Goal: Task Accomplishment & Management: Use online tool/utility

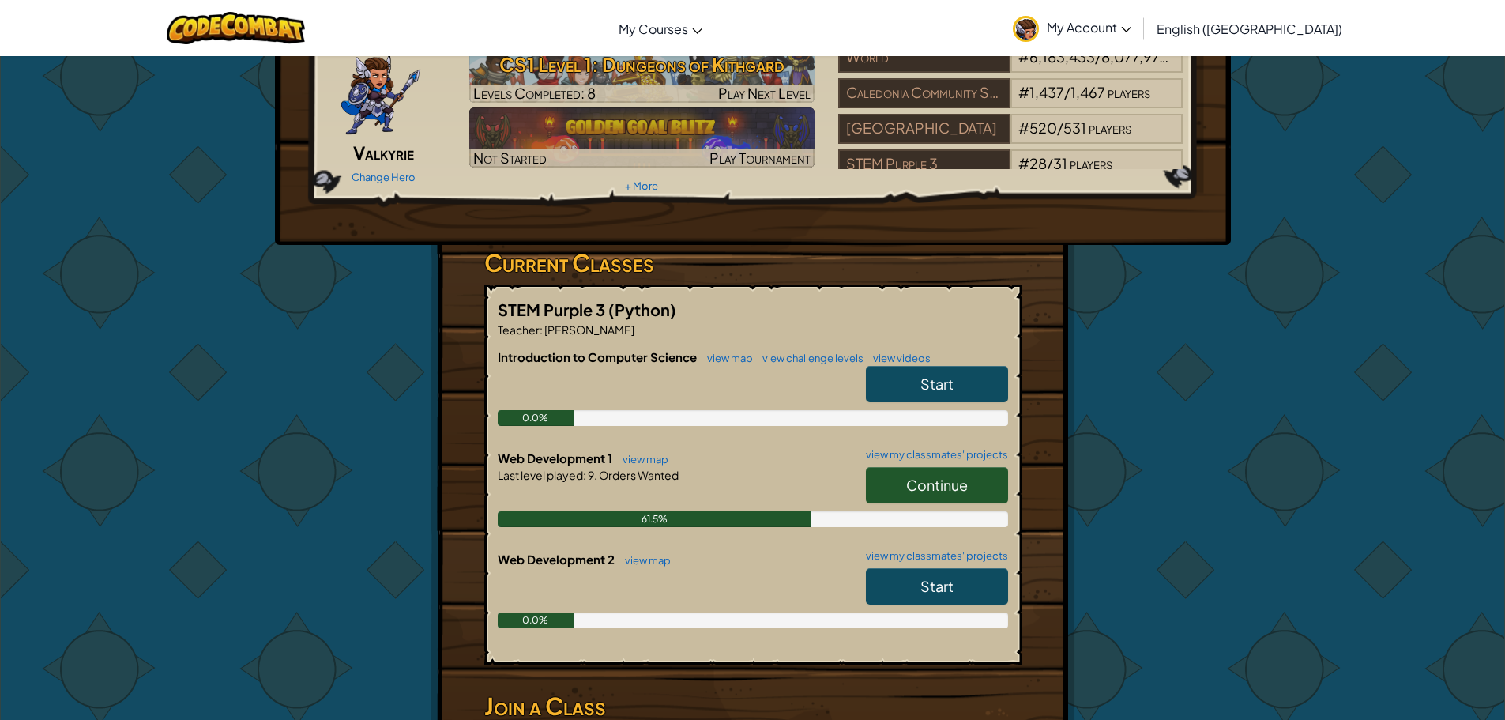
scroll to position [158, 0]
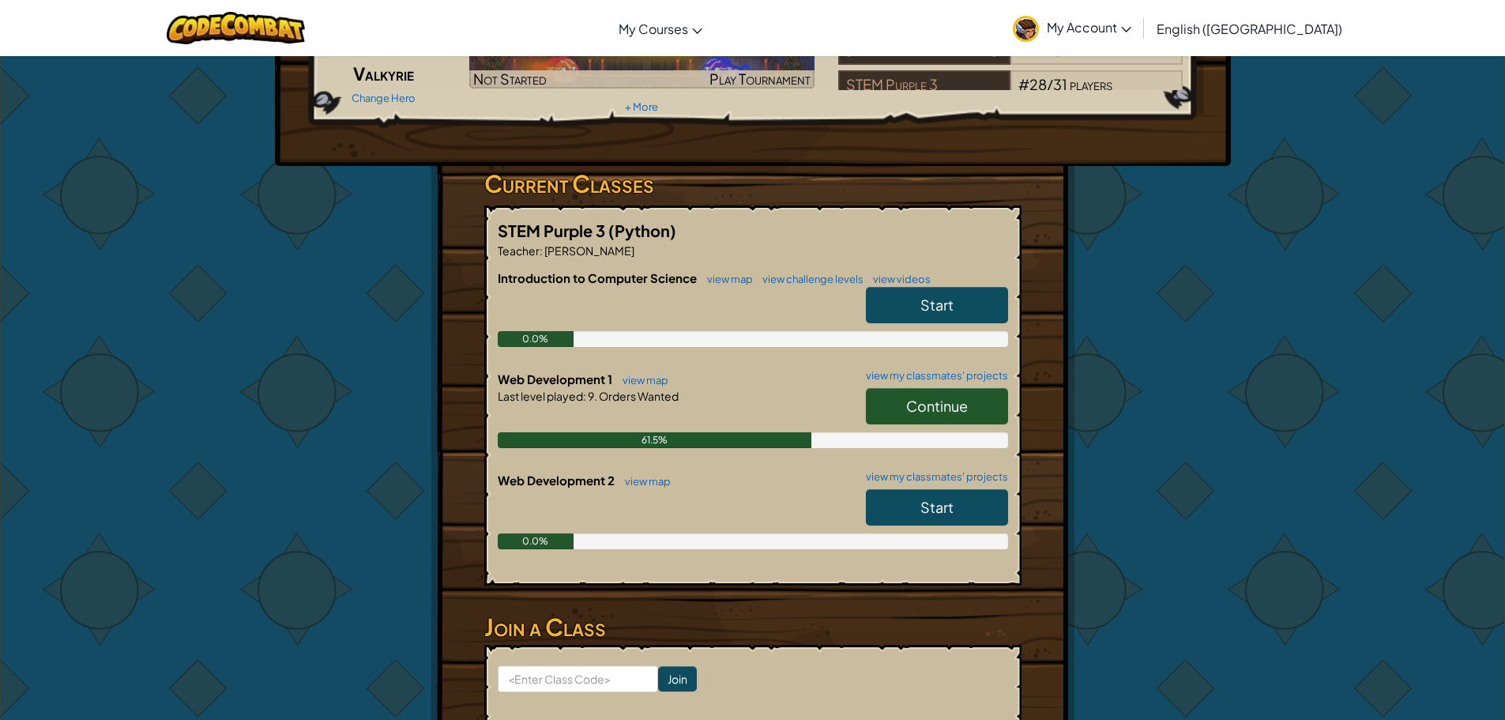
click at [957, 394] on link "Continue" at bounding box center [937, 406] width 142 height 36
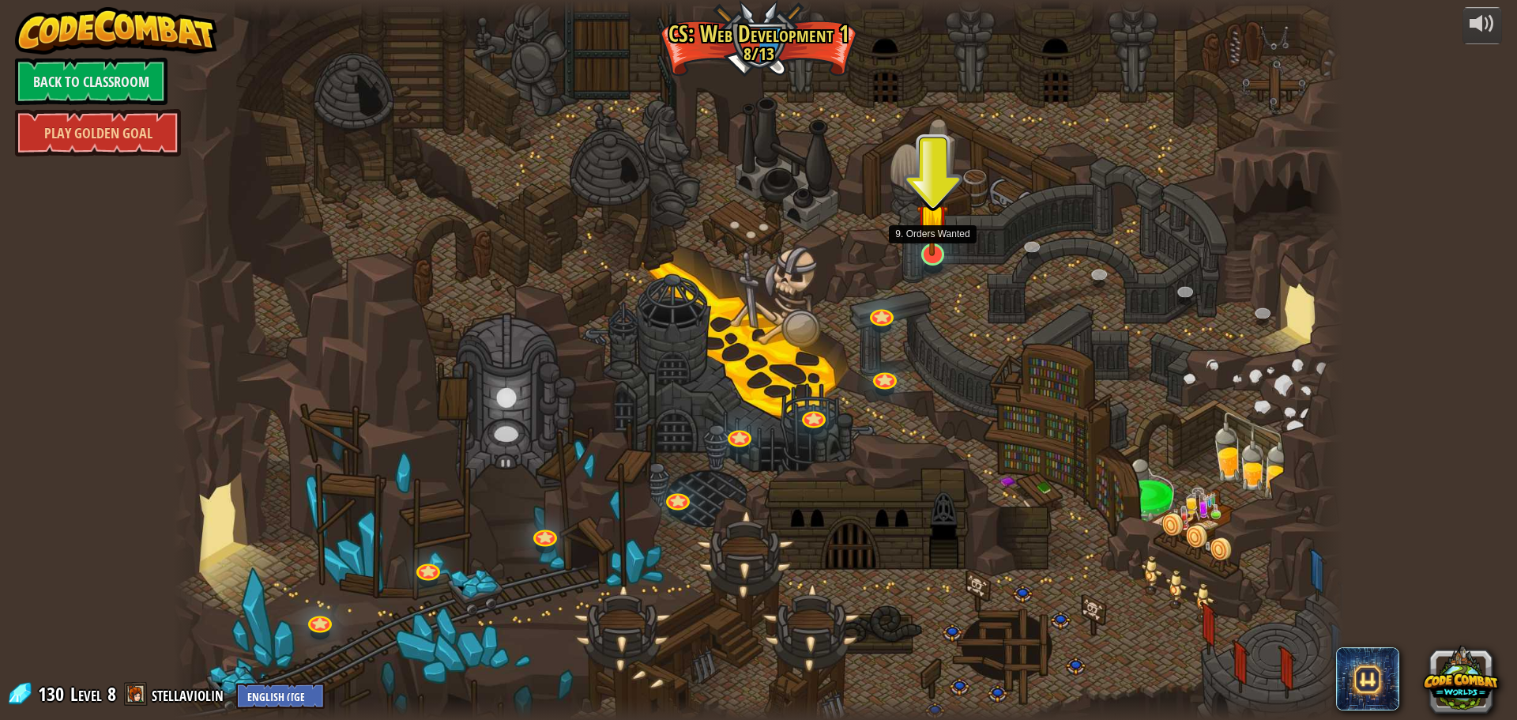
click at [921, 247] on img at bounding box center [933, 219] width 32 height 73
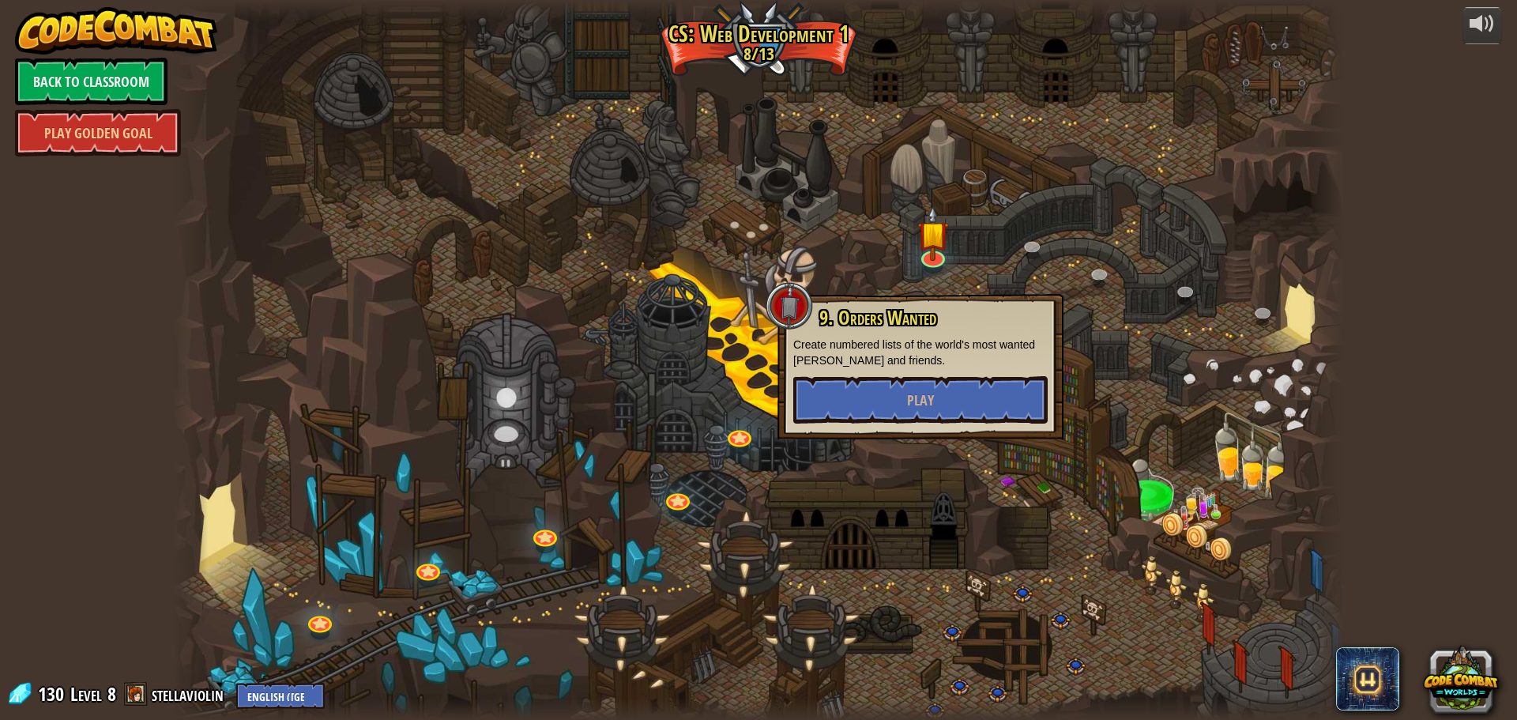
click at [897, 375] on div "9. Orders Wanted Create numbered lists of the world's most wanted [PERSON_NAME]…" at bounding box center [920, 365] width 254 height 116
click at [900, 384] on button "Play" at bounding box center [920, 399] width 254 height 47
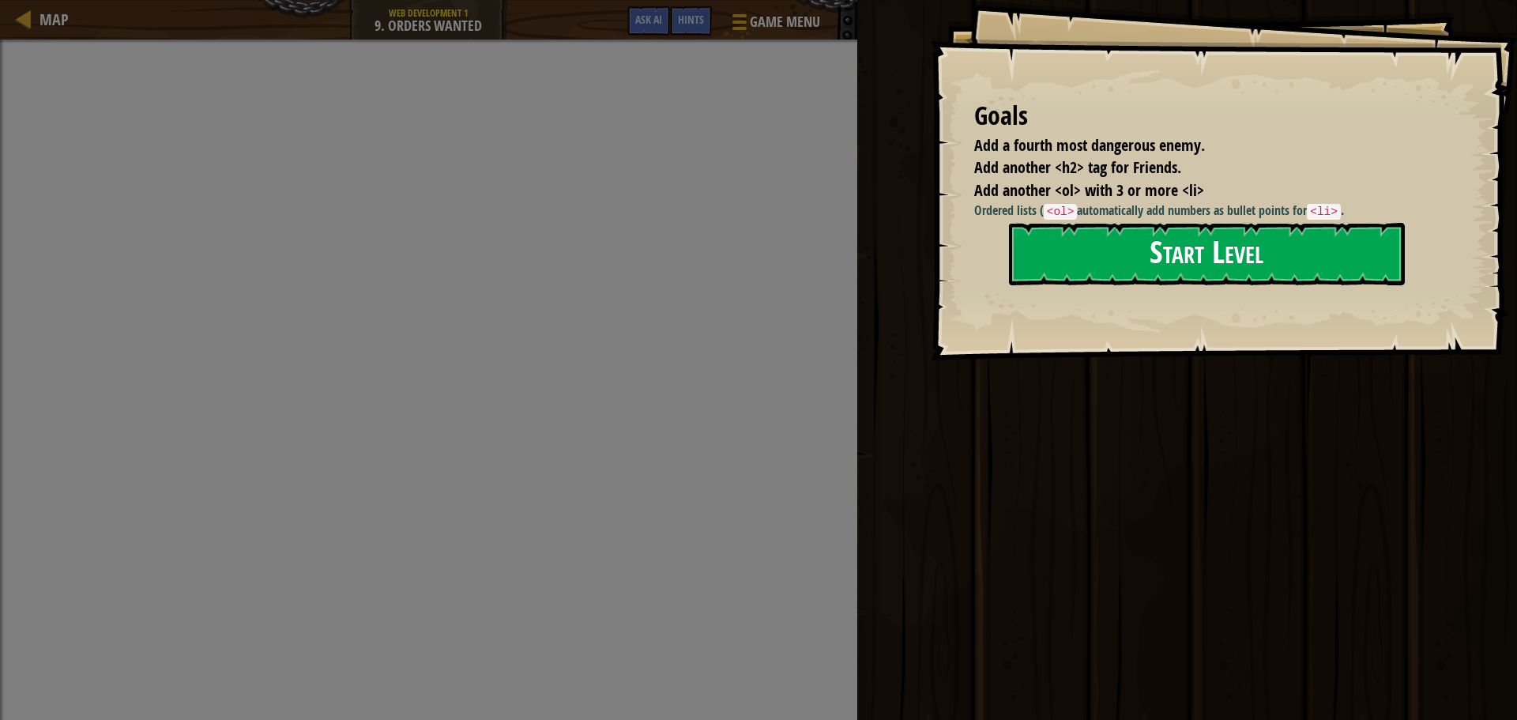
drag, startPoint x: 1226, startPoint y: 225, endPoint x: 1220, endPoint y: 233, distance: 10.1
click at [1220, 233] on button "Start Level" at bounding box center [1207, 254] width 396 height 62
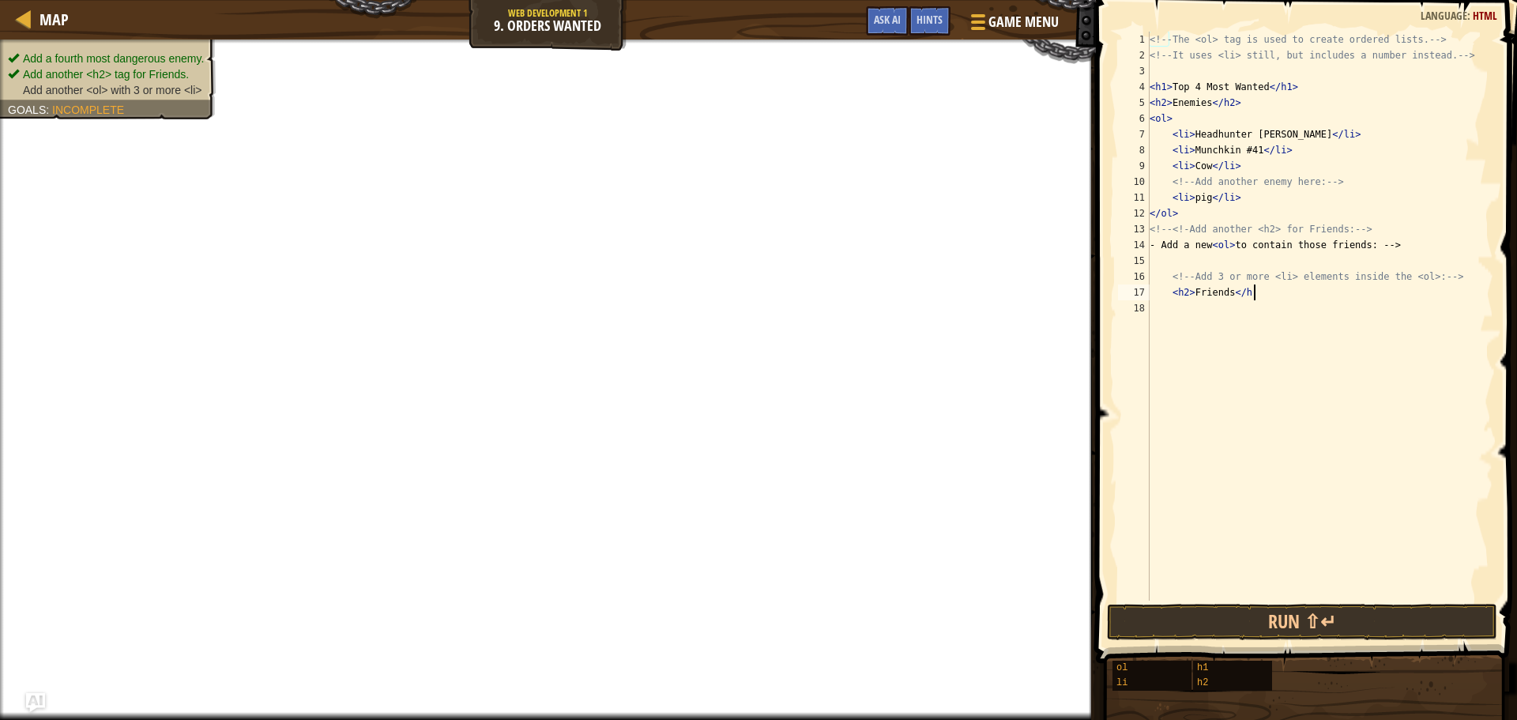
scroll to position [7, 8]
type textarea "<h2> Friends </h2>"
type textarea "<ol>"
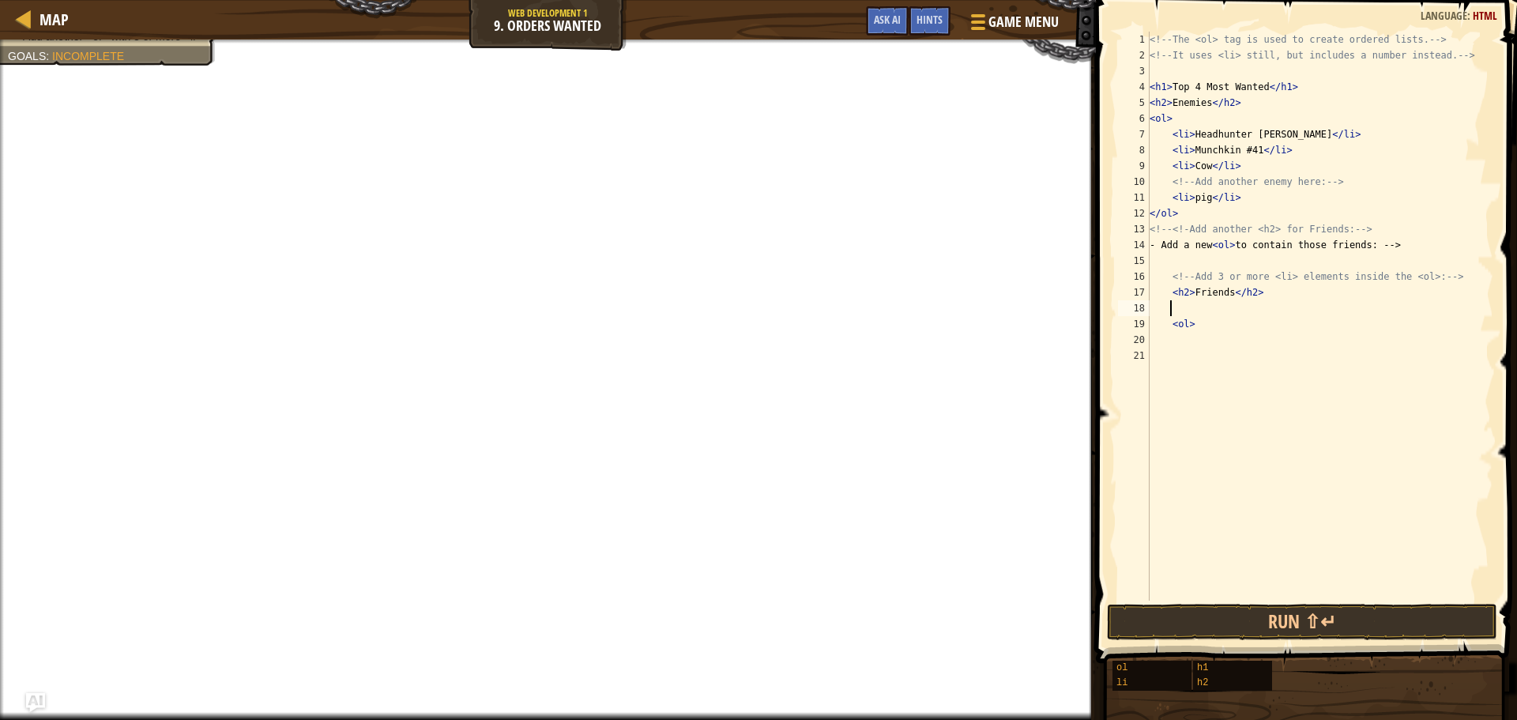
drag, startPoint x: 1187, startPoint y: 312, endPoint x: 1165, endPoint y: 292, distance: 30.2
click at [1187, 313] on div "<!-- The <ol> tag is used to create ordered lists. --> <!-- It uses <li> still,…" at bounding box center [1320, 332] width 347 height 601
type textarea "<h2> Friends </h2>"
click at [1177, 330] on div "<!-- The <ol> tag is used to create ordered lists. --> <!-- It uses <li> still,…" at bounding box center [1320, 332] width 347 height 601
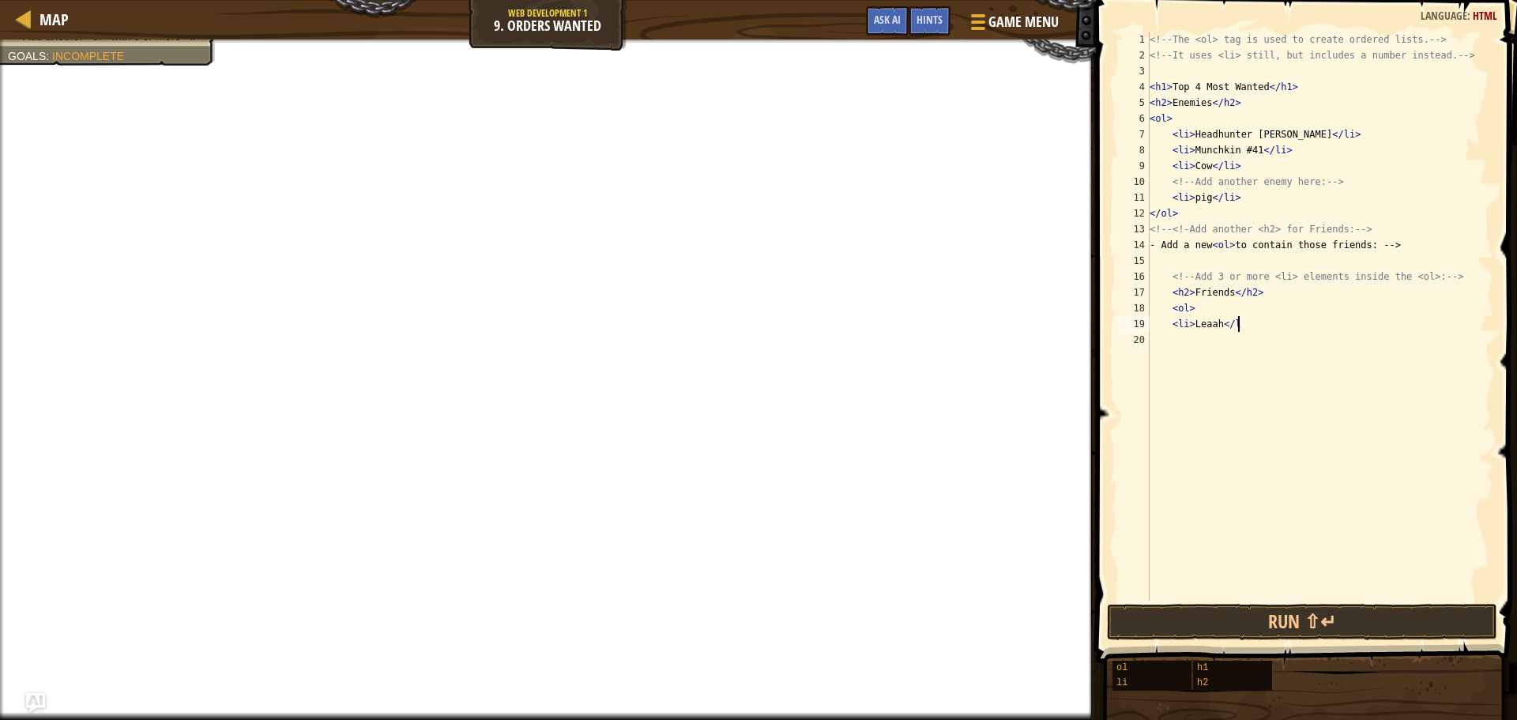
scroll to position [7, 6]
type textarea "<li> Leaah</li>"
type textarea "<li> [PERSON_NAME]</li>"
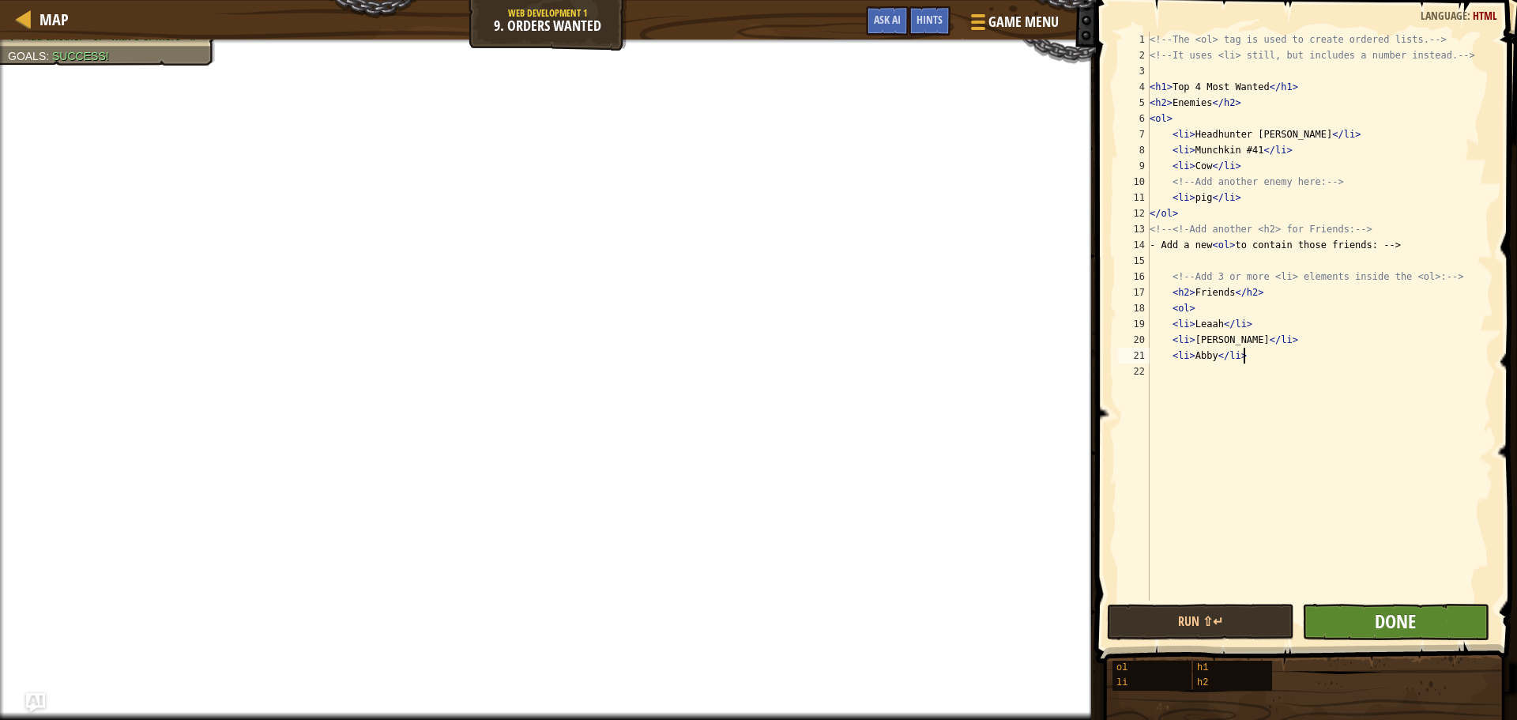
type textarea "<li> Abby</li>"
click at [1385, 601] on div "<li> [PERSON_NAME]</li> 1 2 3 4 5 6 7 8 9 10 11 12 13 14 15 16 17 18 19 20 21 2…" at bounding box center [1304, 363] width 426 height 710
click at [1399, 632] on button "Done" at bounding box center [1395, 622] width 187 height 36
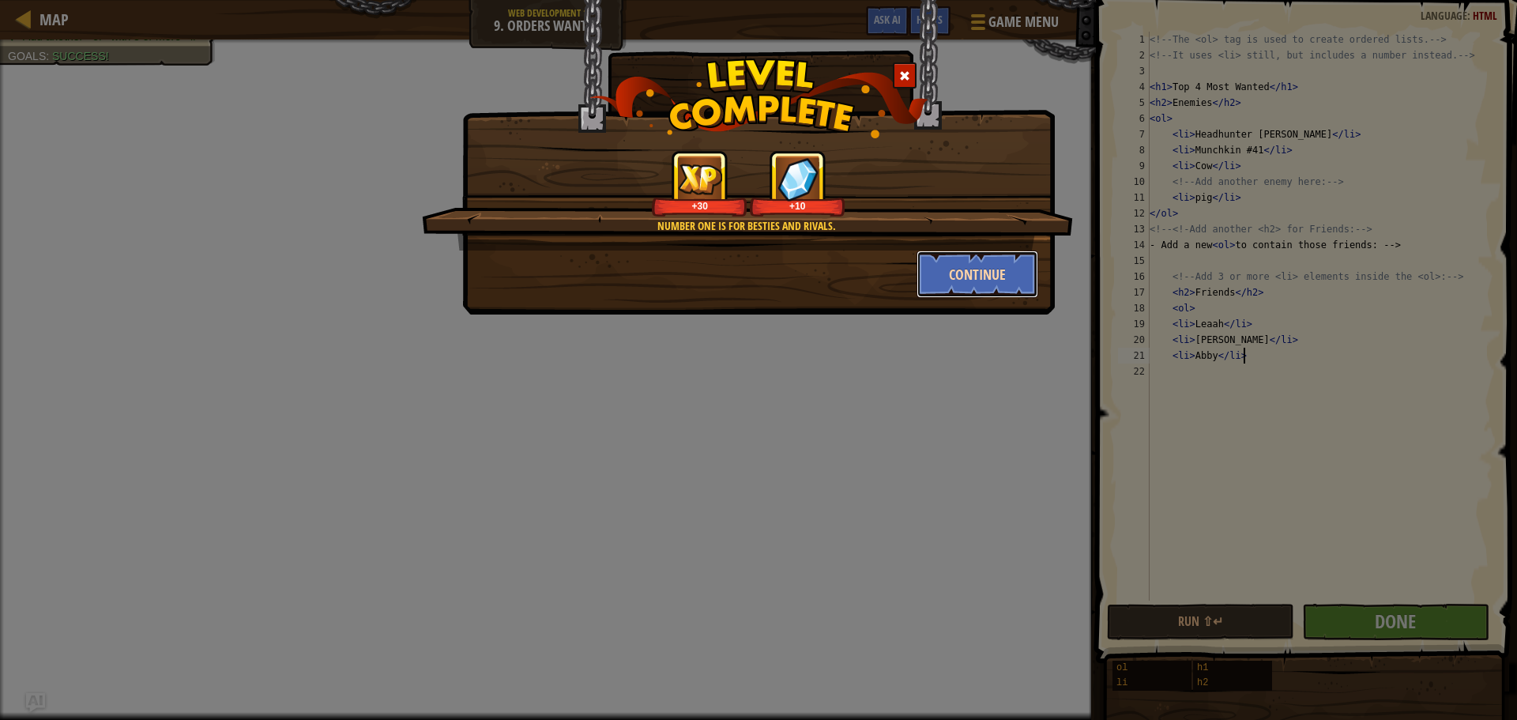
click at [1010, 284] on button "Continue" at bounding box center [978, 273] width 122 height 47
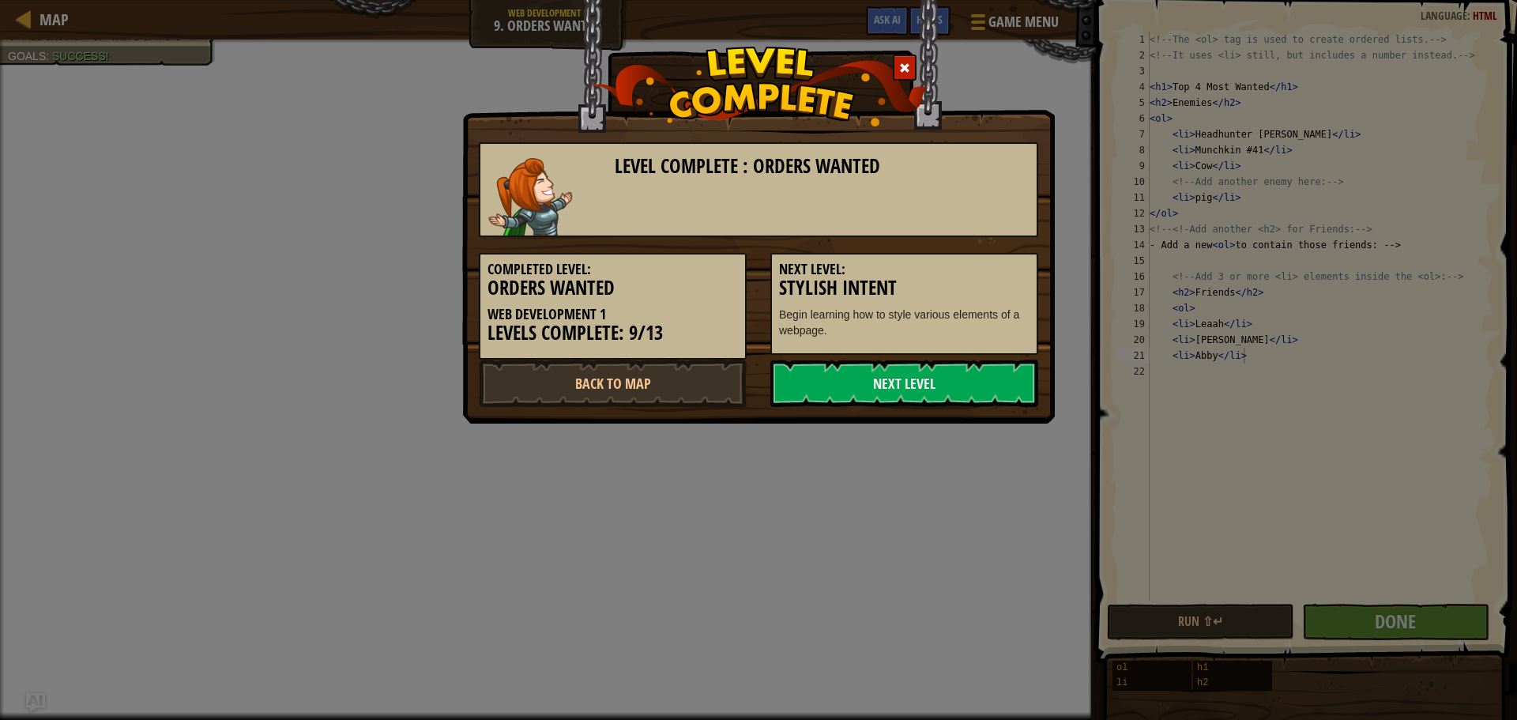
drag, startPoint x: 987, startPoint y: 366, endPoint x: 1061, endPoint y: 371, distance: 74.5
click at [1061, 371] on div "Level Complete : Orders Wanted Completed Level: Orders Wanted Web Development 1…" at bounding box center [758, 360] width 1517 height 720
drag, startPoint x: 1018, startPoint y: 382, endPoint x: 1017, endPoint y: 401, distance: 18.2
click at [1017, 401] on link "Next Level" at bounding box center [904, 383] width 268 height 47
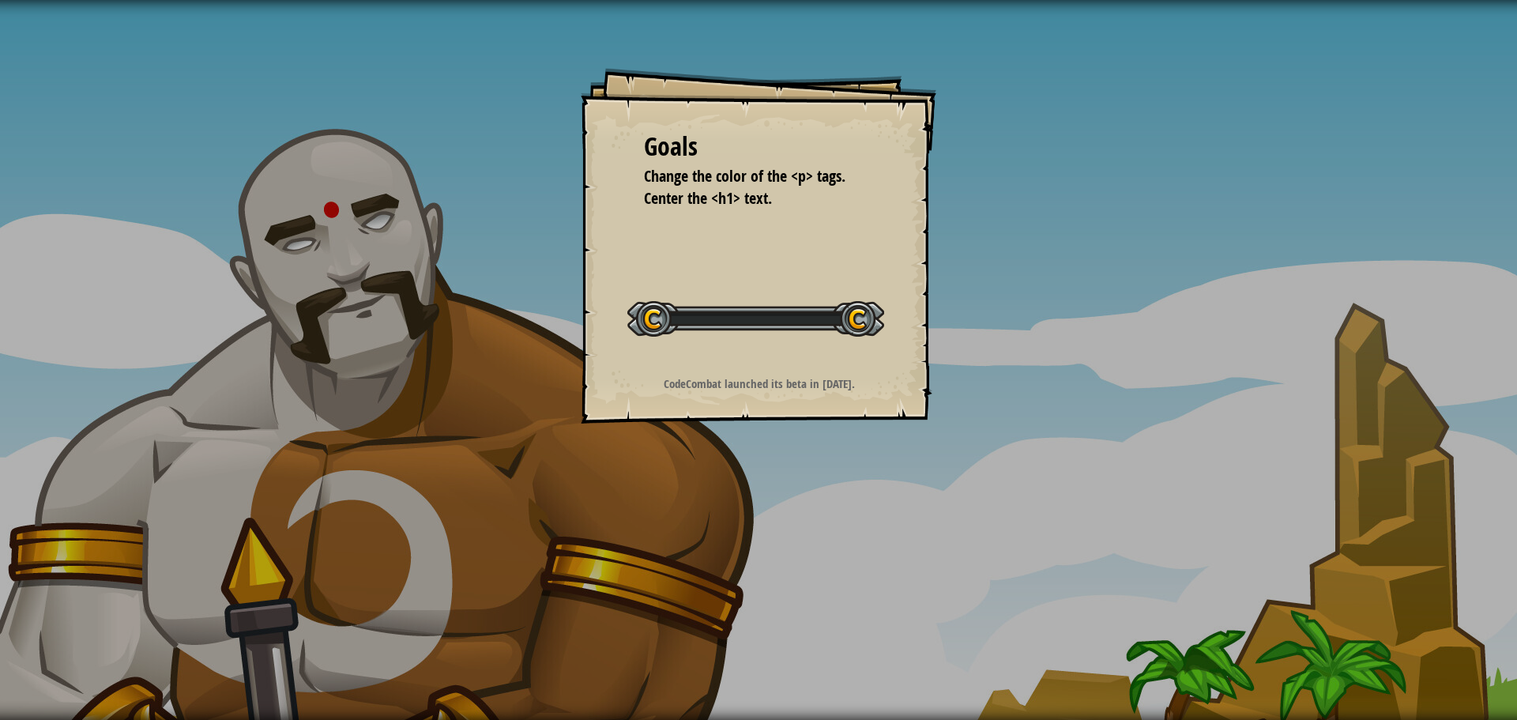
click at [971, 399] on div "Goals Change the color of the <p> tags. Center the <h1> text. Start Level Error…" at bounding box center [758, 360] width 1517 height 720
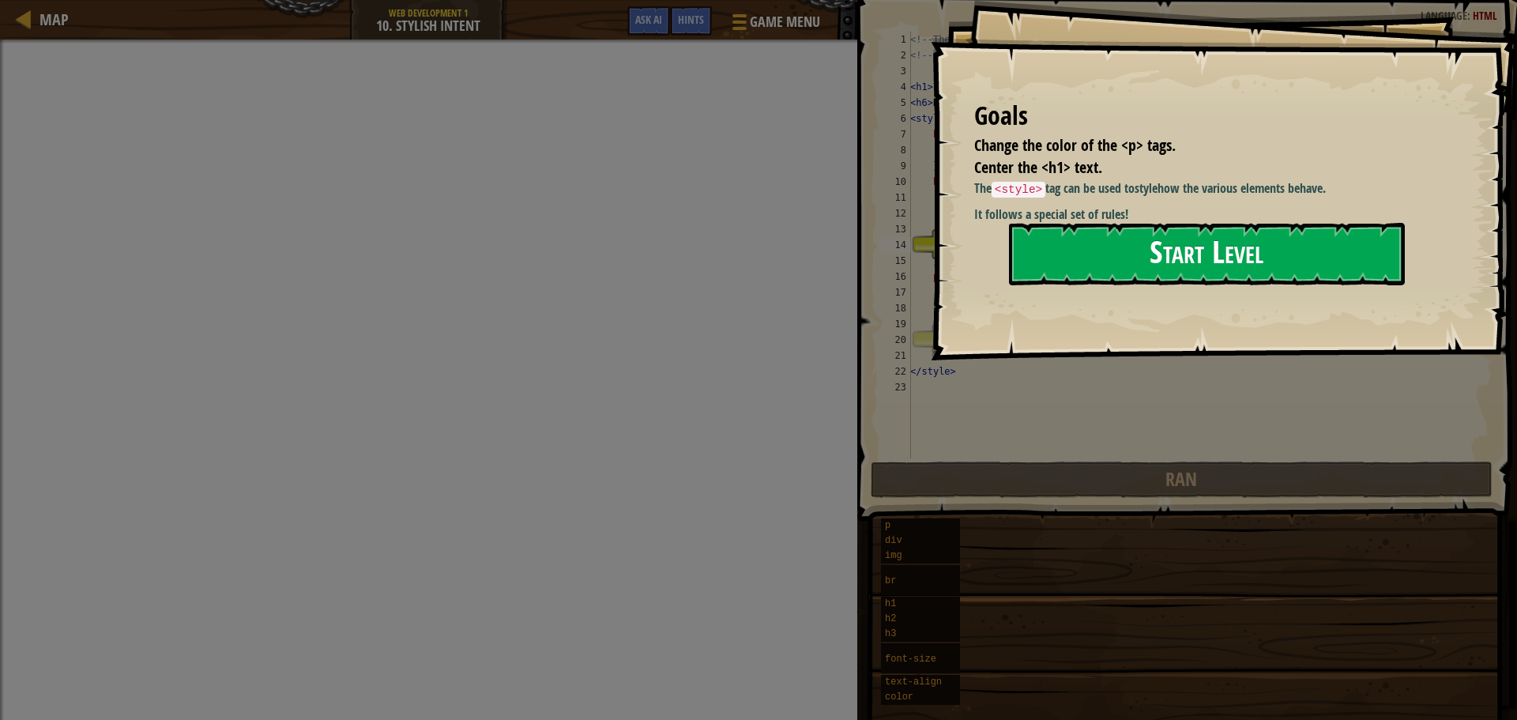
click at [1096, 234] on button "Start Level" at bounding box center [1207, 254] width 396 height 62
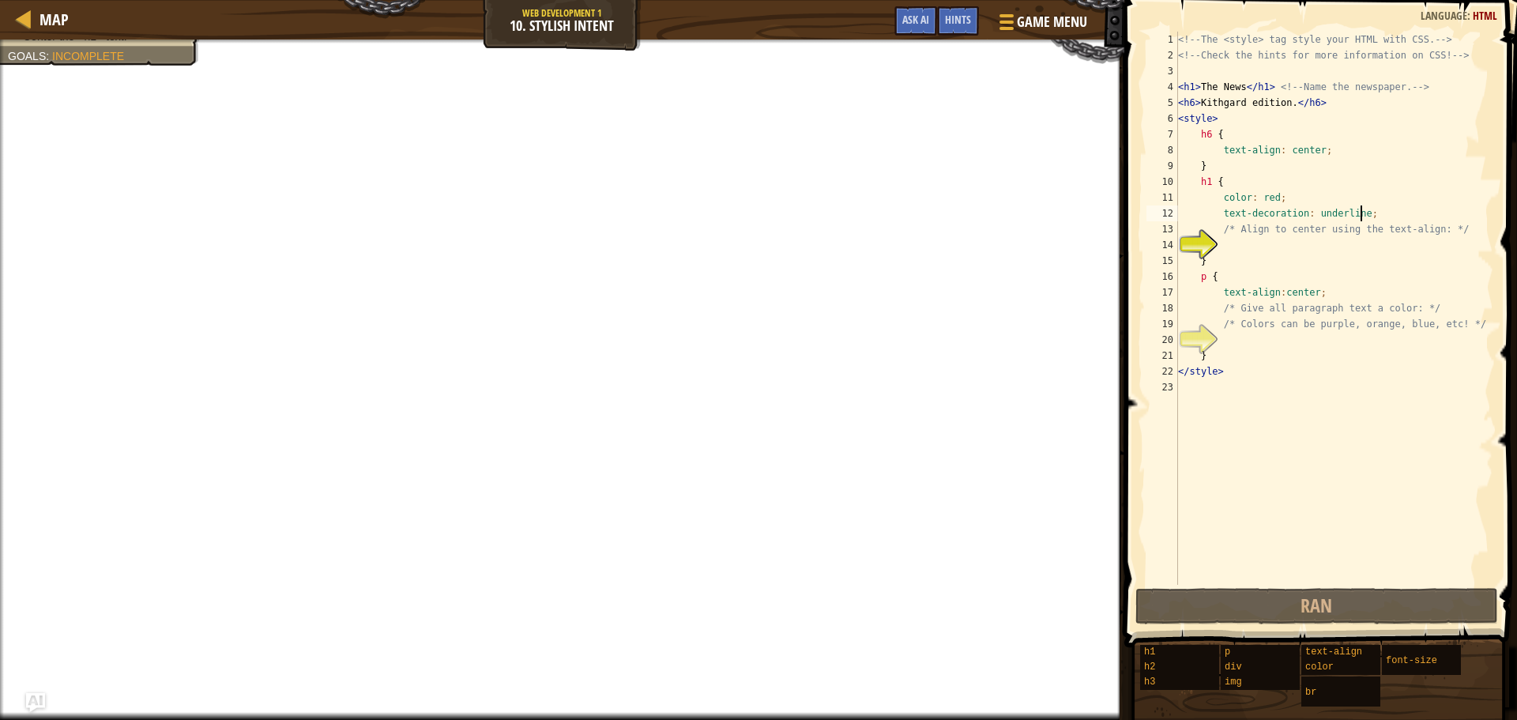
click at [1373, 209] on div "<!-- The <style> tag style your HTML with CSS. --> <!-- Check the hints for mor…" at bounding box center [1334, 324] width 318 height 585
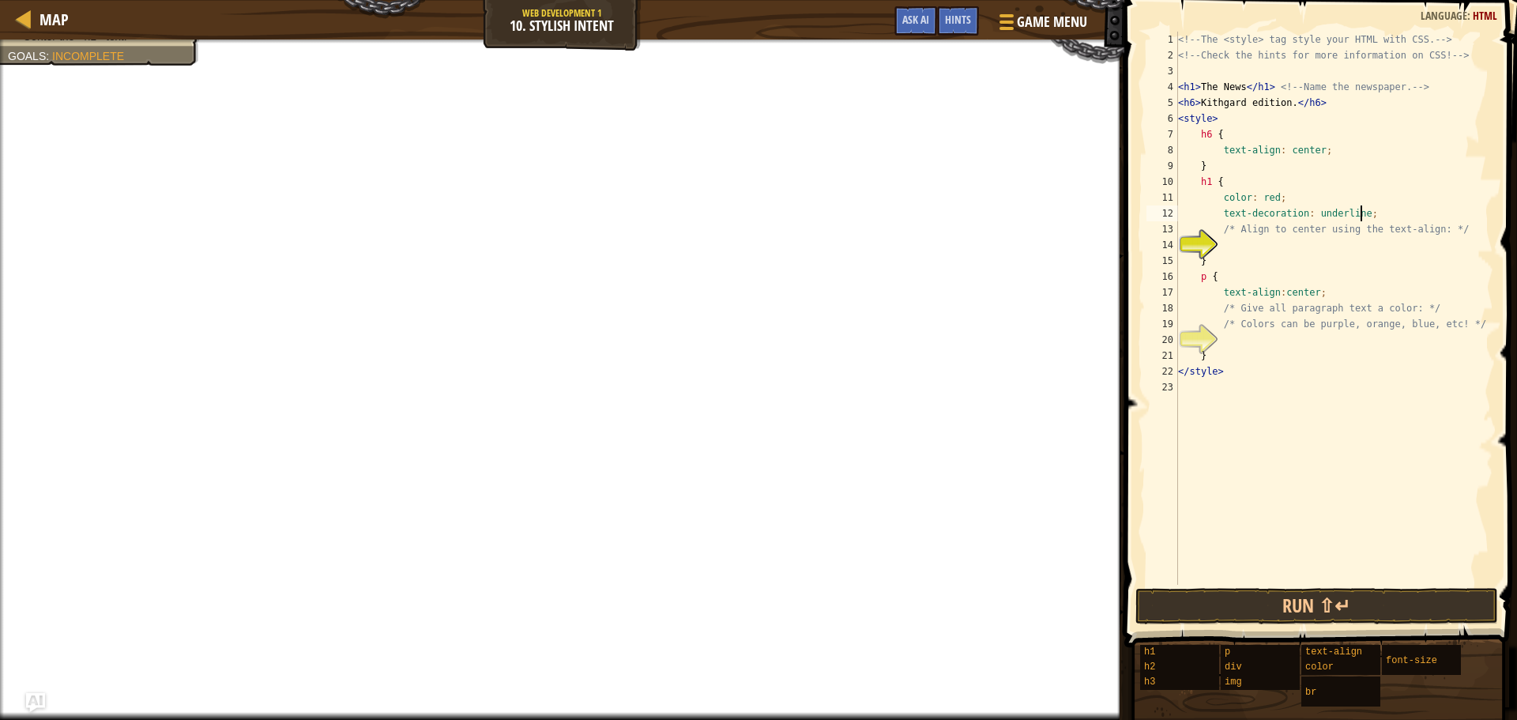
scroll to position [7, 14]
type textarea "text-decoration: underline"
click at [1241, 250] on div "<!-- The <style> tag style your HTML with CSS. --> <!-- Check the hints for mor…" at bounding box center [1334, 324] width 318 height 585
click at [1279, 354] on div "<!-- The <style> tag style your HTML with CSS. --> <!-- Check the hints for mor…" at bounding box center [1334, 324] width 318 height 585
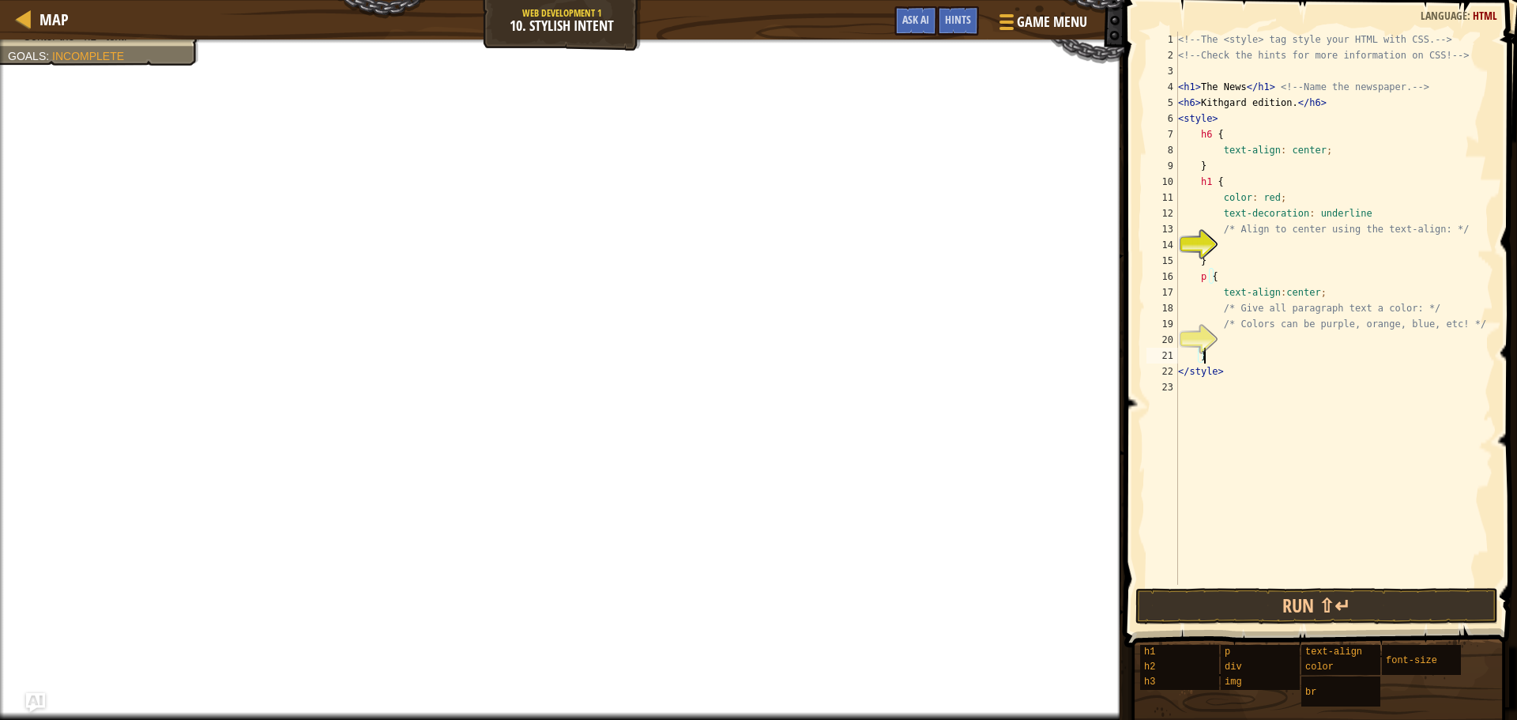
scroll to position [7, 2]
click at [947, 30] on div "Hints" at bounding box center [958, 20] width 42 height 29
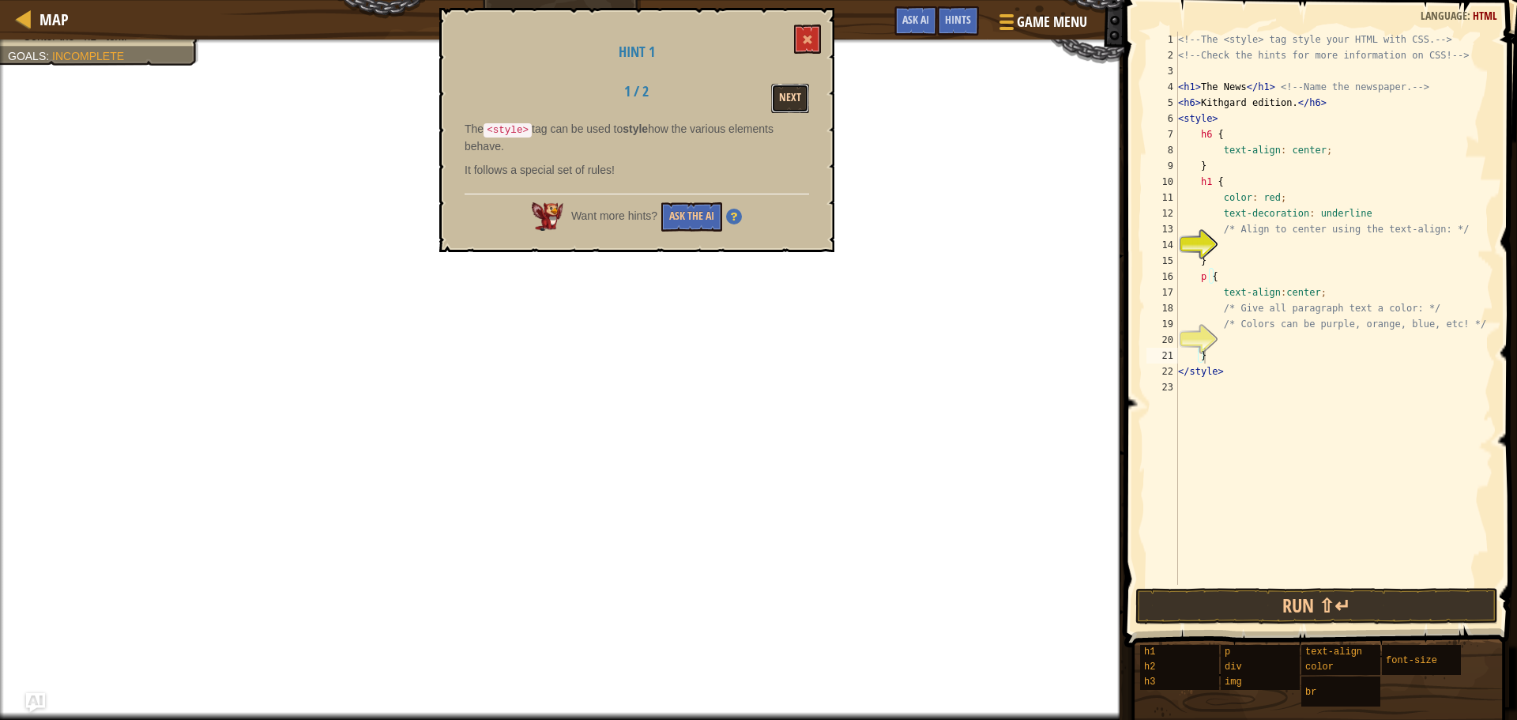
click at [795, 100] on button "Next" at bounding box center [790, 98] width 38 height 29
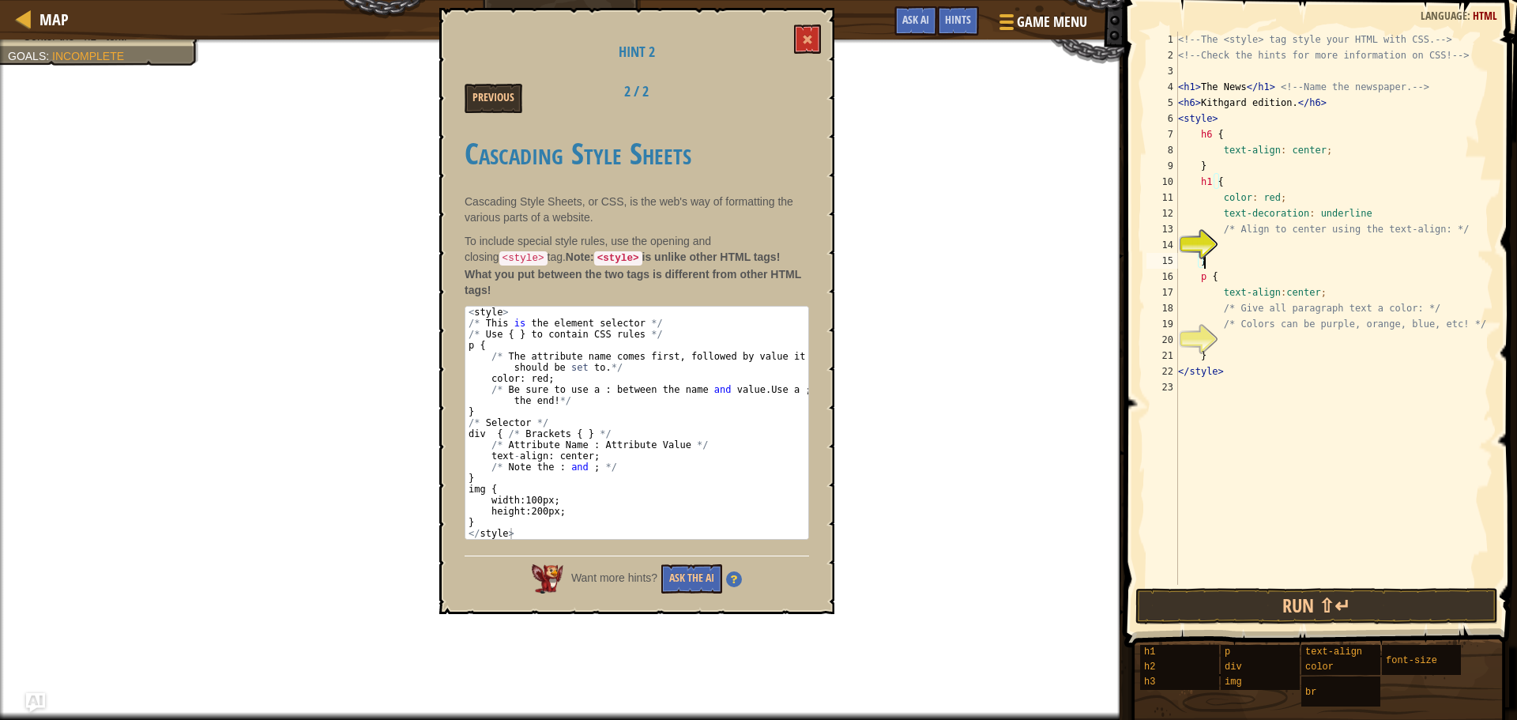
click at [1217, 259] on div "<!-- The <style> tag style your HTML with CSS. --> <!-- Check the hints for mor…" at bounding box center [1334, 324] width 318 height 585
click at [1222, 272] on div "<!-- The <style> tag style your HTML with CSS. --> <!-- Check the hints for mor…" at bounding box center [1334, 324] width 318 height 585
click at [1328, 290] on div "<!-- The <style> tag style your HTML with CSS. --> <!-- Check the hints for mor…" at bounding box center [1334, 324] width 318 height 585
click at [1316, 276] on div "<!-- The <style> tag style your HTML with CSS. --> <!-- Check the hints for mor…" at bounding box center [1334, 324] width 318 height 585
type textarea "p {"
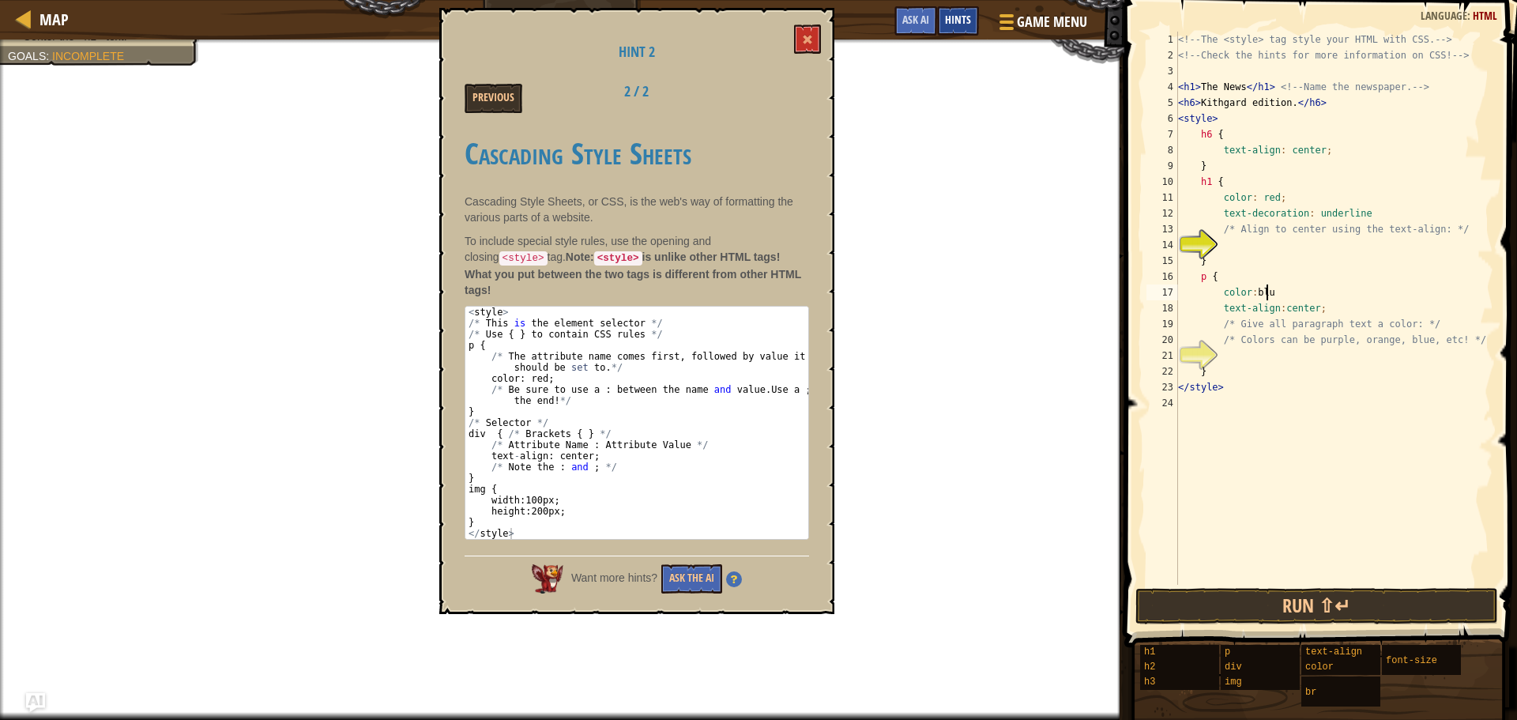
scroll to position [7, 6]
click at [1294, 368] on div "<!-- The <style> tag style your HTML with CSS. --> <!-- Check the hints for mor…" at bounding box center [1334, 324] width 318 height 585
type textarea "}"
click at [1257, 243] on div "<!-- The <style> tag style your HTML with CSS. --> <!-- Check the hints for mor…" at bounding box center [1334, 324] width 318 height 585
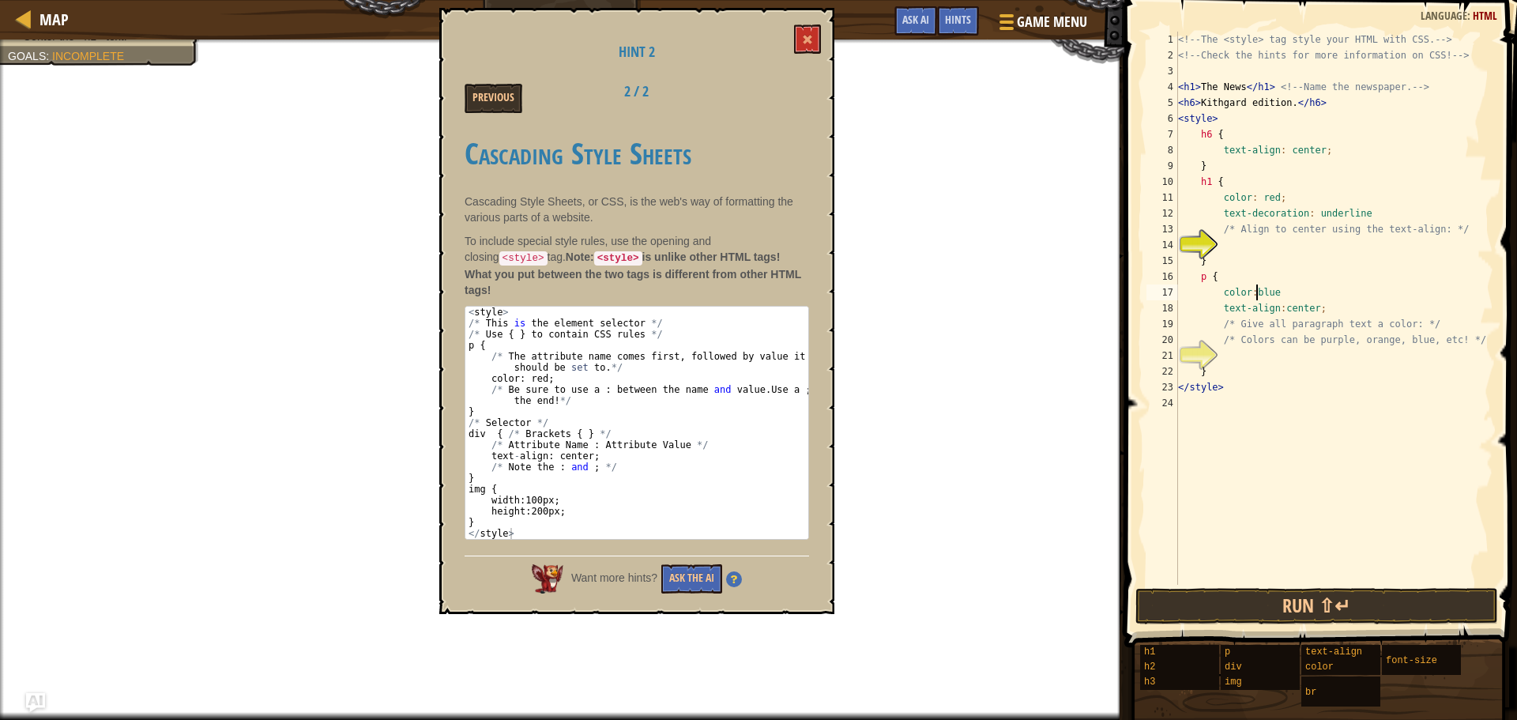
drag, startPoint x: 1258, startPoint y: 289, endPoint x: 1301, endPoint y: 269, distance: 47.0
click at [1300, 269] on div "<!-- The <style> tag style your HTML with CSS. --> <!-- Check the hints for mor…" at bounding box center [1334, 324] width 318 height 585
click at [1304, 280] on div "<!-- The <style> tag style your HTML with CSS. --> <!-- Check the hints for mor…" at bounding box center [1334, 308] width 318 height 553
click at [1296, 292] on div "<!-- The <style> tag style your HTML with CSS. --> <!-- Check the hints for mor…" at bounding box center [1334, 324] width 318 height 585
type textarea "color:blue"
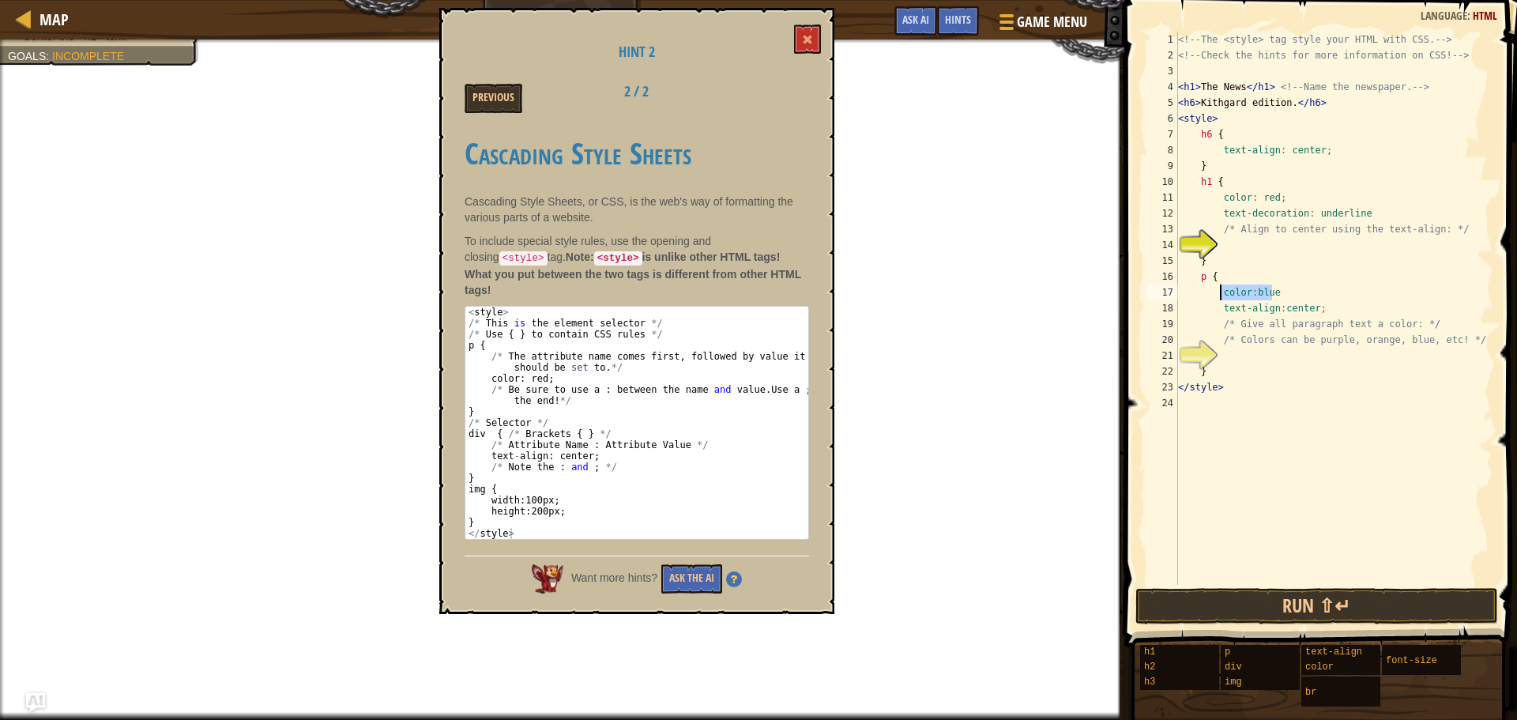
drag, startPoint x: 1296, startPoint y: 292, endPoint x: 1233, endPoint y: 290, distance: 63.2
click at [1233, 290] on div "<!-- The <style> tag style your HTML with CSS. --> <!-- Check the hints for mor…" at bounding box center [1334, 324] width 318 height 585
click at [1249, 384] on div "<!-- The <style> tag style your HTML with CSS. --> <!-- Check the hints for mor…" at bounding box center [1334, 324] width 318 height 585
type textarea "</style>"
click at [1247, 361] on div "<!-- The <style> tag style your HTML with CSS. --> <!-- Check the hints for mor…" at bounding box center [1334, 324] width 318 height 585
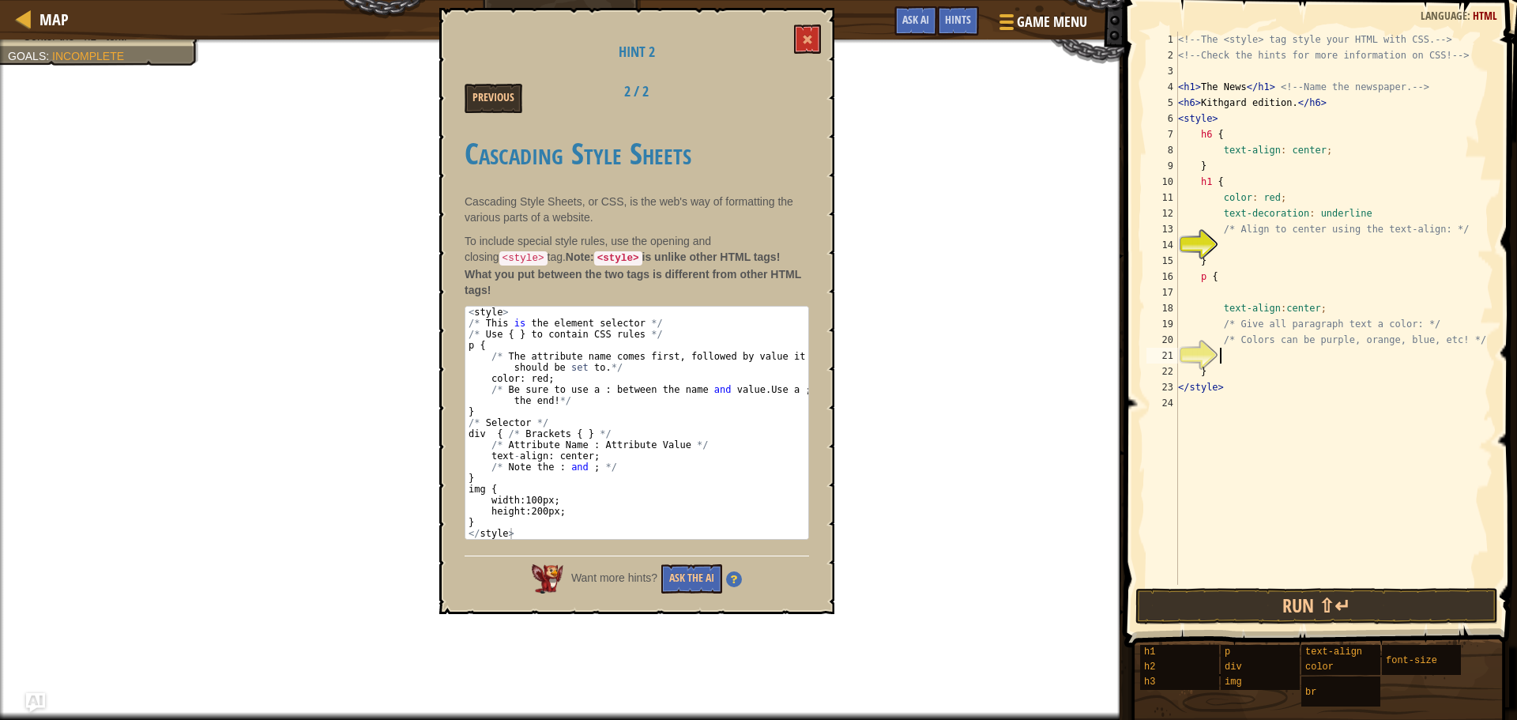
type textarea "o"
click at [1260, 258] on div "<!-- The <style> tag style your HTML with CSS. --> <!-- Check the hints for mor…" at bounding box center [1334, 324] width 318 height 585
type textarea "}"
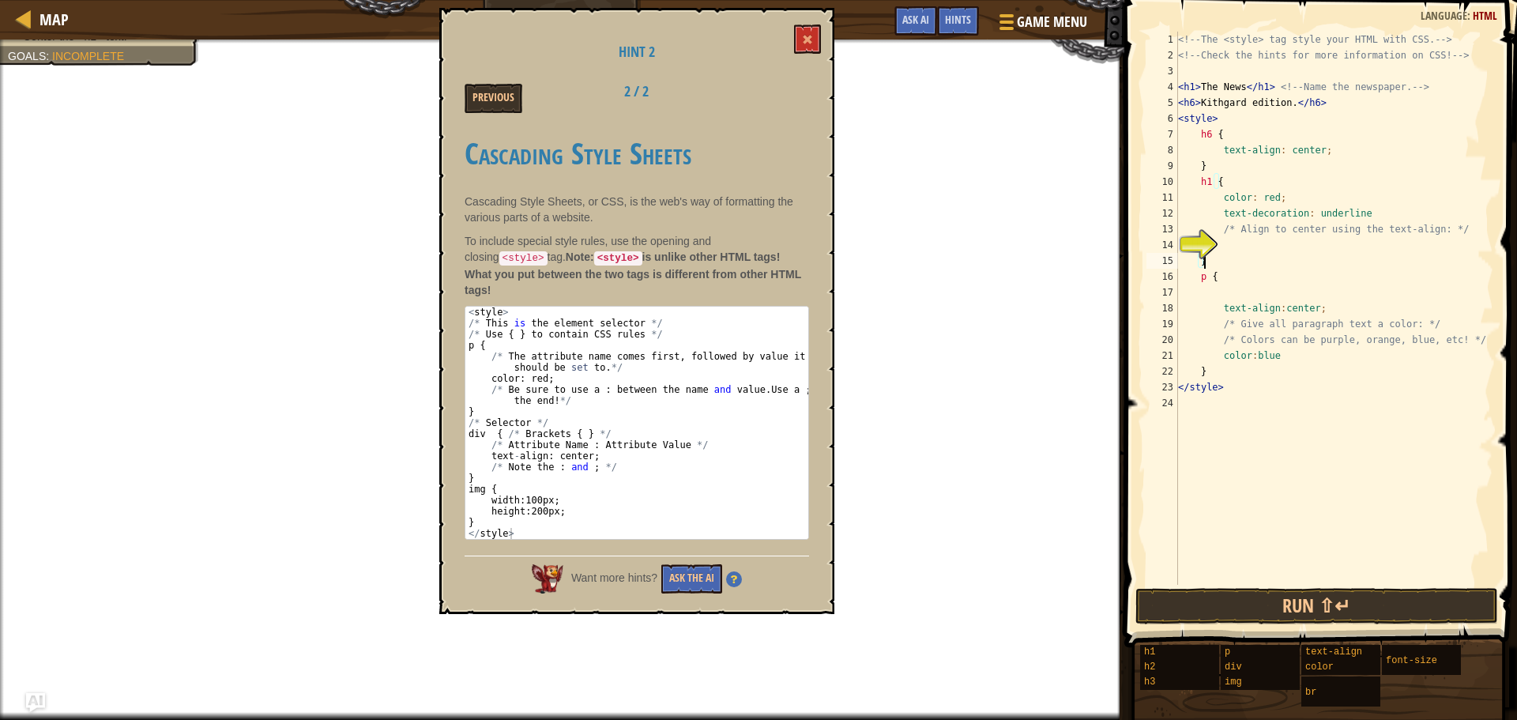
click at [1260, 253] on div "<!-- The <style> tag style your HTML with CSS. --> <!-- Check the hints for mor…" at bounding box center [1334, 324] width 318 height 585
click at [1296, 264] on div "<!-- The <style> tag style your HTML with CSS. --> <!-- Check the hints for mor…" at bounding box center [1334, 324] width 318 height 585
click at [1271, 239] on div "<!-- The <style> tag style your HTML with CSS. --> <!-- Check the hints for mor…" at bounding box center [1334, 324] width 318 height 585
type textarea "<"
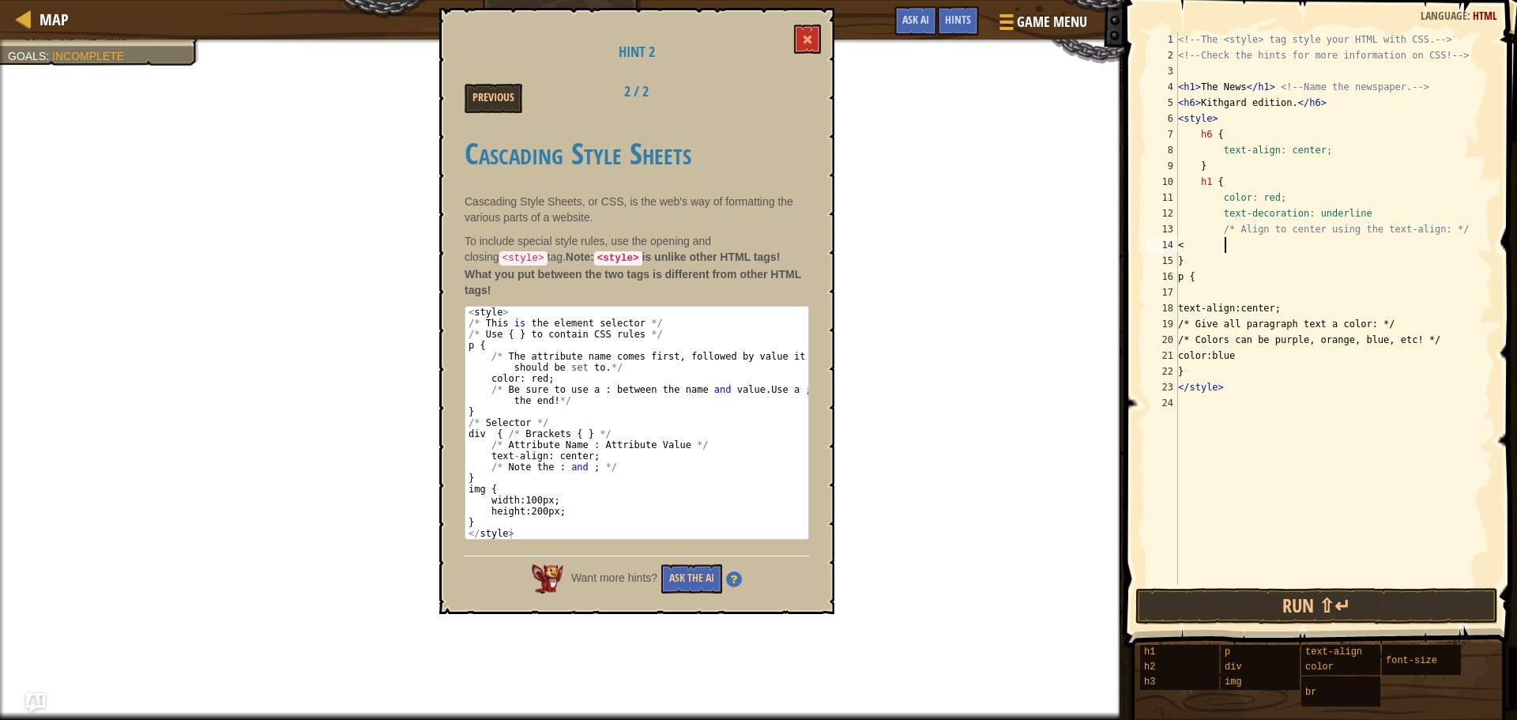
scroll to position [7, 2]
click at [1219, 199] on div "<!-- The <style> tag style your HTML with CSS. --> <!-- Check the hints for mor…" at bounding box center [1334, 324] width 318 height 585
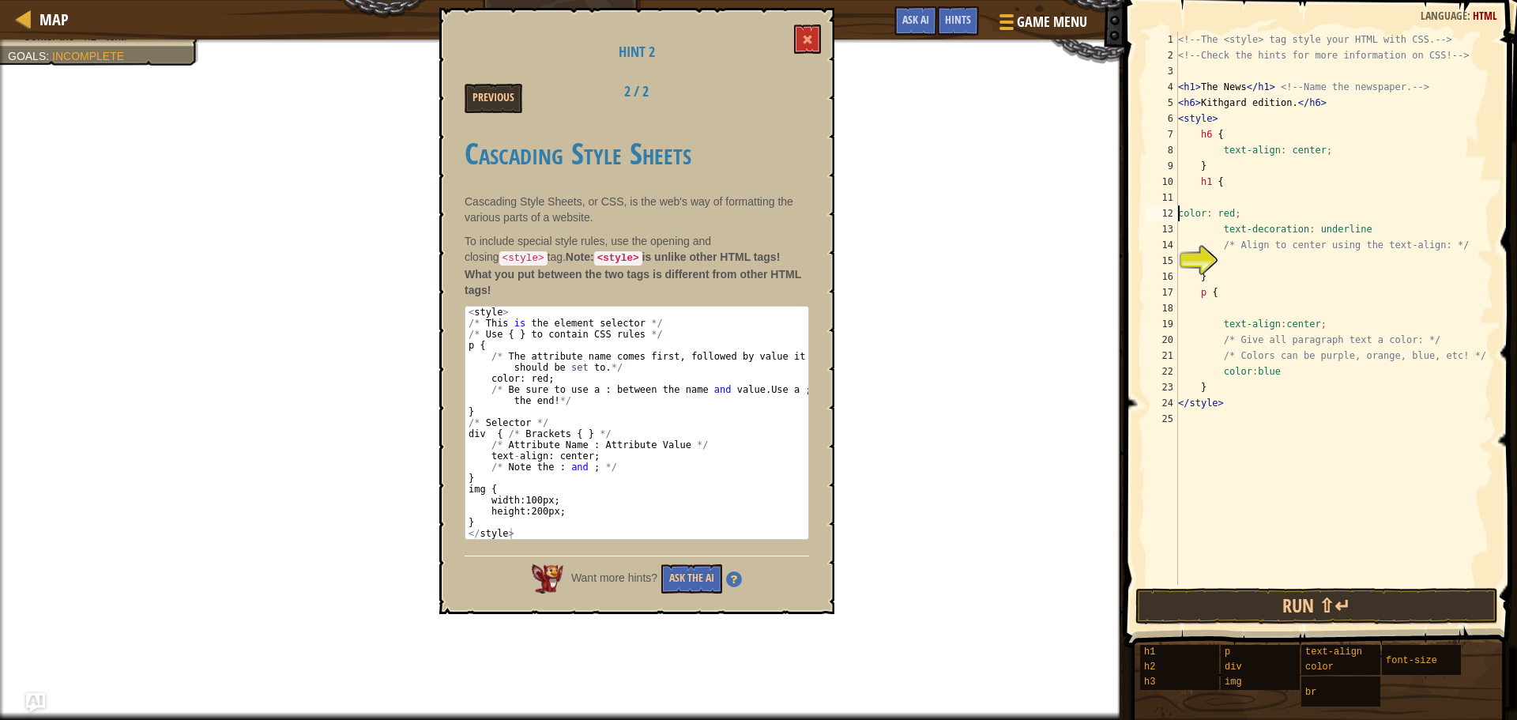
type textarea "color: red;"
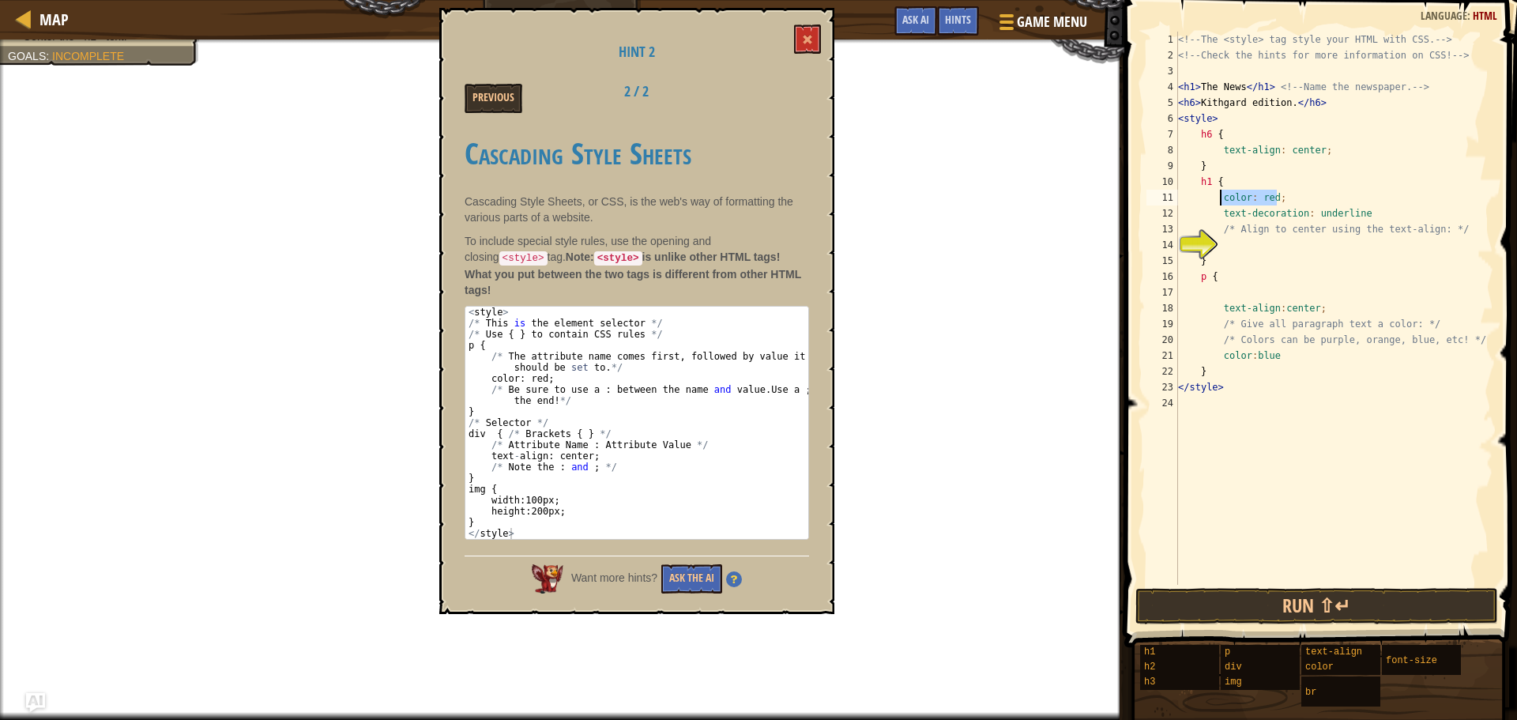
drag, startPoint x: 1281, startPoint y: 194, endPoint x: 1222, endPoint y: 194, distance: 58.5
click at [1222, 194] on div "<!-- The <style> tag style your HTML with CSS. --> <!-- Check the hints for mor…" at bounding box center [1334, 324] width 318 height 585
click at [1241, 243] on div "<!-- The <style> tag style your HTML with CSS. --> <!-- Check the hints for mor…" at bounding box center [1334, 324] width 318 height 585
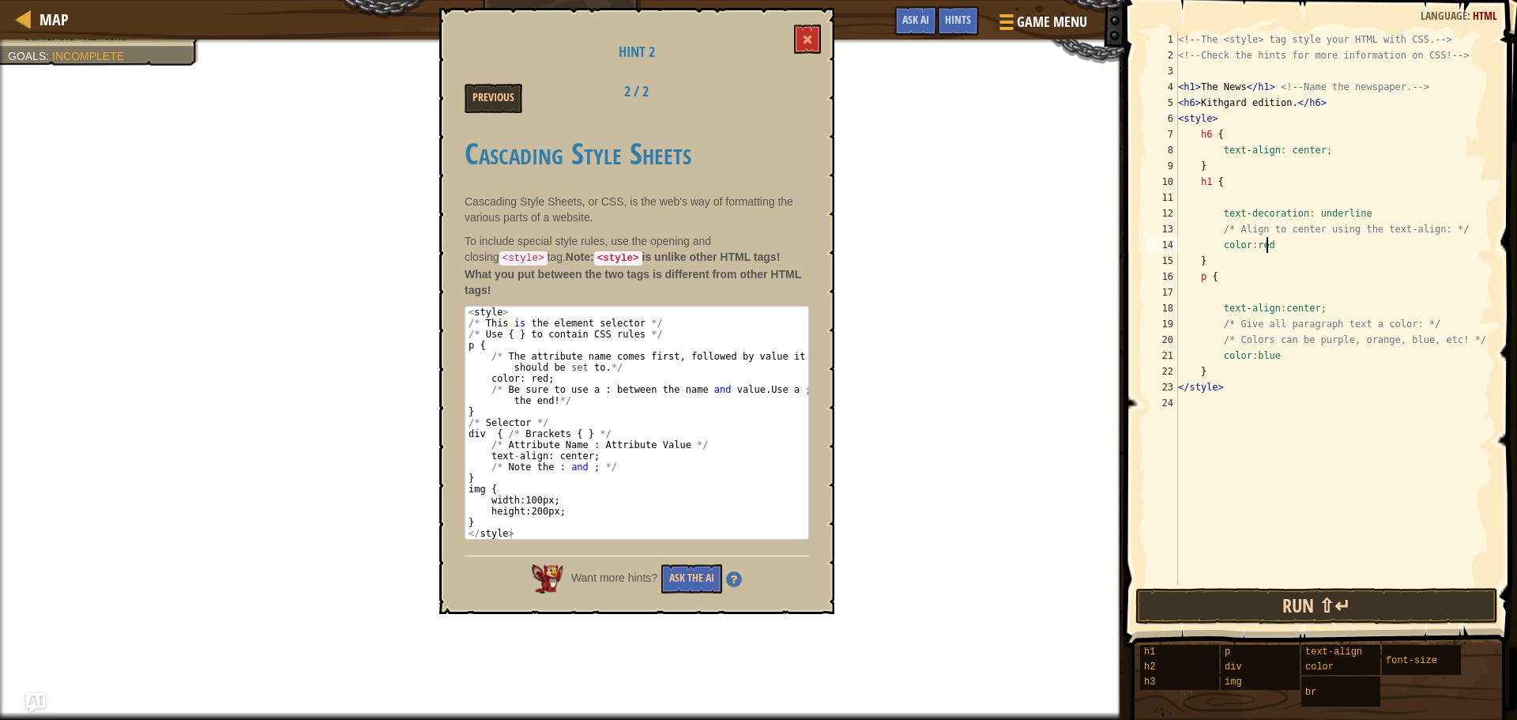
type textarea "color:red"
click at [1286, 605] on button "Run ⇧↵" at bounding box center [1317, 606] width 363 height 36
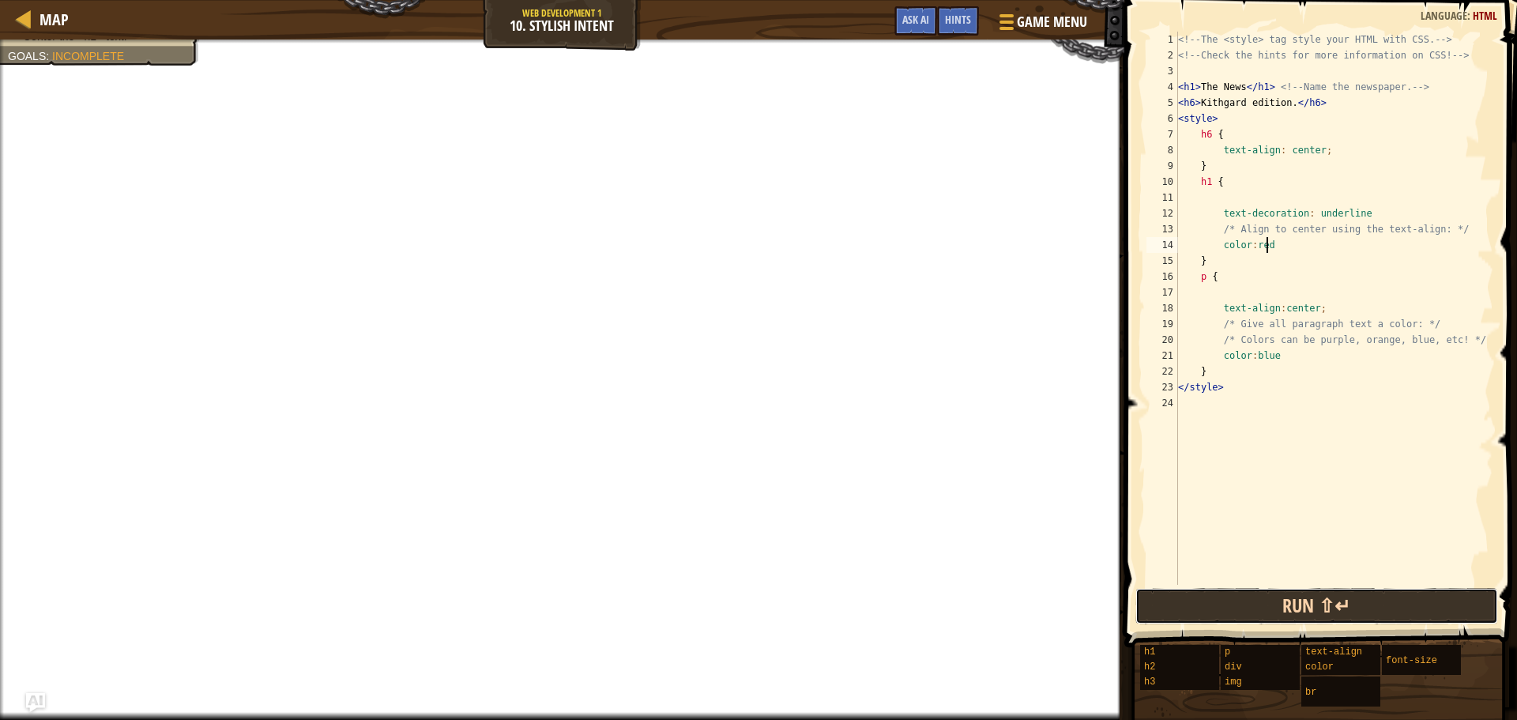
click at [1286, 601] on button "Run ⇧↵" at bounding box center [1317, 606] width 363 height 36
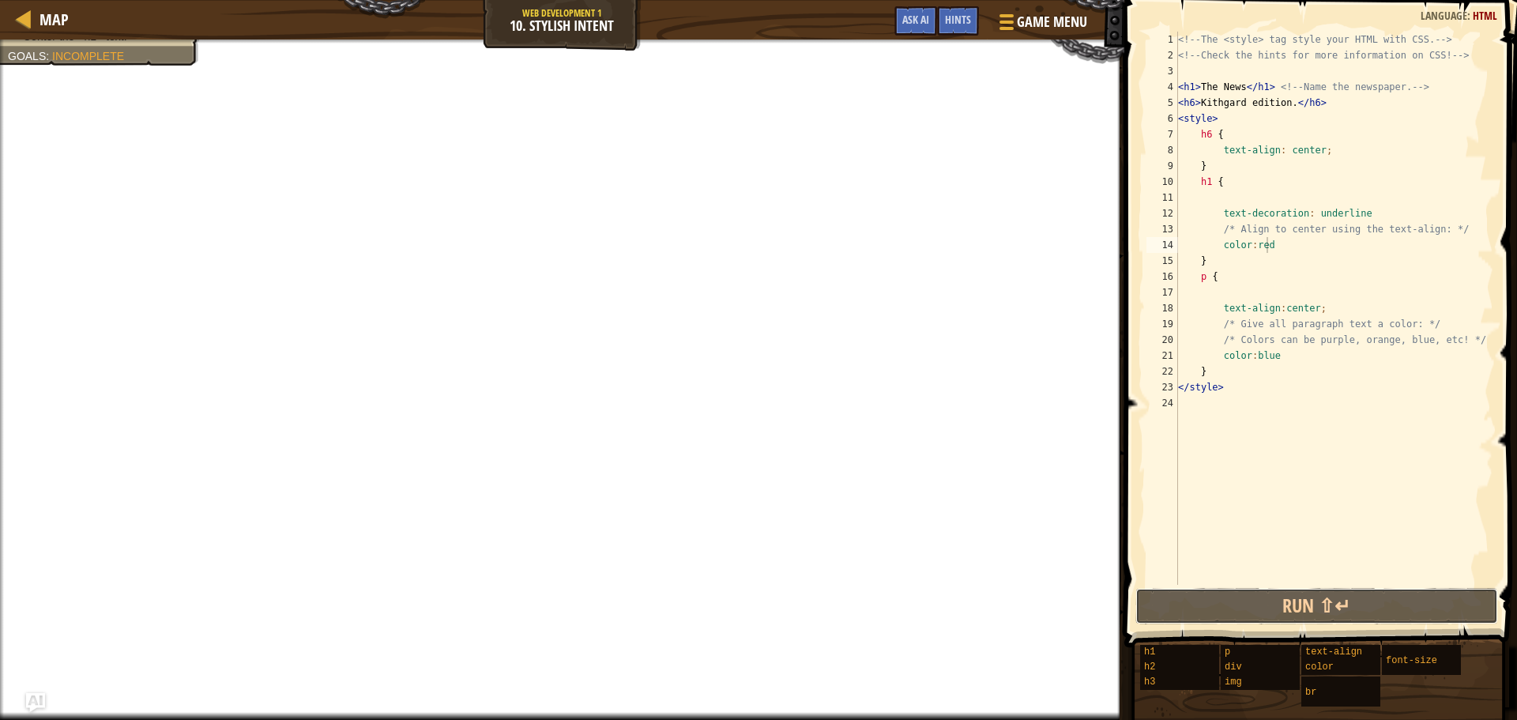
drag, startPoint x: 1281, startPoint y: 595, endPoint x: 1267, endPoint y: 577, distance: 22.6
click at [1281, 593] on button "Run ⇧↵" at bounding box center [1317, 606] width 363 height 36
click at [1271, 578] on div "<!-- The <style> tag style your HTML with CSS. --> <!-- Check the hints for mor…" at bounding box center [1334, 324] width 318 height 585
click at [1272, 574] on div "<!-- The <style> tag style your HTML with CSS. --> <!-- Check the hints for mor…" at bounding box center [1334, 324] width 318 height 585
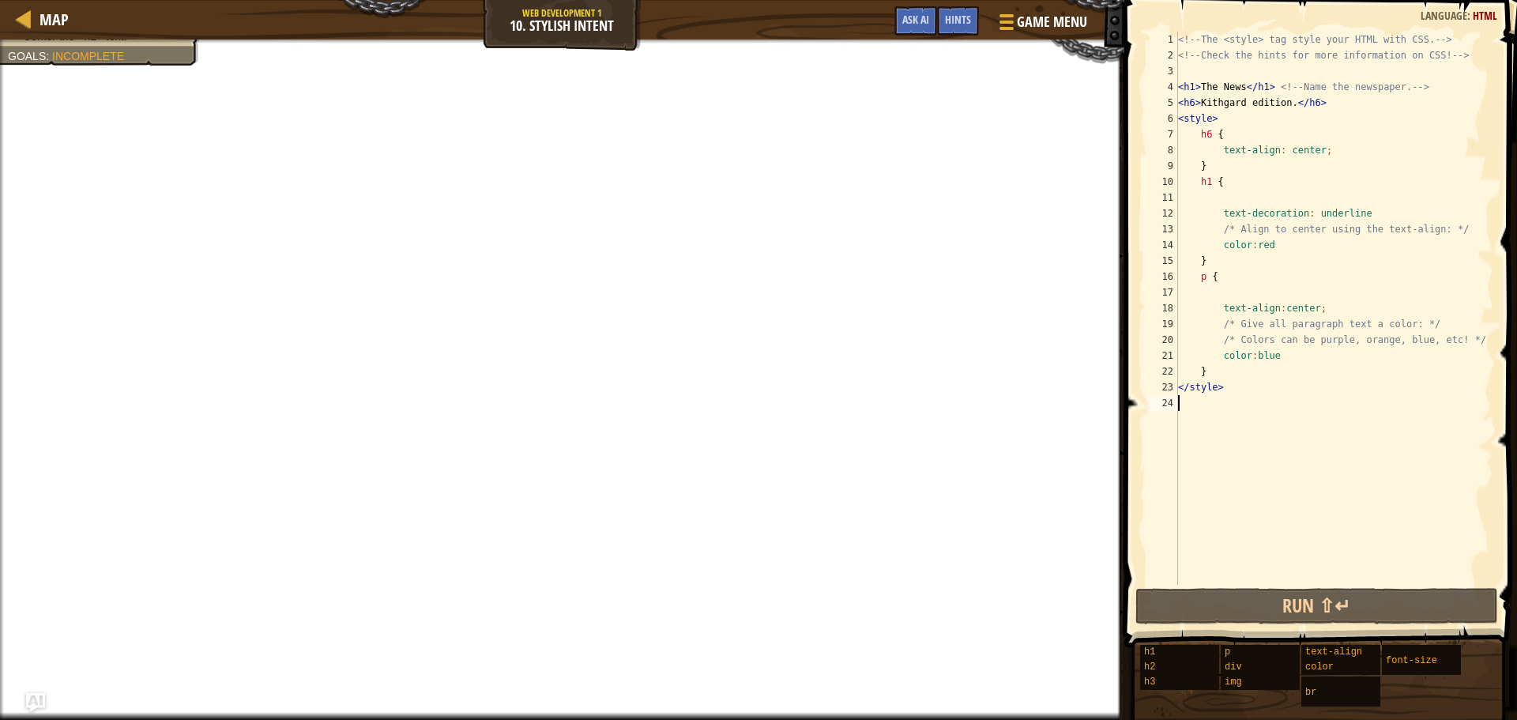
click at [1275, 574] on div "<!-- The <style> tag style your HTML with CSS. --> <!-- Check the hints for mor…" at bounding box center [1334, 324] width 318 height 585
click at [1286, 577] on div "<!-- The <style> tag style your HTML with CSS. --> <!-- Check the hints for mor…" at bounding box center [1334, 324] width 318 height 585
click at [1279, 574] on div "<!-- The <style> tag style your HTML with CSS. --> <!-- Check the hints for mor…" at bounding box center [1334, 324] width 318 height 585
click at [1268, 567] on div "<!-- The <style> tag style your HTML with CSS. --> <!-- Check the hints for mor…" at bounding box center [1334, 324] width 318 height 585
click at [1271, 534] on div "<!-- The <style> tag style your HTML with CSS. --> <!-- Check the hints for mor…" at bounding box center [1334, 324] width 318 height 585
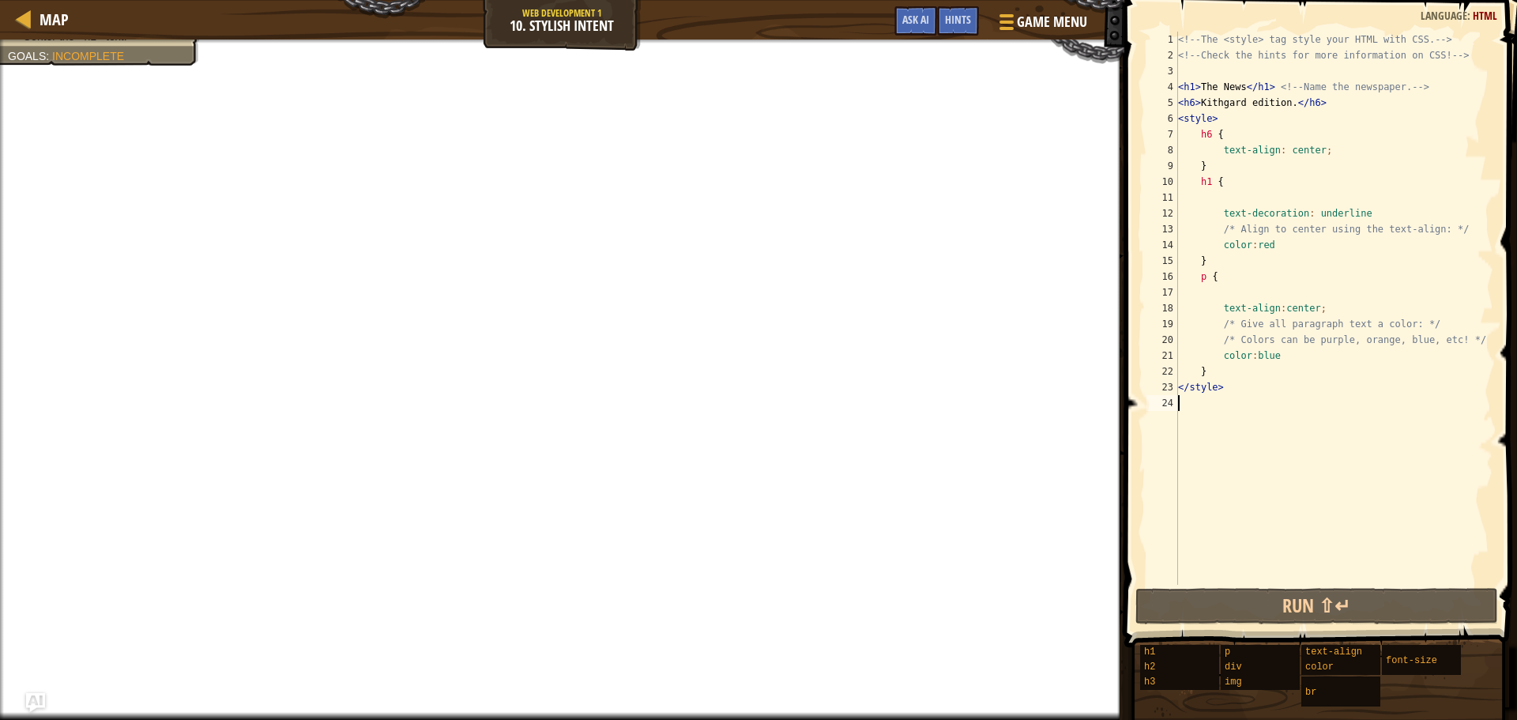
click at [1279, 239] on div "<!-- The <style> tag style your HTML with CSS. --> <!-- Check the hints for mor…" at bounding box center [1334, 324] width 318 height 585
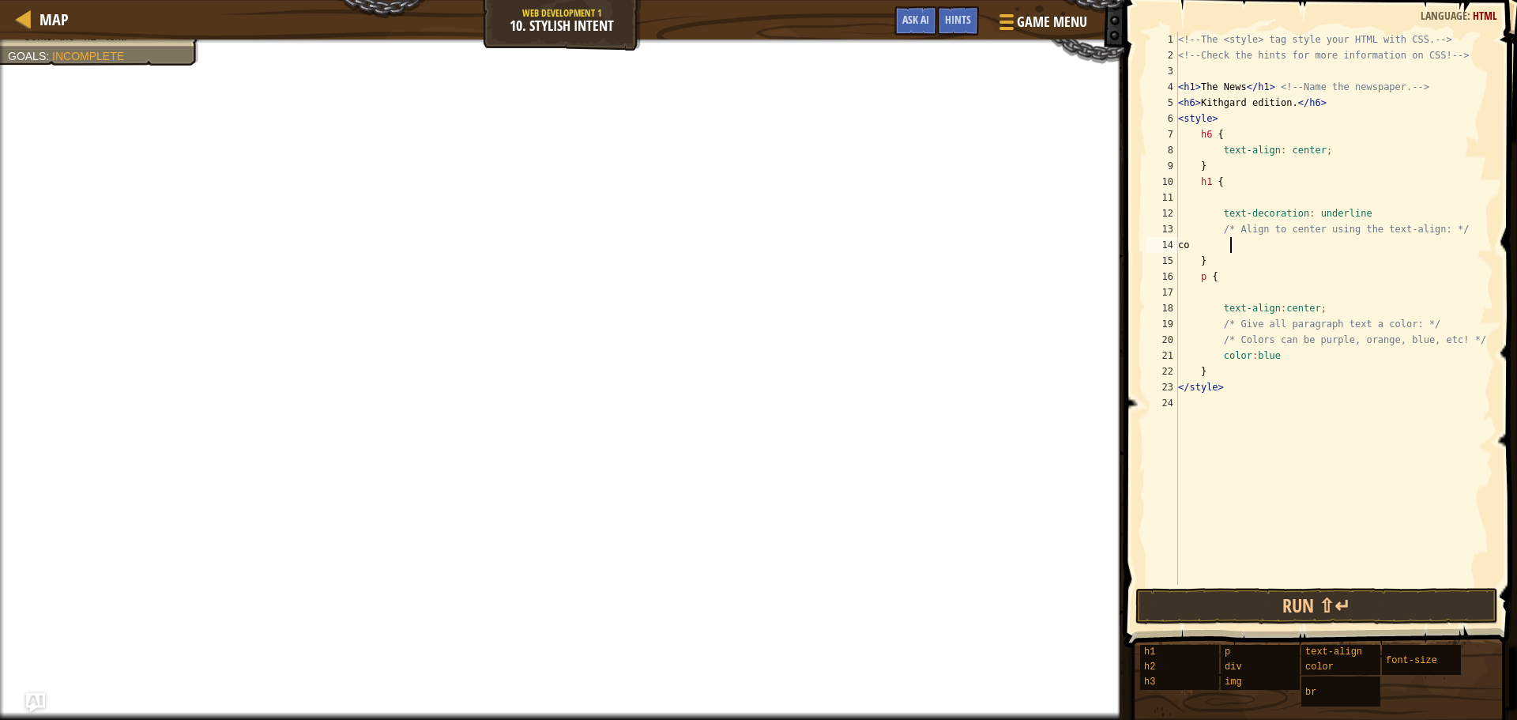
type textarea "c"
click at [1252, 195] on div "<!-- The <style> tag style your HTML with CSS. --> <!-- Check the hints for mor…" at bounding box center [1334, 324] width 318 height 585
click at [1251, 198] on div "<!-- The <style> tag style your HTML with CSS. --> <!-- Check the hints for mor…" at bounding box center [1334, 324] width 318 height 585
type textarea "C"
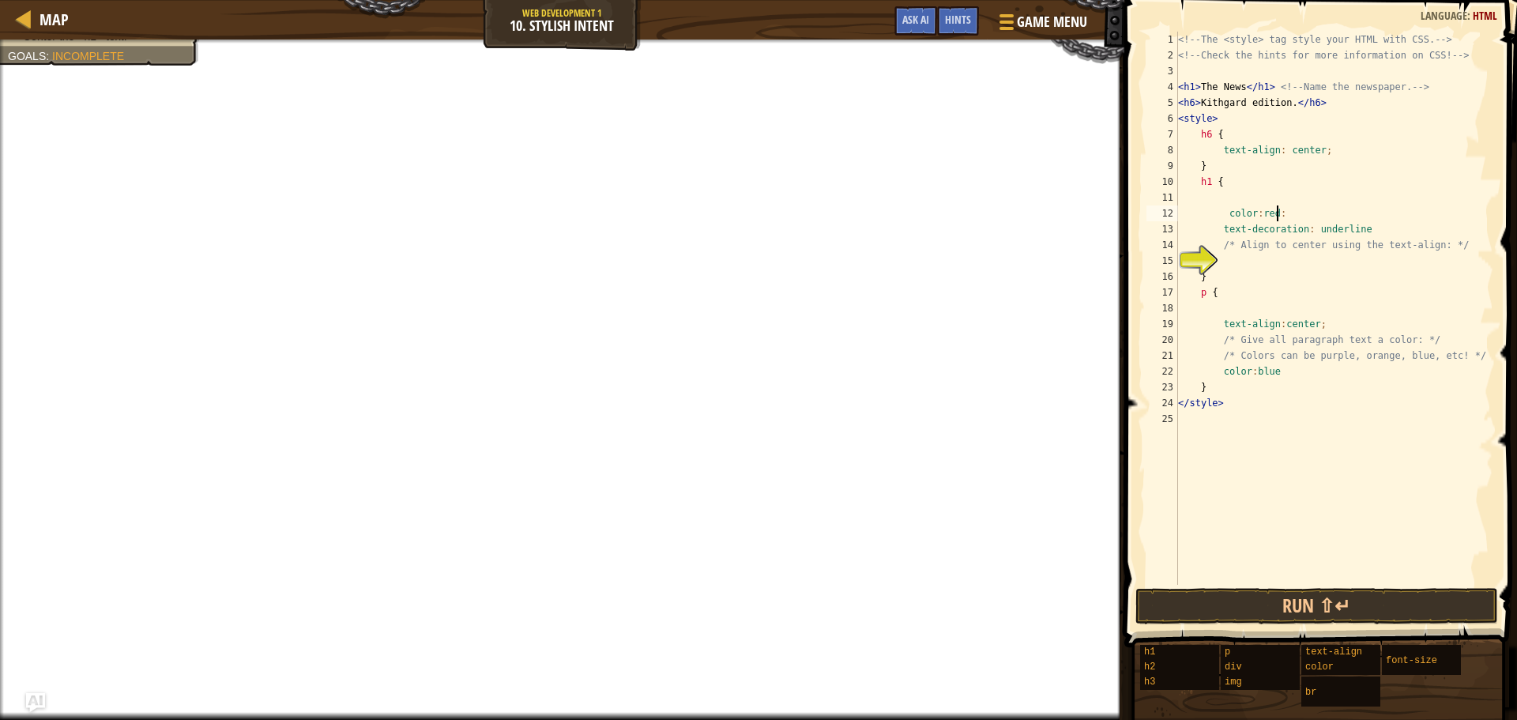
scroll to position [7, 7]
click at [1315, 388] on div "<!-- The <style> tag style your HTML with CSS. --> <!-- Check the hints for mor…" at bounding box center [1334, 324] width 318 height 585
click at [1310, 377] on div "<!-- The <style> tag style your HTML with CSS. --> <!-- Check the hints for mor…" at bounding box center [1334, 324] width 318 height 585
click at [1178, 253] on div "15" at bounding box center [1163, 261] width 32 height 16
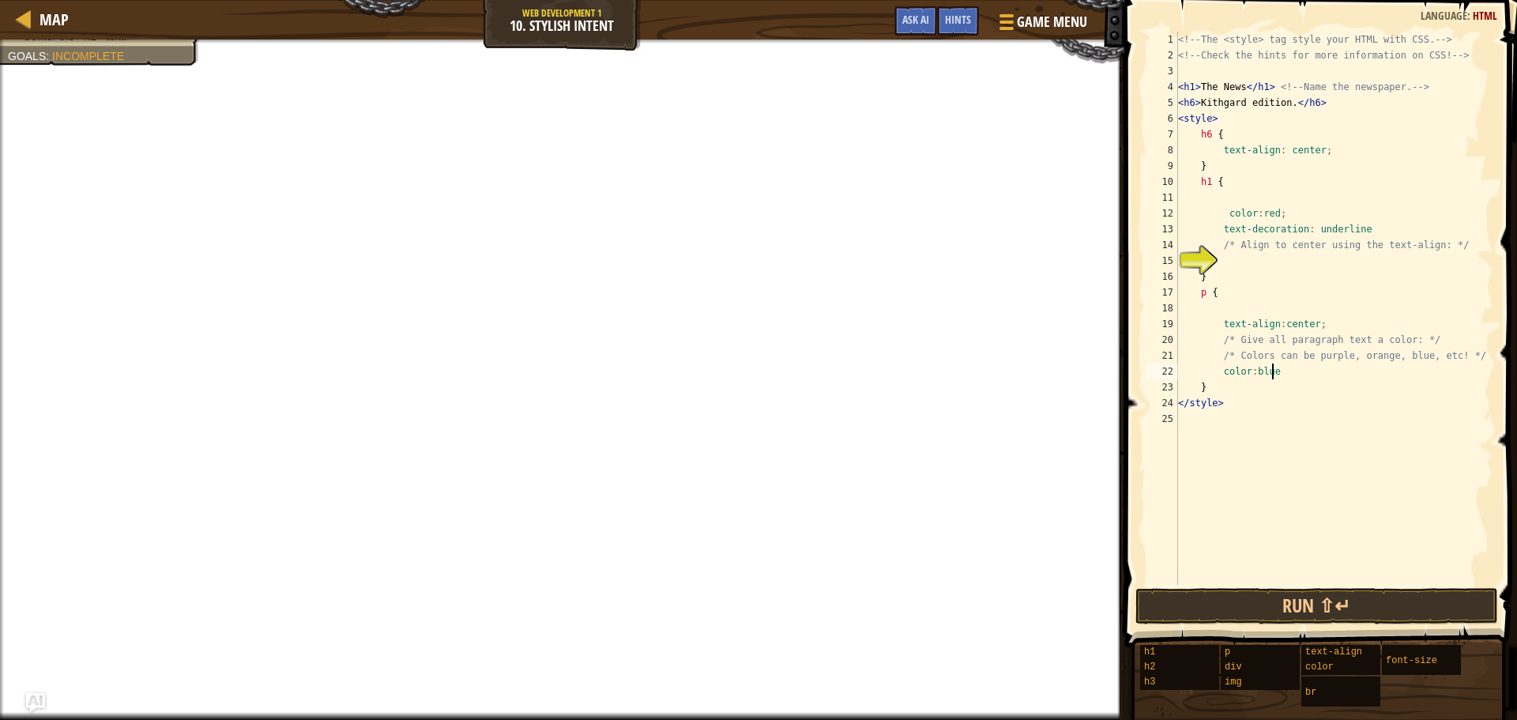
type textarea "/* Align to center using the text-align: */"
type textarea "</style>"
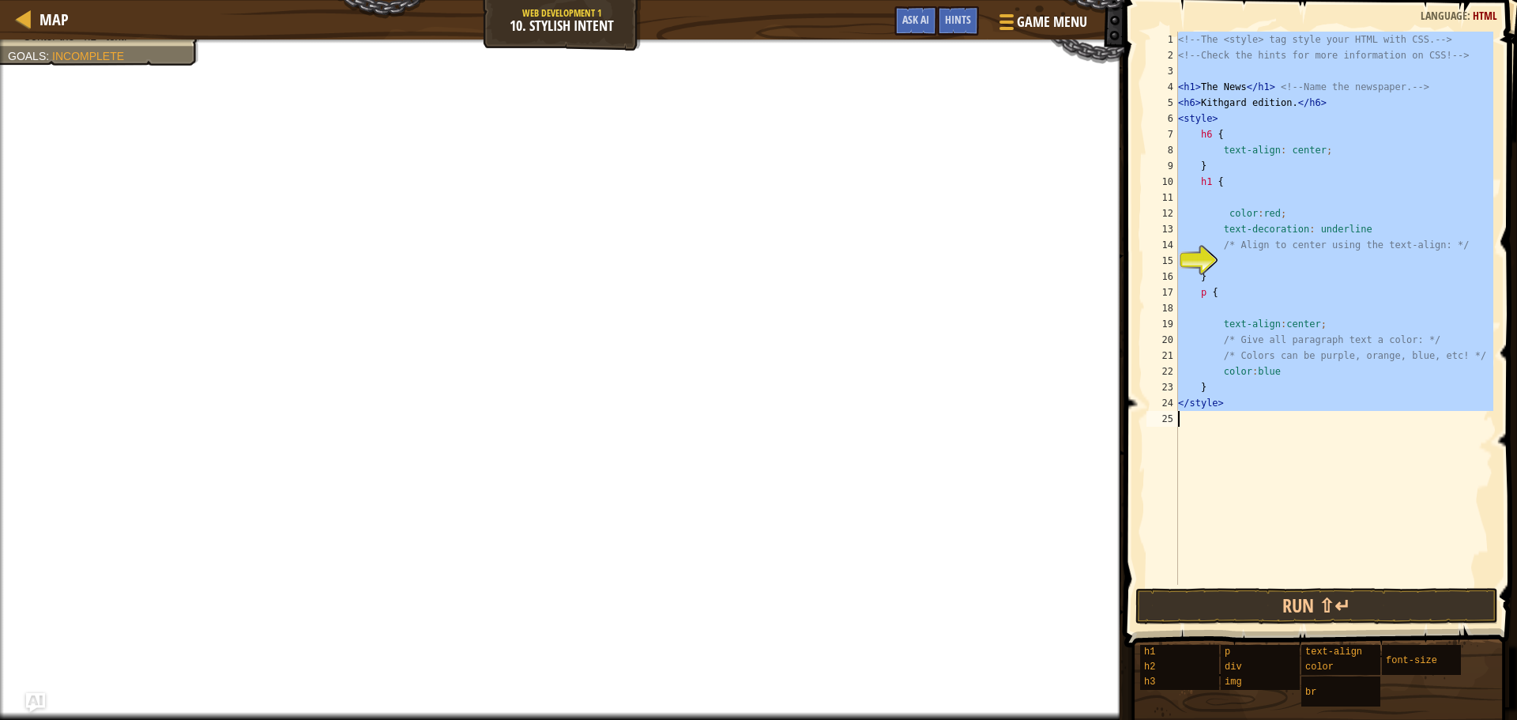
click at [1178, 253] on div "15" at bounding box center [1163, 261] width 32 height 16
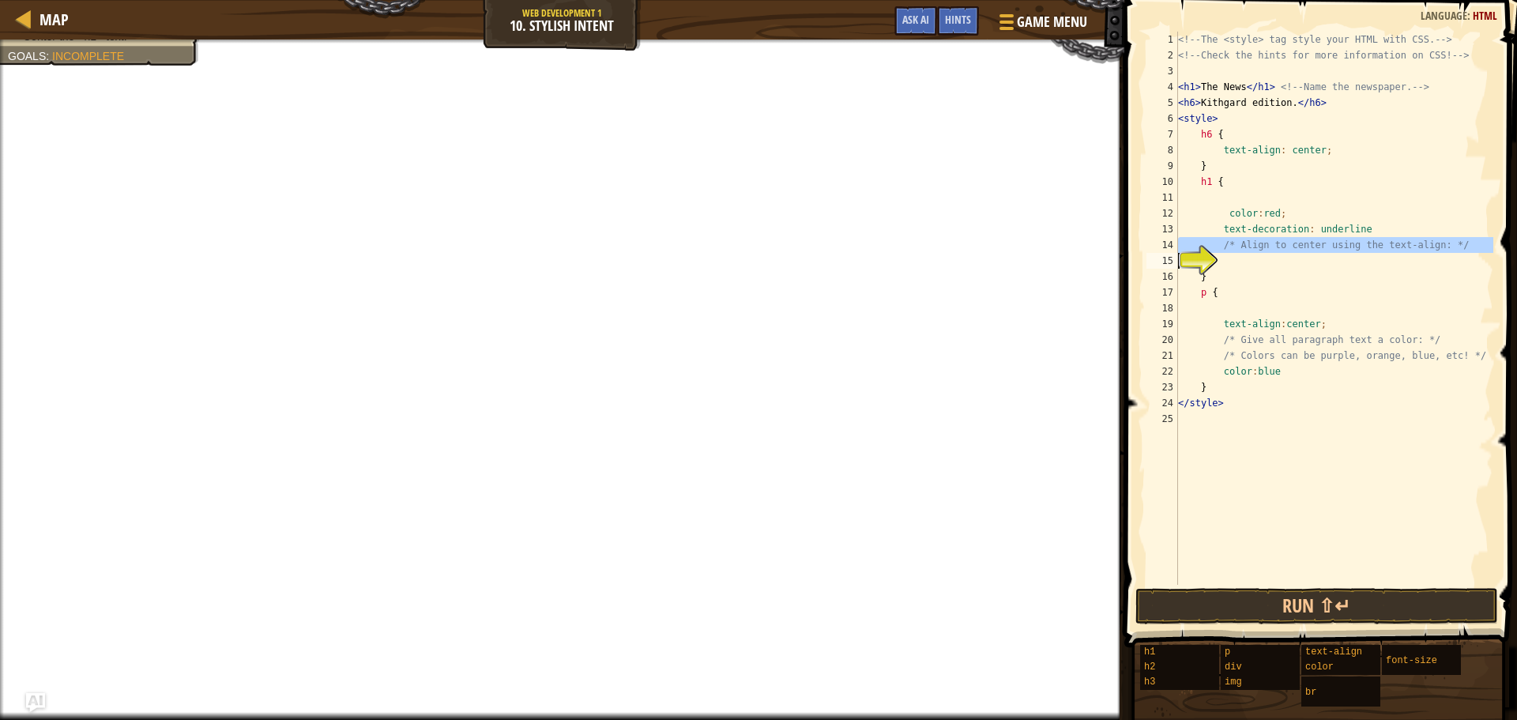
click at [1178, 253] on div "15" at bounding box center [1163, 261] width 32 height 16
type textarea "/* Align to center using the text-align: */"
click at [1178, 253] on div "15" at bounding box center [1163, 261] width 32 height 16
type textarea "/* Align to center using the text-align: */"
click at [1211, 239] on div "<!-- The <style> tag style your HTML with CSS. --> <!-- Check the hints for mor…" at bounding box center [1334, 324] width 318 height 585
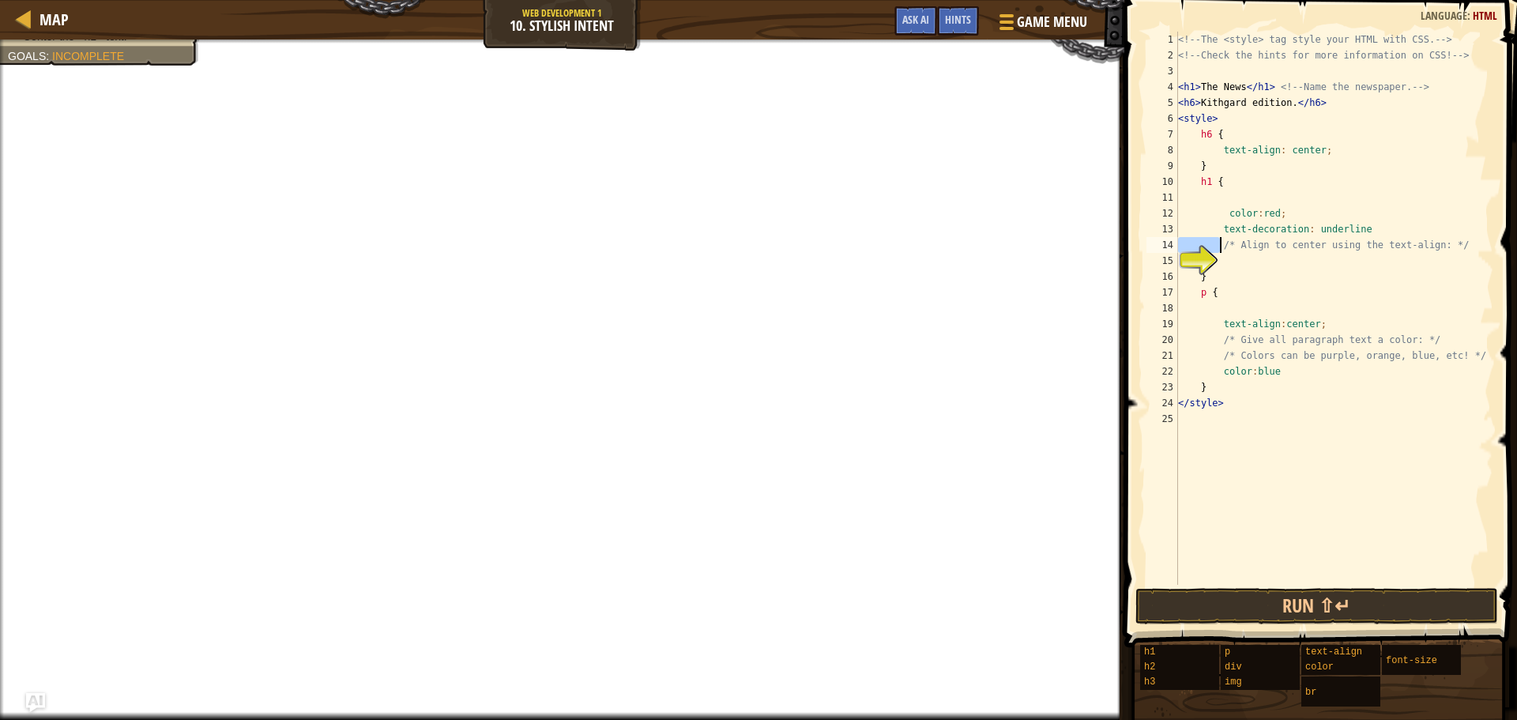
click at [1211, 239] on div "<!-- The <style> tag style your HTML with CSS. --> <!-- Check the hints for mor…" at bounding box center [1334, 324] width 318 height 585
click at [1215, 243] on div "<!-- The <style> tag style your HTML with CSS. --> <!-- Check the hints for mor…" at bounding box center [1334, 308] width 318 height 553
click at [966, 17] on span "Hints" at bounding box center [958, 19] width 26 height 15
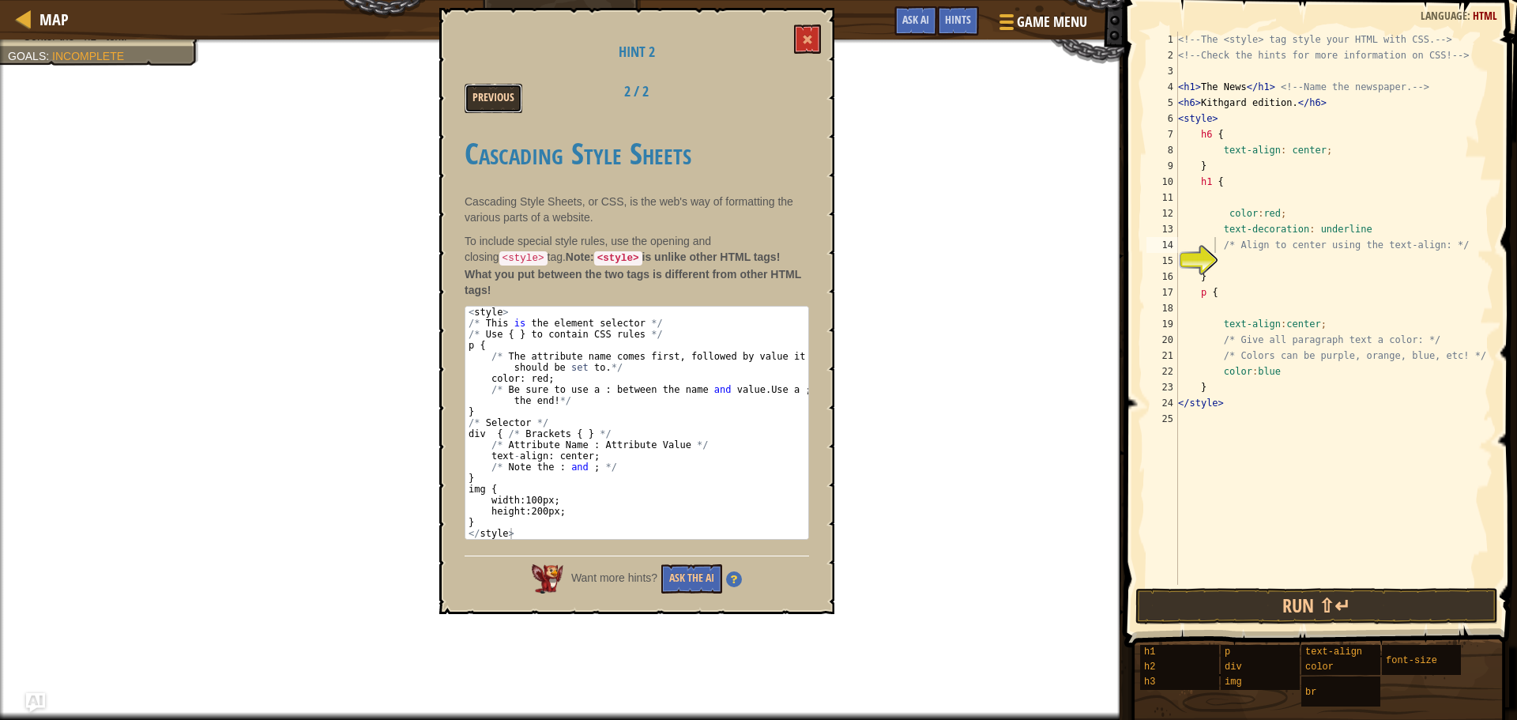
click at [480, 88] on button "Previous" at bounding box center [494, 98] width 58 height 29
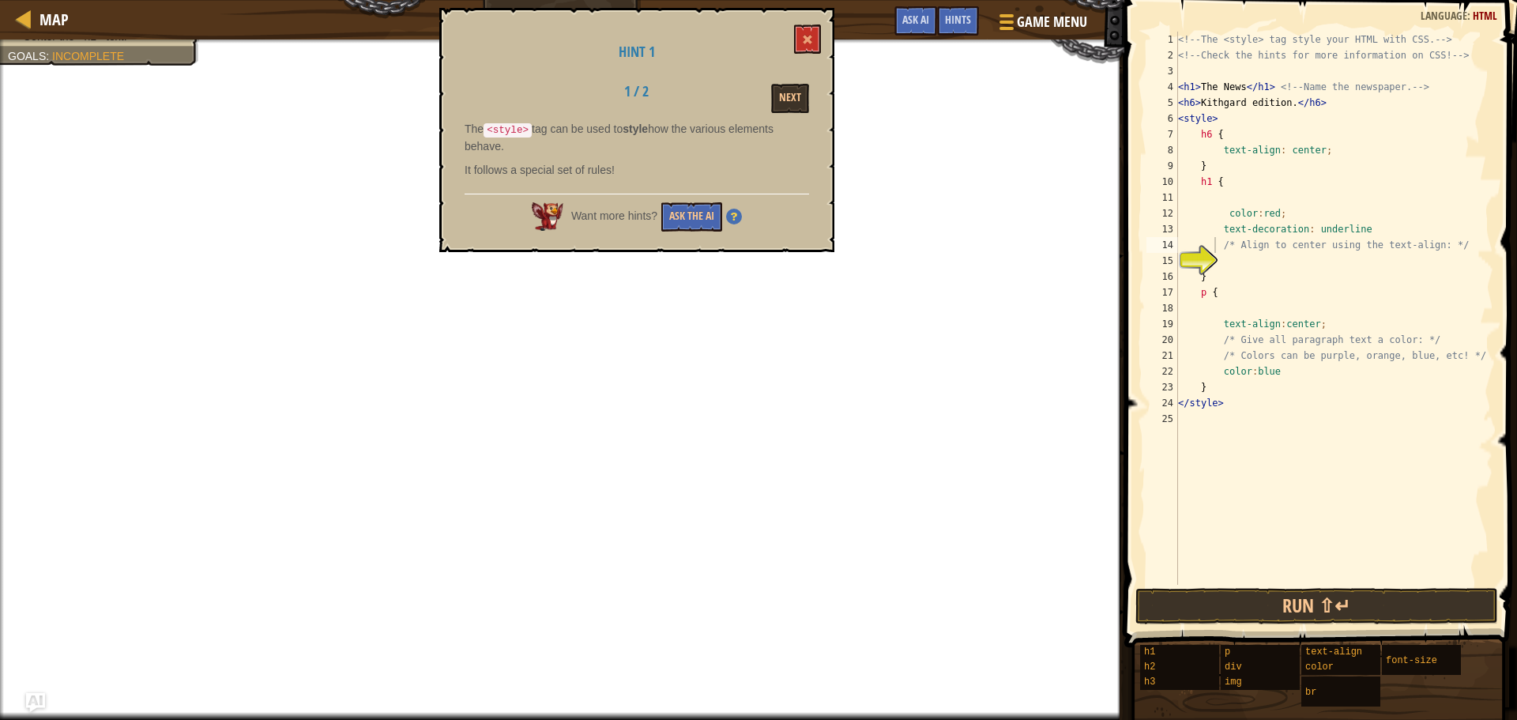
type textarea "color:red;"
click at [1222, 216] on div "<!-- The <style> tag style your HTML with CSS. --> <!-- Check the hints for mor…" at bounding box center [1334, 324] width 318 height 585
click at [1239, 200] on div "<!-- The <style> tag style your HTML with CSS. --> <!-- Check the hints for mor…" at bounding box center [1334, 324] width 318 height 585
type textarea "text-align: center;"
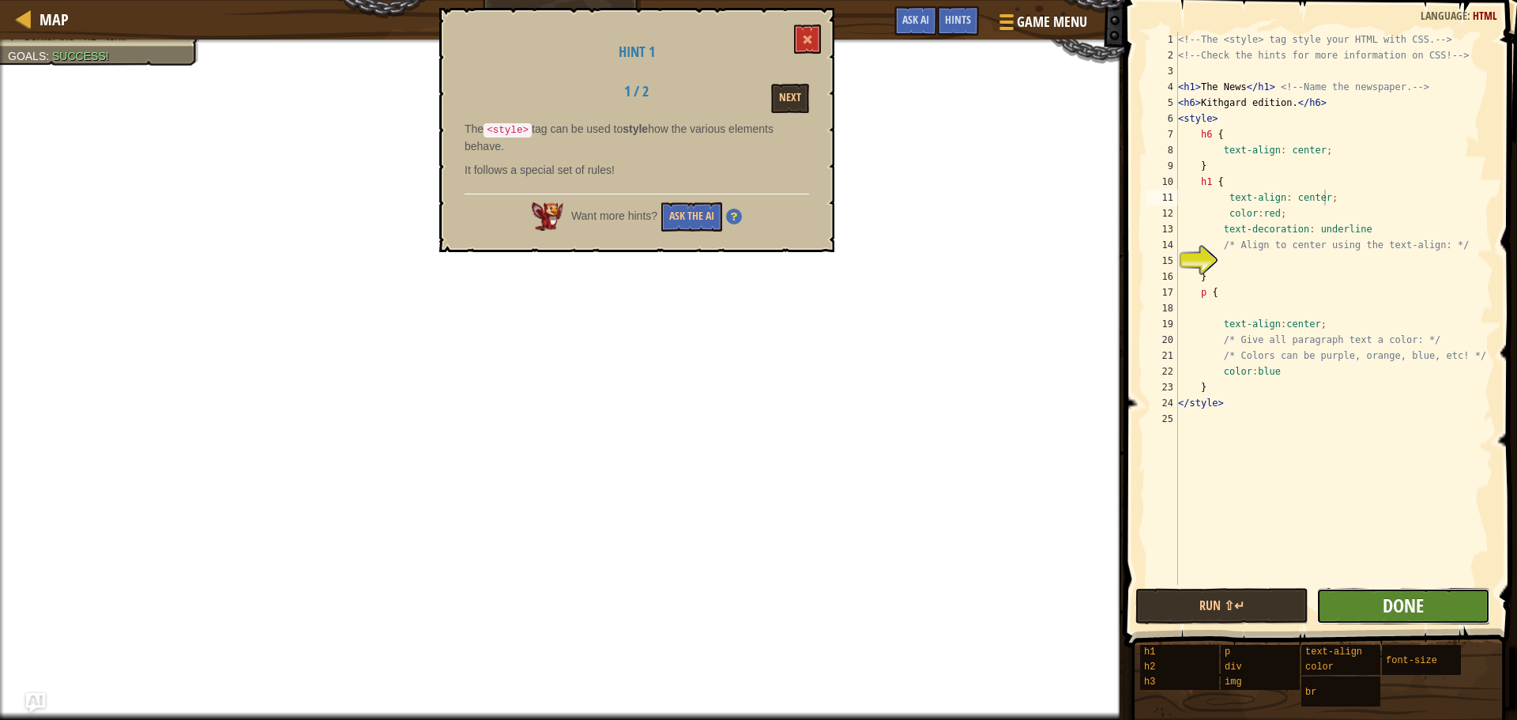
click at [1401, 612] on span "Done" at bounding box center [1403, 605] width 41 height 25
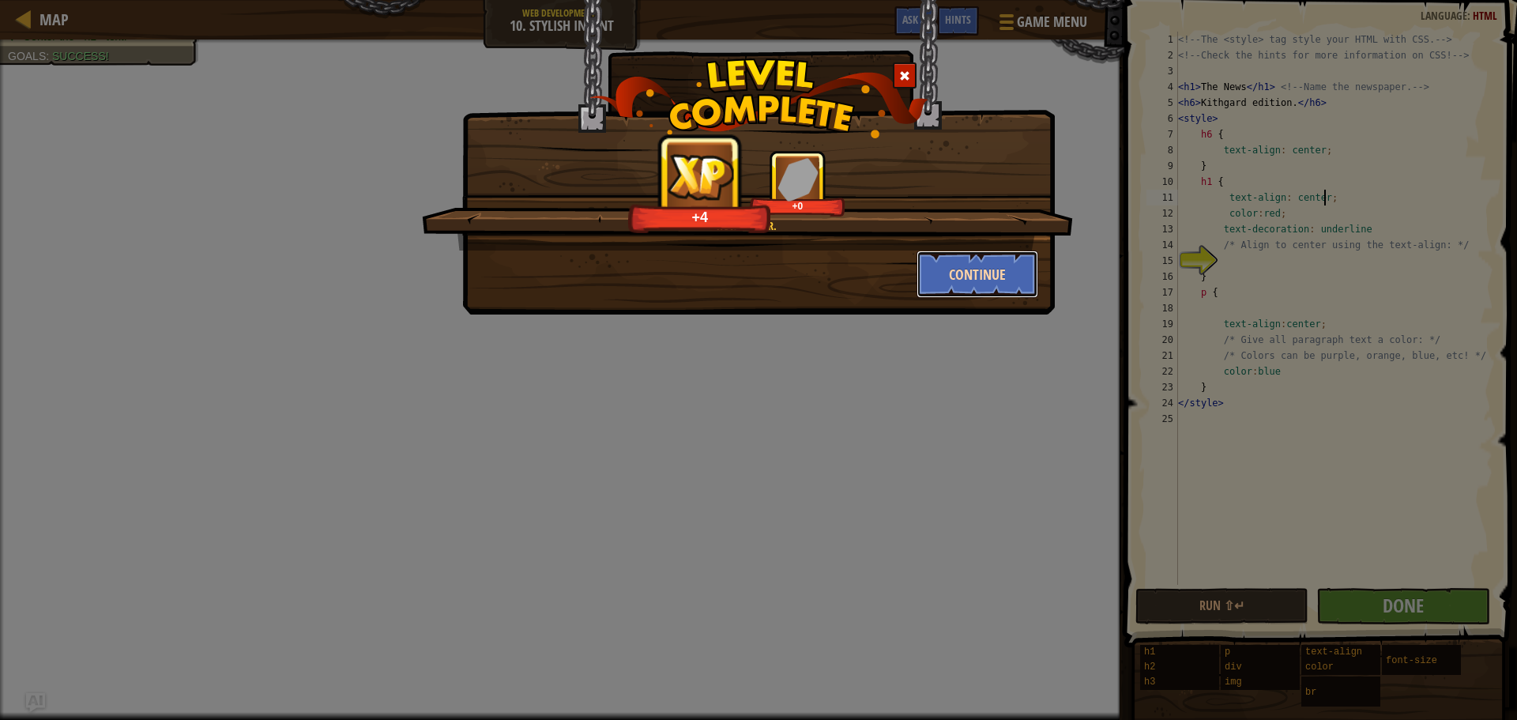
click at [960, 281] on button "Continue" at bounding box center [978, 273] width 122 height 47
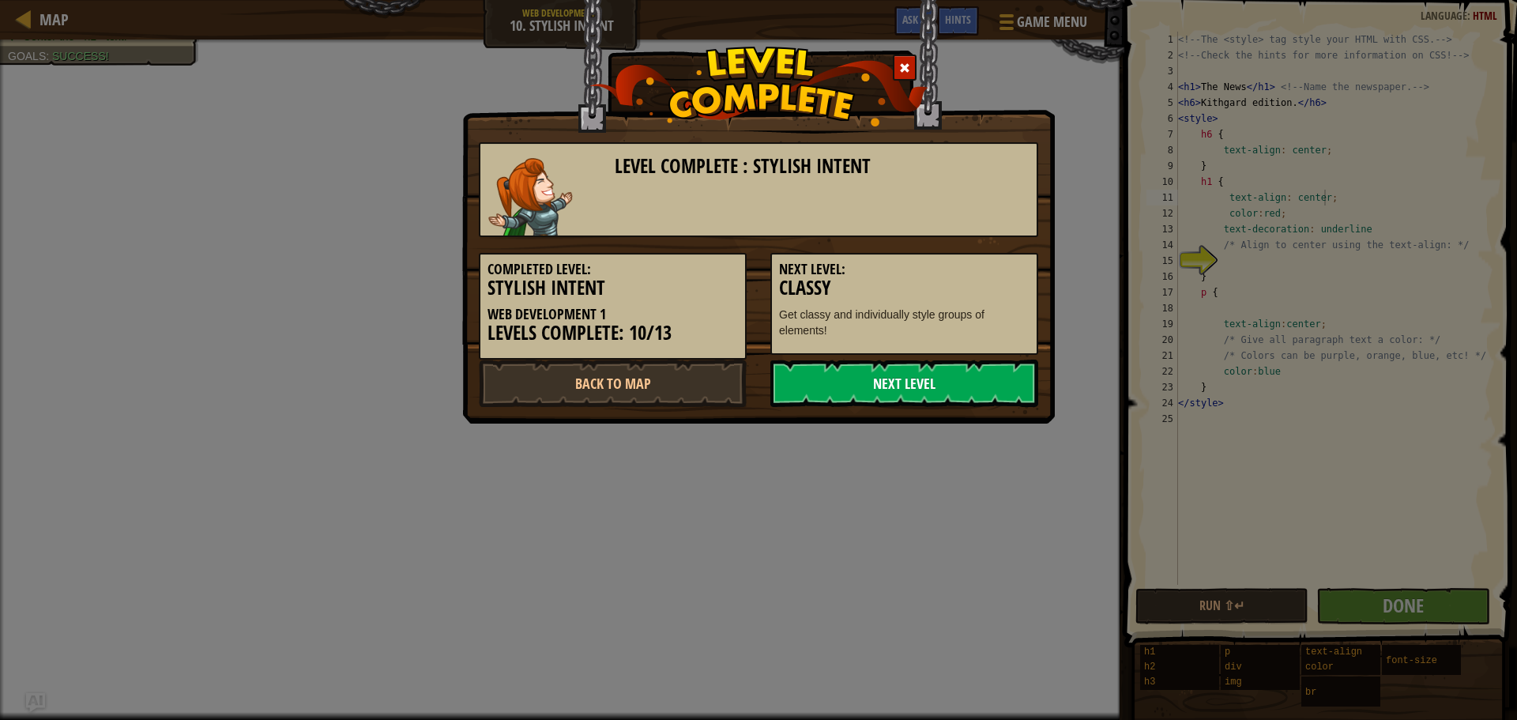
click at [910, 363] on link "Next Level" at bounding box center [904, 383] width 268 height 47
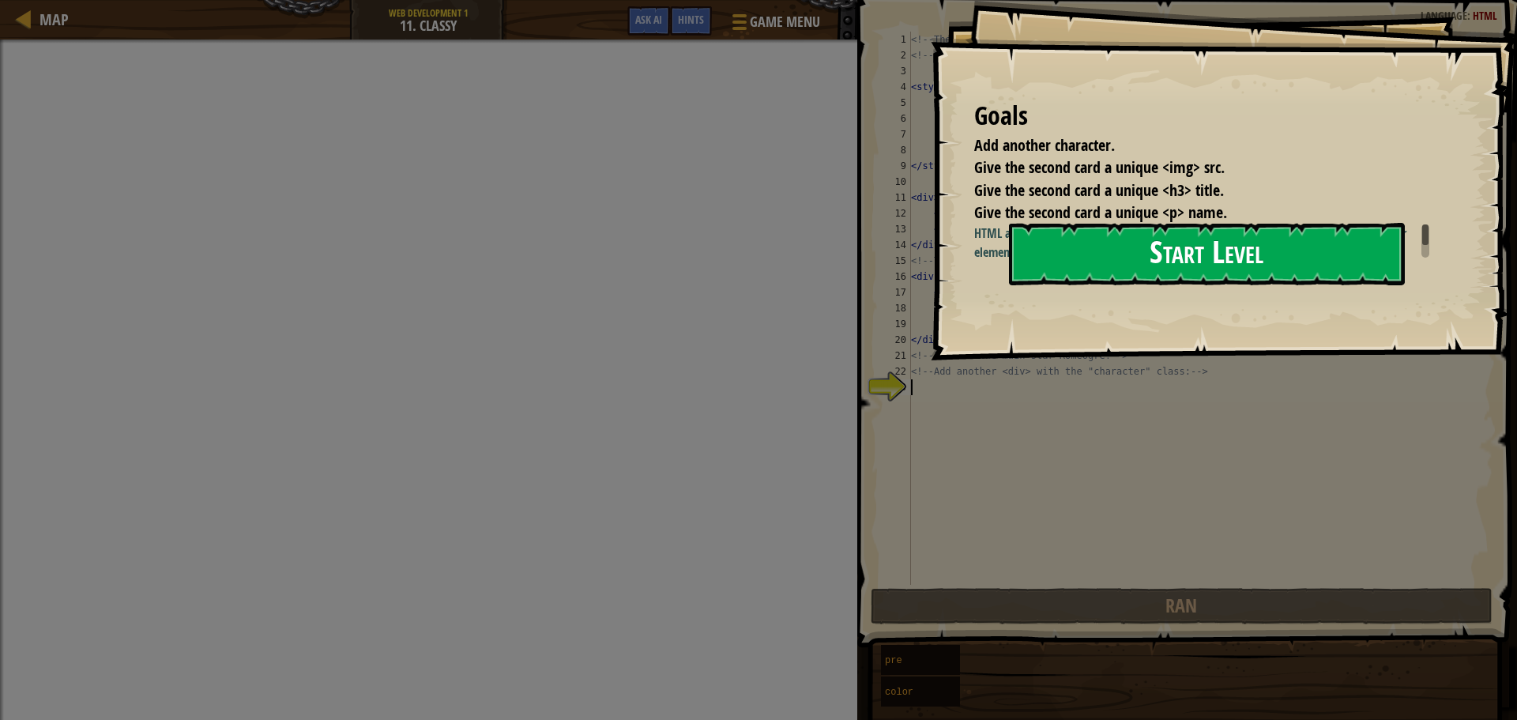
click at [1062, 258] on button "Start Level" at bounding box center [1207, 254] width 396 height 62
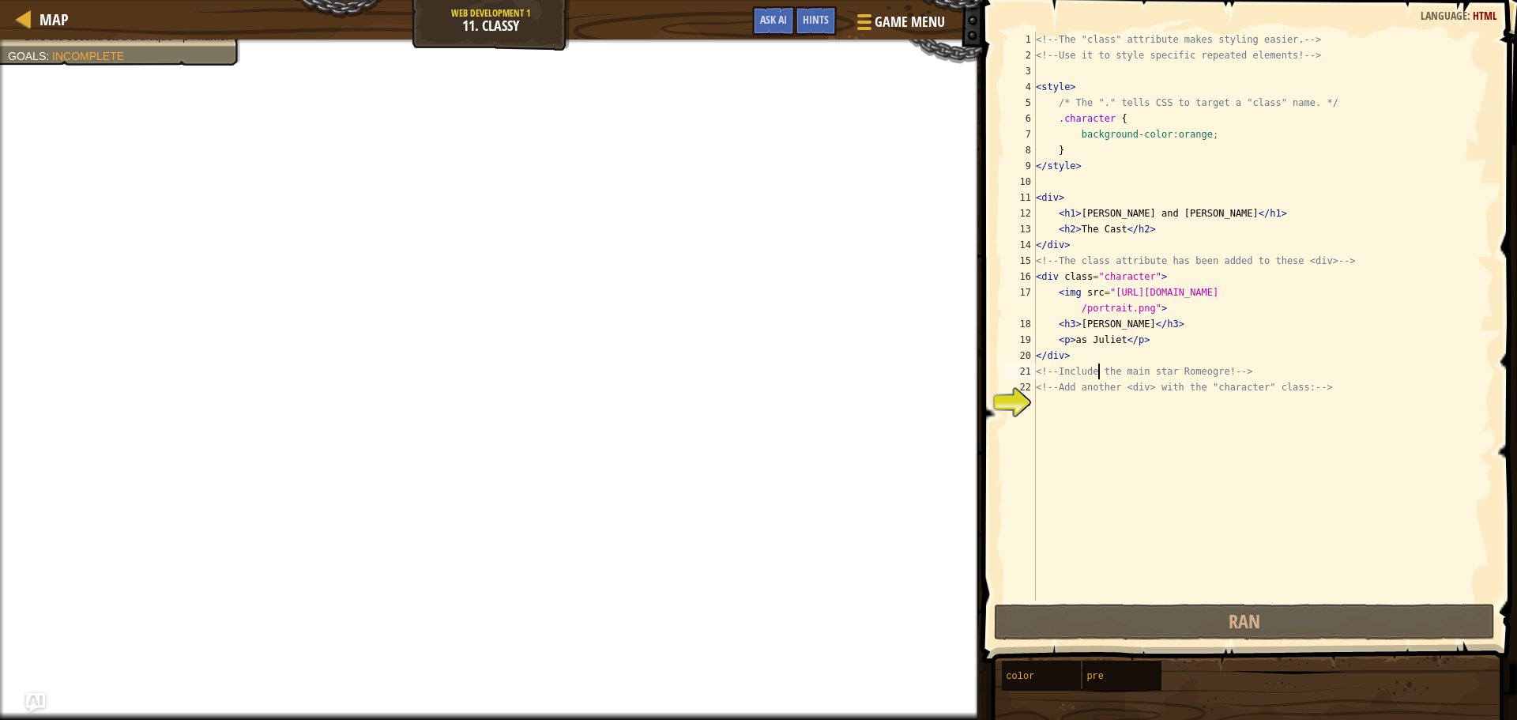
click at [1098, 374] on div "<!-- The "class" attribute makes styling easier. --> <!-- Use it to style speci…" at bounding box center [1263, 332] width 461 height 601
type textarea "<!-- Include the main star [PERSON_NAME]! -->"
click at [1092, 401] on div "<!-- The "class" attribute makes styling easier. --> <!-- Use it to style speci…" at bounding box center [1263, 332] width 461 height 601
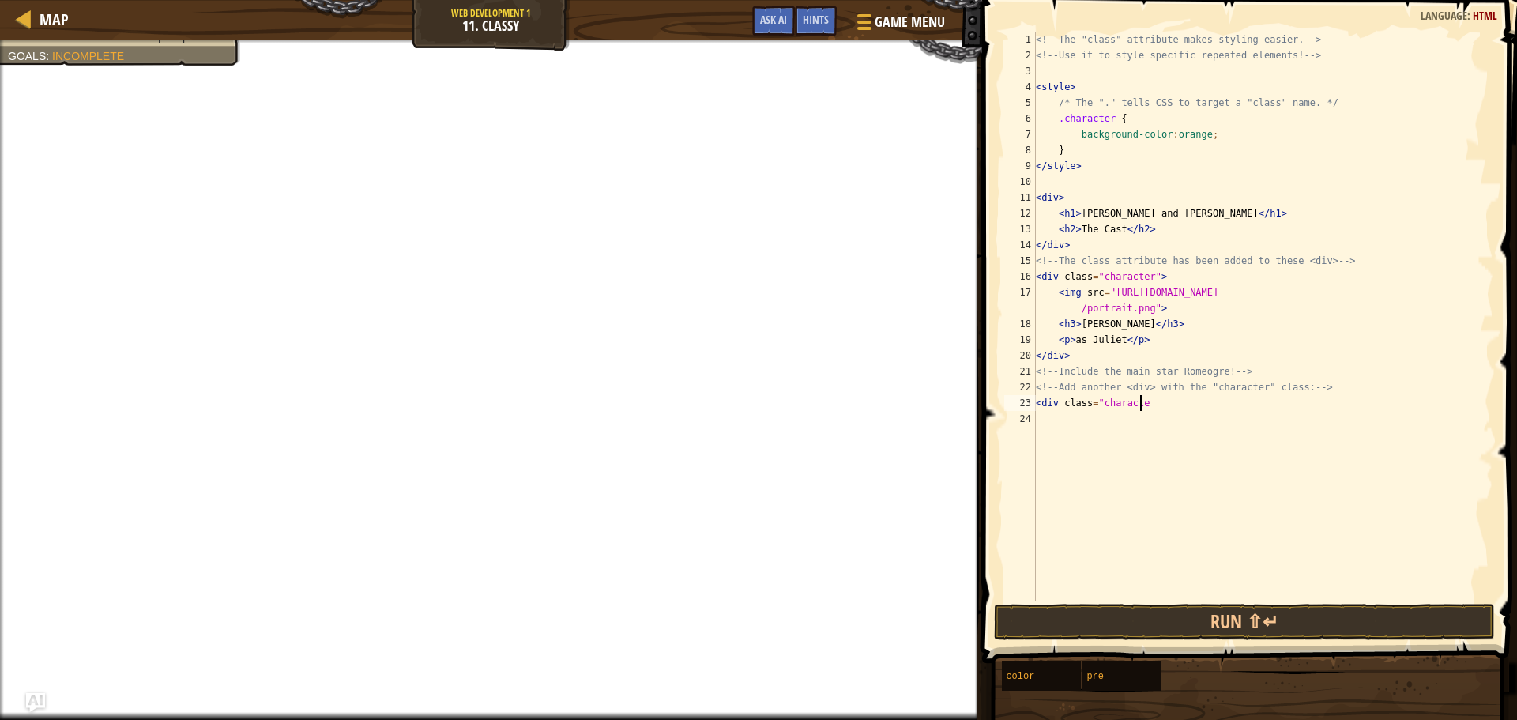
scroll to position [7, 8]
type textarea "<div class="character""
click at [924, 14] on span "Game Menu" at bounding box center [909, 21] width 73 height 21
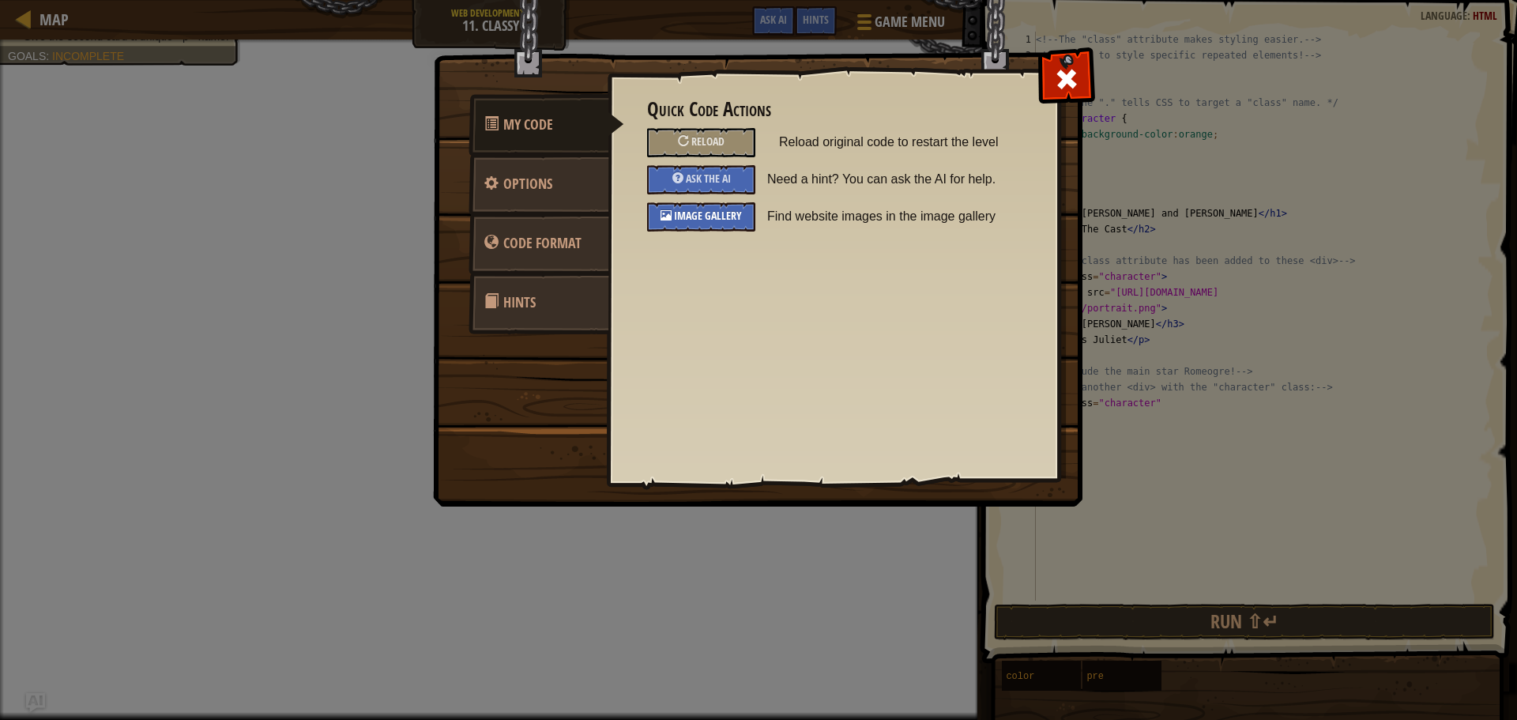
click at [652, 226] on div "Image Gallery" at bounding box center [701, 216] width 108 height 29
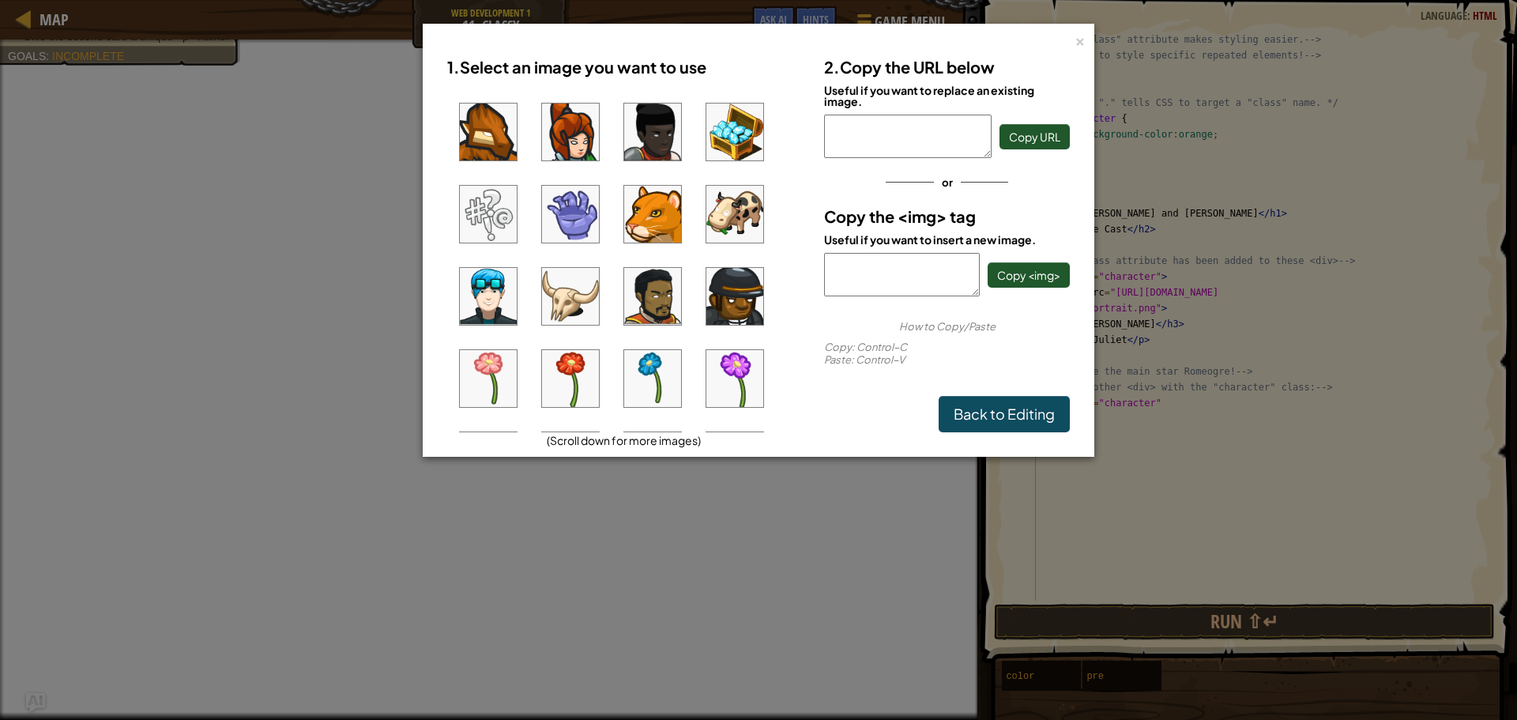
scroll to position [237, 0]
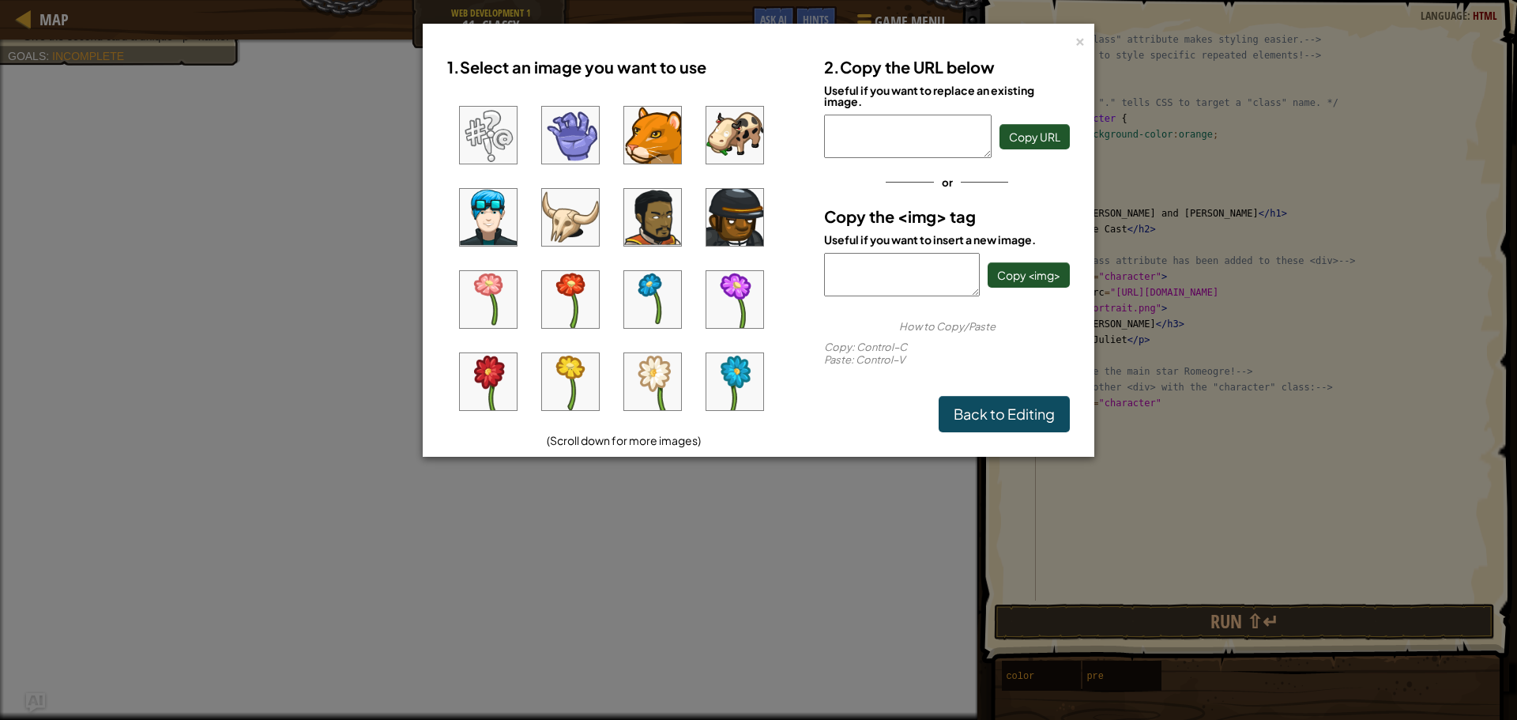
click at [654, 243] on img at bounding box center [652, 217] width 57 height 57
click at [1028, 277] on span "Copy <img>" at bounding box center [1028, 275] width 63 height 14
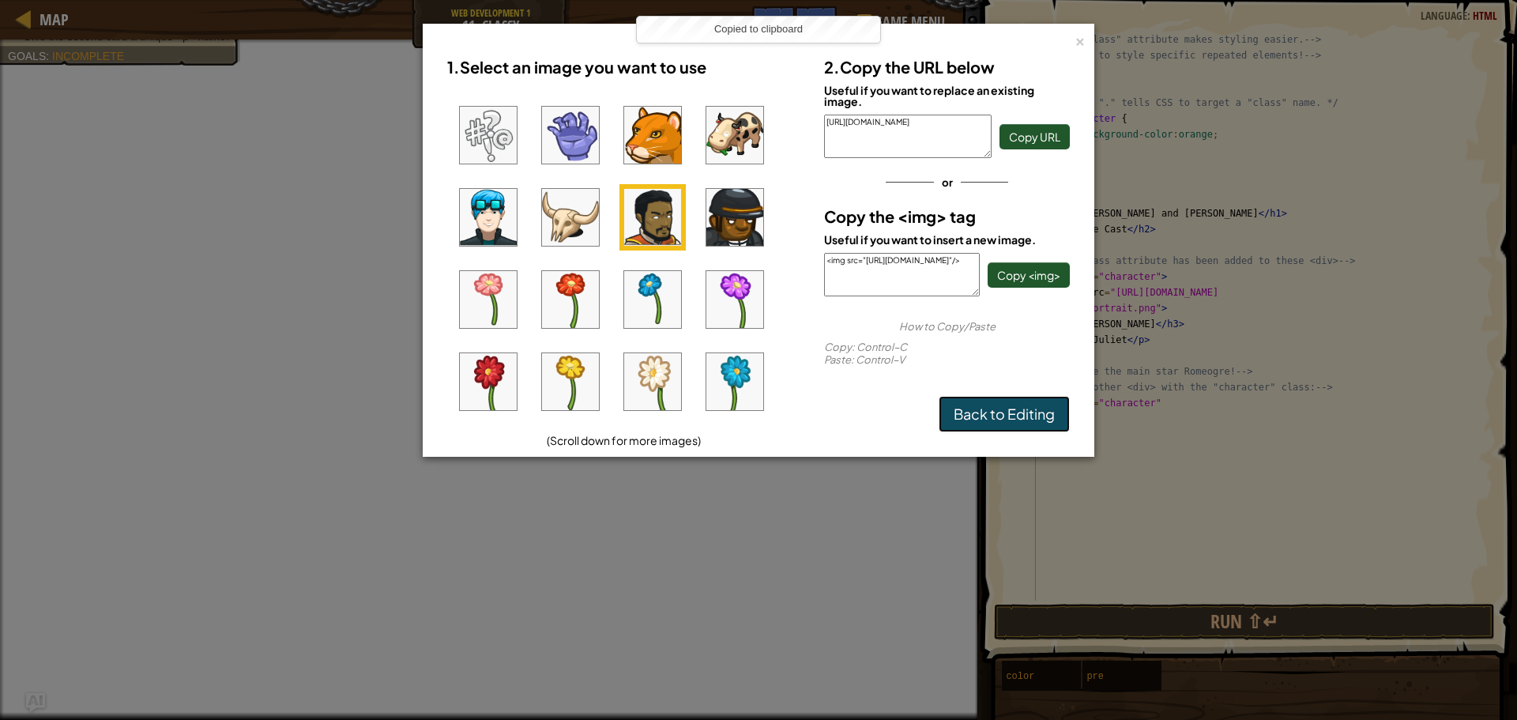
click at [967, 413] on link "Back to Editing" at bounding box center [1004, 414] width 131 height 36
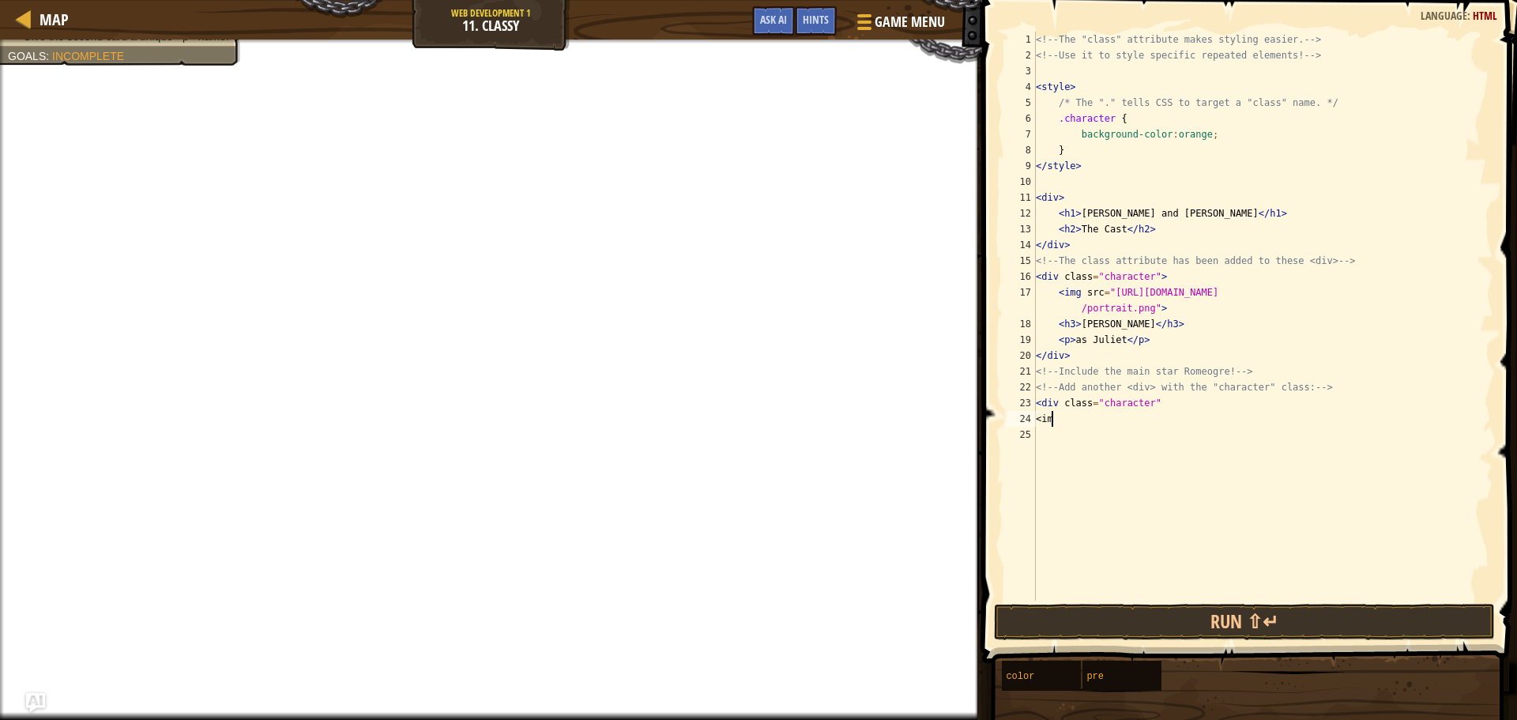
scroll to position [7, 0]
type textarea "<"
paste textarea "<img src="[URL][DOMAIN_NAME]"/>"
click at [1155, 420] on div "<!-- The "class" attribute makes styling easier. --> <!-- Use it to style speci…" at bounding box center [1263, 332] width 461 height 601
type textarea "<img src="[URL][DOMAIN_NAME]"/>"
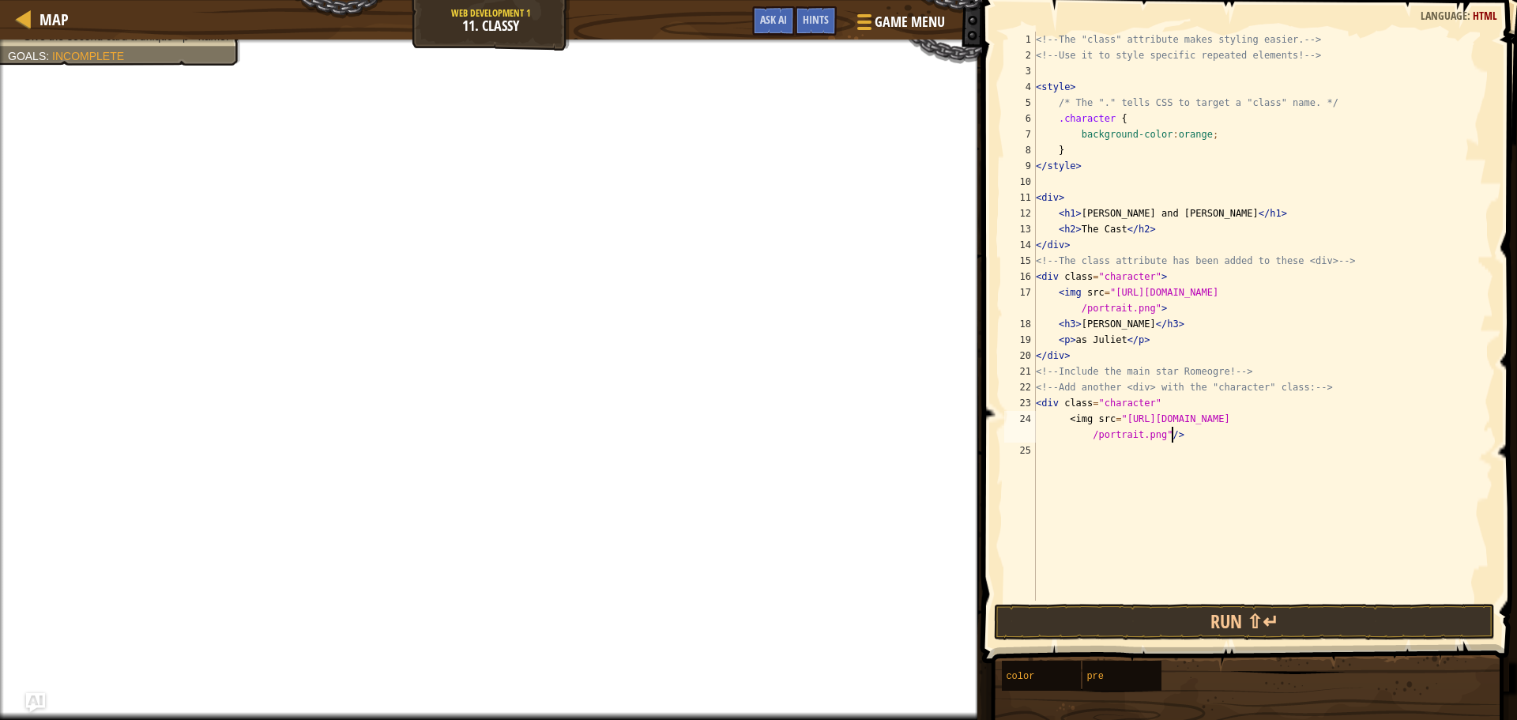
click at [1190, 435] on div "<!-- The "class" attribute makes styling easier. --> <!-- Use it to style speci…" at bounding box center [1263, 332] width 461 height 601
type textarea "d"
click at [1066, 419] on div "<!-- The "class" attribute makes styling easier. --> <!-- Use it to style speci…" at bounding box center [1263, 332] width 461 height 601
type textarea "<img src="[URL][DOMAIN_NAME]"/>"
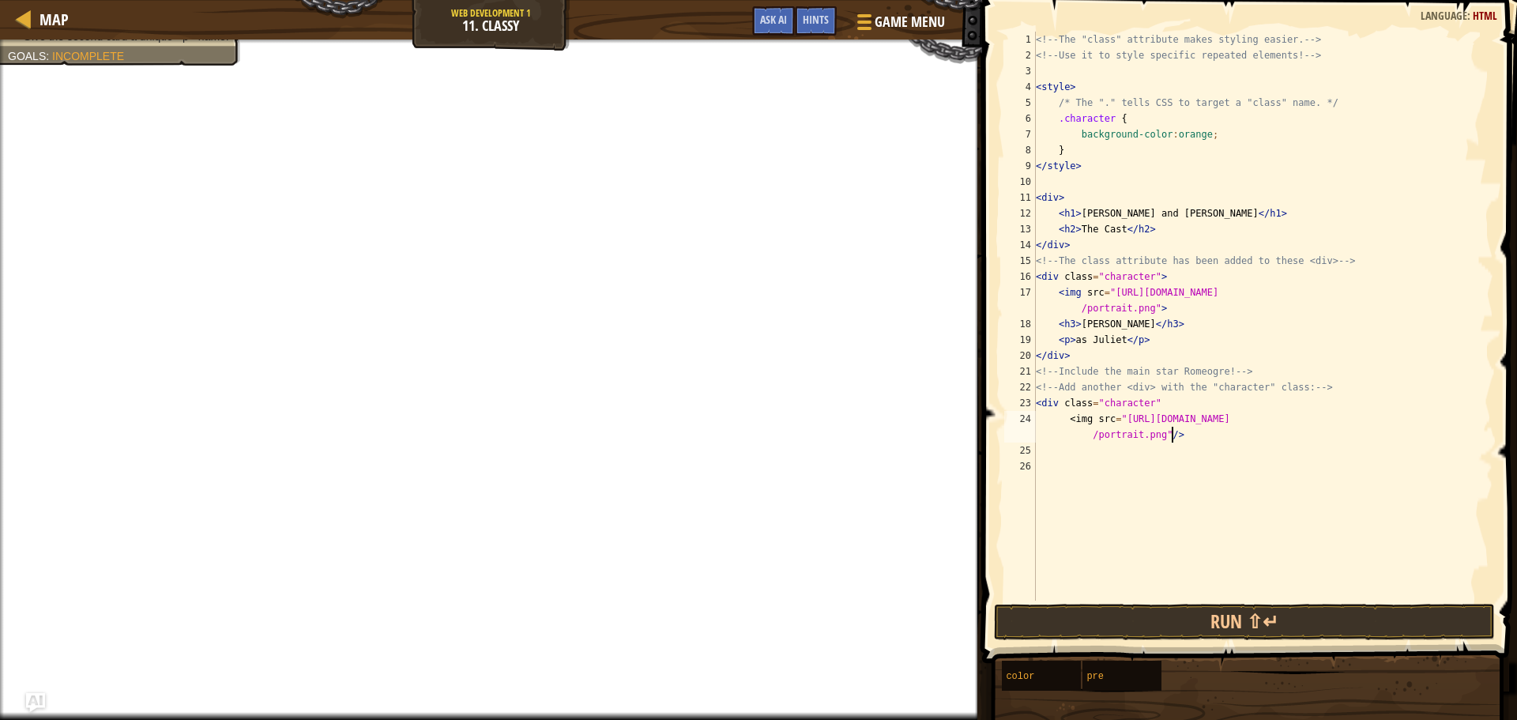
click at [1201, 427] on div "<!-- The "class" attribute makes styling easier. --> <!-- Use it to style speci…" at bounding box center [1263, 332] width 461 height 601
type textarea "<h3> [PERSON_NAME]</h3>"
click at [1194, 419] on div "<!-- The "class" attribute makes styling easier. --> <!-- Use it to style speci…" at bounding box center [1263, 332] width 461 height 601
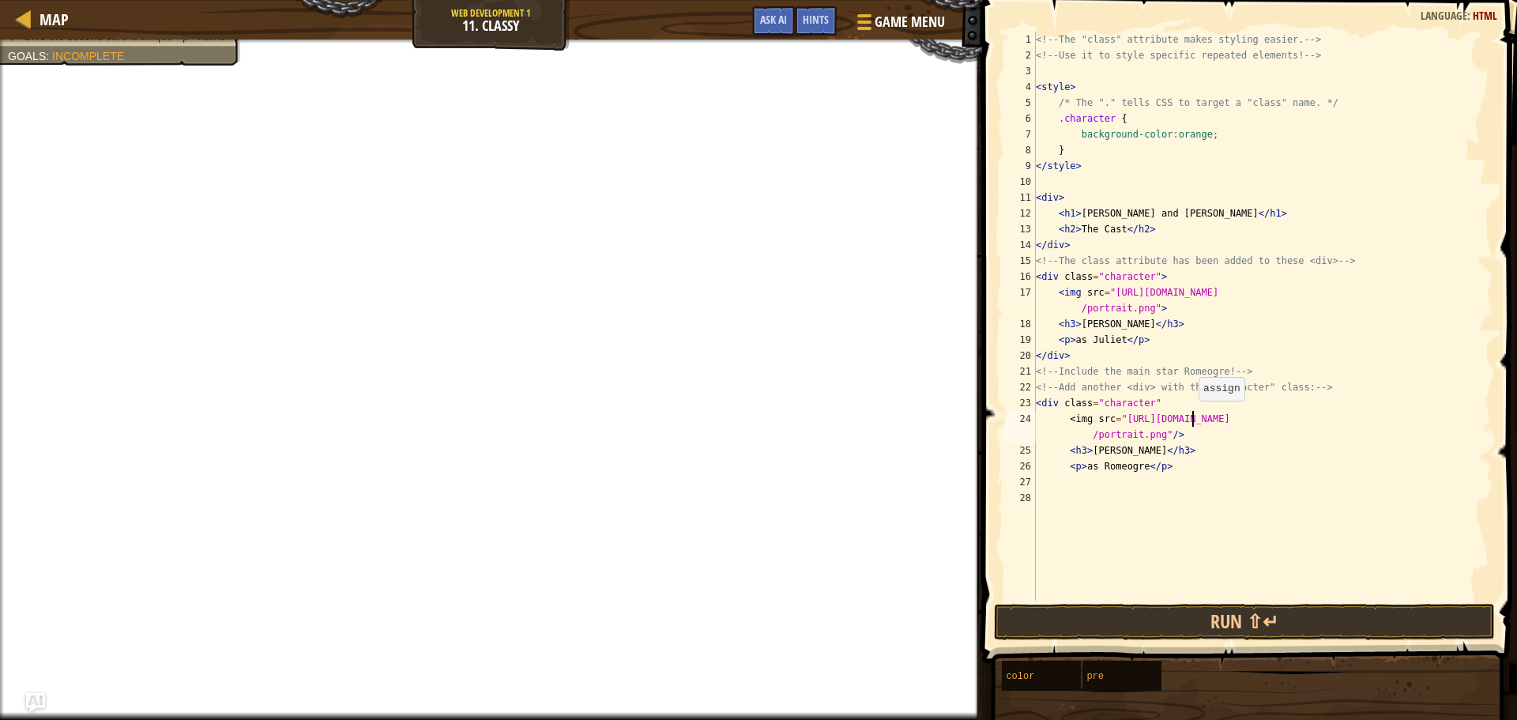
click at [1190, 416] on div "<!-- The "class" attribute makes styling easier. --> <!-- Use it to style speci…" at bounding box center [1263, 332] width 461 height 601
click at [1145, 409] on div "<!-- The "class" attribute makes styling easier. --> <!-- Use it to style speci…" at bounding box center [1263, 332] width 461 height 601
click at [1153, 399] on div "<!-- The "class" attribute makes styling easier. --> <!-- Use it to style speci…" at bounding box center [1263, 332] width 461 height 601
click at [1166, 436] on div "<!-- The "class" attribute makes styling easier. --> <!-- Use it to style speci…" at bounding box center [1263, 332] width 461 height 601
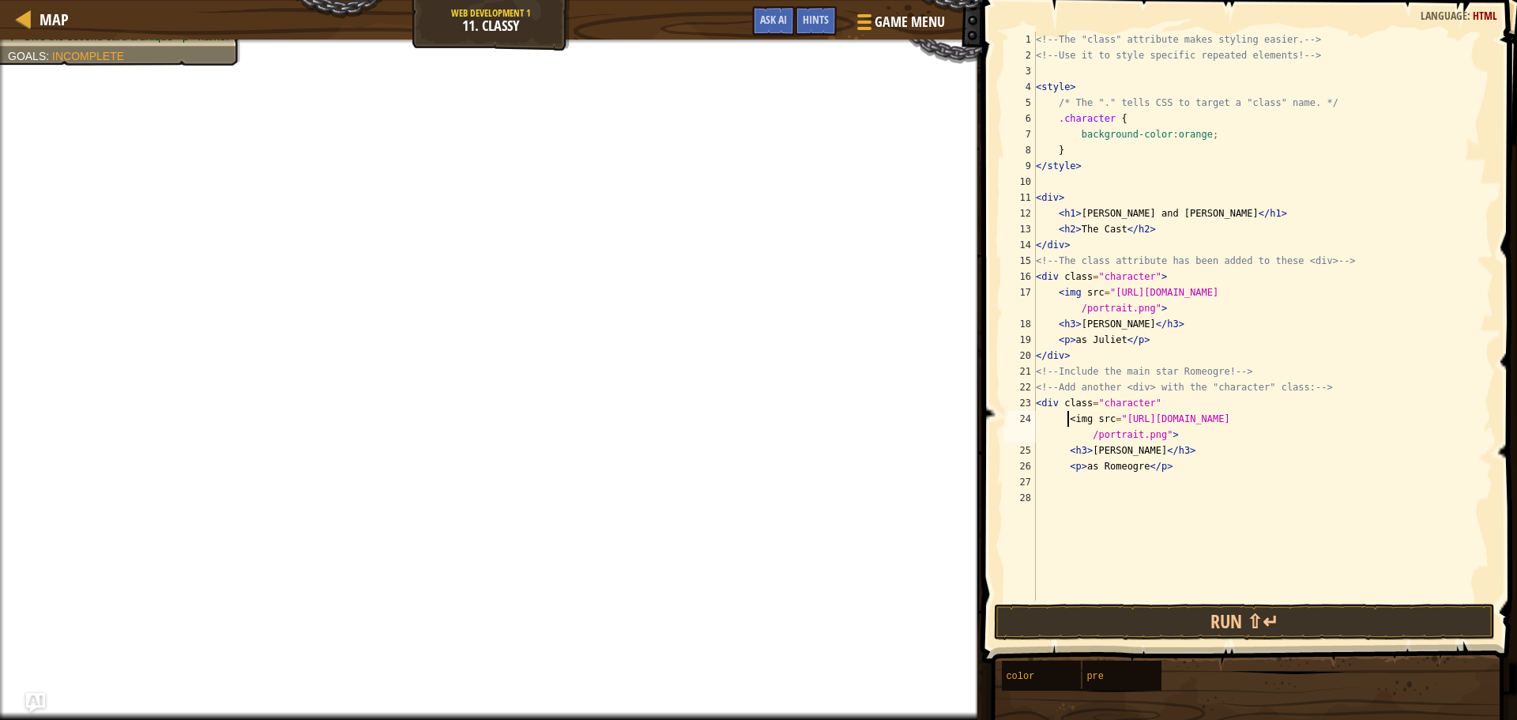
click at [1067, 421] on div "<!-- The "class" attribute makes styling easier. --> <!-- Use it to style speci…" at bounding box center [1263, 332] width 461 height 601
click at [1237, 619] on button "Run ⇧↵" at bounding box center [1244, 622] width 501 height 36
click at [1248, 612] on button "Run ⇧↵" at bounding box center [1244, 622] width 501 height 36
click at [1249, 608] on button "Run ⇧↵" at bounding box center [1244, 622] width 501 height 36
click at [1250, 607] on button "Run ⇧↵" at bounding box center [1244, 622] width 501 height 36
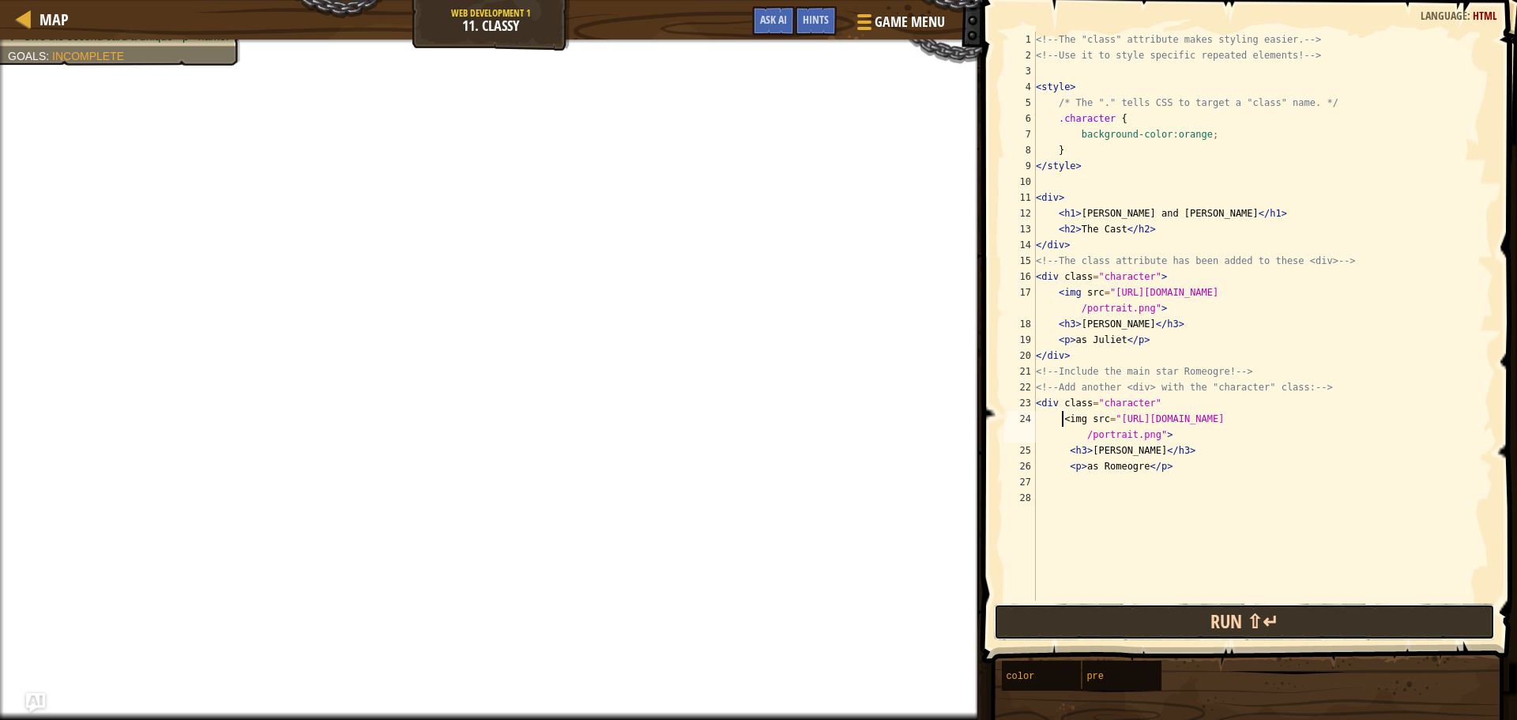
drag, startPoint x: 1247, startPoint y: 619, endPoint x: 1241, endPoint y: 626, distance: 9.5
click at [1246, 620] on button "Run ⇧↵" at bounding box center [1244, 622] width 501 height 36
click at [1241, 621] on button "Run ⇧↵" at bounding box center [1244, 622] width 501 height 36
click at [1241, 624] on button "Run ⇧↵" at bounding box center [1244, 622] width 501 height 36
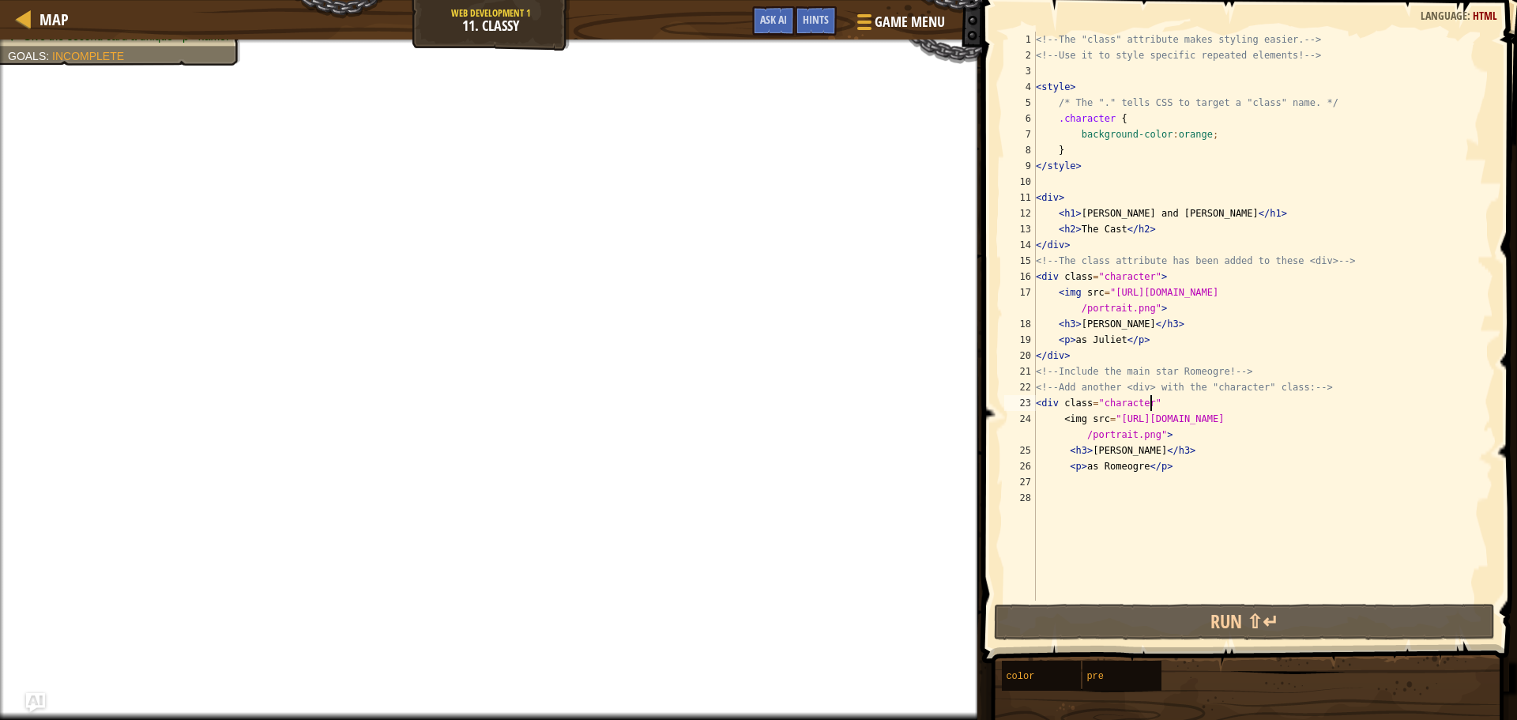
click at [1150, 403] on div "<!-- The "class" attribute makes styling easier. --> <!-- Use it to style speci…" at bounding box center [1263, 332] width 461 height 601
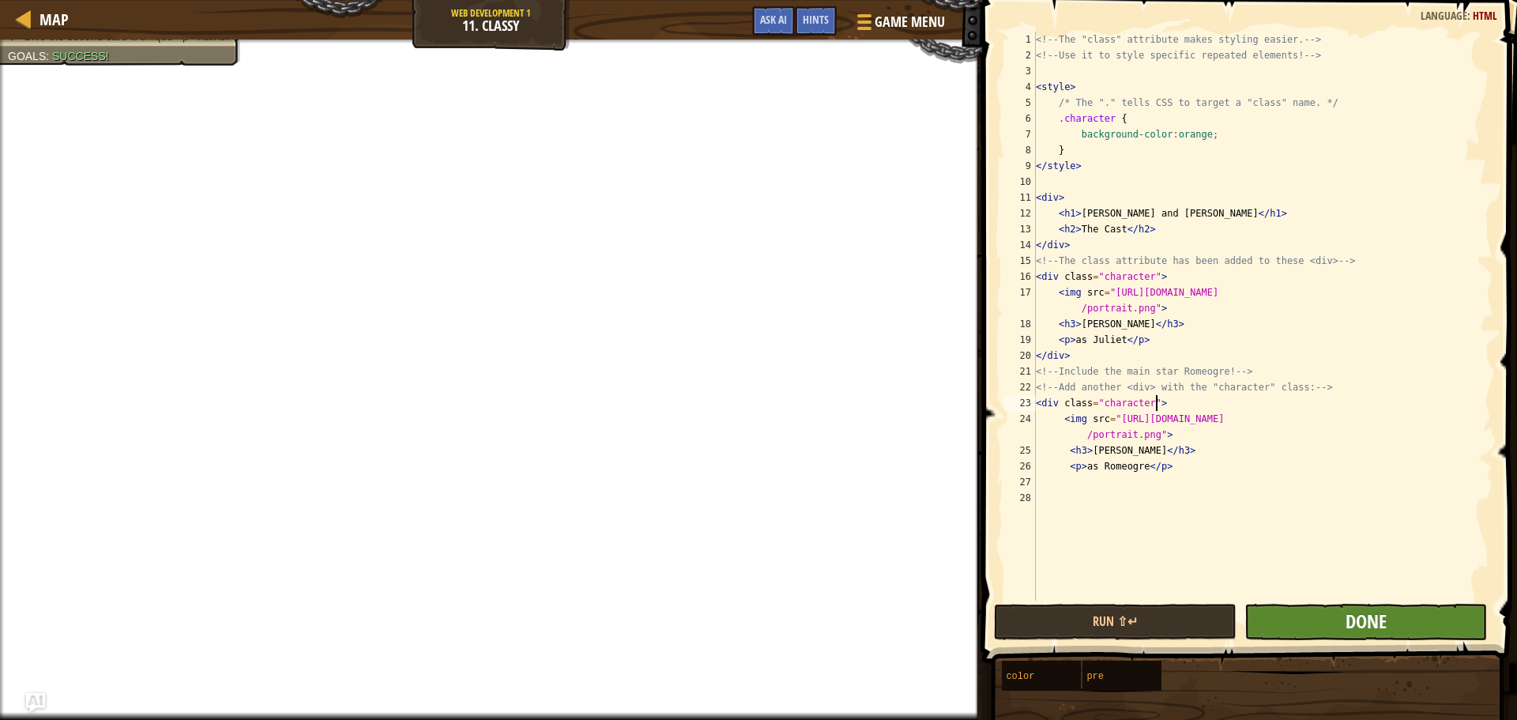
type textarea "<div class="character">"
drag, startPoint x: 1377, startPoint y: 616, endPoint x: 1369, endPoint y: 620, distance: 9.9
click at [1369, 620] on span "Done" at bounding box center [1366, 620] width 41 height 25
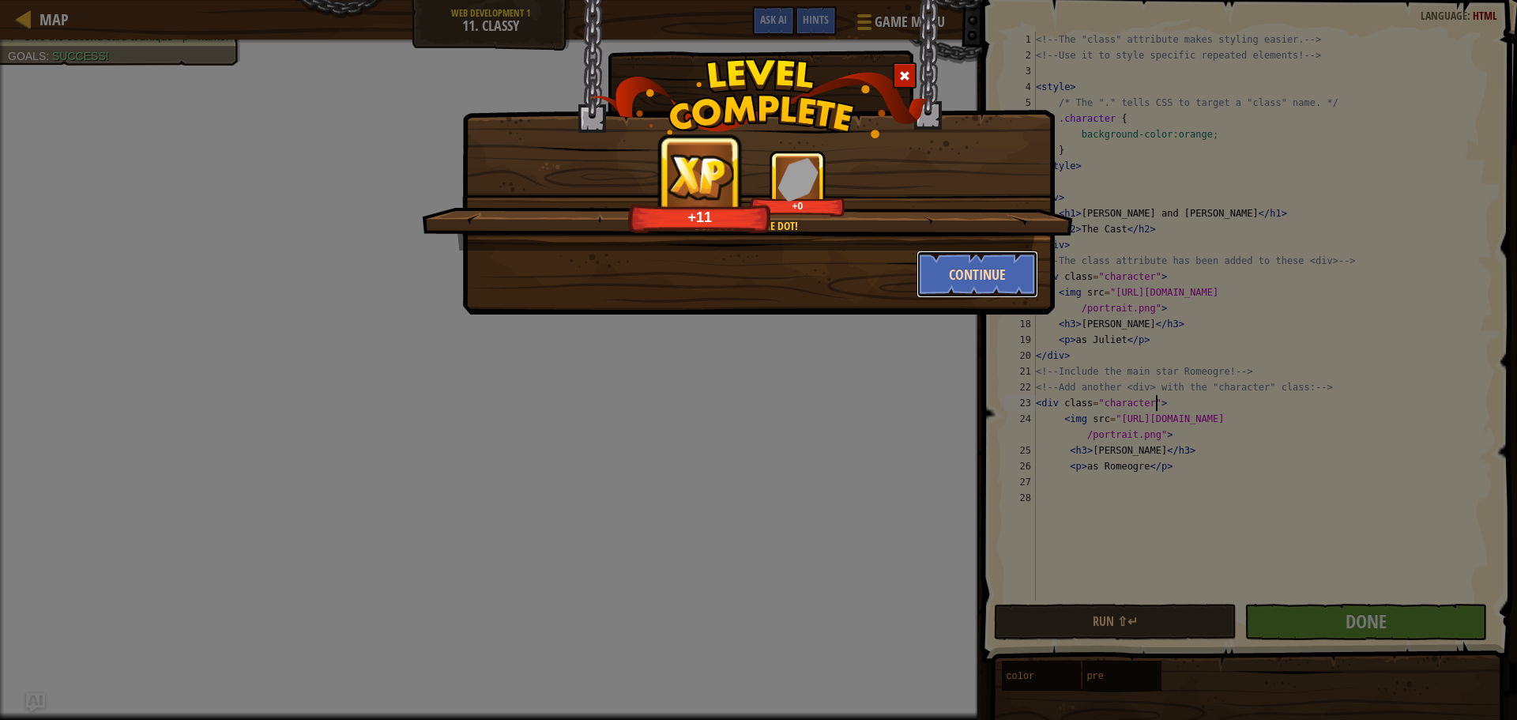
click at [943, 280] on button "Continue" at bounding box center [978, 273] width 122 height 47
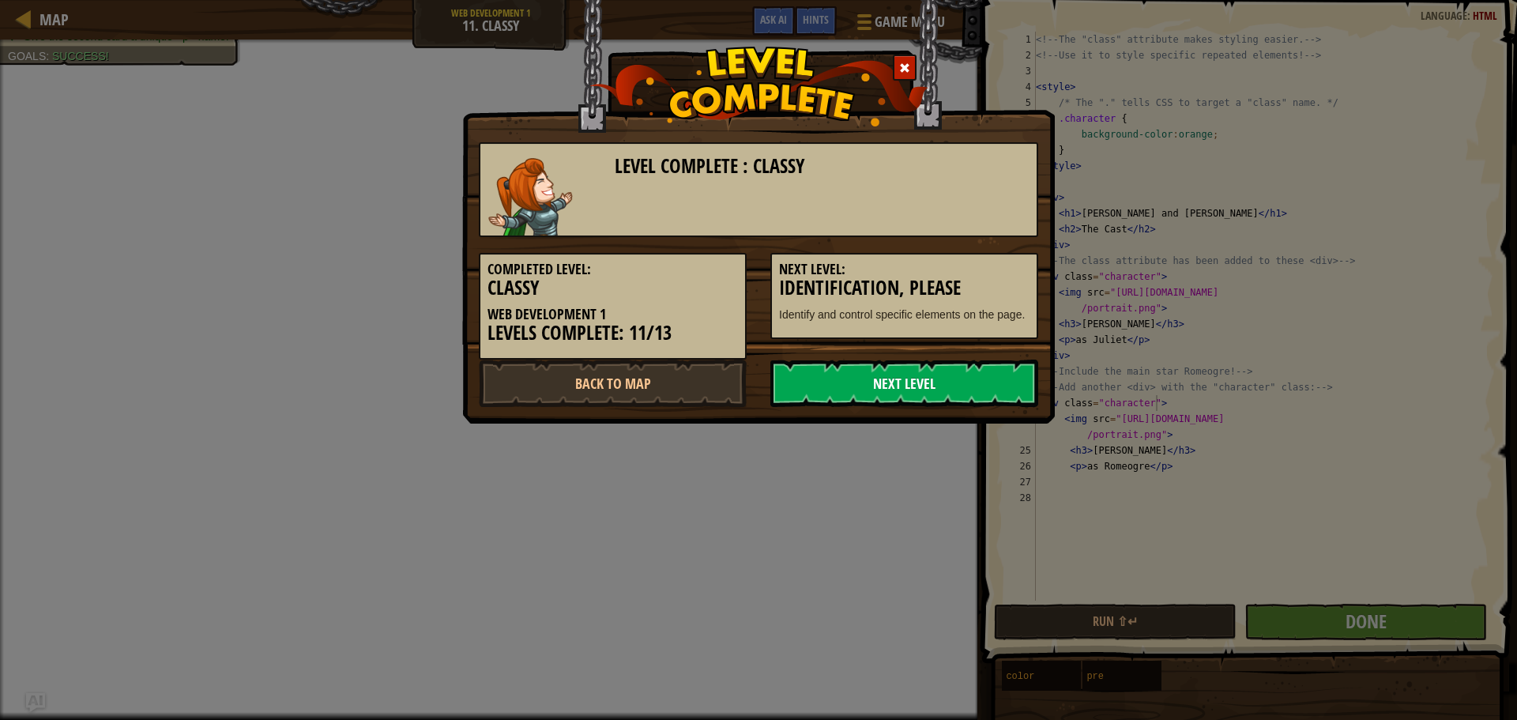
click at [935, 371] on link "Next Level" at bounding box center [904, 383] width 268 height 47
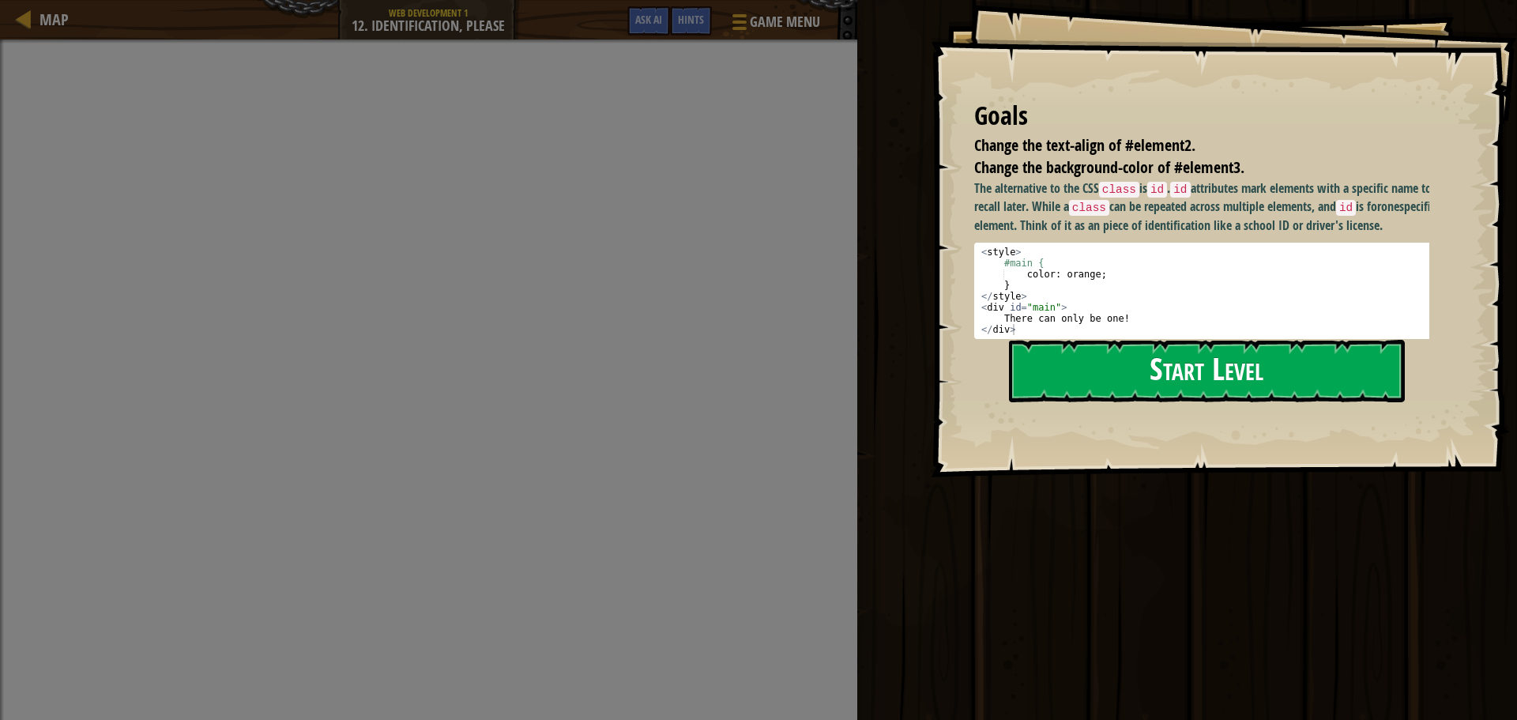
click at [1087, 367] on button "Start Level" at bounding box center [1207, 371] width 396 height 62
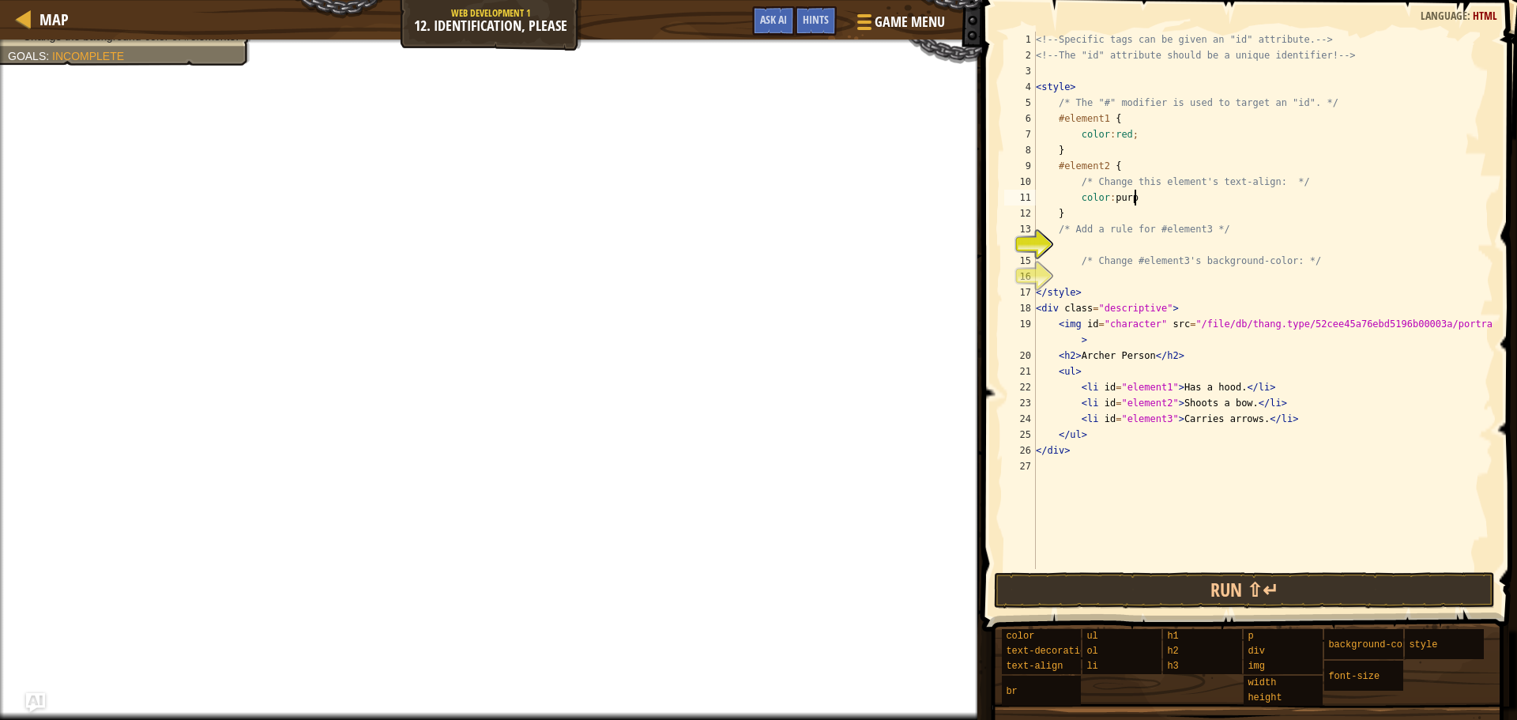
scroll to position [7, 8]
click at [1164, 197] on div "<!-- Specific tags can be given an "id" attribute. --> <!-- The "id" attribute …" at bounding box center [1263, 316] width 461 height 569
type textarea "c"
type textarea "text-align:center"
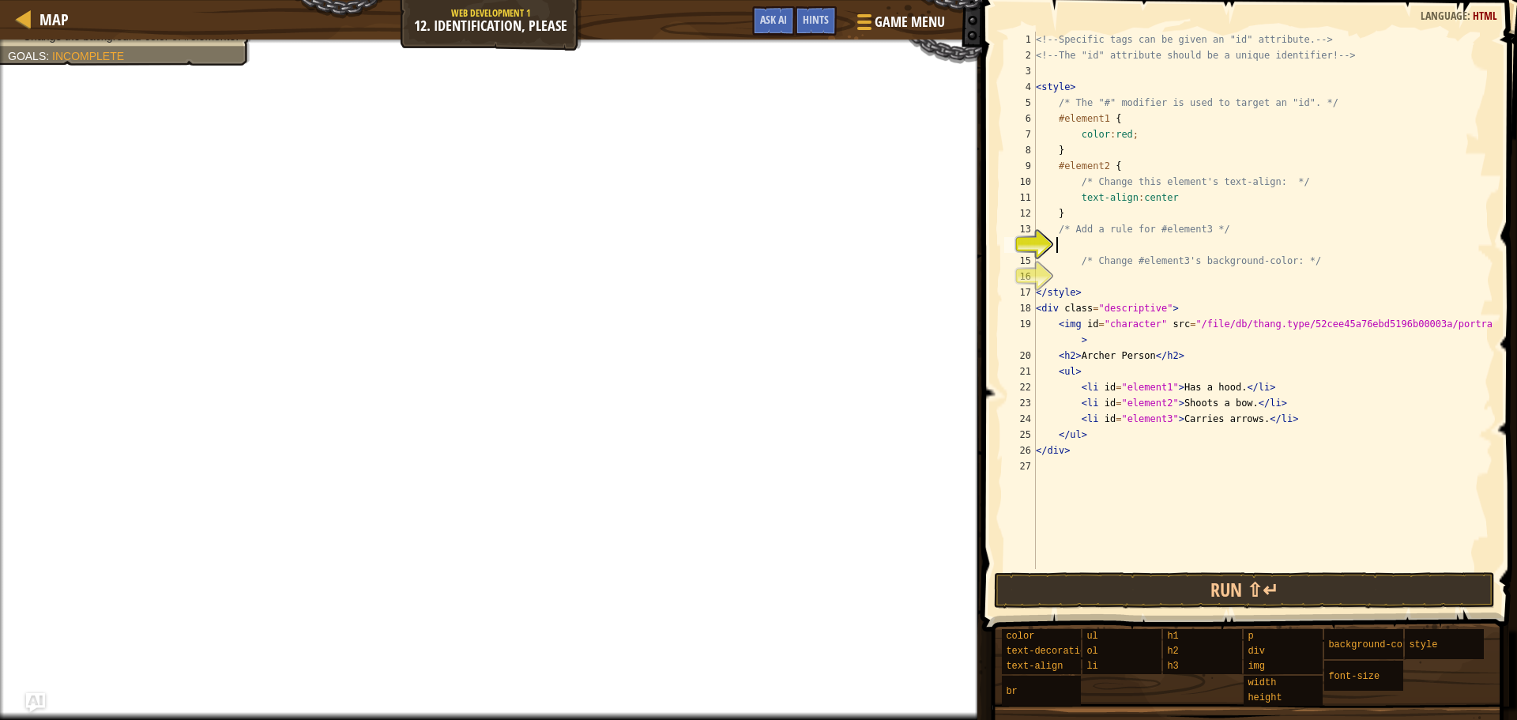
click at [1085, 240] on div "<!-- Specific tags can be given an "id" attribute. --> <!-- The "id" attribute …" at bounding box center [1263, 316] width 461 height 569
type textarea "#element3 {"
click at [1130, 301] on div "<!-- Specific tags can be given an "id" attribute. --> <!-- The "id" attribute …" at bounding box center [1263, 316] width 461 height 569
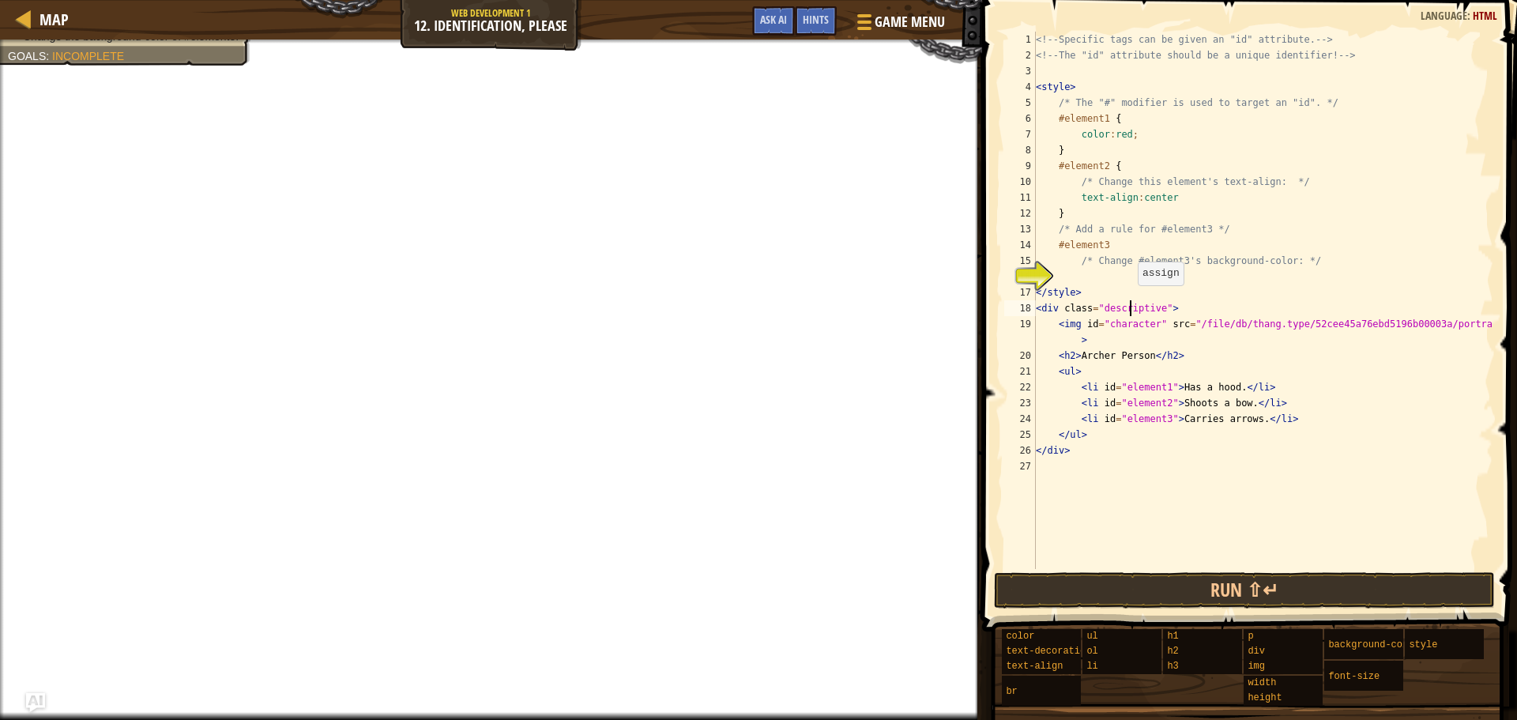
type textarea "<div class="descriptive">"
click at [1111, 279] on div "<!-- Specific tags can be given an "id" attribute. --> <!-- The "id" attribute …" at bounding box center [1263, 316] width 461 height 569
click at [1111, 277] on div "<!-- Specific tags can be given an "id" attribute. --> <!-- The "id" attribute …" at bounding box center [1263, 316] width 461 height 569
type textarea "n"
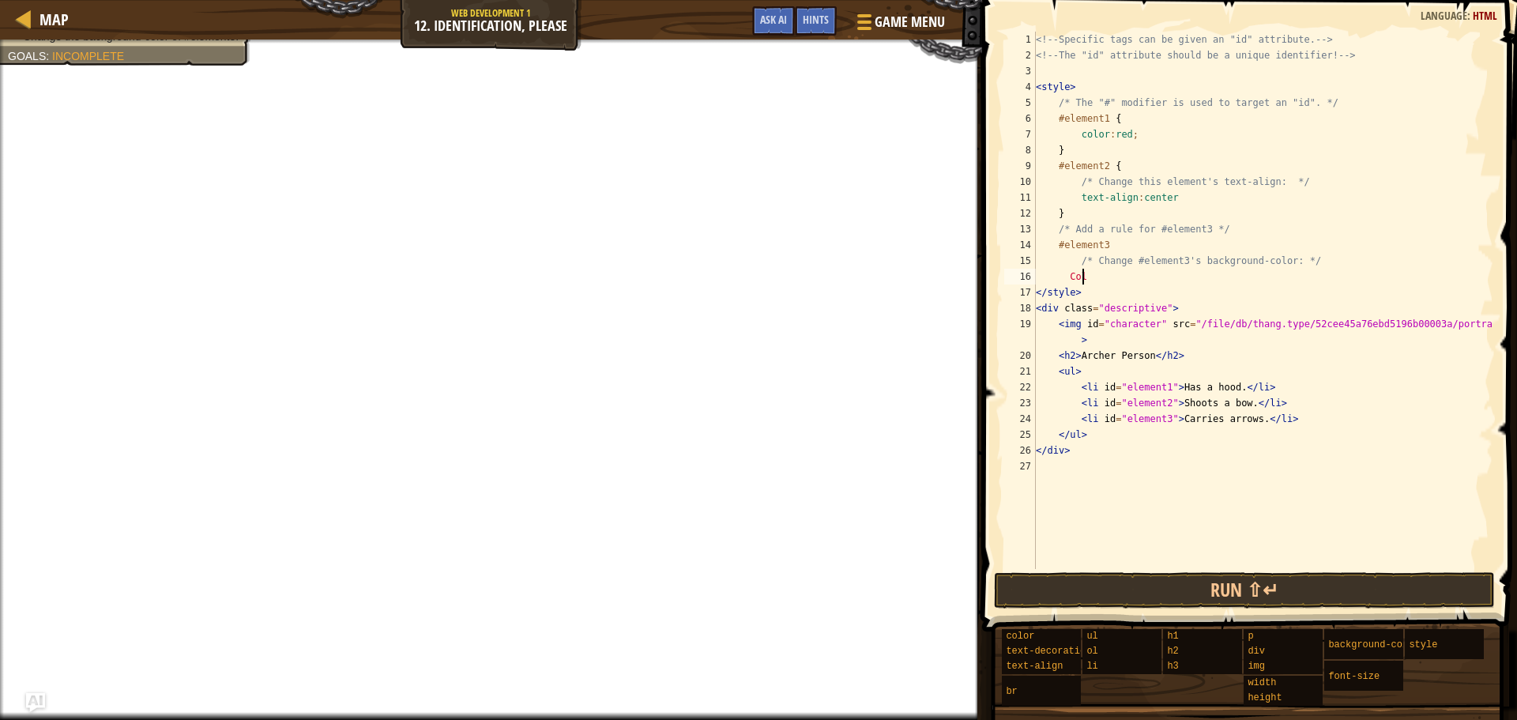
type textarea "C"
type textarea "c"
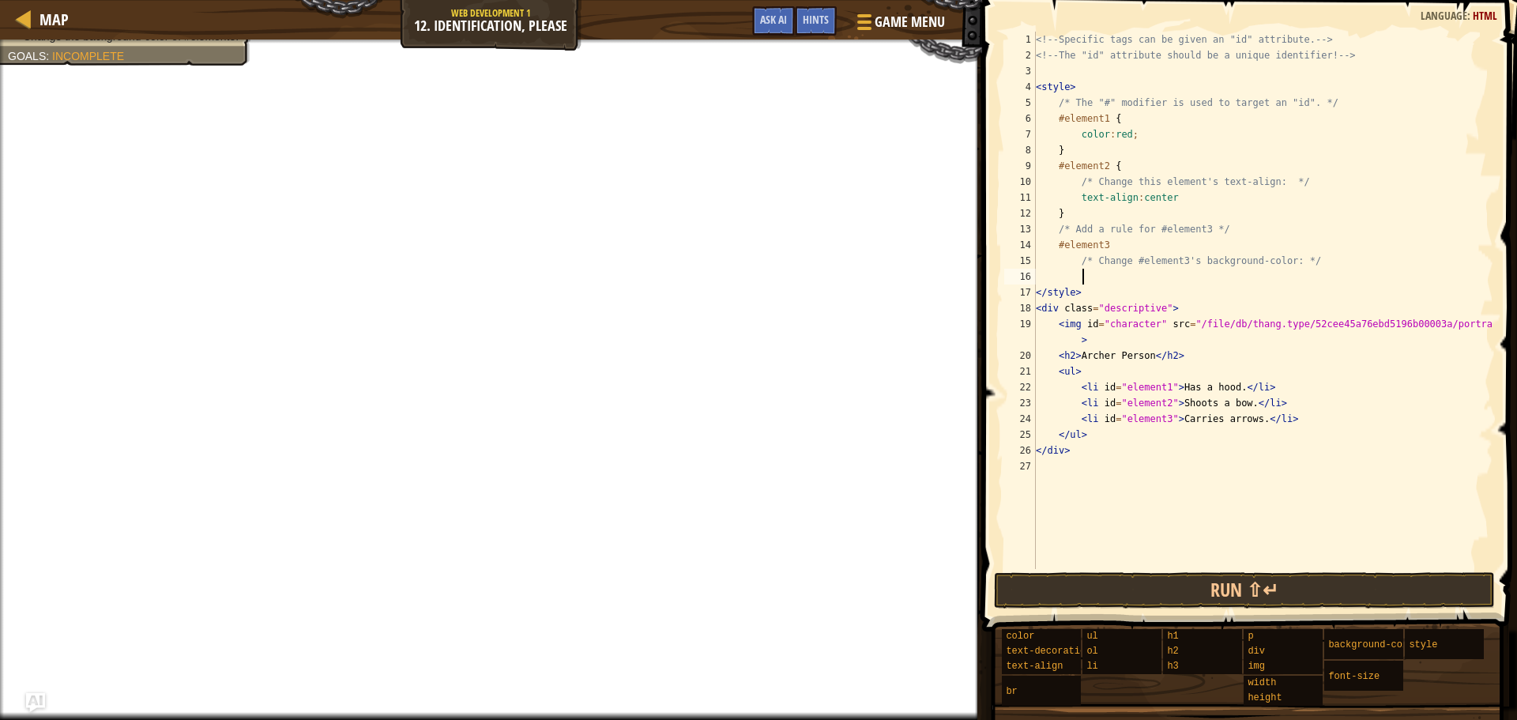
click at [1108, 241] on div "<!-- Specific tags can be given an "id" attribute. --> <!-- The "id" attribute …" at bounding box center [1263, 316] width 461 height 569
drag, startPoint x: 1085, startPoint y: 266, endPoint x: 1092, endPoint y: 272, distance: 9.0
click at [1087, 266] on div "<!-- Specific tags can be given an "id" attribute. --> <!-- The "id" attribute …" at bounding box center [1263, 316] width 461 height 569
type textarea "/* Change #element3's background-color: */"
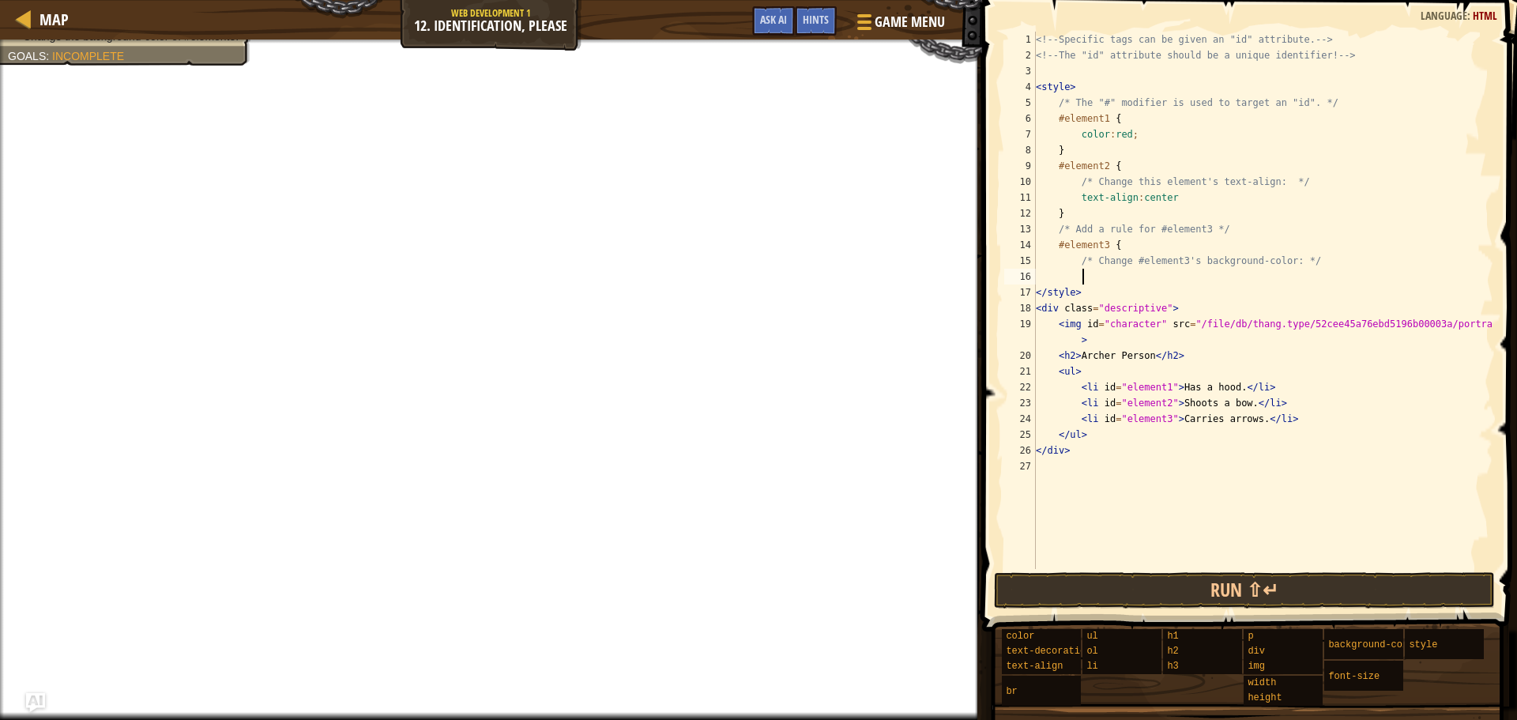
click at [1094, 277] on div "<!-- Specific tags can be given an "id" attribute. --> <!-- The "id" attribute …" at bounding box center [1263, 316] width 461 height 569
type textarea "color:blue;"
click at [1263, 567] on div "<!-- Specific tags can be given an "id" attribute. --> <!-- The "id" attribute …" at bounding box center [1263, 316] width 461 height 569
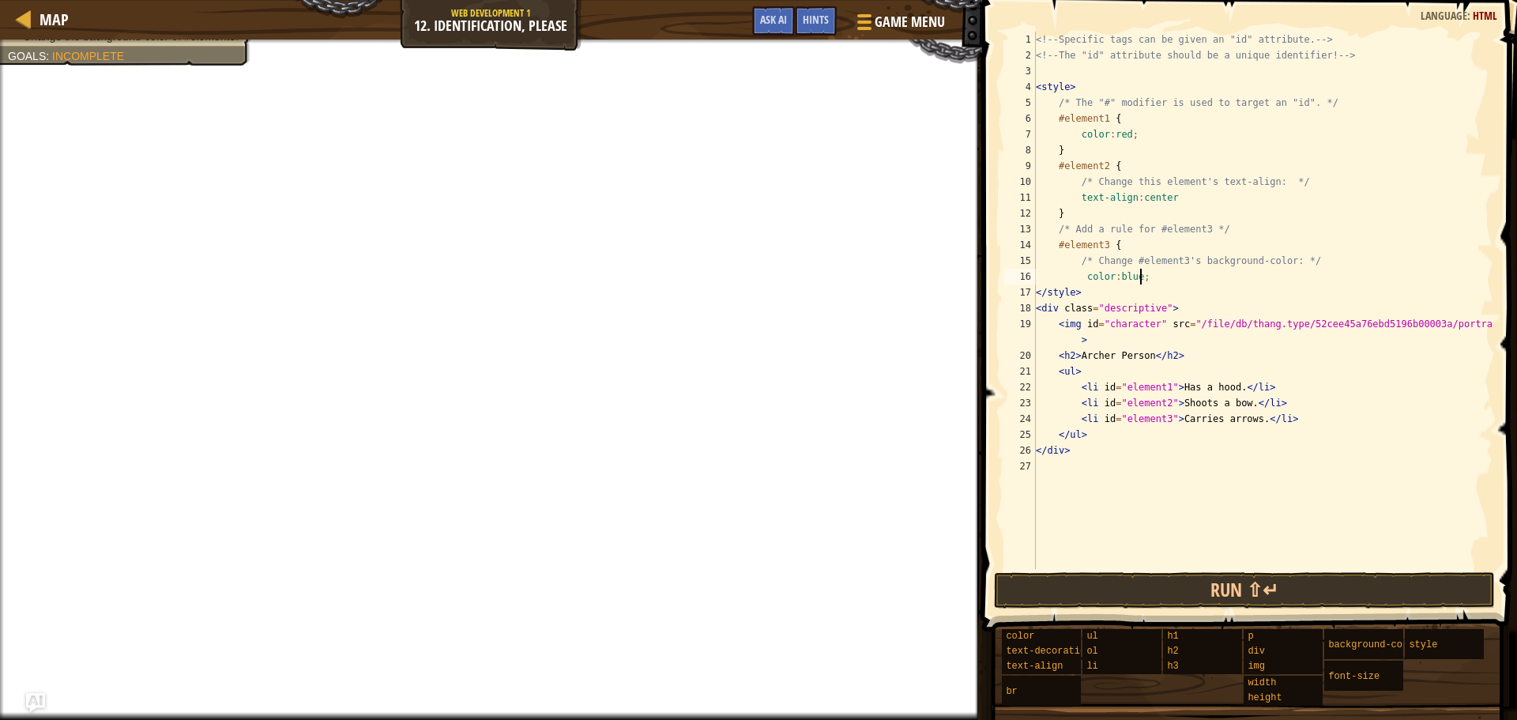
scroll to position [7, 0]
click at [1269, 571] on span at bounding box center [1251, 293] width 548 height 678
click at [1267, 582] on button "Run ⇧↵" at bounding box center [1244, 590] width 501 height 36
click at [1269, 576] on button "Run ⇧↵" at bounding box center [1244, 590] width 501 height 36
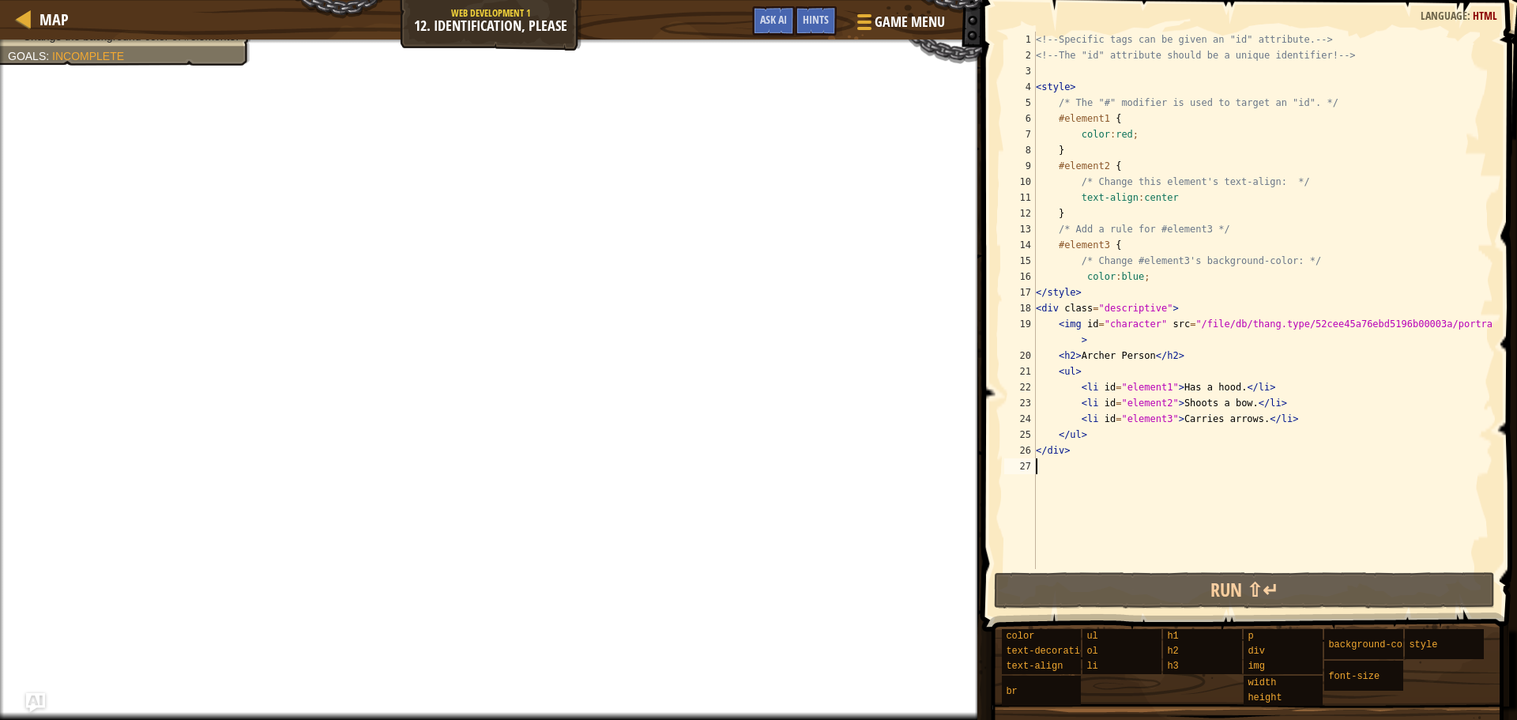
click at [1263, 571] on span at bounding box center [1251, 293] width 548 height 678
drag, startPoint x: 1262, startPoint y: 570, endPoint x: 1279, endPoint y: 554, distance: 23.5
click at [1264, 568] on div "1 2 3 4 5 6 7 8 9 10 11 12 13 14 15 16 17 18 19 20 21 22 23 24 25 26 27 <!-- Sp…" at bounding box center [1247, 347] width 540 height 678
drag, startPoint x: 1279, startPoint y: 554, endPoint x: 1272, endPoint y: 529, distance: 26.3
click at [1259, 563] on div "<!-- Specific tags can be given an "id" attribute. --> <!-- The "id" attribute …" at bounding box center [1263, 316] width 461 height 569
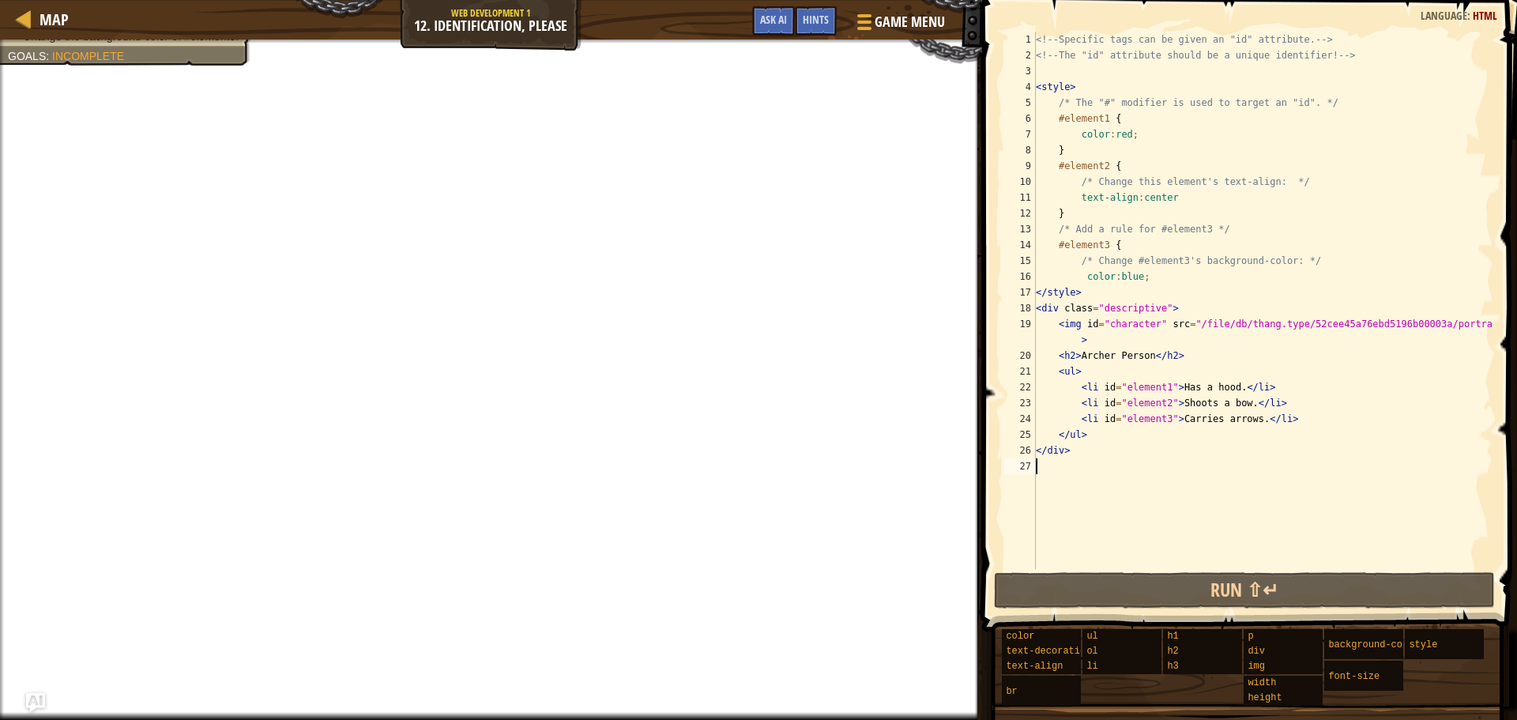
click at [1266, 537] on div "<!-- Specific tags can be given an "id" attribute. --> <!-- The "id" attribute …" at bounding box center [1263, 316] width 461 height 569
click at [1301, 494] on div "<!-- Specific tags can be given an "id" attribute. --> <!-- The "id" attribute …" at bounding box center [1263, 316] width 461 height 569
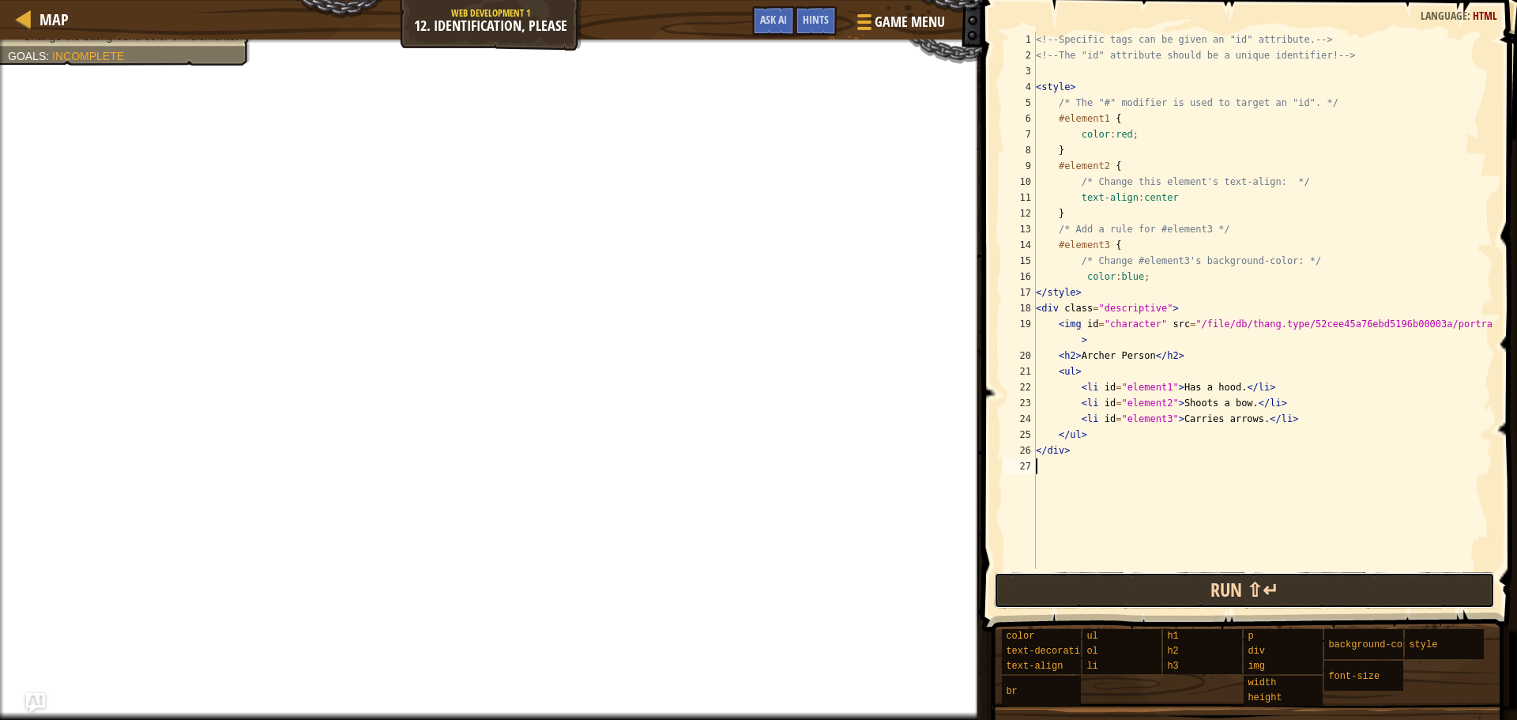
click at [1144, 593] on button "Run ⇧↵" at bounding box center [1244, 590] width 501 height 36
click at [1143, 591] on button "Run ⇧↵" at bounding box center [1244, 590] width 501 height 36
click at [1142, 588] on button "Run ⇧↵" at bounding box center [1244, 590] width 501 height 36
click at [1142, 581] on button "Run ⇧↵" at bounding box center [1244, 590] width 501 height 36
drag, startPoint x: 1141, startPoint y: 574, endPoint x: 1224, endPoint y: 582, distance: 83.3
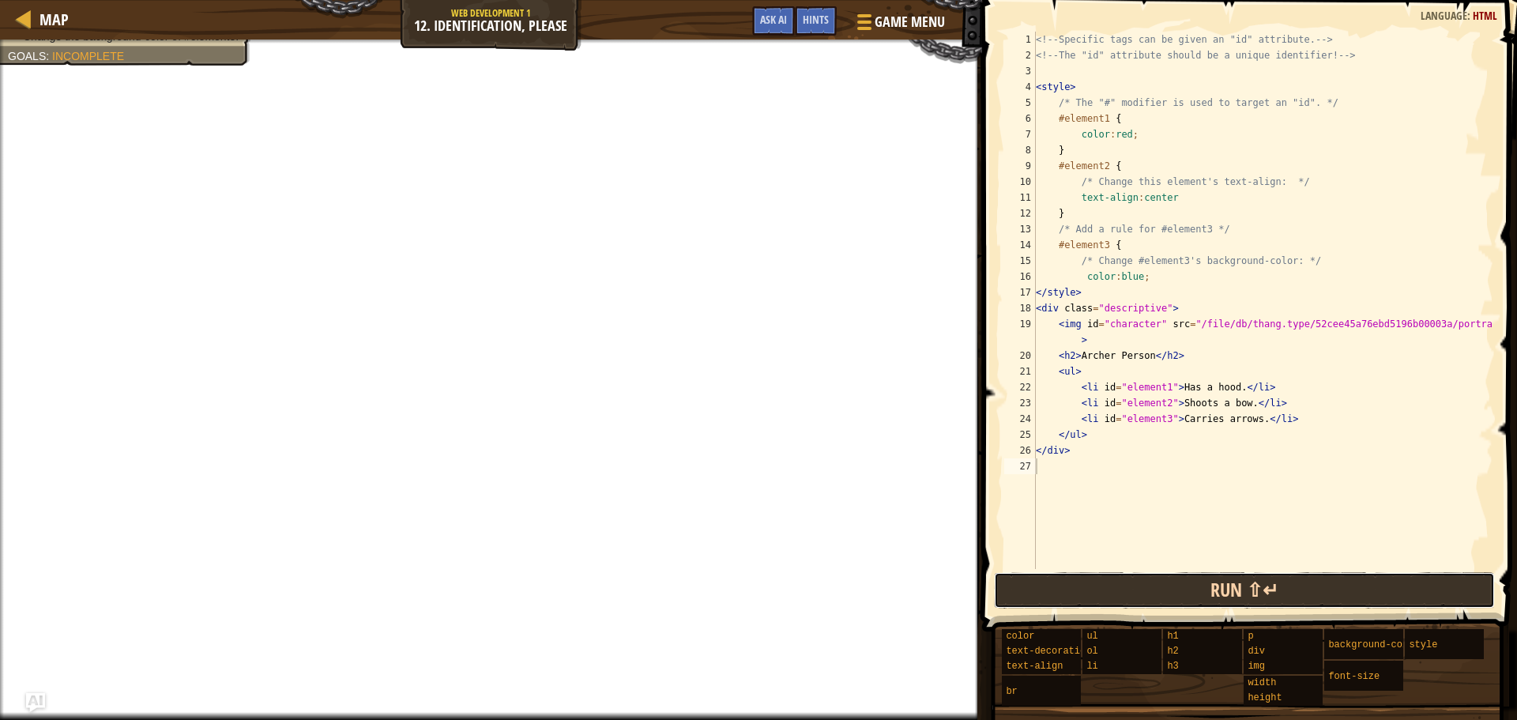
click at [1144, 576] on button "Run ⇧↵" at bounding box center [1244, 590] width 501 height 36
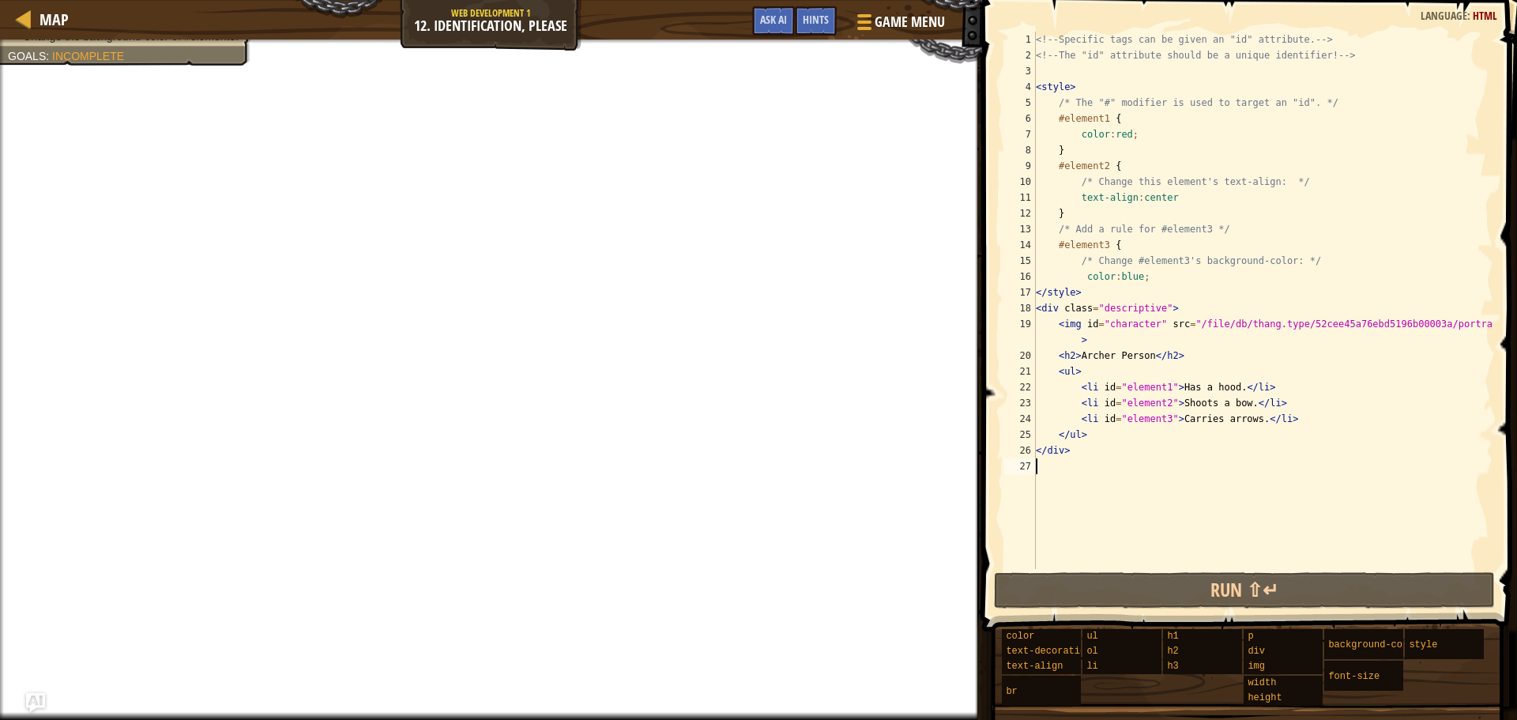
drag, startPoint x: 1164, startPoint y: 281, endPoint x: 1154, endPoint y: 297, distance: 18.8
click at [1155, 296] on div "<!-- Specific tags can be given an "id" attribute. --> <!-- The "id" attribute …" at bounding box center [1263, 316] width 461 height 569
click at [1140, 275] on div "<!-- Specific tags can be given an "id" attribute. --> <!-- The "id" attribute …" at bounding box center [1263, 300] width 461 height 537
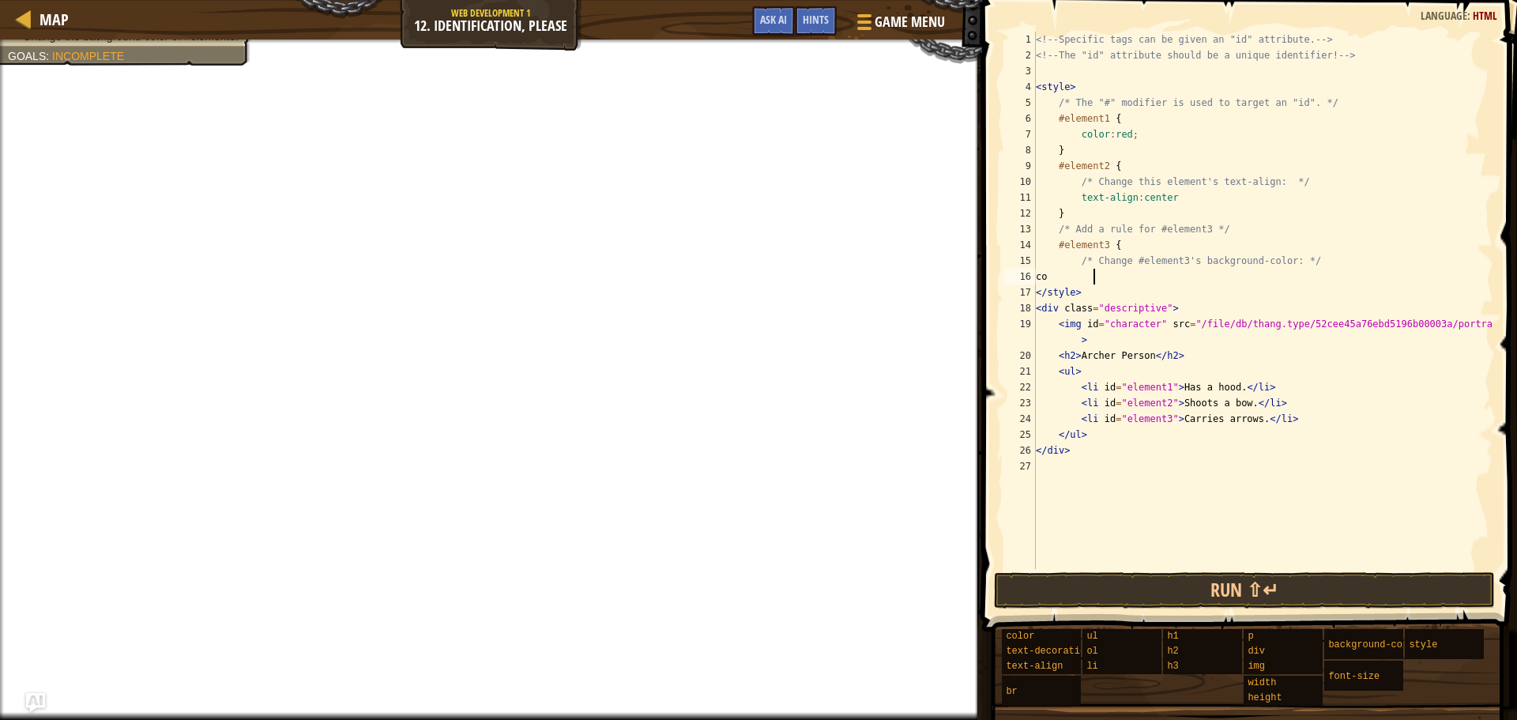
type textarea "c"
type textarea "div {"
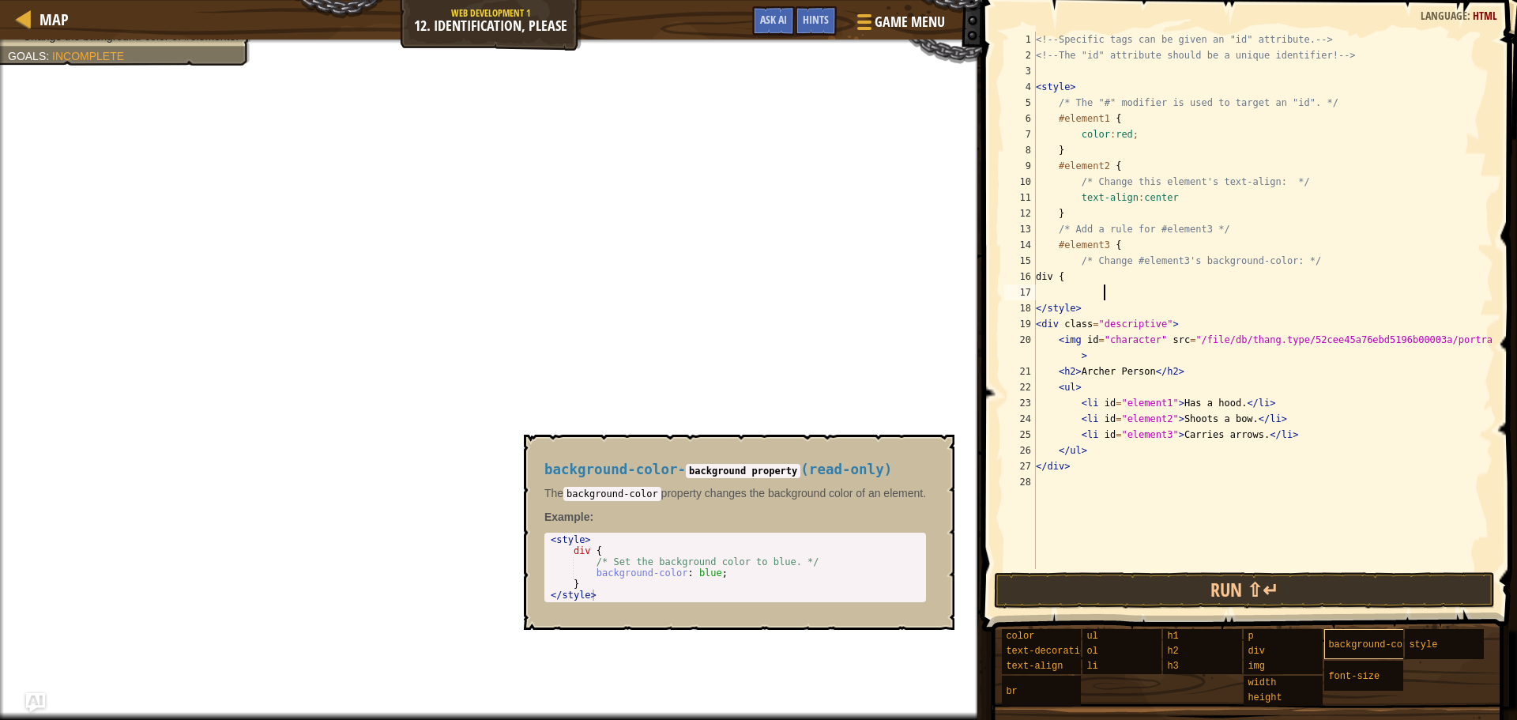
type textarea "?"
type textarea "/*Set the background color to blue. */"
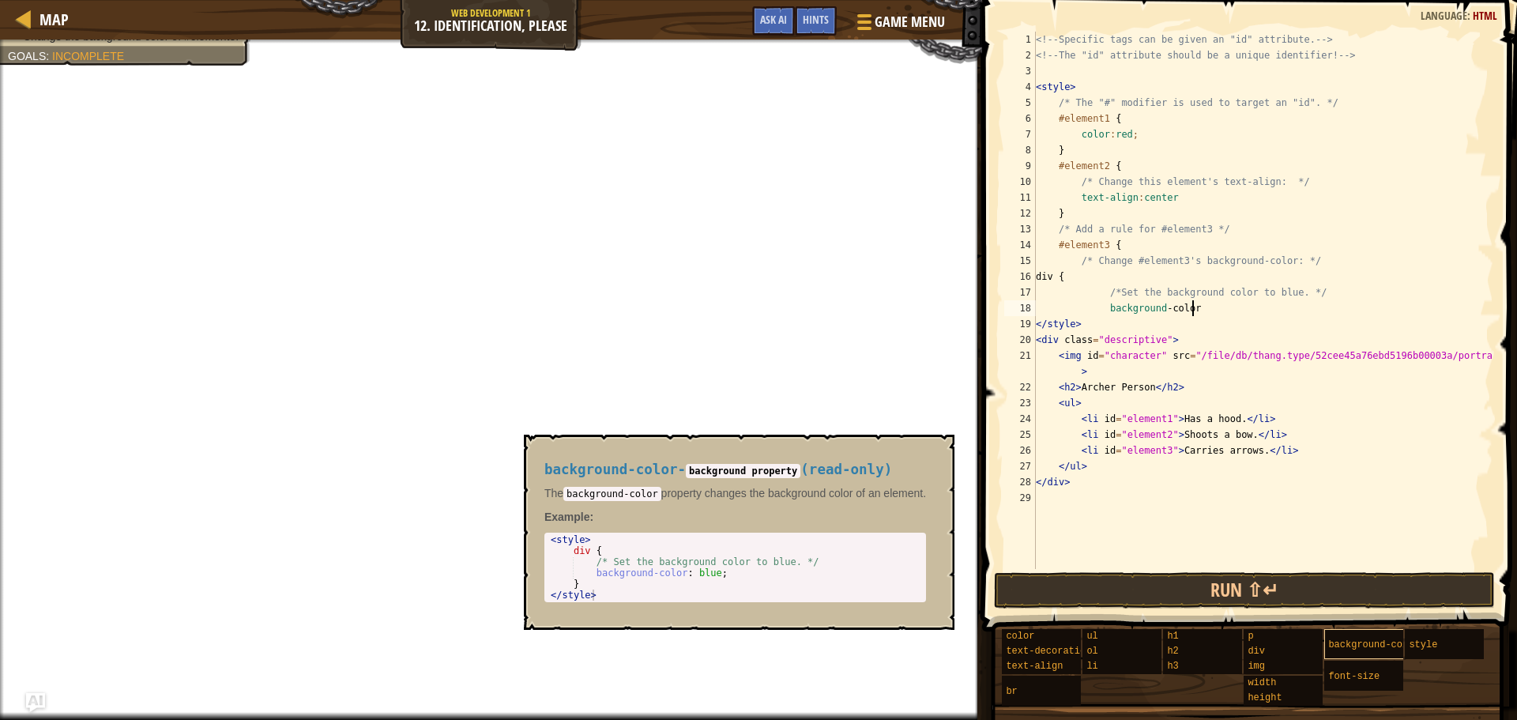
scroll to position [7, 12]
type textarea "background -color:blue"
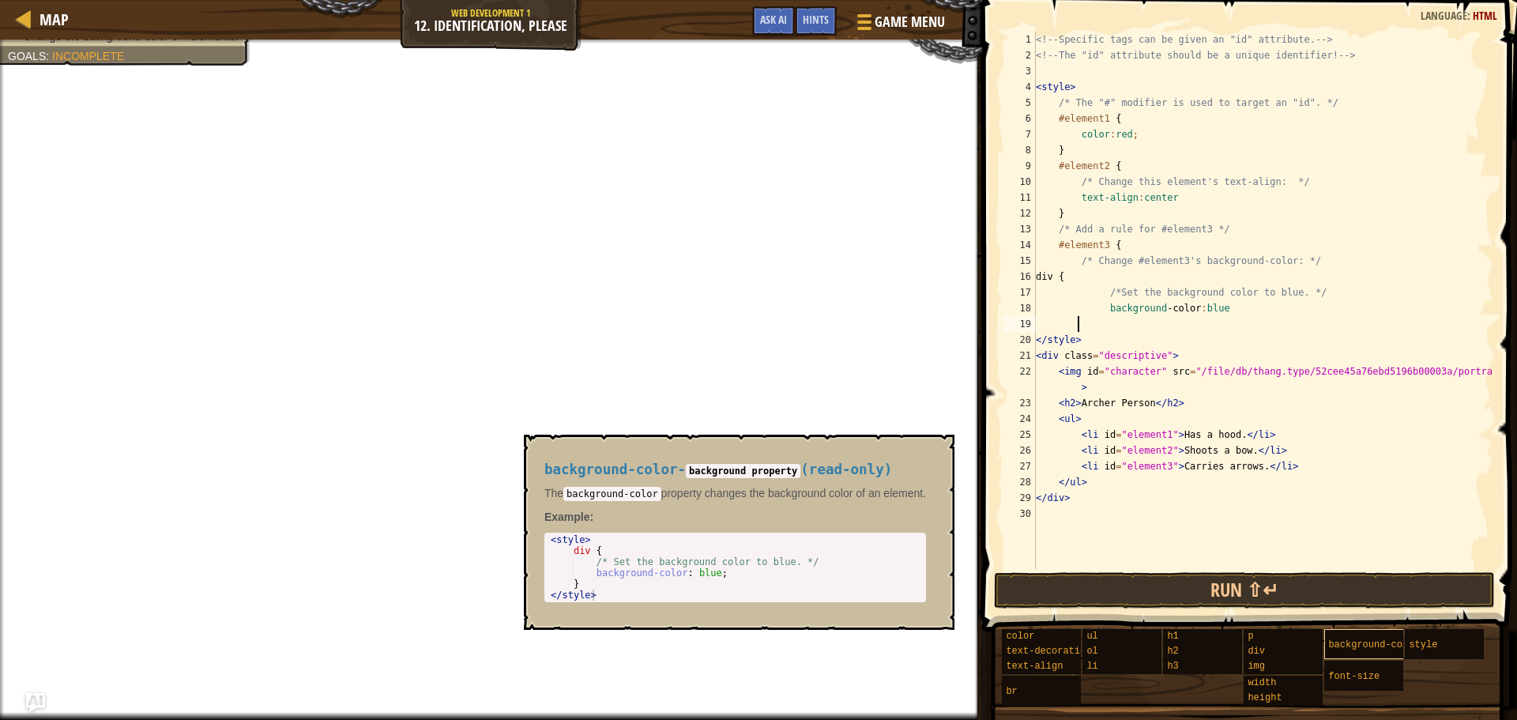
scroll to position [7, 1]
type textarea "}"
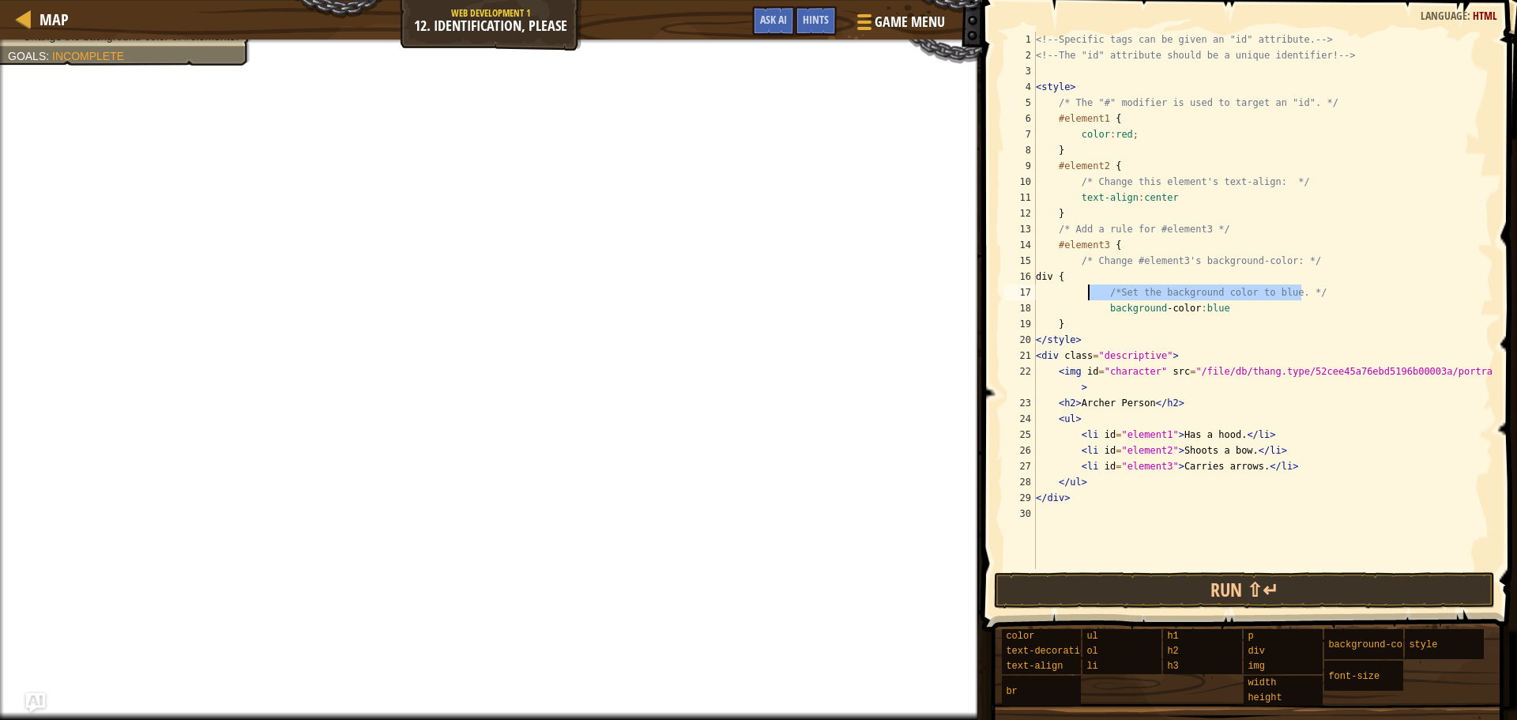
drag, startPoint x: 1311, startPoint y: 290, endPoint x: 1083, endPoint y: 293, distance: 227.6
click at [1083, 293] on div "<!-- Specific tags can be given an "id" attribute. --> <!-- The "id" attribute …" at bounding box center [1263, 316] width 461 height 569
type textarea "/*Set the background color to blue. */"
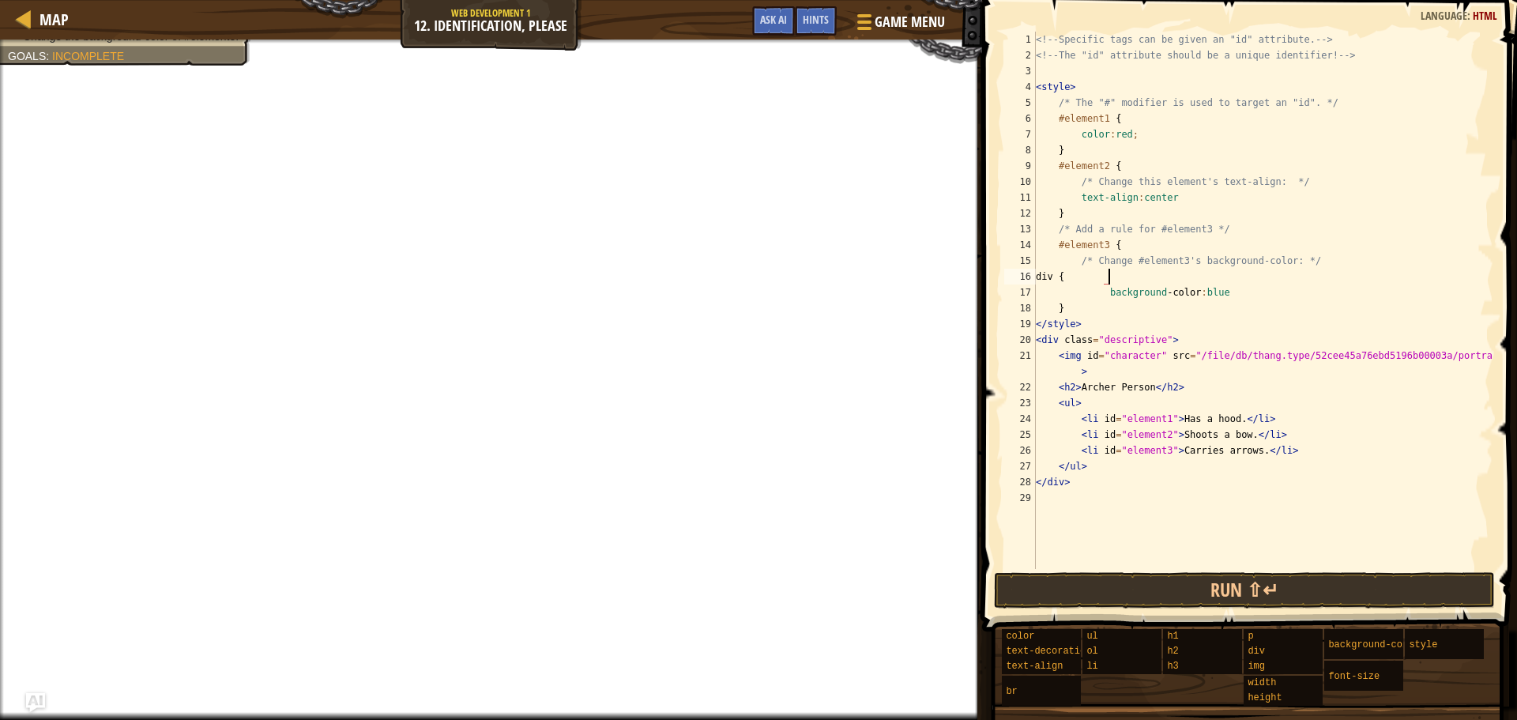
click at [1286, 303] on div "<!-- Specific tags can be given an "id" attribute. --> <!-- The "id" attribute …" at bounding box center [1263, 316] width 461 height 569
click at [1253, 283] on div "<!-- Specific tags can be given an "id" attribute. --> <!-- The "id" attribute …" at bounding box center [1263, 316] width 461 height 569
click at [1248, 294] on div "<!-- Specific tags can be given an "id" attribute. --> <!-- The "id" attribute …" at bounding box center [1263, 316] width 461 height 569
click at [1194, 295] on div "<!-- Specific tags can be given an "id" attribute. --> <!-- The "id" attribute …" at bounding box center [1263, 316] width 461 height 569
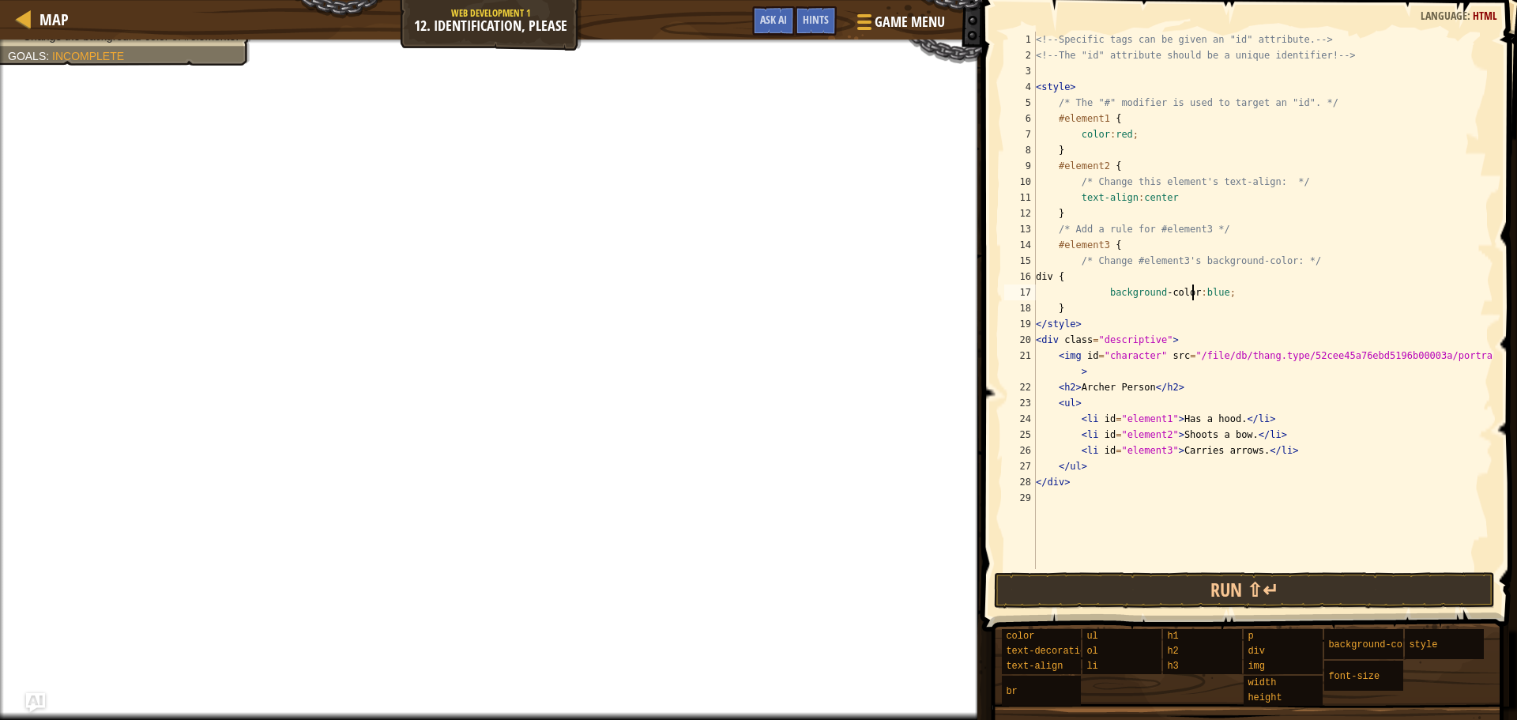
click at [1196, 294] on div "<!-- Specific tags can be given an "id" attribute. --> <!-- The "id" attribute …" at bounding box center [1263, 316] width 461 height 569
click at [809, 15] on span "Hints" at bounding box center [816, 19] width 26 height 15
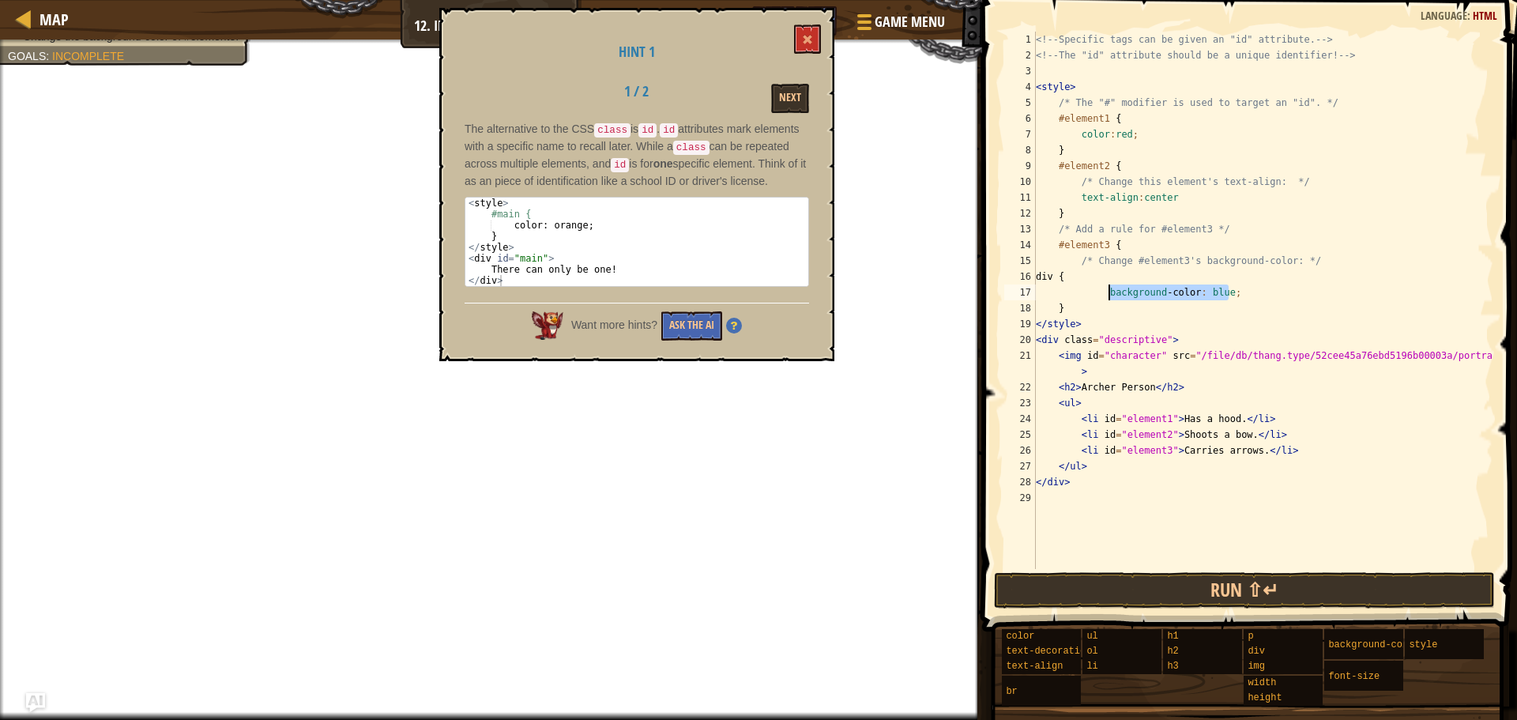
drag, startPoint x: 1233, startPoint y: 292, endPoint x: 1110, endPoint y: 292, distance: 122.5
click at [1110, 292] on div "<!-- Specific tags can be given an "id" attribute. --> <!-- The "id" attribute …" at bounding box center [1263, 316] width 461 height 569
type textarea "b"
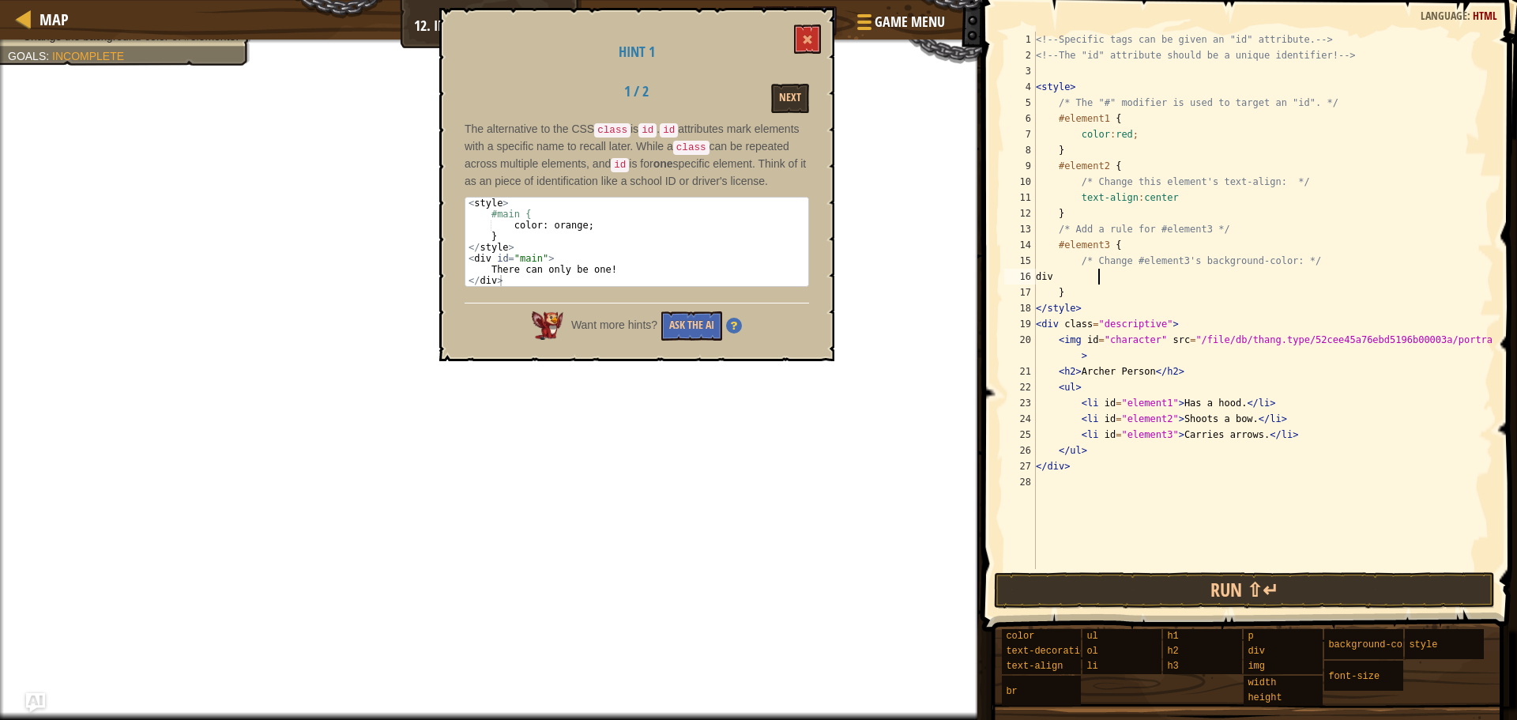
type textarea "d"
type textarea "<style>"
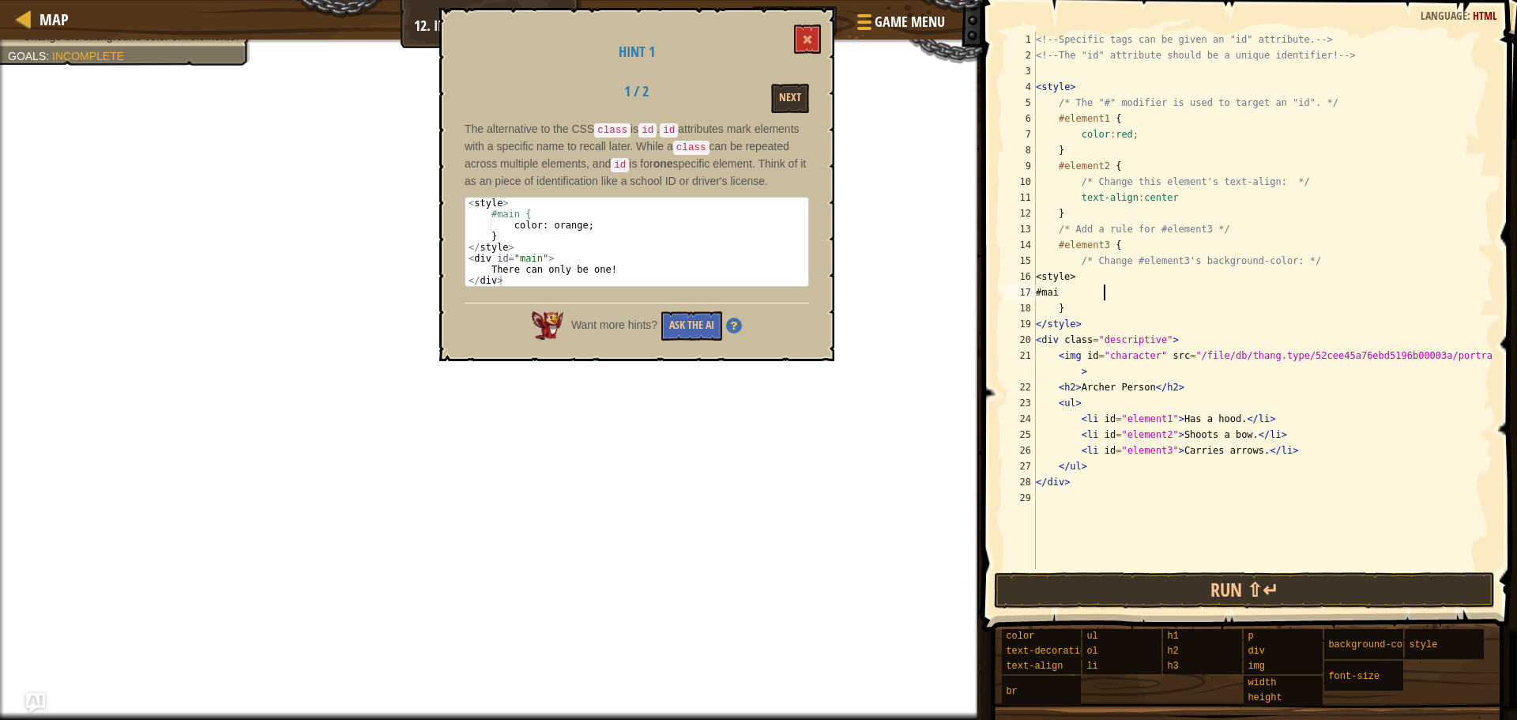
scroll to position [7, 5]
click at [1078, 280] on div "<!-- Specific tags can be given an "id" attribute. --> <!-- The "id" attribute …" at bounding box center [1263, 316] width 461 height 569
click at [1082, 277] on div "<!-- Specific tags can be given an "id" attribute. --> <!-- The "id" attribute …" at bounding box center [1263, 316] width 461 height 569
click at [1131, 299] on div "<!-- Specific tags can be given an "id" attribute. --> <!-- The "id" attribute …" at bounding box center [1263, 316] width 461 height 569
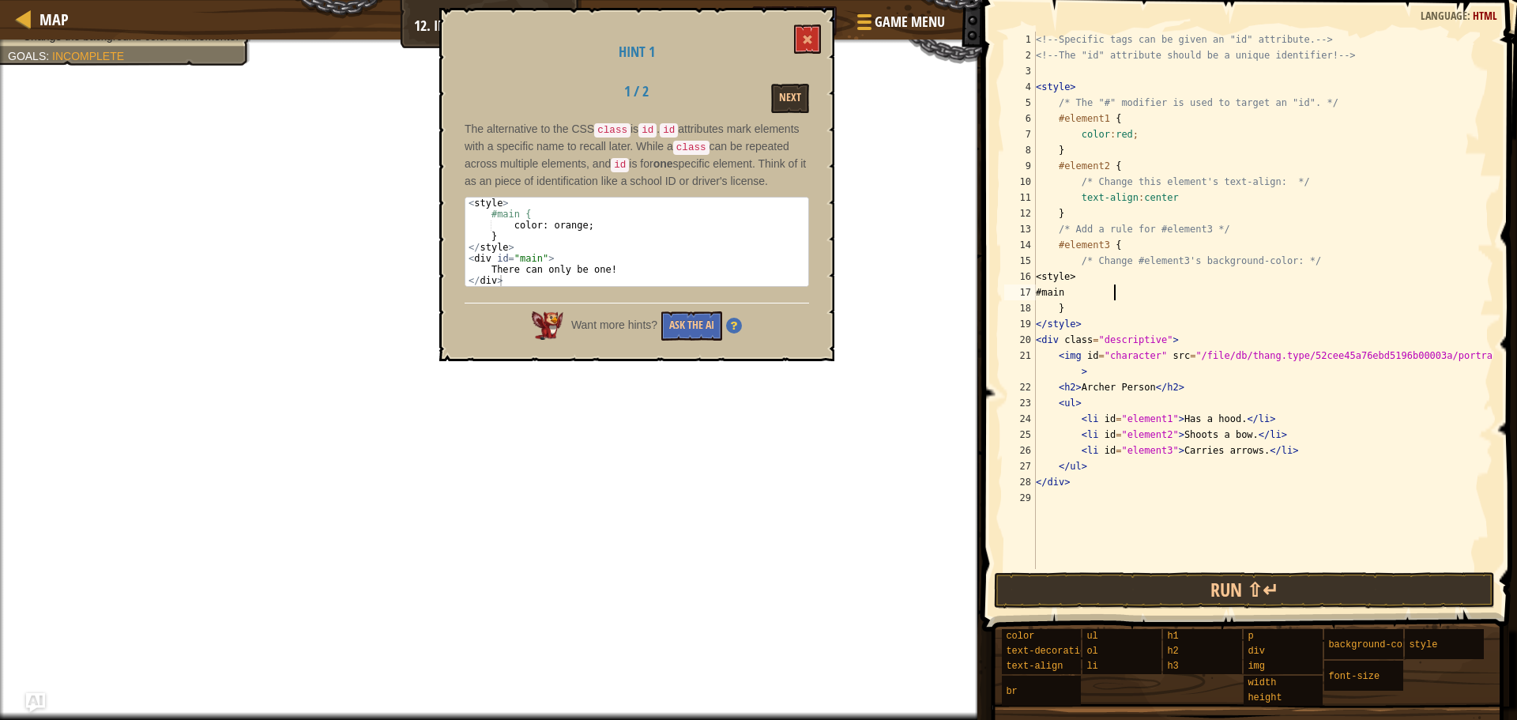
type textarea "#main {"
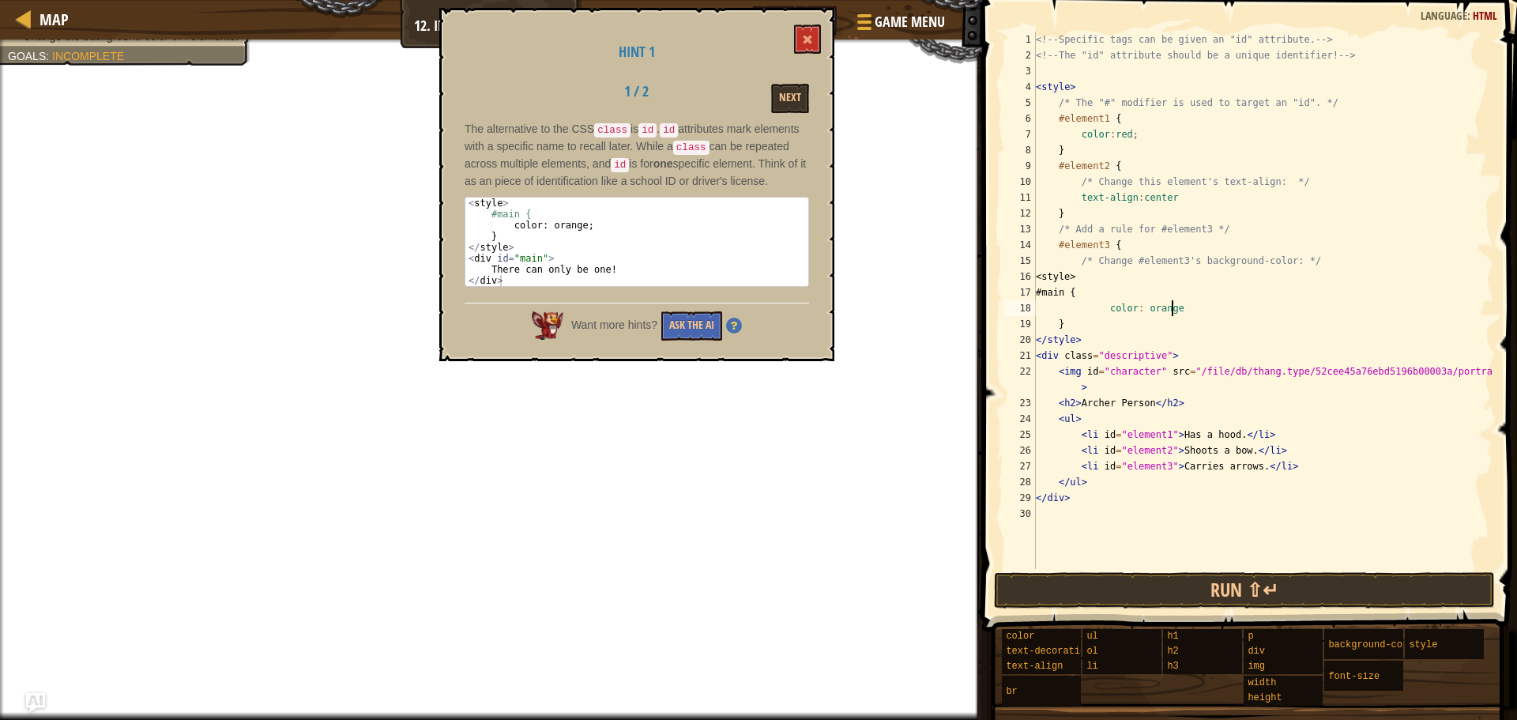
scroll to position [7, 10]
type textarea "color: orange;"
type textarea "\"
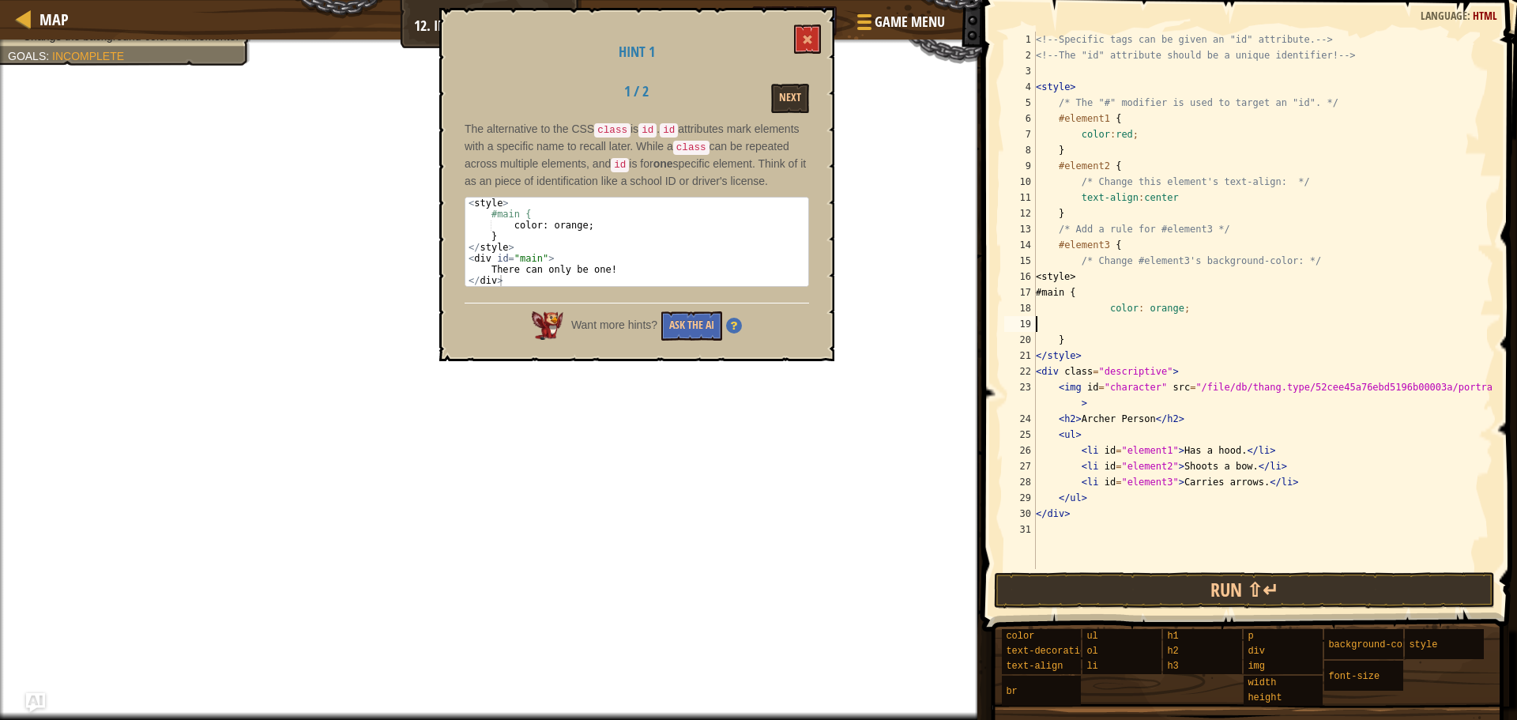
scroll to position [7, 0]
type textarea "color: orange;"
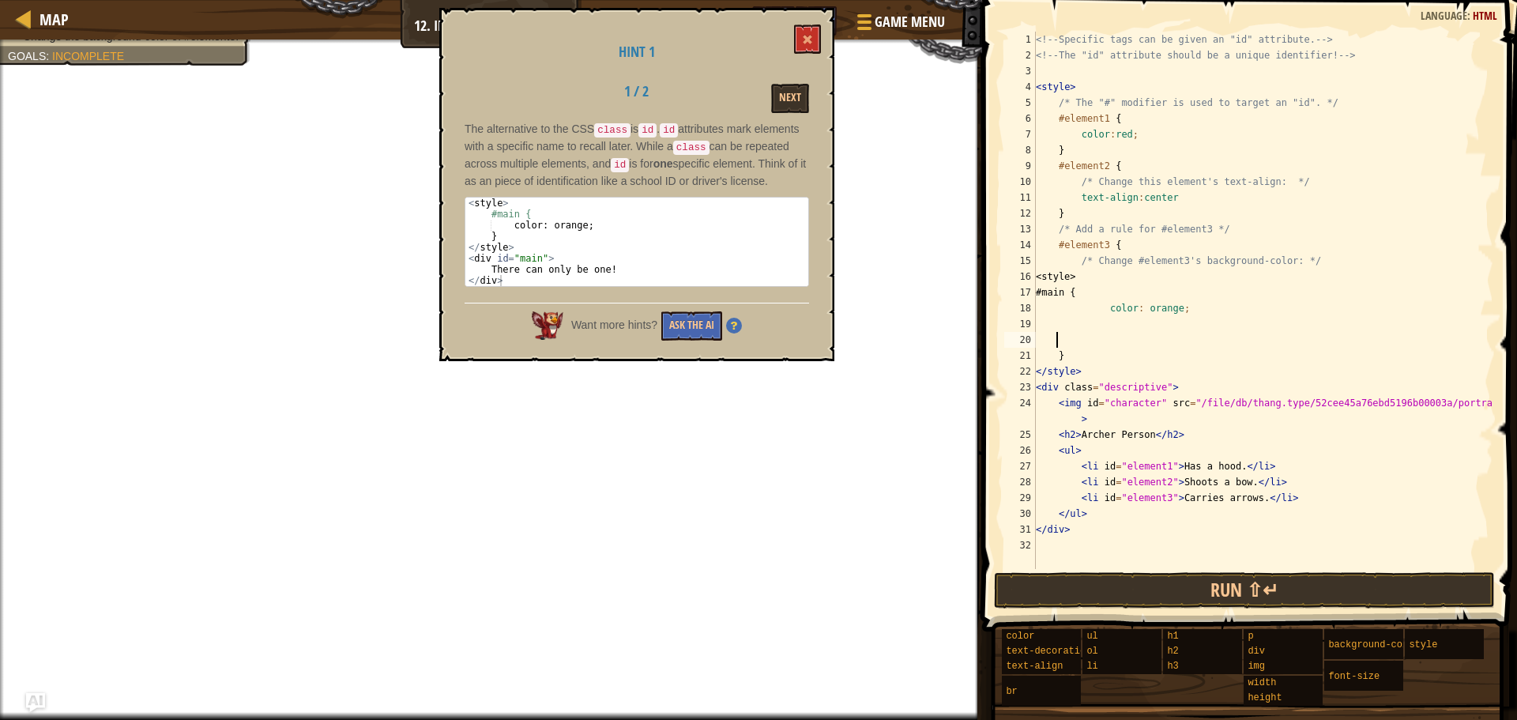
type textarea "}"
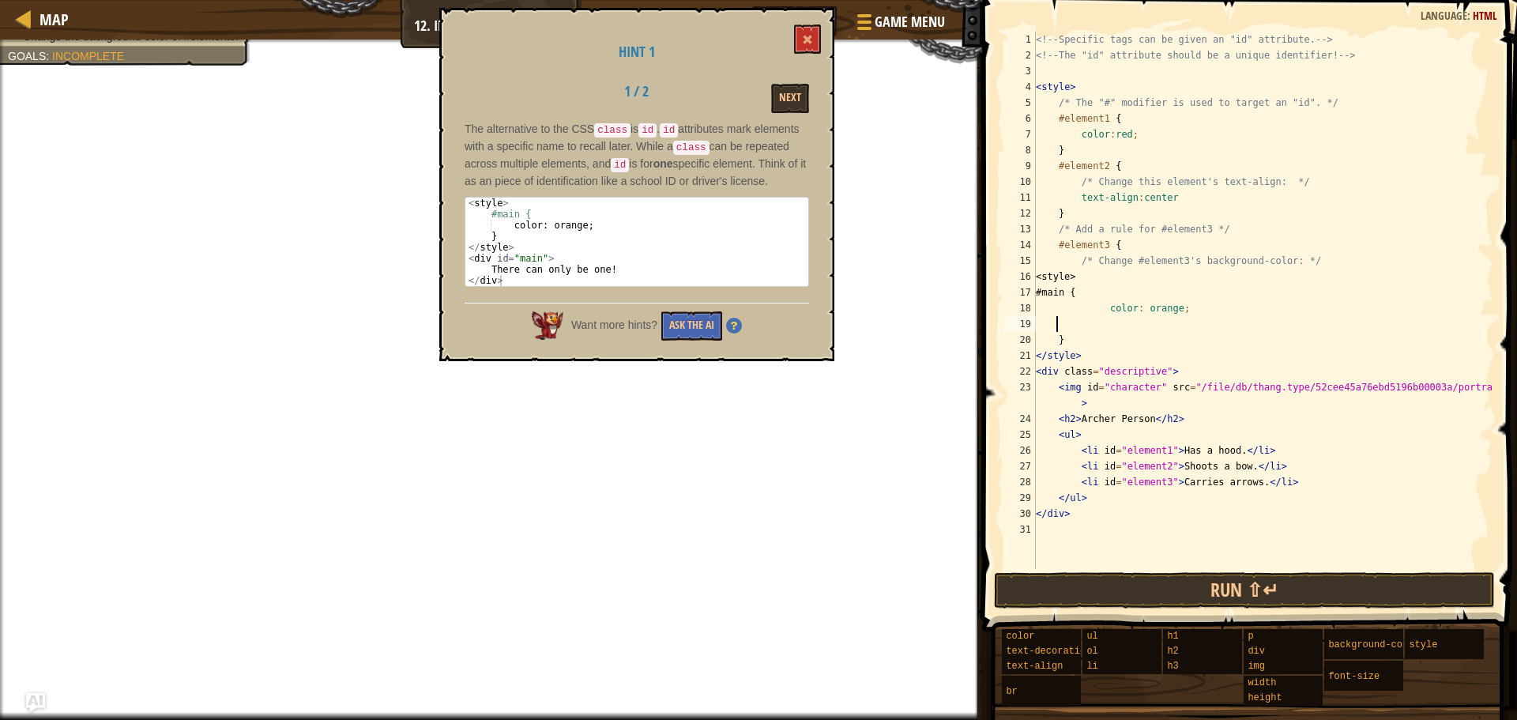
type textarea "}"
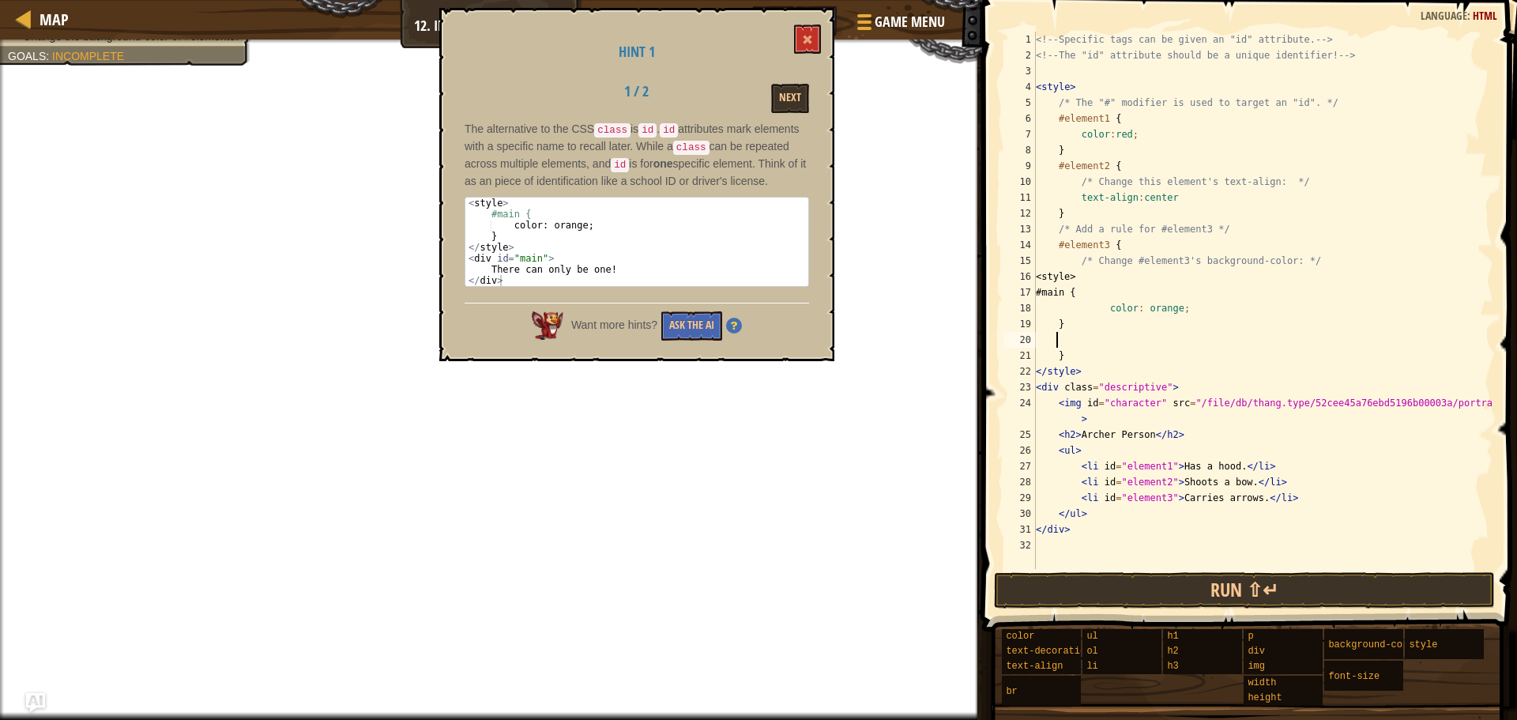
click at [1053, 324] on div "<!-- Specific tags can be given an "id" attribute. --> <!-- The "id" attribute …" at bounding box center [1263, 316] width 461 height 569
type textarea "}"
click at [1111, 327] on div "<!-- Specific tags can be given an "id" attribute. --> <!-- The "id" attribute …" at bounding box center [1263, 316] width 461 height 569
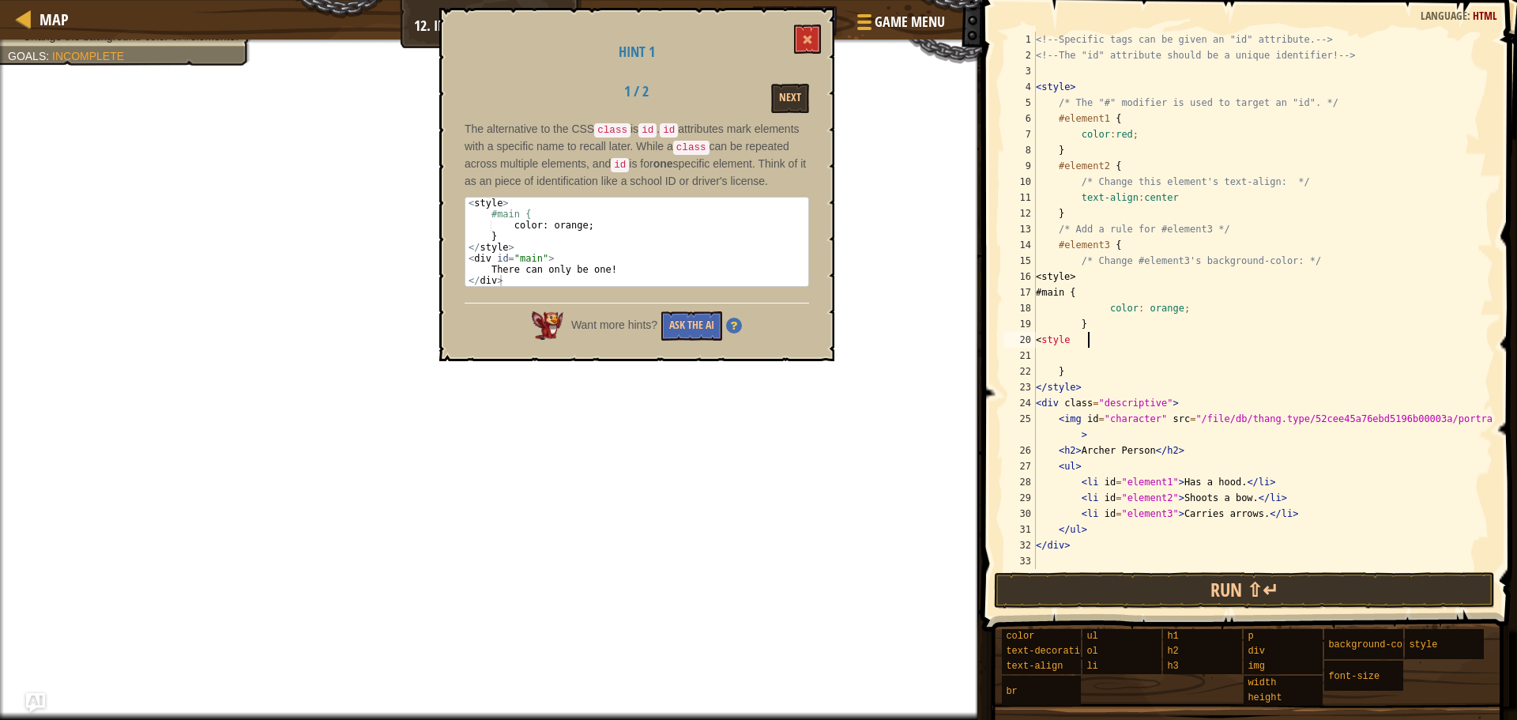
scroll to position [7, 3]
type textarea "<"
type textarea "</style>"
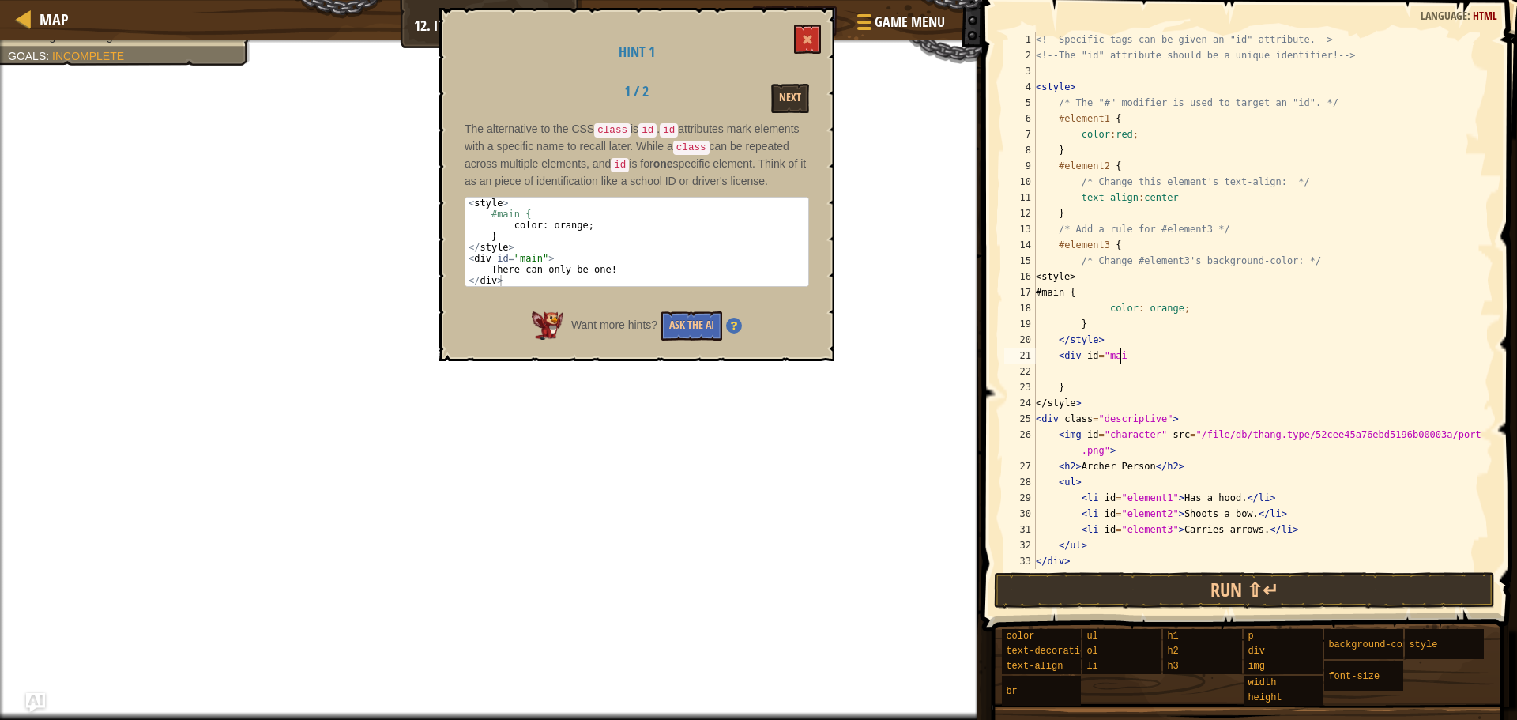
scroll to position [7, 6]
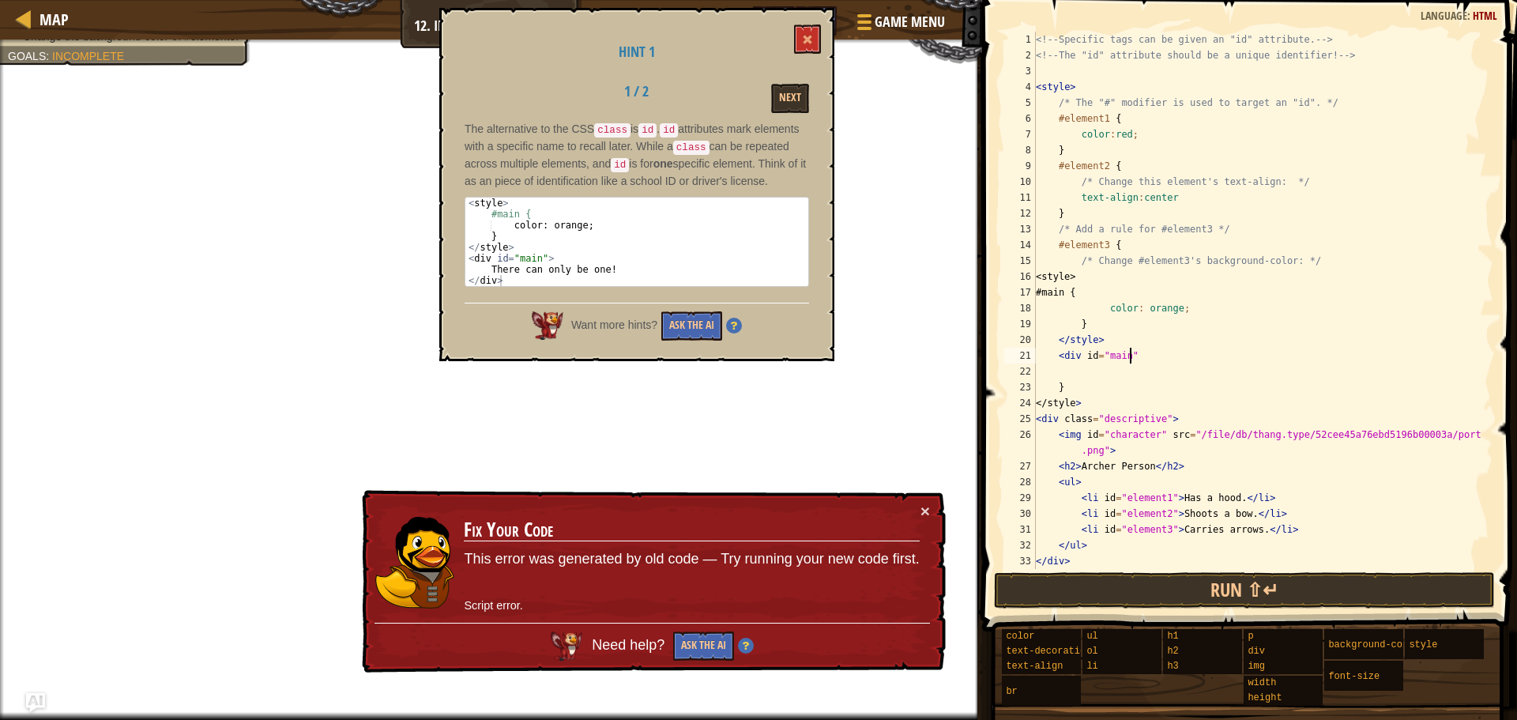
type textarea "<div id="main">"
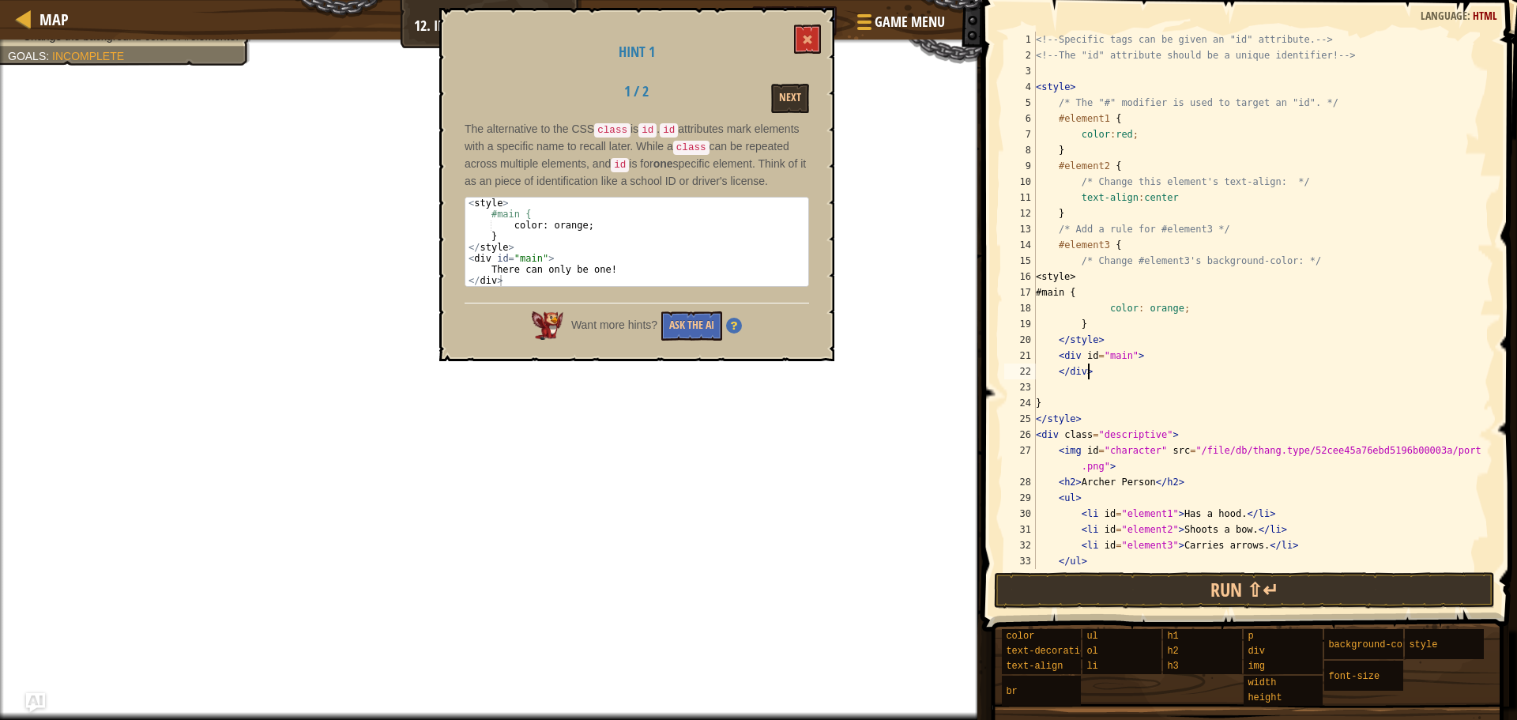
scroll to position [7, 3]
click at [1294, 586] on button "Run ⇧↵" at bounding box center [1244, 590] width 501 height 36
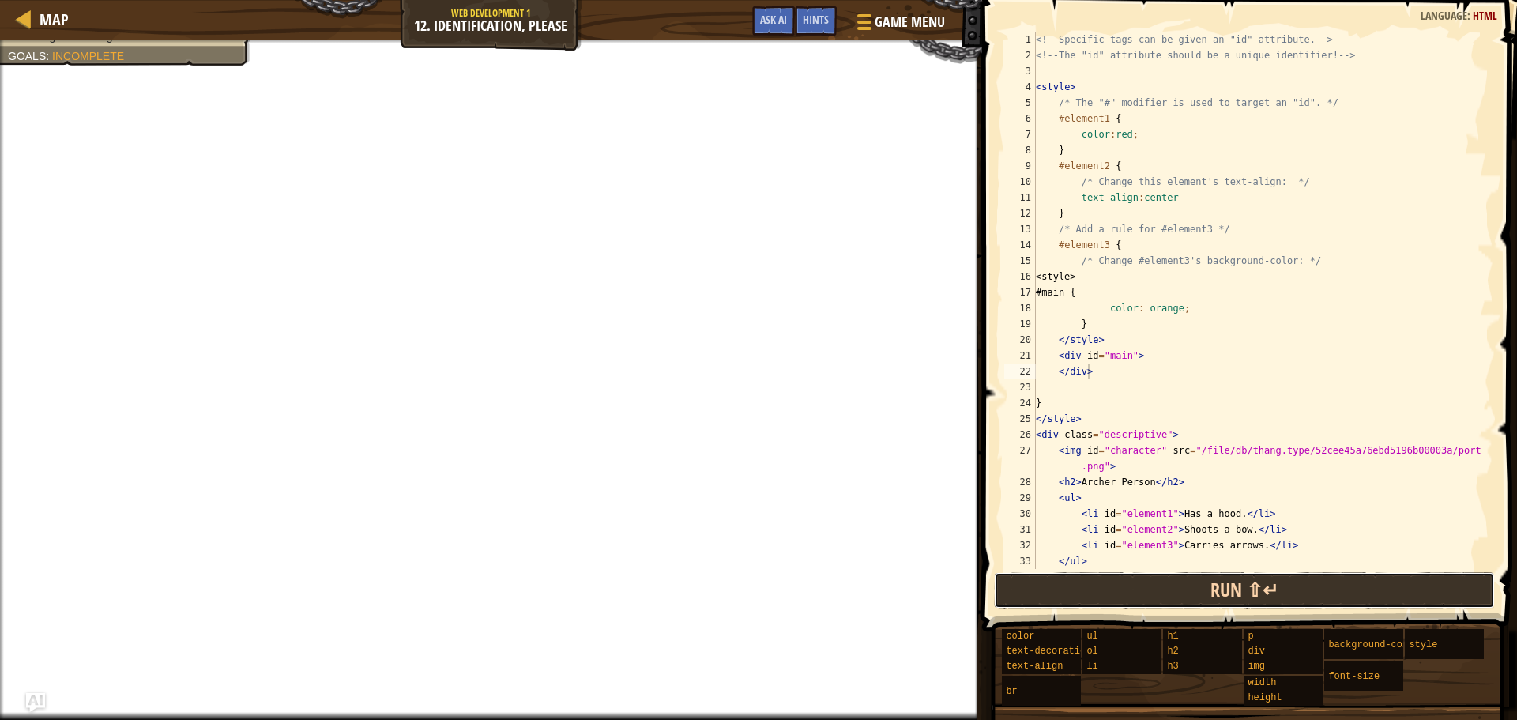
click at [1297, 588] on button "Run ⇧↵" at bounding box center [1244, 590] width 501 height 36
click at [1295, 585] on button "Run ⇧↵" at bounding box center [1244, 590] width 501 height 36
click at [1297, 584] on button "Run ⇧↵" at bounding box center [1244, 590] width 501 height 36
click at [1289, 587] on button "Run ⇧↵" at bounding box center [1244, 590] width 501 height 36
click at [1293, 591] on button "Run ⇧↵" at bounding box center [1244, 590] width 501 height 36
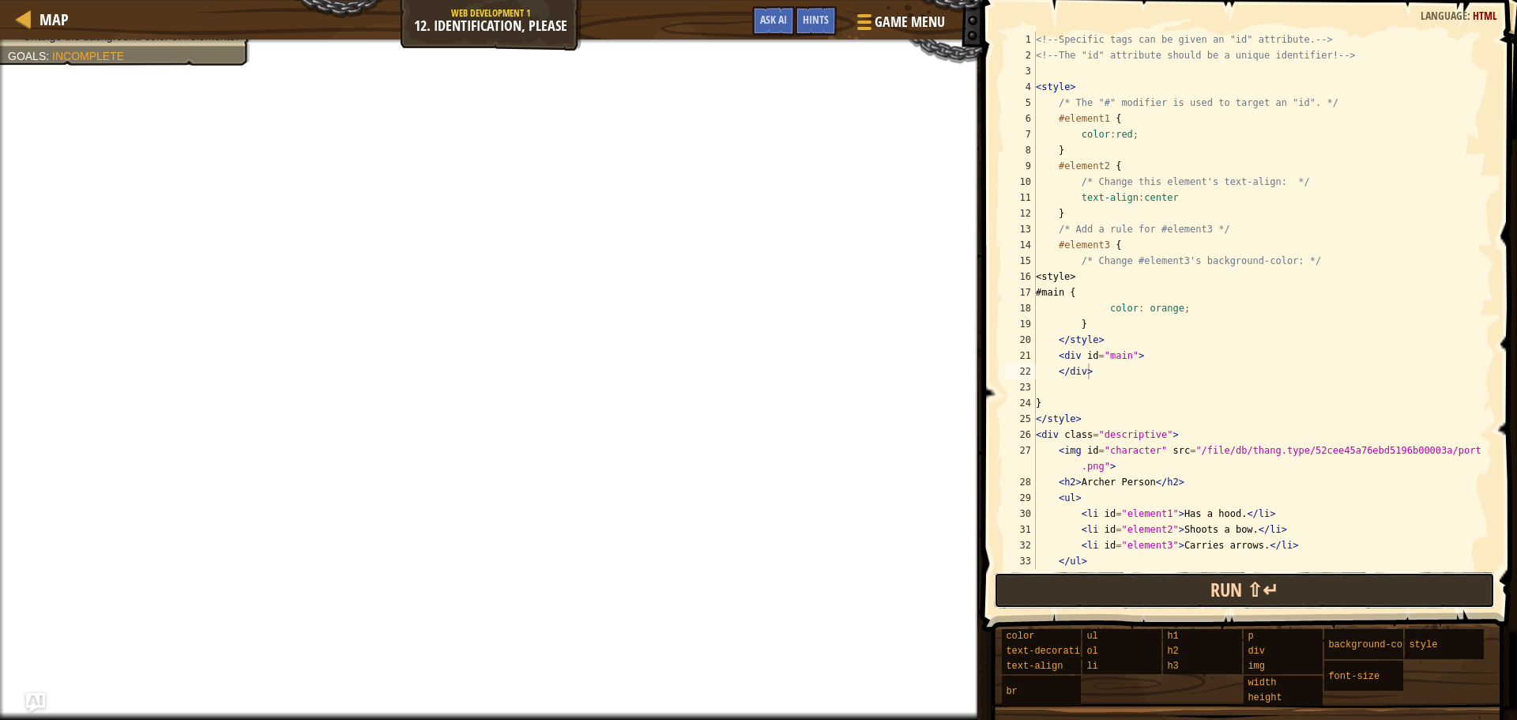
click at [1291, 589] on button "Run ⇧↵" at bounding box center [1244, 590] width 501 height 36
click at [1291, 586] on button "Run ⇧↵" at bounding box center [1244, 590] width 501 height 36
click at [1294, 583] on button "Run ⇧↵" at bounding box center [1244, 590] width 501 height 36
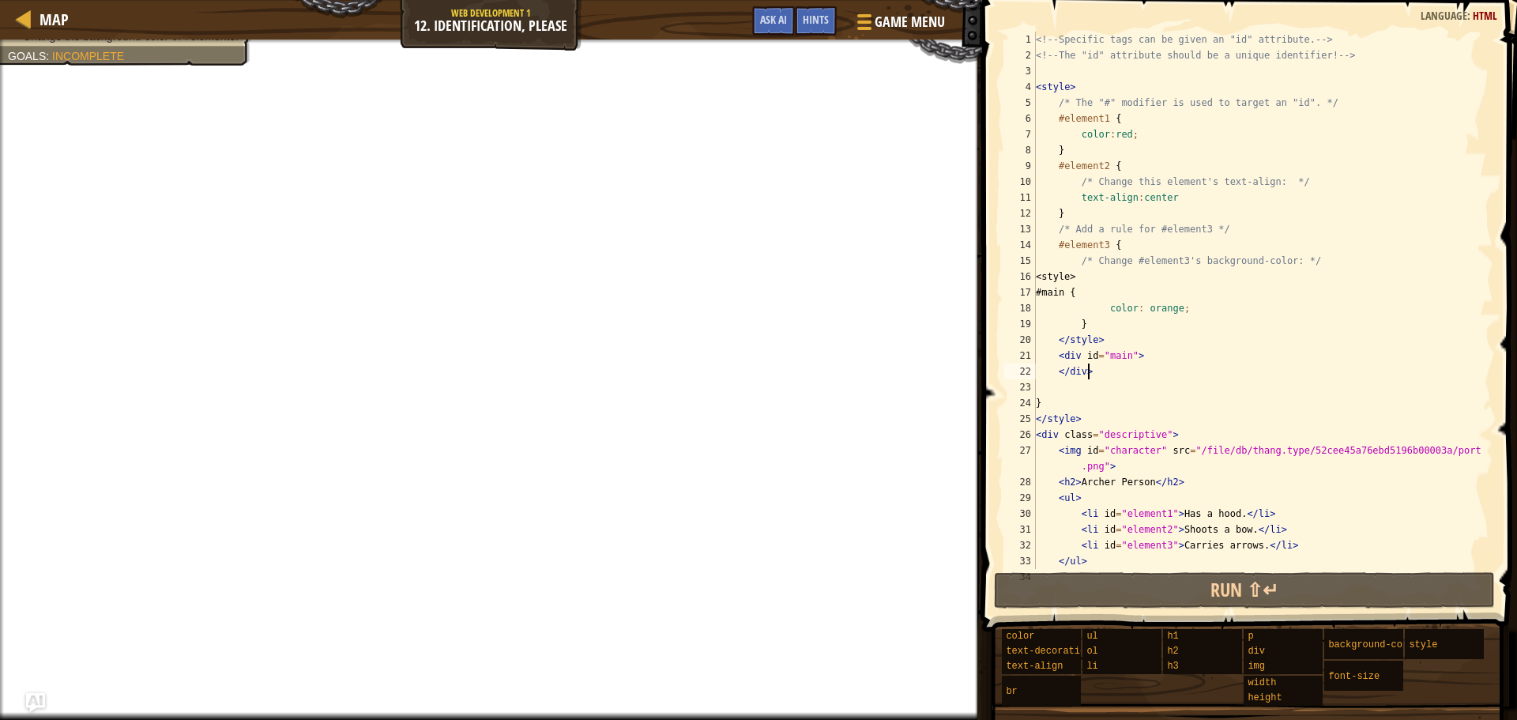
click at [1097, 274] on div "<!-- Specific tags can be given an "id" attribute. --> <!-- The "id" attribute …" at bounding box center [1257, 316] width 449 height 569
click at [1326, 436] on div "<!-- Specific tags can be given an "id" attribute. --> <!-- The "id" attribute …" at bounding box center [1257, 316] width 449 height 569
click at [821, 13] on span "Hints" at bounding box center [816, 19] width 26 height 15
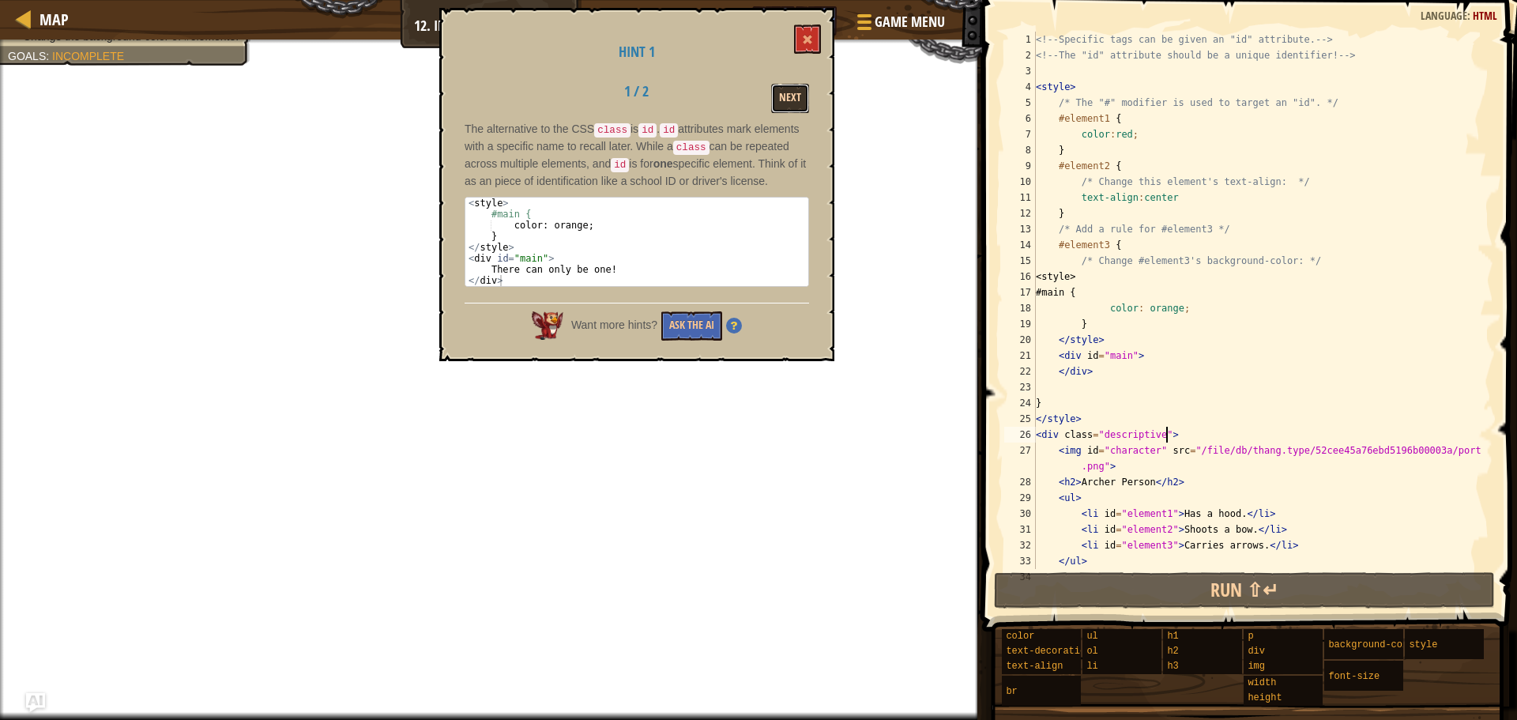
click at [800, 90] on button "Next" at bounding box center [790, 98] width 38 height 29
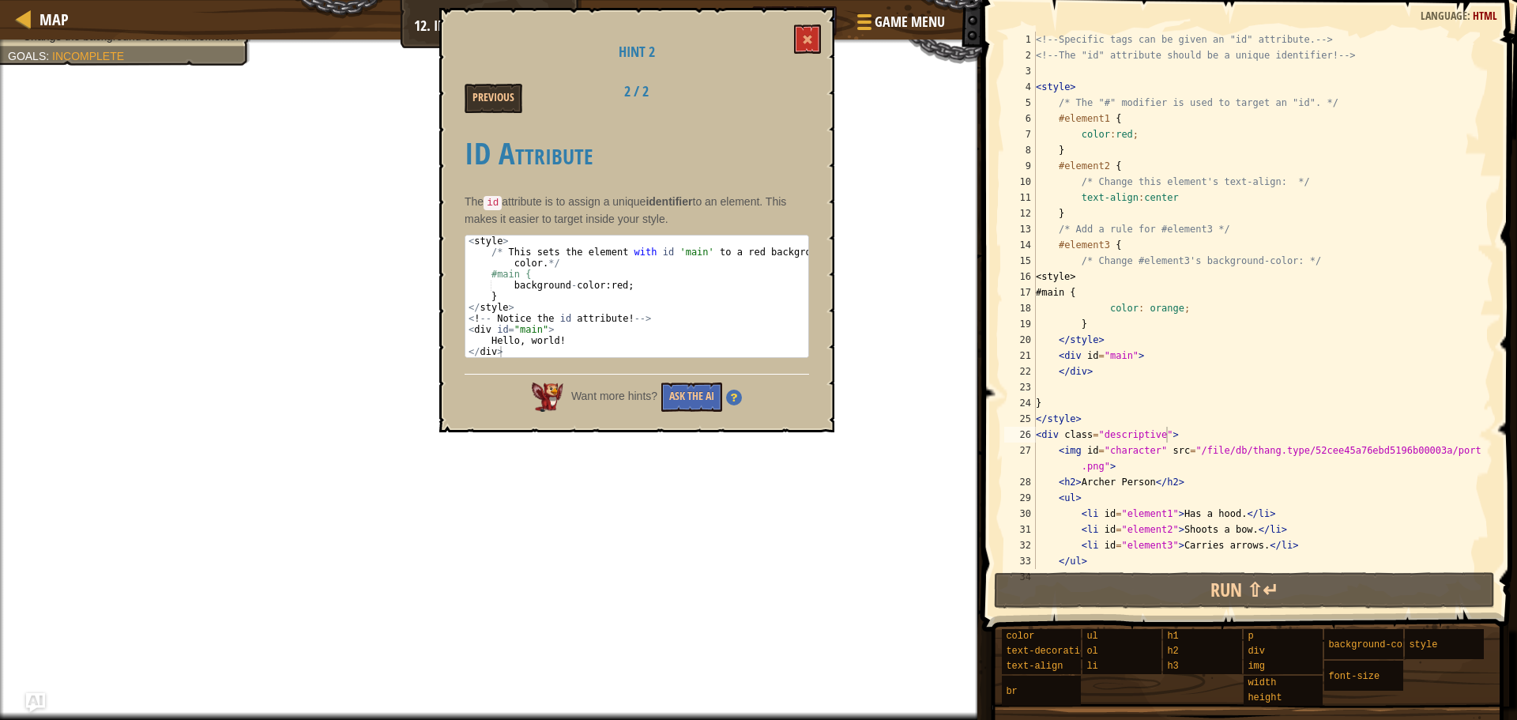
type textarea "<style>"
click at [1099, 279] on div "<!-- Specific tags can be given an "id" attribute. --> <!-- The "id" attribute …" at bounding box center [1257, 316] width 449 height 569
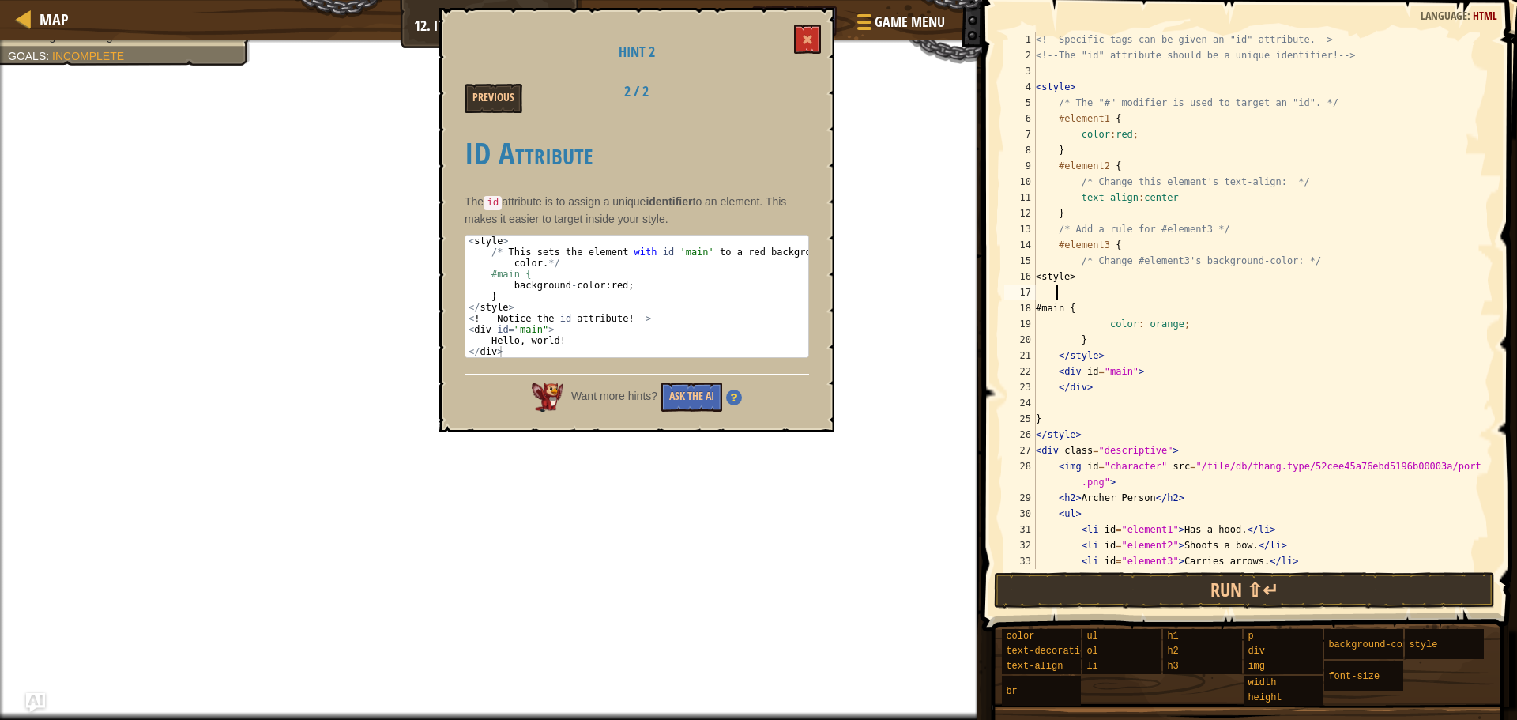
scroll to position [7, 1]
type textarea "?"
click at [1267, 295] on div "<!-- Specific tags can be given an "id" attribute. --> <!-- The "id" attribute …" at bounding box center [1257, 316] width 449 height 569
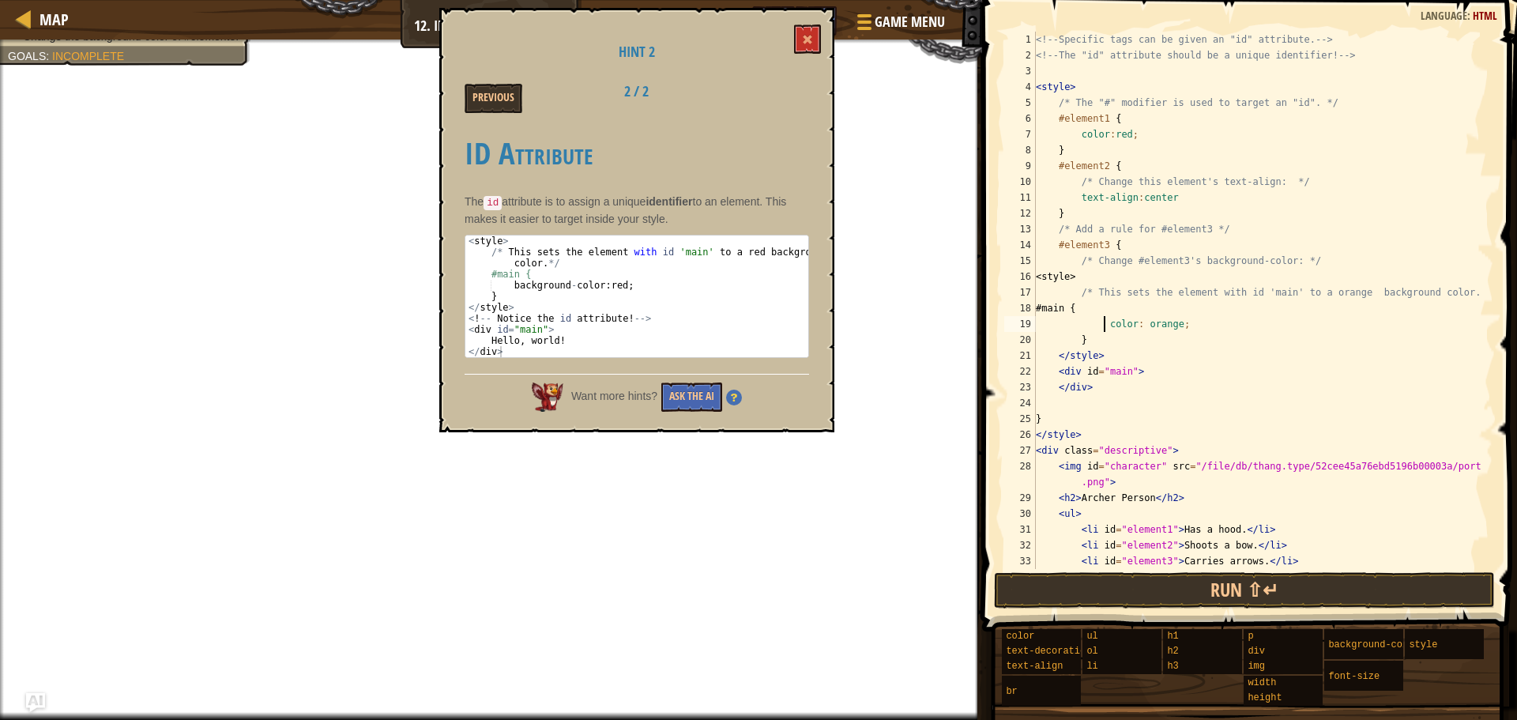
click at [1104, 322] on div "<!-- Specific tags can be given an "id" attribute. --> <!-- The "id" attribute …" at bounding box center [1257, 316] width 449 height 569
click at [696, 402] on button "Ask the AI" at bounding box center [691, 396] width 61 height 29
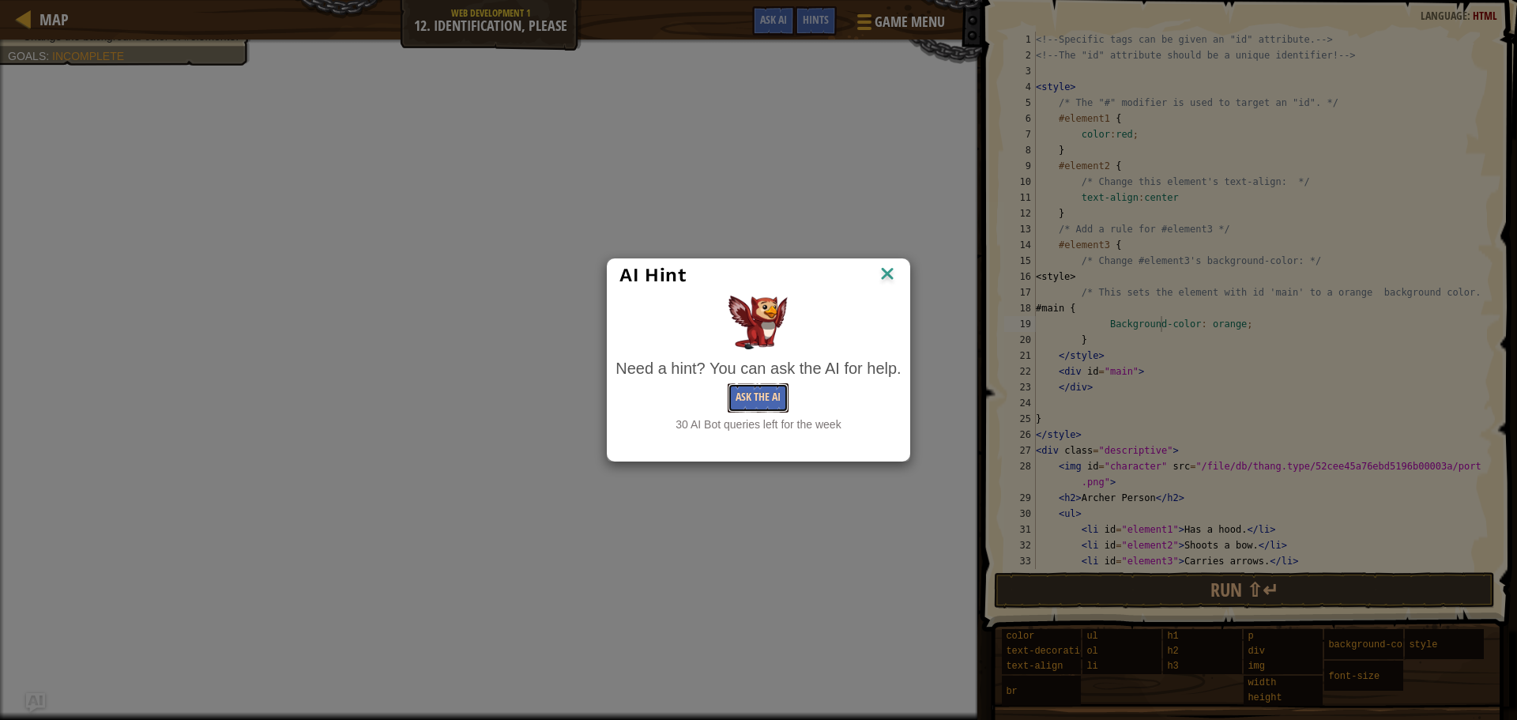
click at [751, 391] on button "Ask the AI" at bounding box center [758, 397] width 61 height 29
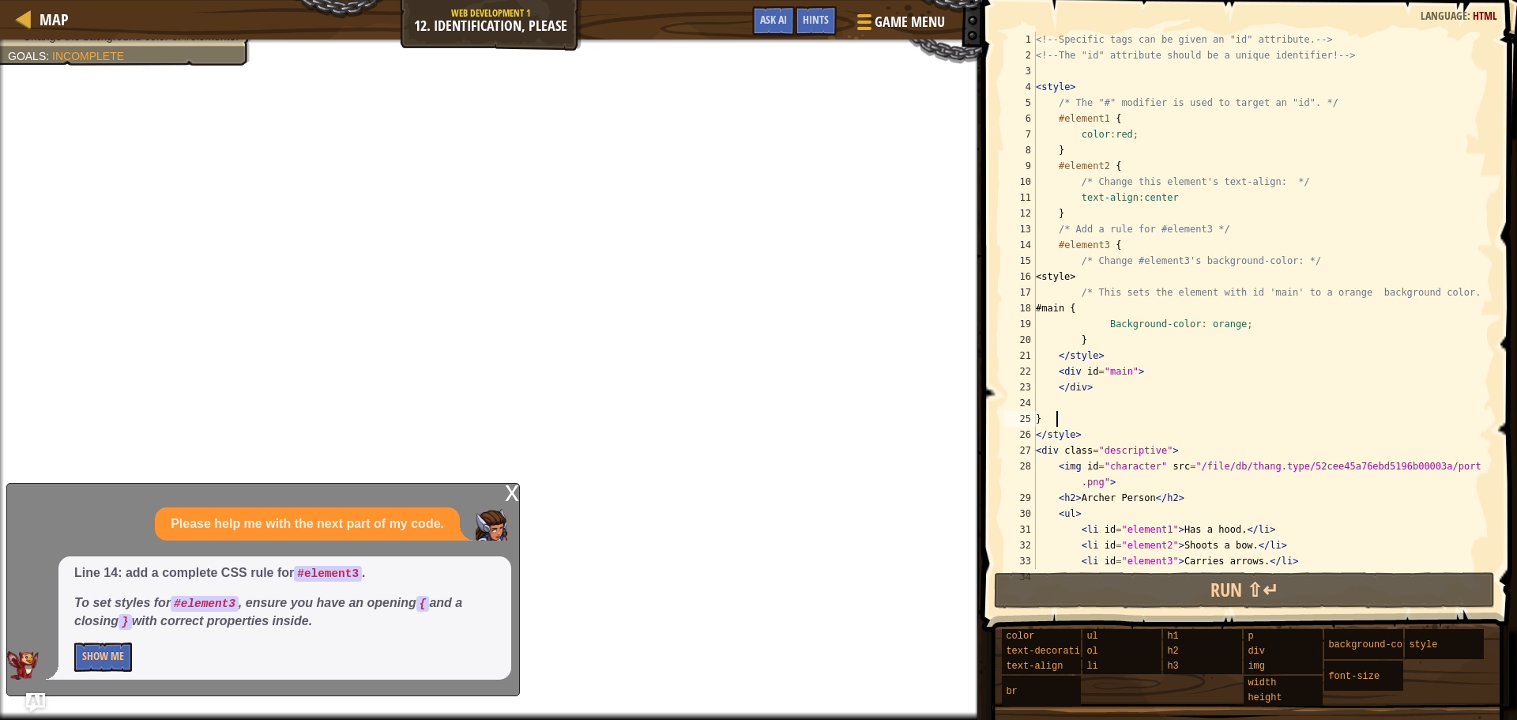
click at [1056, 415] on div "<!-- Specific tags can be given an "id" attribute. --> <!-- The "id" attribute …" at bounding box center [1257, 316] width 449 height 569
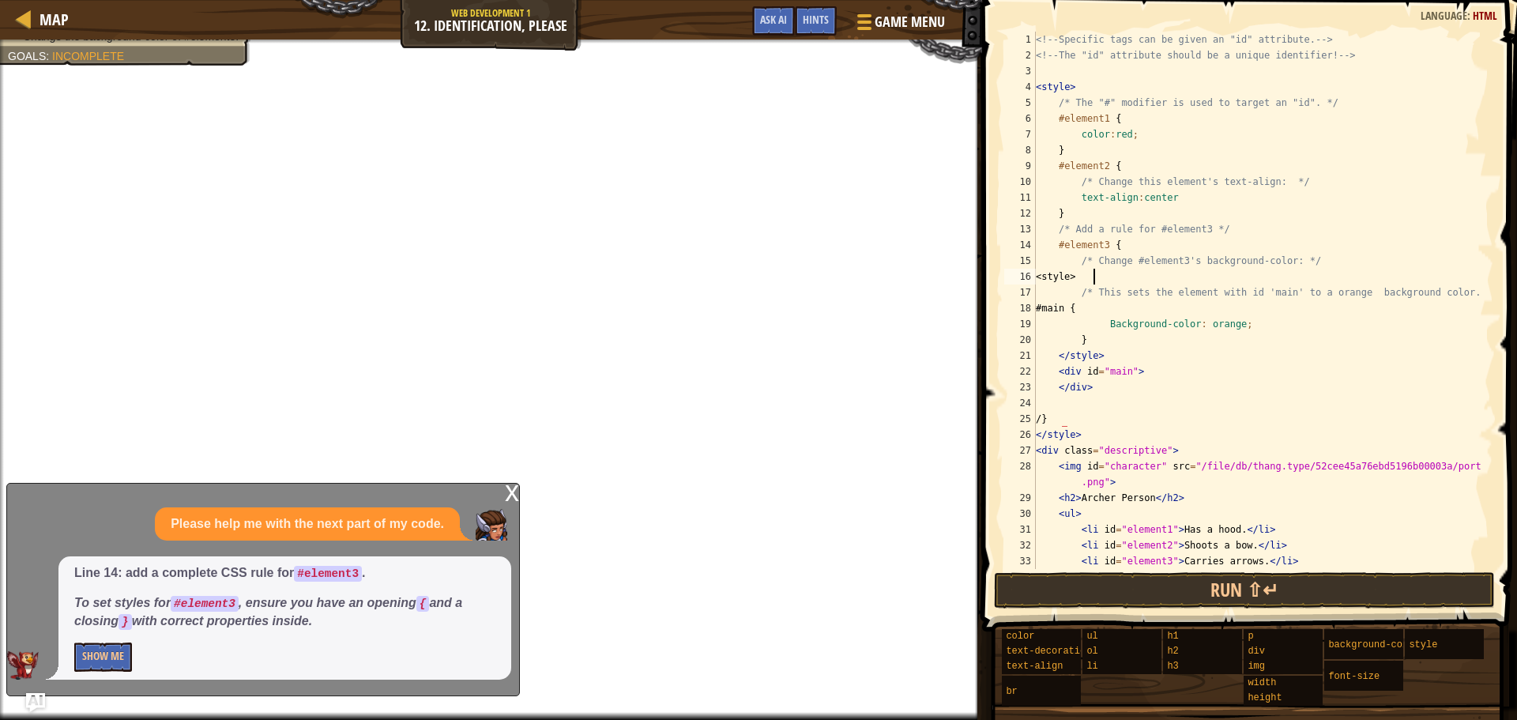
click at [1094, 283] on div "<!-- Specific tags can be given an "id" attribute. --> <!-- The "id" attribute …" at bounding box center [1257, 316] width 449 height 569
type textarea "<"
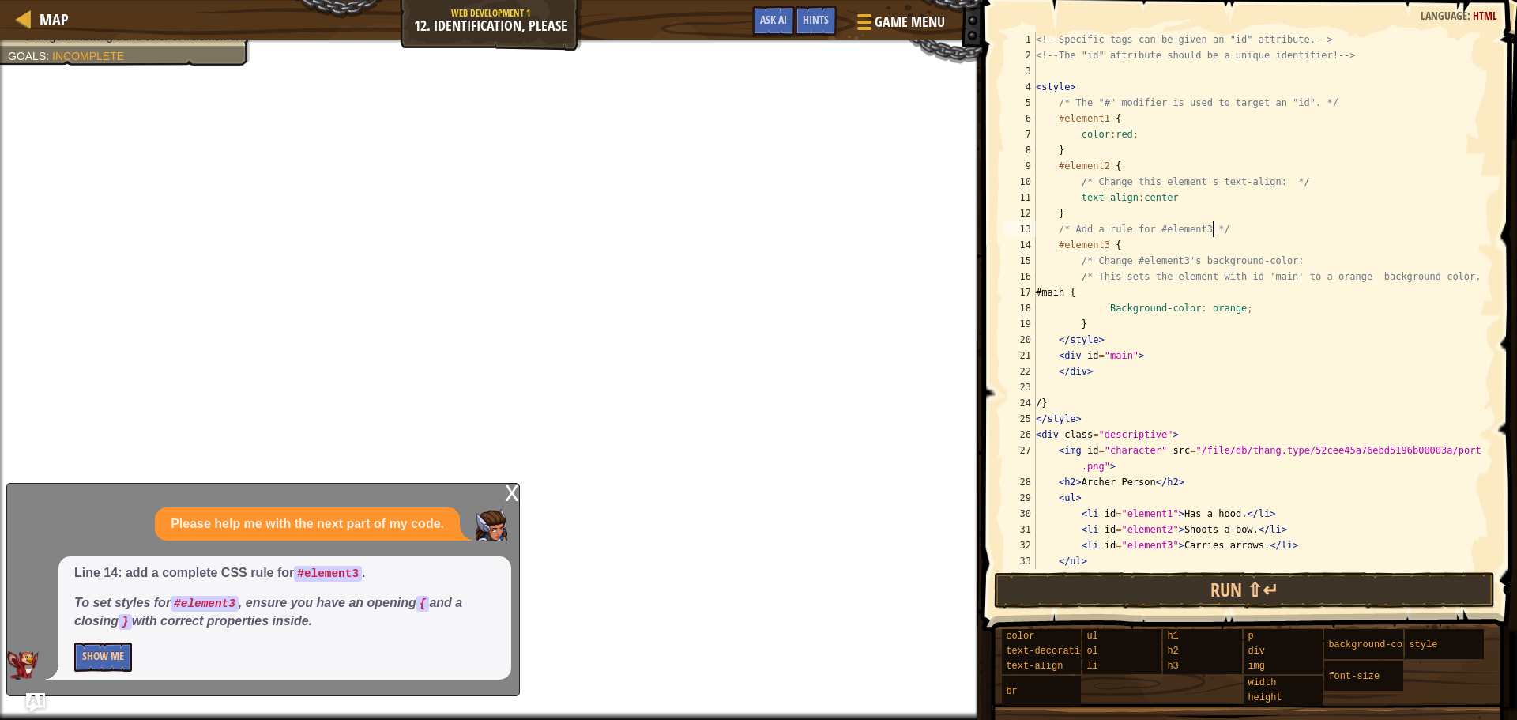
click at [1230, 228] on div "<!-- Specific tags can be given an "id" attribute. --> <!-- The "id" attribute …" at bounding box center [1257, 316] width 449 height 569
type textarea "/* Add a rule for #element3 */"
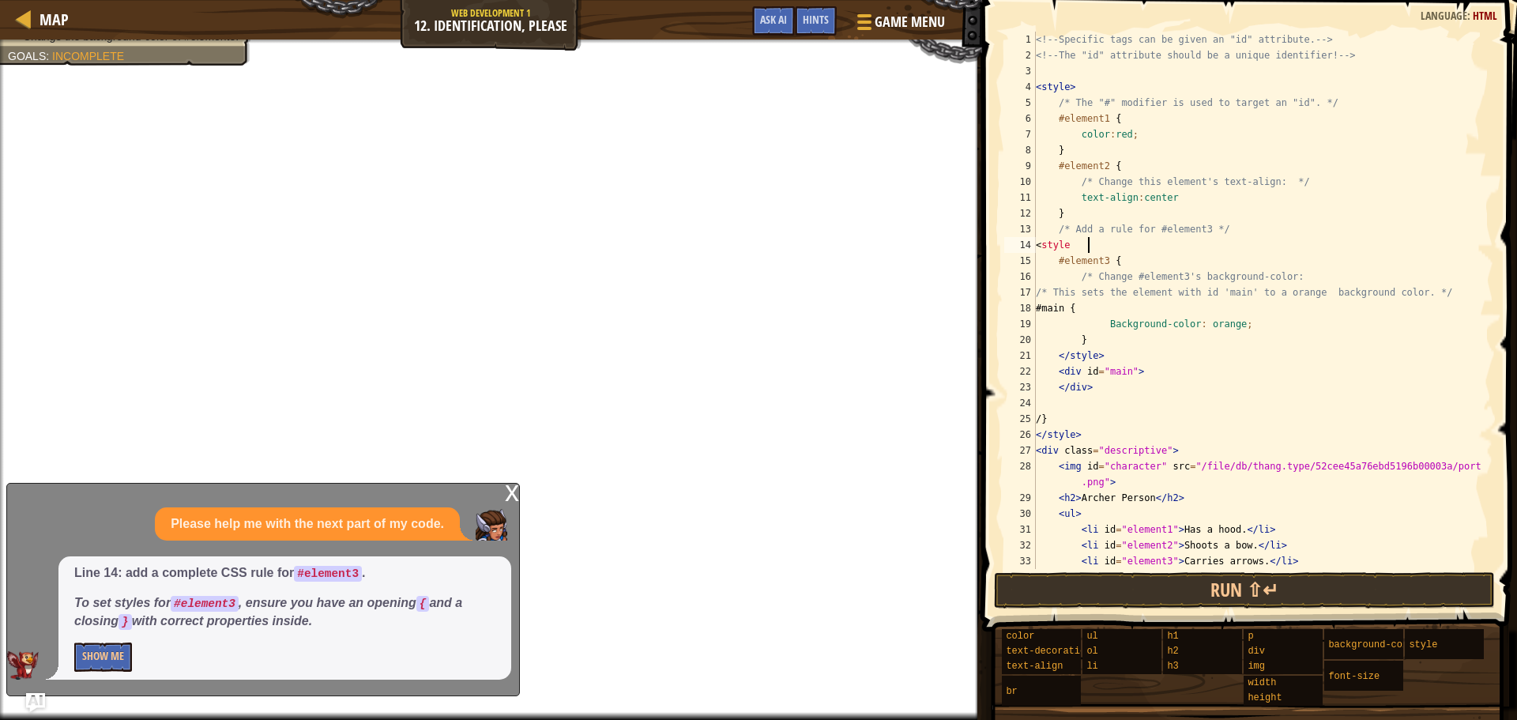
scroll to position [7, 4]
click at [82, 660] on button "Show Me" at bounding box center [103, 656] width 58 height 29
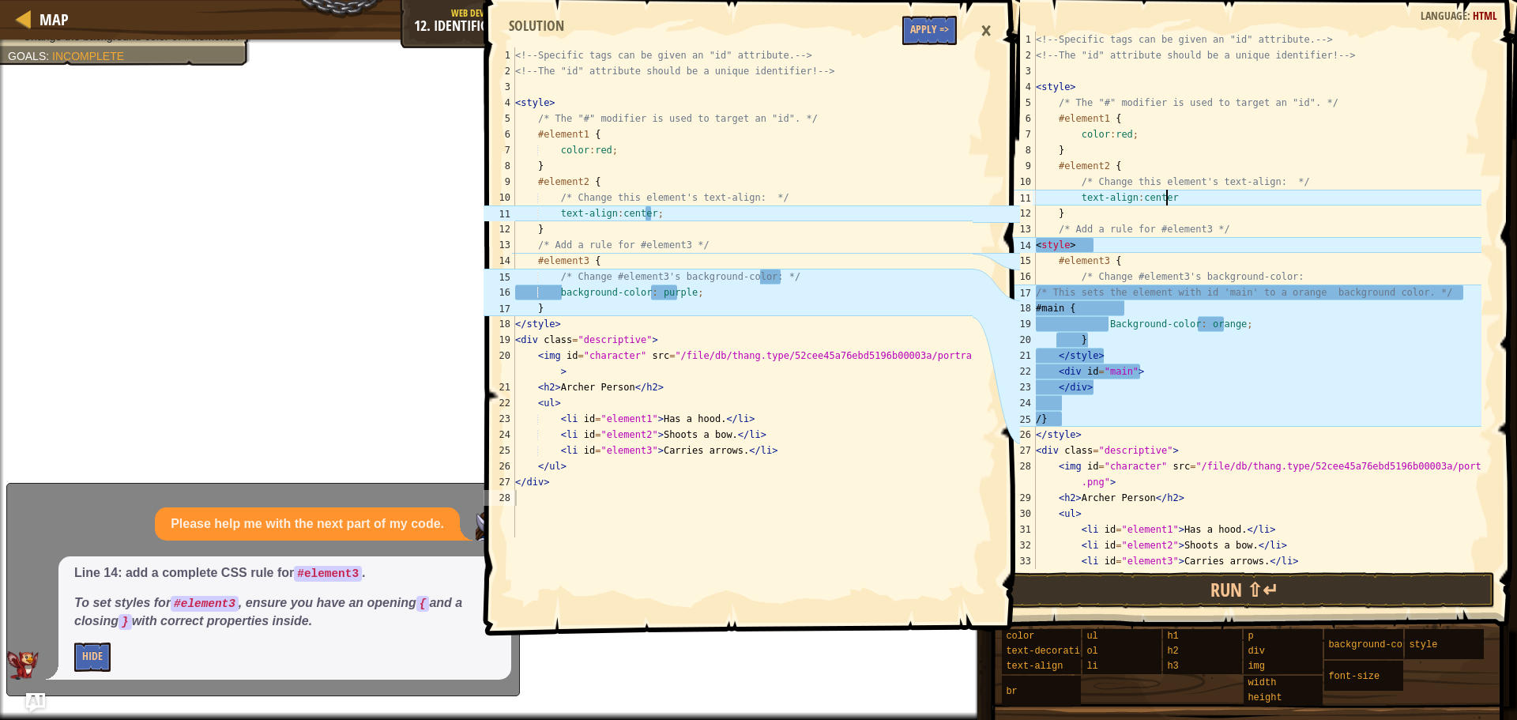
click at [1168, 198] on div "<!-- Specific tags can be given an "id" attribute. --> <!-- The "id" attribute …" at bounding box center [1257, 316] width 449 height 569
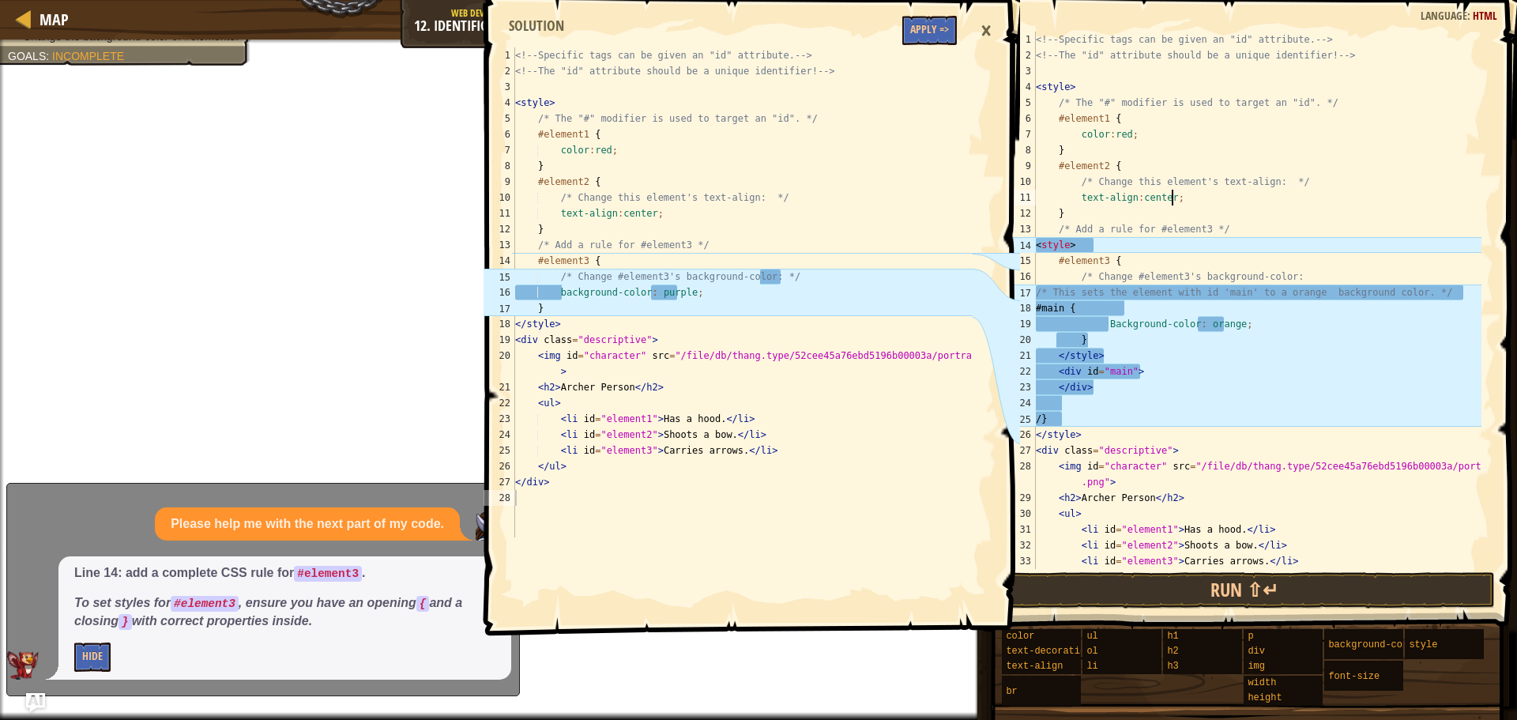
scroll to position [7, 10]
drag, startPoint x: 1109, startPoint y: 250, endPoint x: 1095, endPoint y: 228, distance: 25.6
click at [1110, 243] on div "<!-- Specific tags can be given an "id" attribute. --> <!-- The "id" attribute …" at bounding box center [1257, 316] width 449 height 569
type textarea "<"
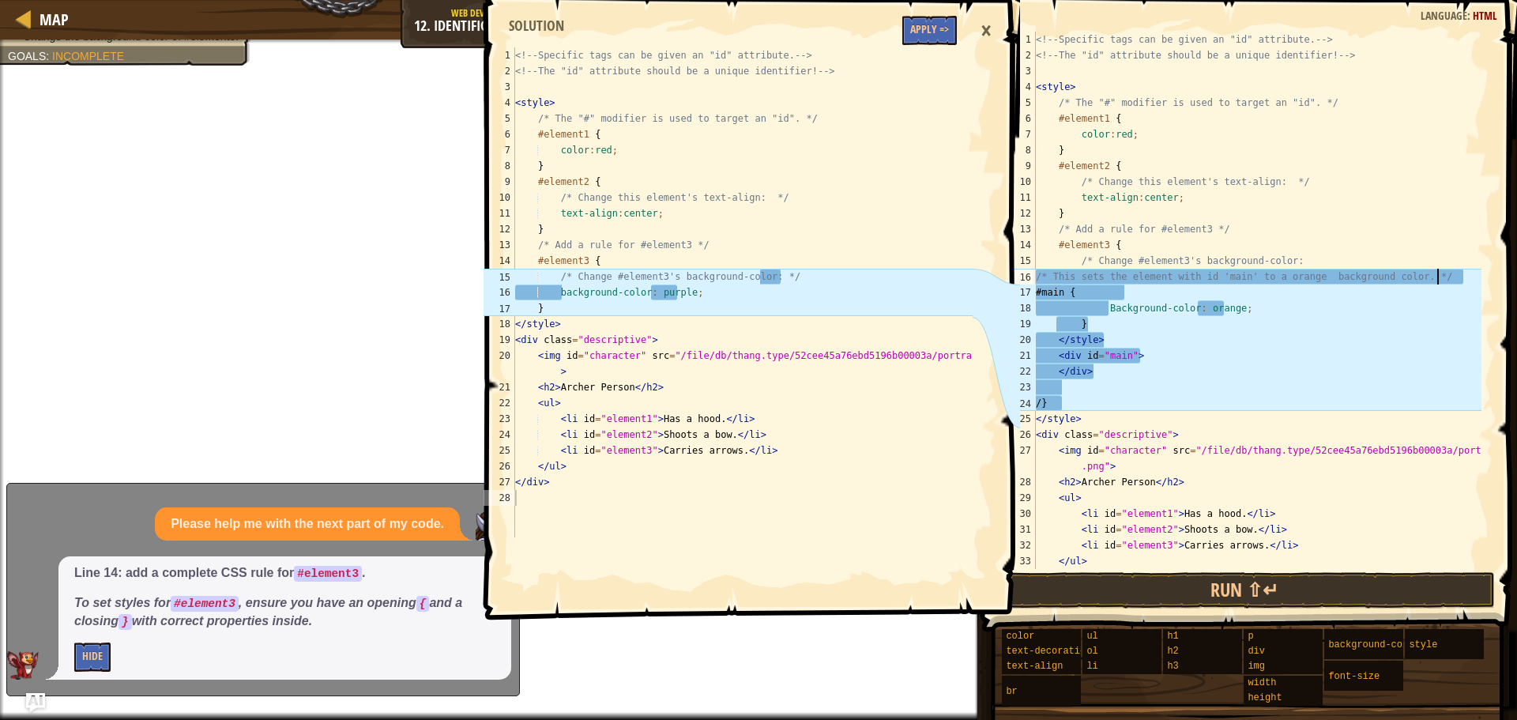
click at [1440, 275] on div "<!-- Specific tags can be given an "id" attribute. --> <!-- The "id" attribute …" at bounding box center [1257, 316] width 449 height 569
drag, startPoint x: 1441, startPoint y: 273, endPoint x: 1434, endPoint y: 268, distance: 8.5
click at [1434, 268] on div "<!-- Specific tags can be given an "id" attribute. --> <!-- The "id" attribute …" at bounding box center [1257, 316] width 449 height 569
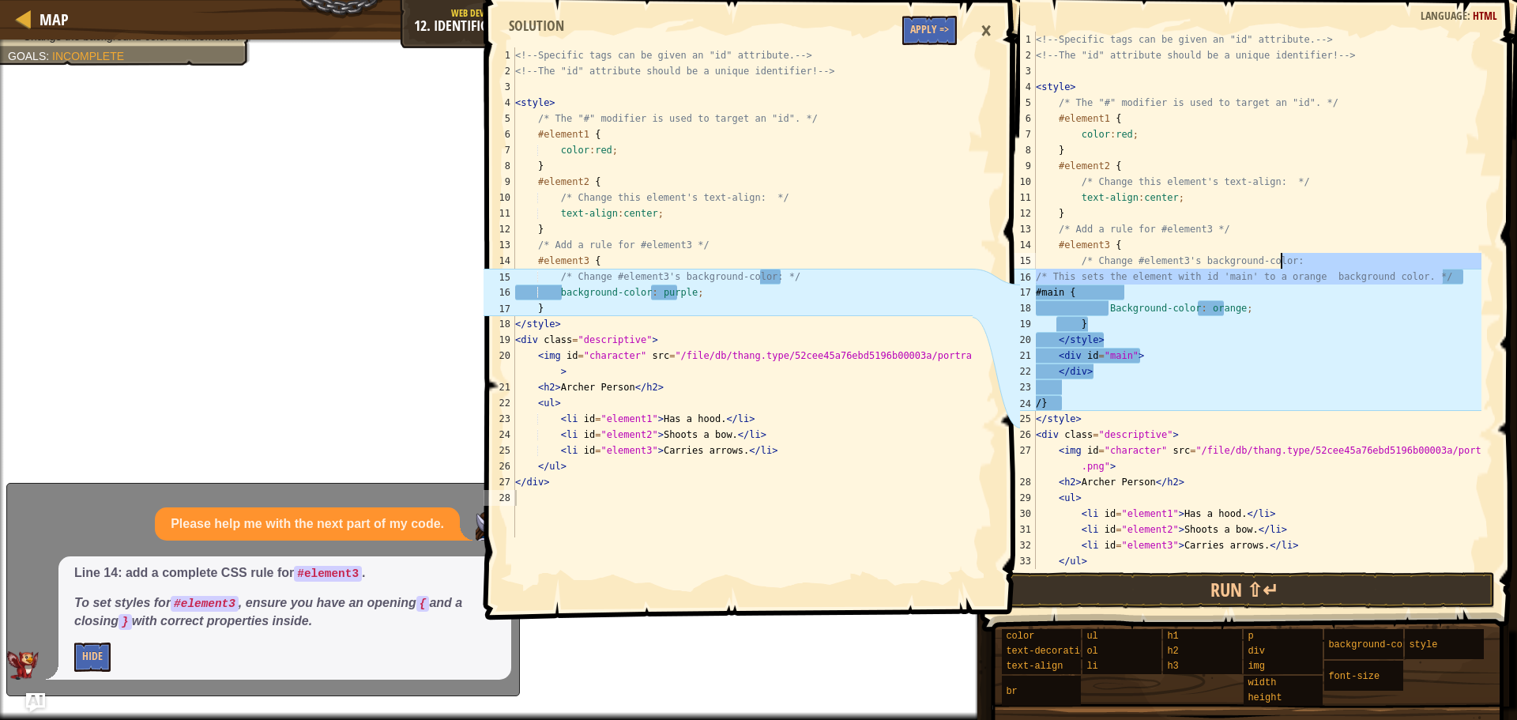
click at [1447, 268] on div "<!-- Specific tags can be given an "id" attribute. --> <!-- The "id" attribute …" at bounding box center [1257, 300] width 449 height 537
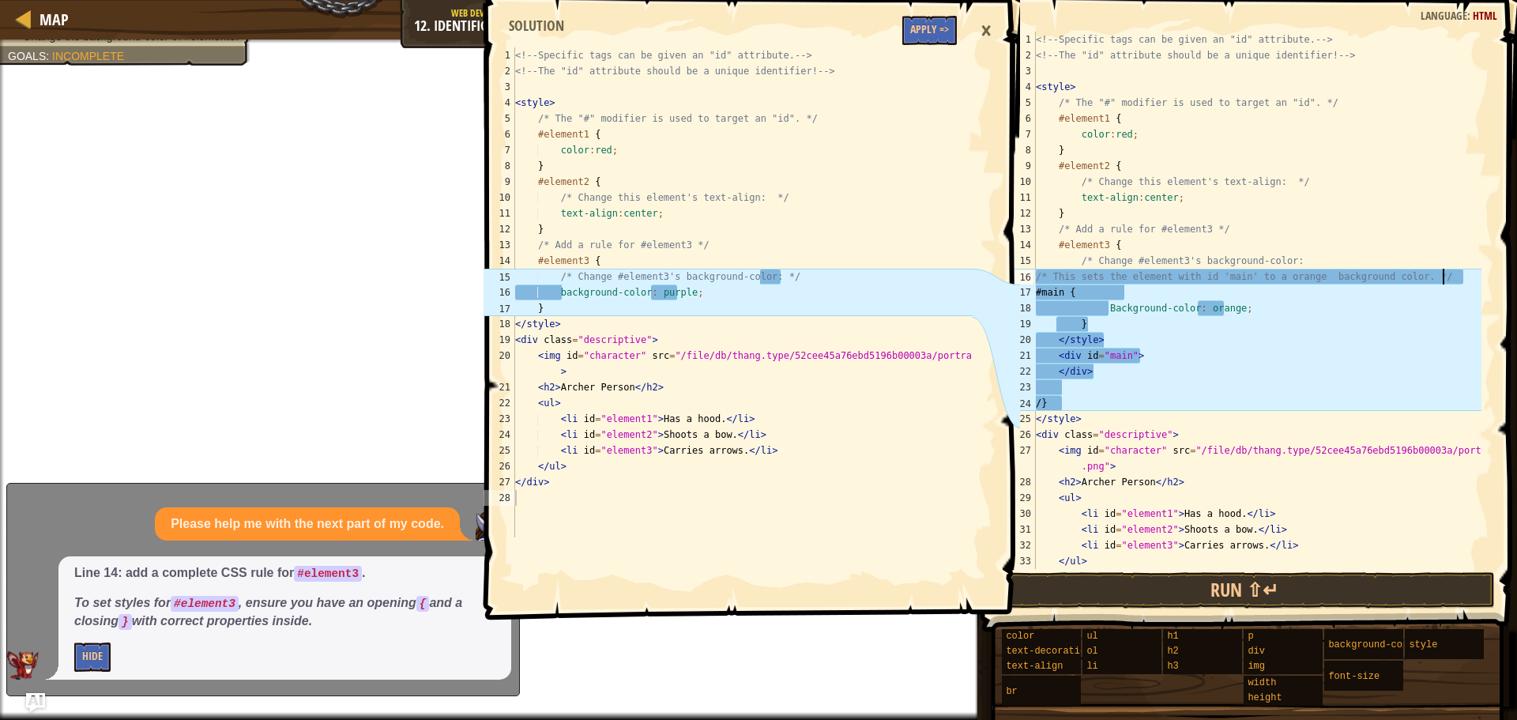
click at [1442, 273] on div "<!-- Specific tags can be given an "id" attribute. --> <!-- The "id" attribute …" at bounding box center [1257, 316] width 449 height 569
click at [1134, 290] on div "<!-- Specific tags can be given an "id" attribute. --> <!-- The "id" attribute …" at bounding box center [1257, 316] width 449 height 569
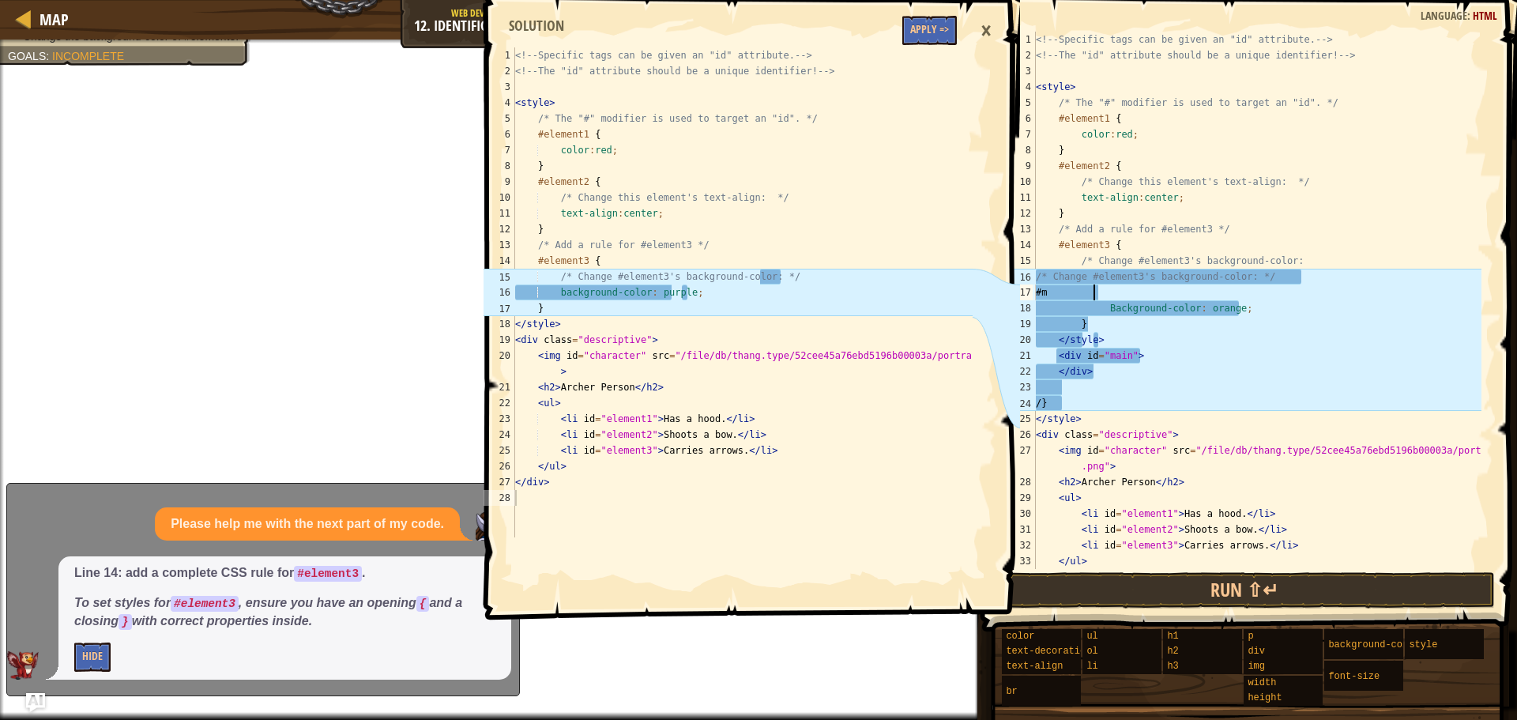
type textarea "#"
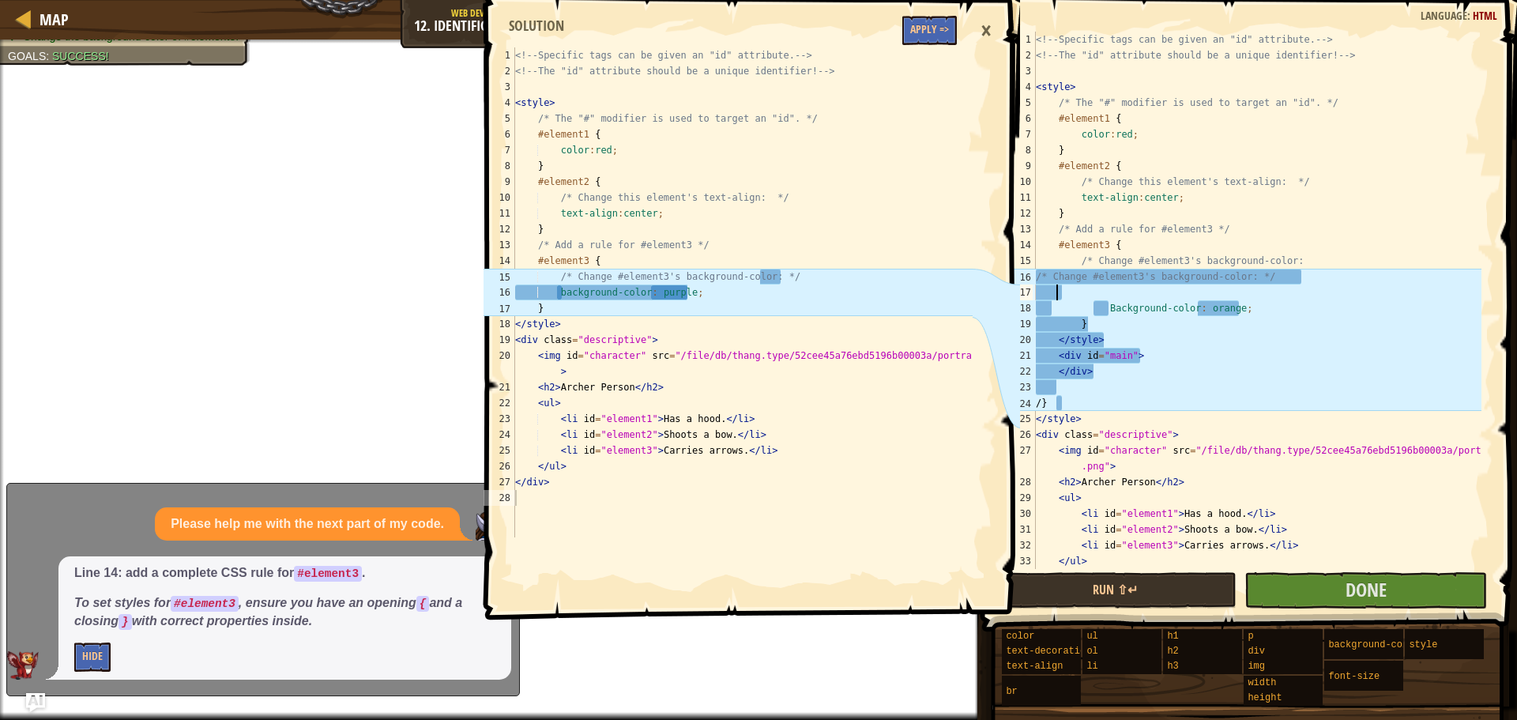
scroll to position [7, 0]
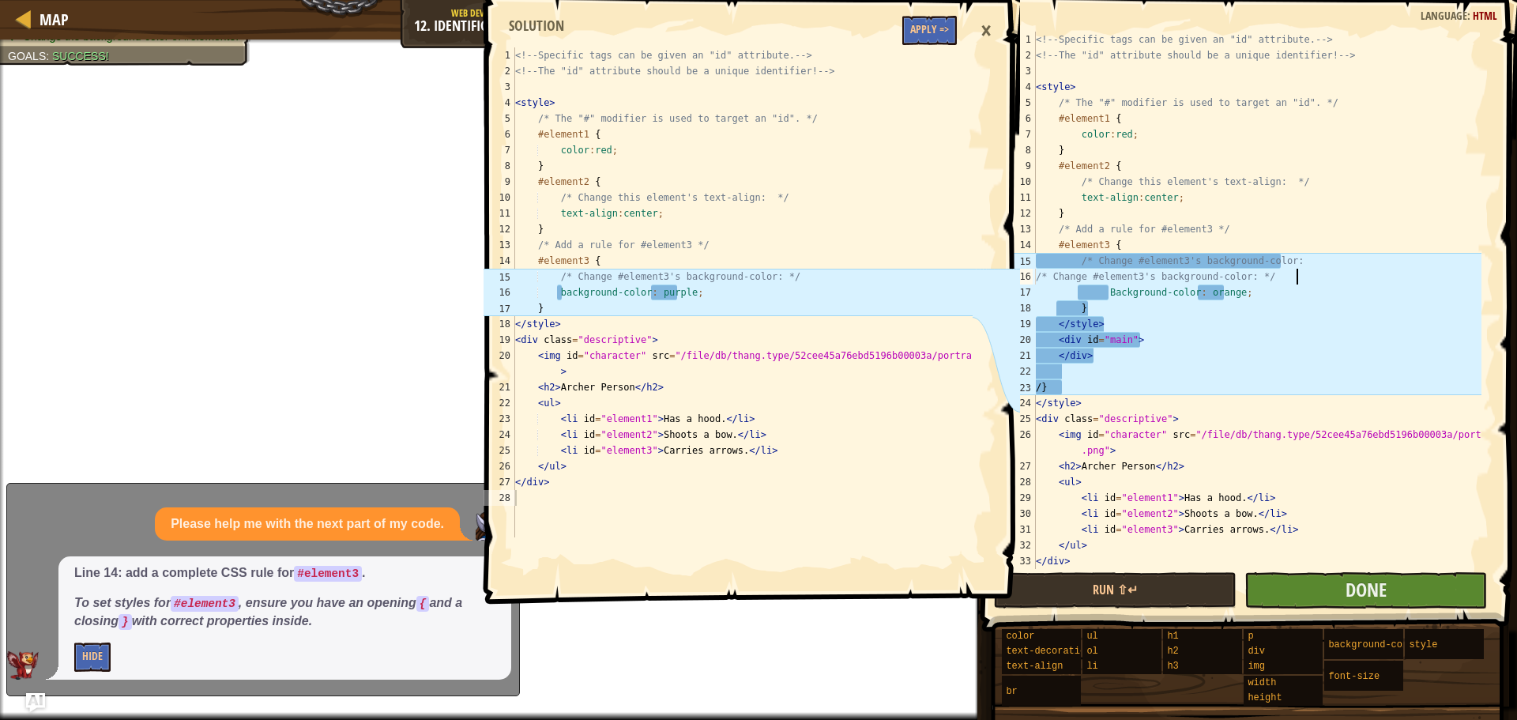
type textarea "/* Change #element3's background-color: */"
click at [1421, 582] on button "Done" at bounding box center [1366, 590] width 243 height 36
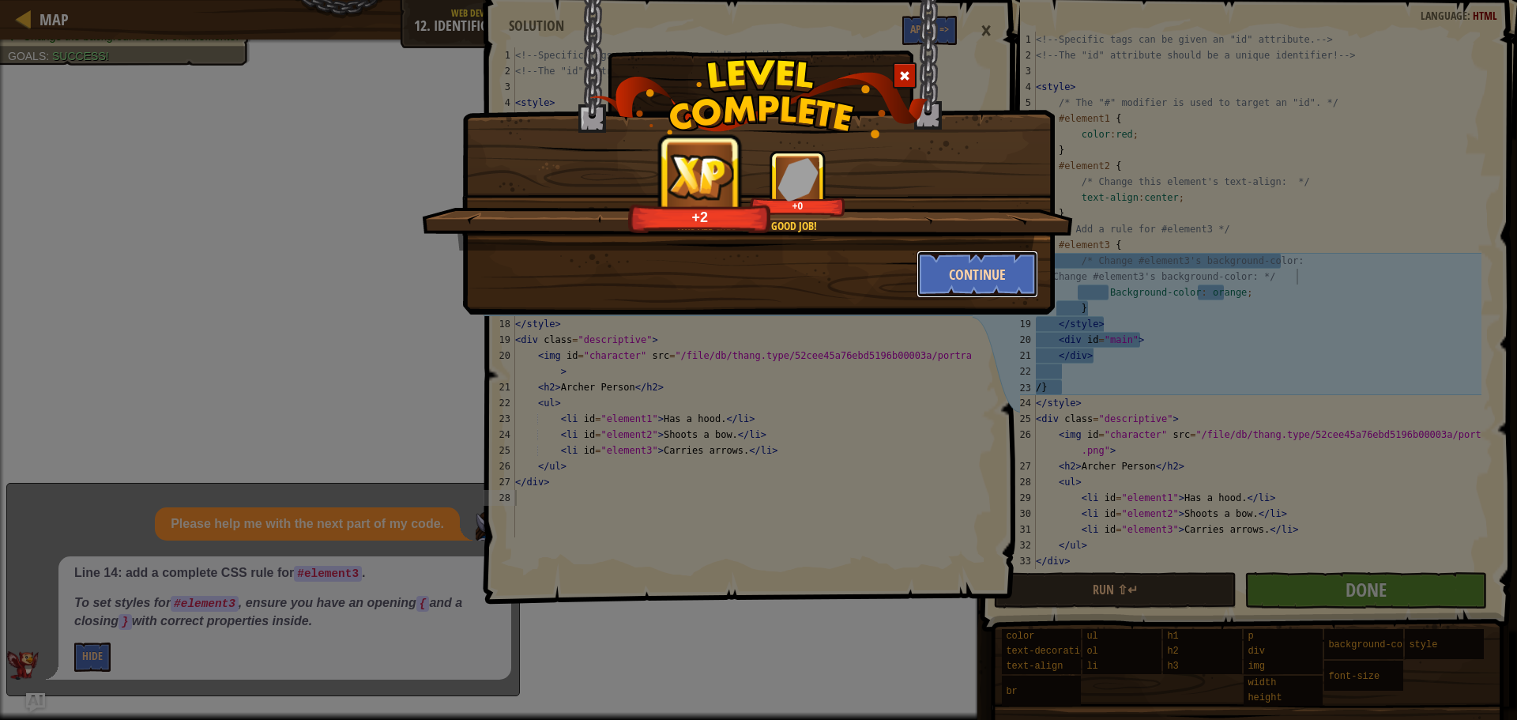
click at [963, 270] on button "Continue" at bounding box center [978, 273] width 122 height 47
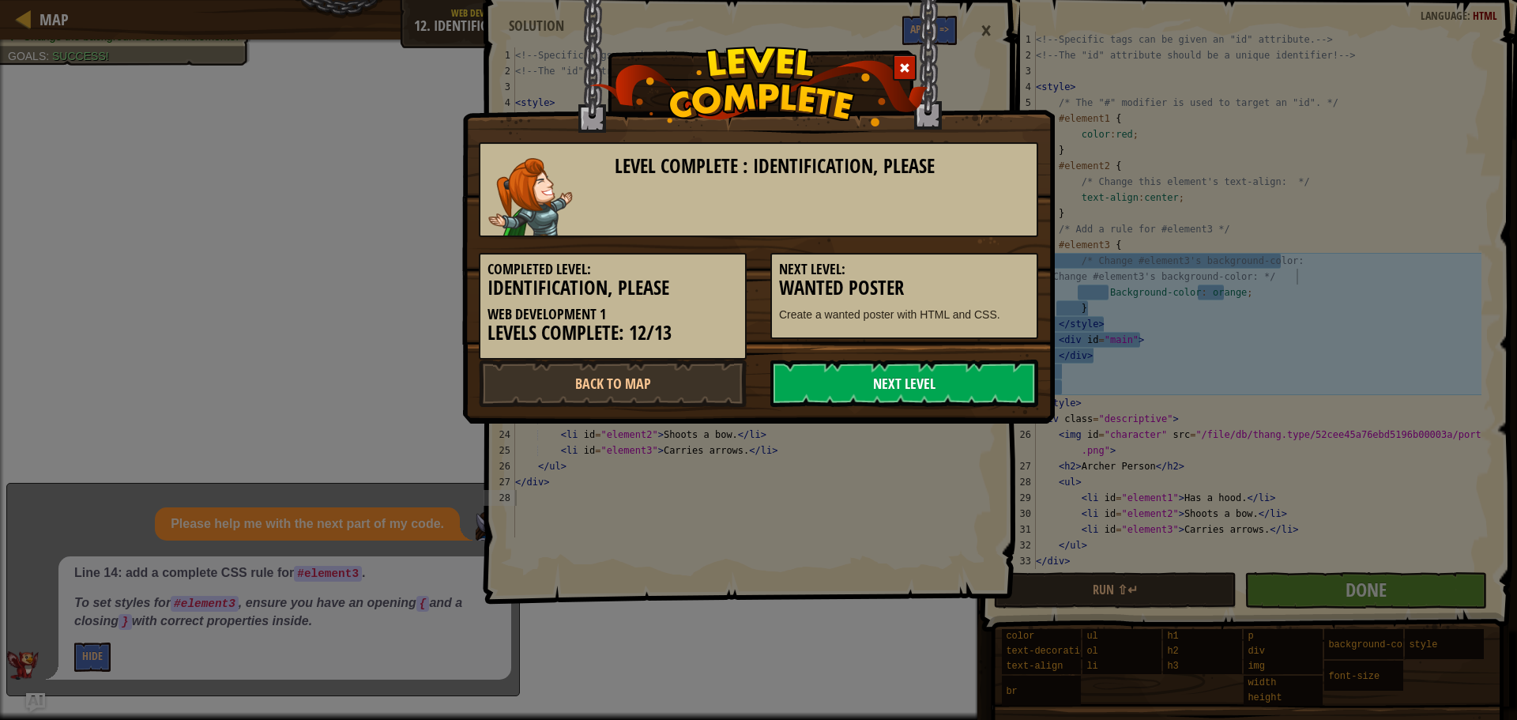
click at [877, 377] on link "Next Level" at bounding box center [904, 383] width 268 height 47
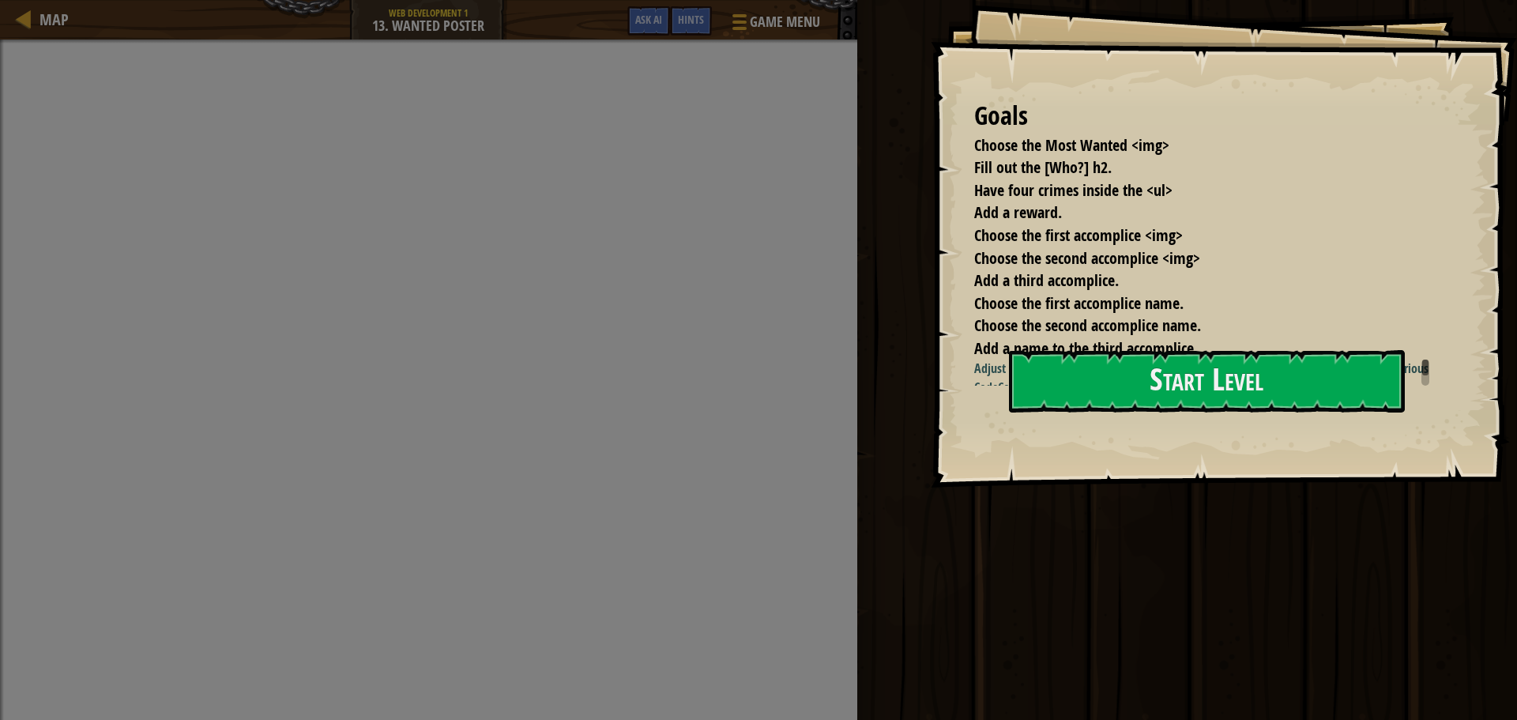
click at [1425, 371] on div at bounding box center [1425, 368] width 6 height 16
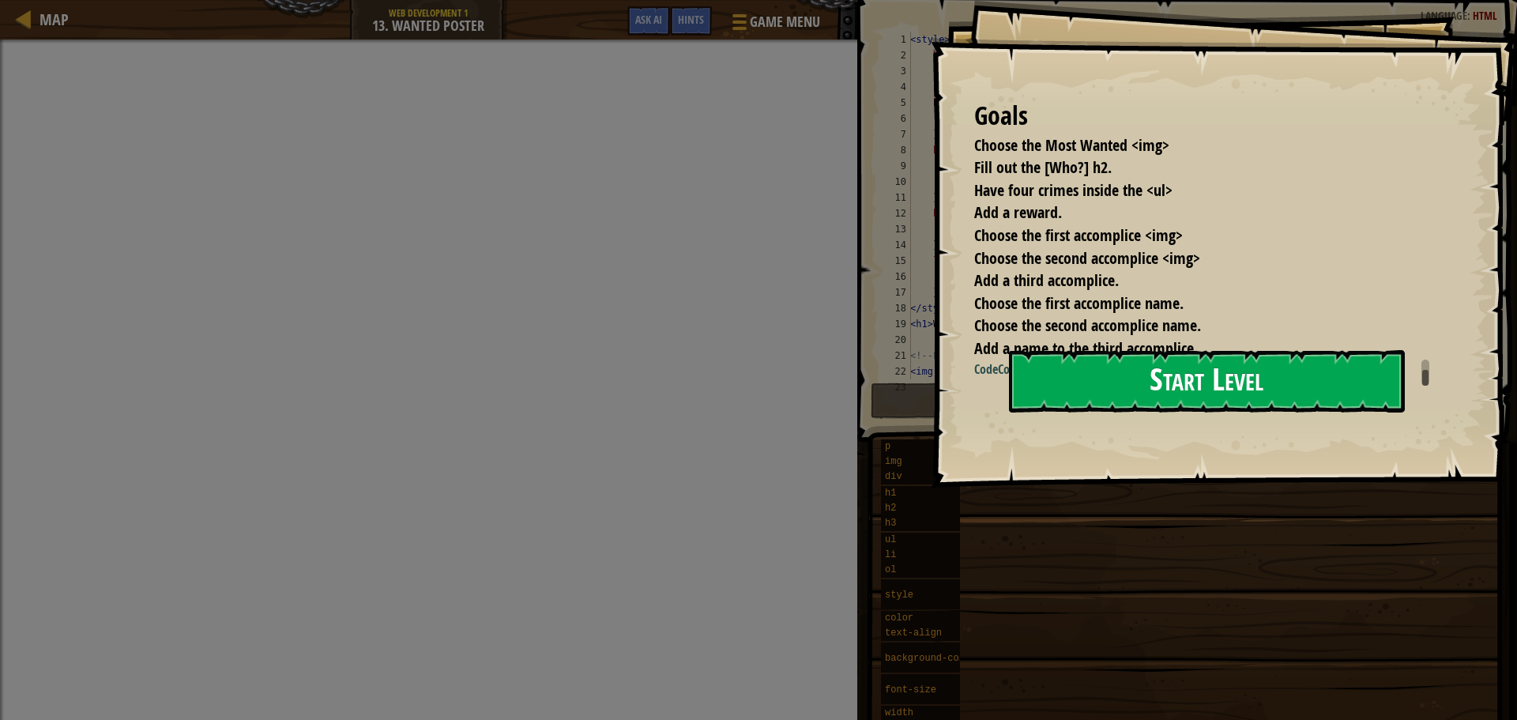
click at [1392, 374] on button "Start Level" at bounding box center [1207, 381] width 396 height 62
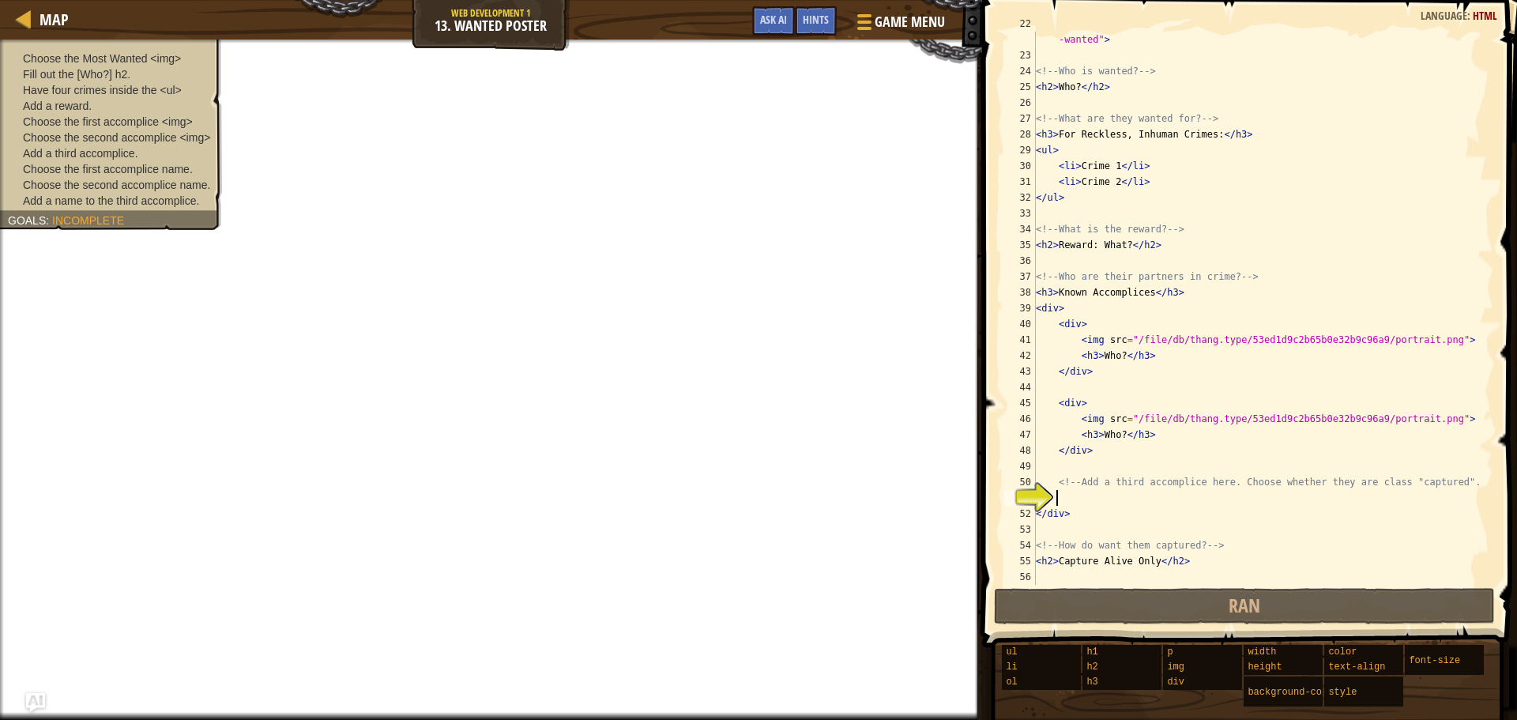
scroll to position [348, 0]
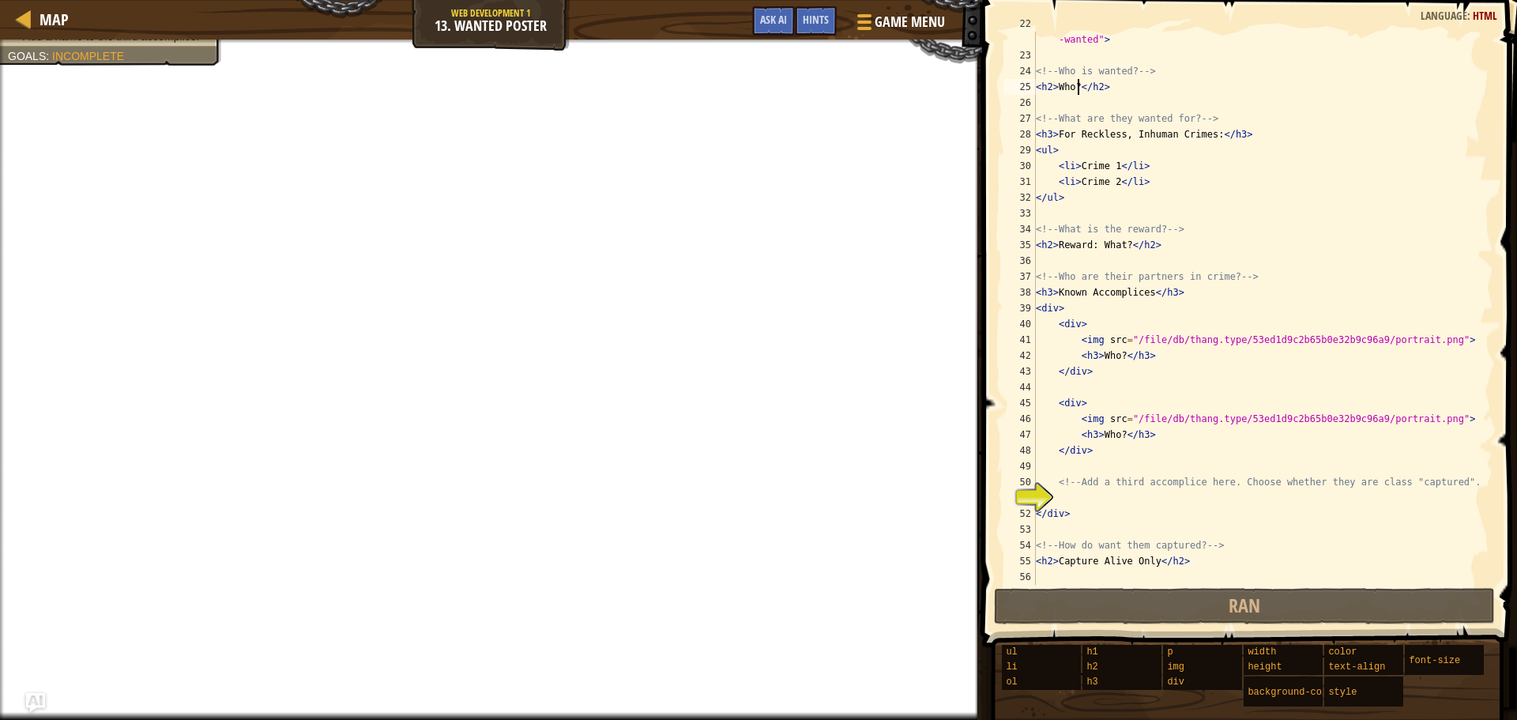
click at [1077, 84] on div "< img src = "/file/db/thang.type/53ed1d9c2b65b0e32b9c96a9/portrait.png" id = "m…" at bounding box center [1257, 316] width 449 height 601
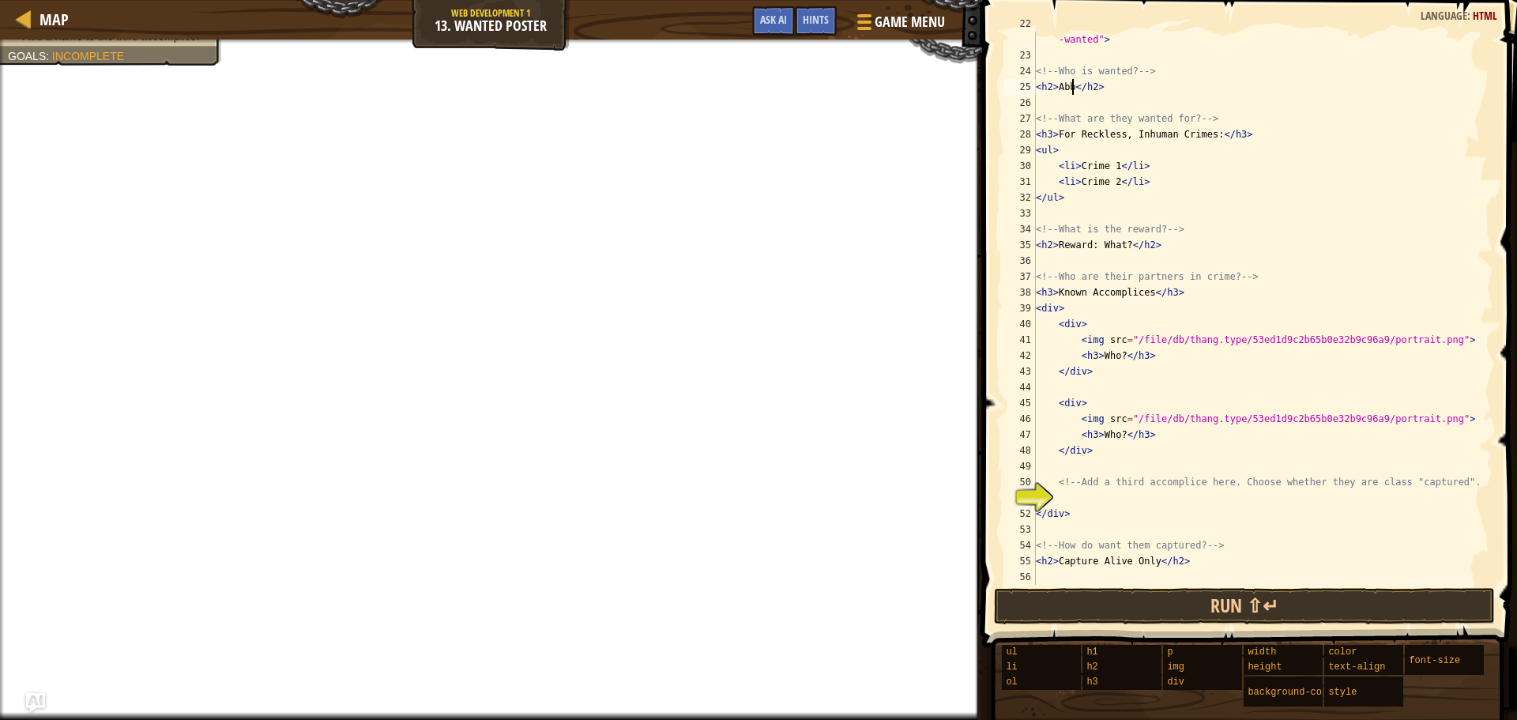
scroll to position [7, 3]
click at [1112, 163] on div "< img src = "/file/db/thang.type/53ed1d9c2b65b0e32b9c96a9/portrait.png" id = "m…" at bounding box center [1257, 316] width 449 height 601
click at [1112, 178] on div "< img src = "/file/db/thang.type/53ed1d9c2b65b0e32b9c96a9/portrait.png" id = "m…" at bounding box center [1257, 316] width 449 height 601
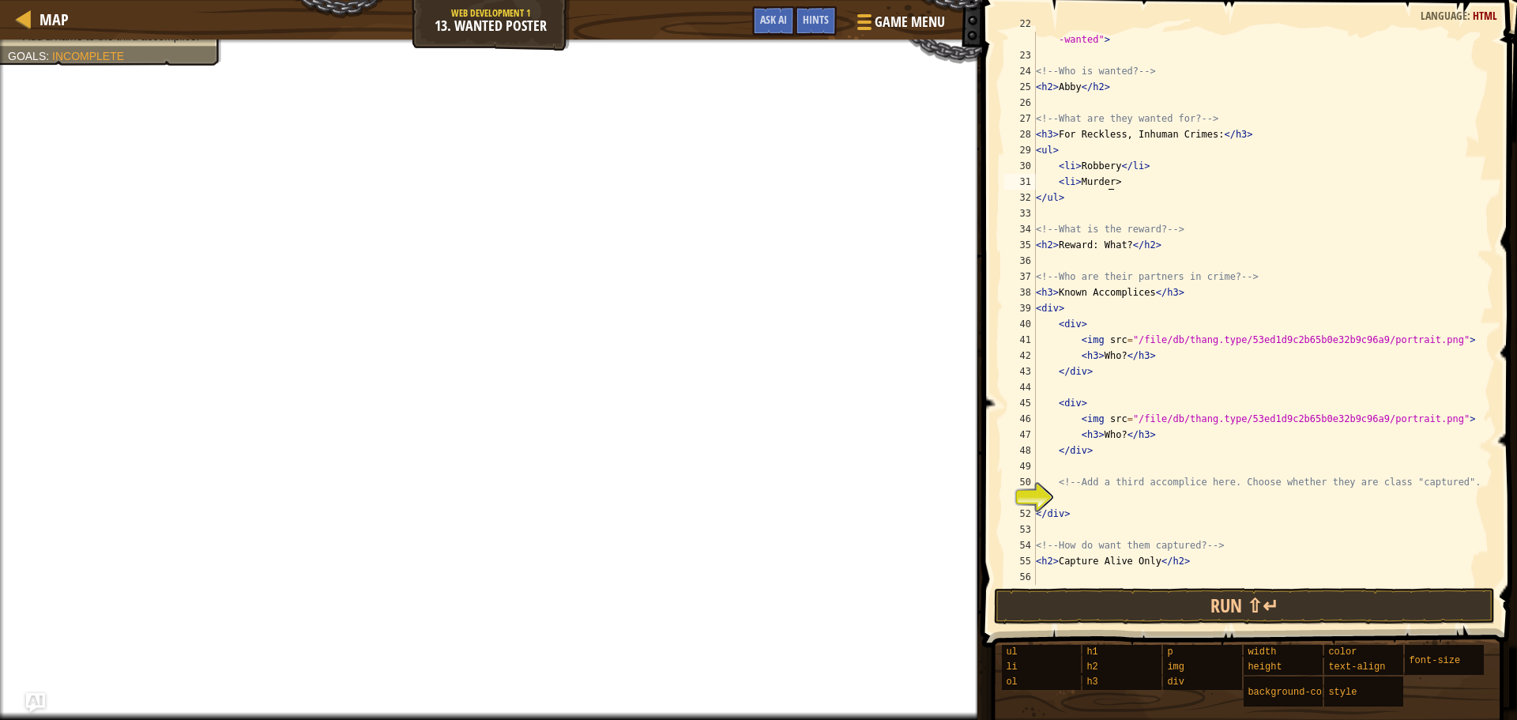
click at [1109, 182] on div "< img src = "/file/db/thang.type/53ed1d9c2b65b0e32b9c96a9/portrait.png" id = "m…" at bounding box center [1257, 316] width 449 height 601
click at [1114, 183] on div "< img src = "/file/db/thang.type/53ed1d9c2b65b0e32b9c96a9/portrait.png" id = "m…" at bounding box center [1257, 316] width 449 height 601
click at [1121, 244] on div "< img src = "/file/db/thang.type/53ed1d9c2b65b0e32b9c96a9/portrait.png" id = "m…" at bounding box center [1257, 316] width 449 height 601
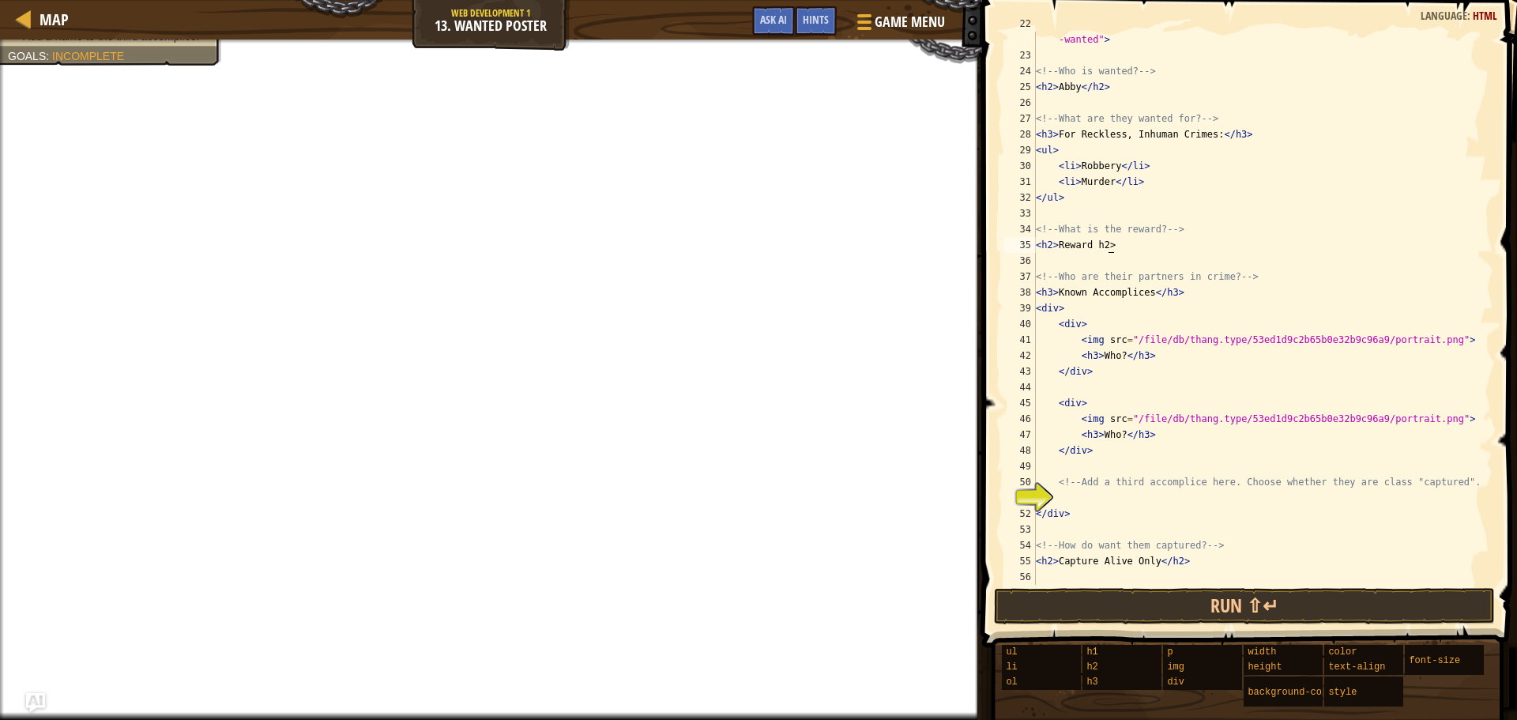
click at [1124, 245] on div "< img src = "/file/db/thang.type/53ed1d9c2b65b0e32b9c96a9/portrait.png" id = "m…" at bounding box center [1257, 316] width 449 height 601
drag, startPoint x: 1132, startPoint y: 242, endPoint x: 1116, endPoint y: 236, distance: 17.5
click at [1116, 236] on div "< img src = "/file/db/thang.type/53ed1d9c2b65b0e32b9c96a9/portrait.png" id = "m…" at bounding box center [1257, 316] width 449 height 601
click at [1111, 250] on div "< img src = "/file/db/thang.type/53ed1d9c2b65b0e32b9c96a9/portrait.png" id = "m…" at bounding box center [1257, 308] width 449 height 553
click at [1113, 244] on div "< img src = "/file/db/thang.type/53ed1d9c2b65b0e32b9c96a9/portrait.png" id = "m…" at bounding box center [1257, 316] width 449 height 601
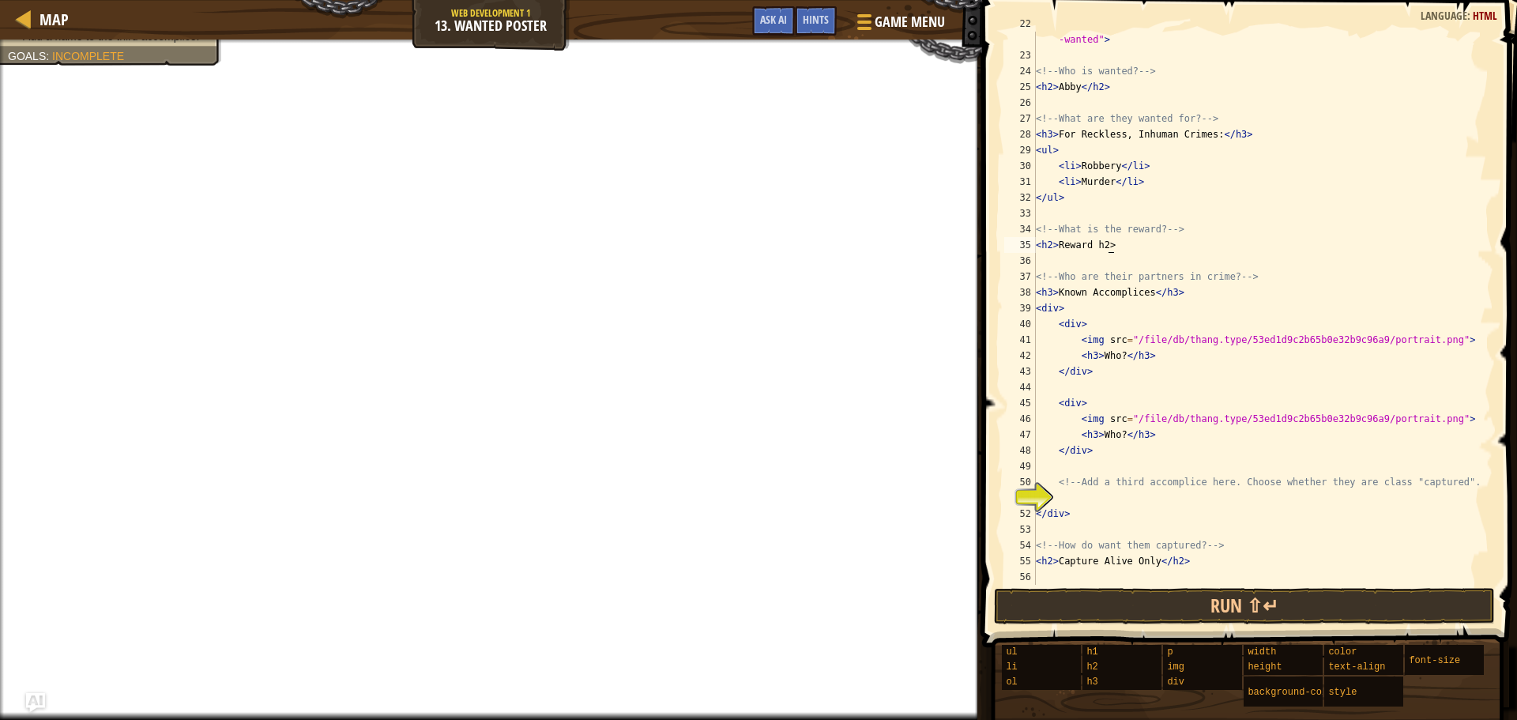
click at [1110, 251] on div "< img src = "/file/db/thang.type/53ed1d9c2b65b0e32b9c96a9/portrait.png" id = "m…" at bounding box center [1257, 316] width 449 height 601
click at [1092, 248] on div "< img src = "/file/db/thang.type/53ed1d9c2b65b0e32b9c96a9/portrait.png" id = "m…" at bounding box center [1257, 316] width 449 height 601
click at [1105, 245] on div "< img src = "/file/db/thang.type/53ed1d9c2b65b0e32b9c96a9/portrait.png" id = "m…" at bounding box center [1257, 316] width 449 height 601
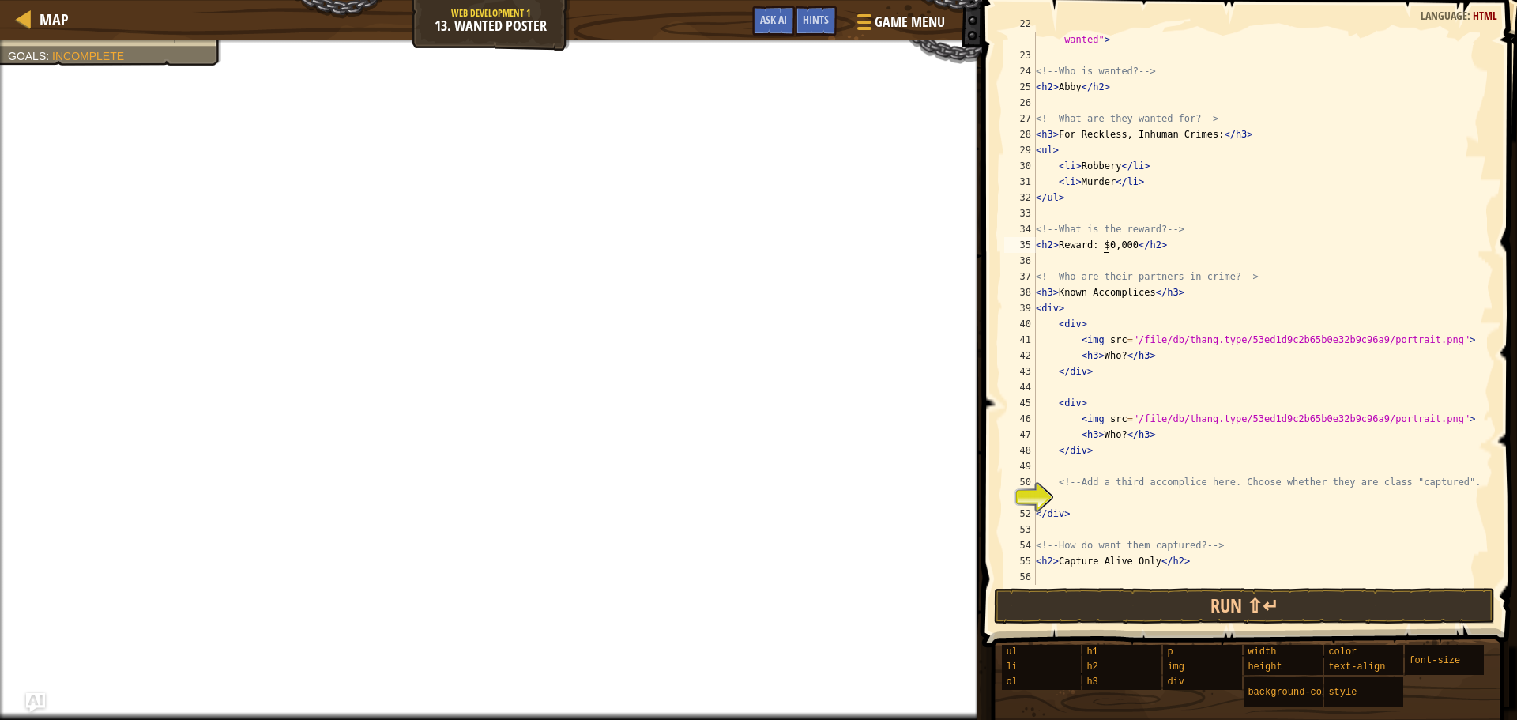
click at [1103, 247] on div "< img src = "/file/db/thang.type/53ed1d9c2b65b0e32b9c96a9/portrait.png" id = "m…" at bounding box center [1257, 316] width 449 height 601
click at [1113, 245] on div "< img src = "/file/db/thang.type/53ed1d9c2b65b0e32b9c96a9/portrait.png" id = "m…" at bounding box center [1257, 316] width 449 height 601
click at [1109, 247] on div "< img src = "/file/db/thang.type/53ed1d9c2b65b0e32b9c96a9/portrait.png" id = "m…" at bounding box center [1257, 316] width 449 height 601
click at [1117, 247] on div "< img src = "/file/db/thang.type/53ed1d9c2b65b0e32b9c96a9/portrait.png" id = "m…" at bounding box center [1257, 316] width 449 height 601
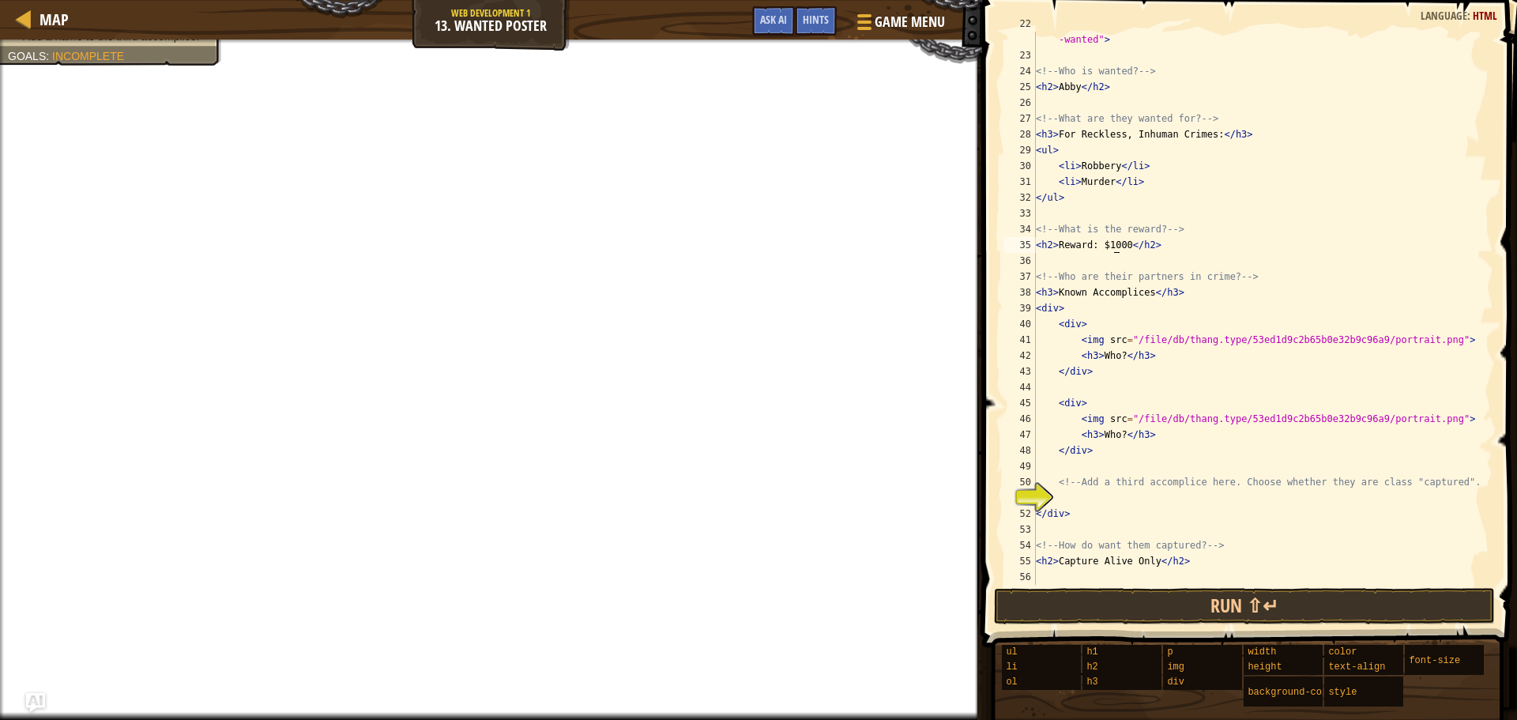
click at [1112, 247] on div "< img src = "/file/db/thang.type/53ed1d9c2b65b0e32b9c96a9/portrait.png" id = "m…" at bounding box center [1257, 316] width 449 height 601
click at [1182, 337] on div "< img src = "/file/db/thang.type/53ed1d9c2b65b0e32b9c96a9/portrait.png" id = "m…" at bounding box center [1257, 316] width 449 height 601
click at [1114, 353] on div "< img src = "/file/db/thang.type/53ed1d9c2b65b0e32b9c96a9/portrait.png" id = "m…" at bounding box center [1257, 316] width 449 height 601
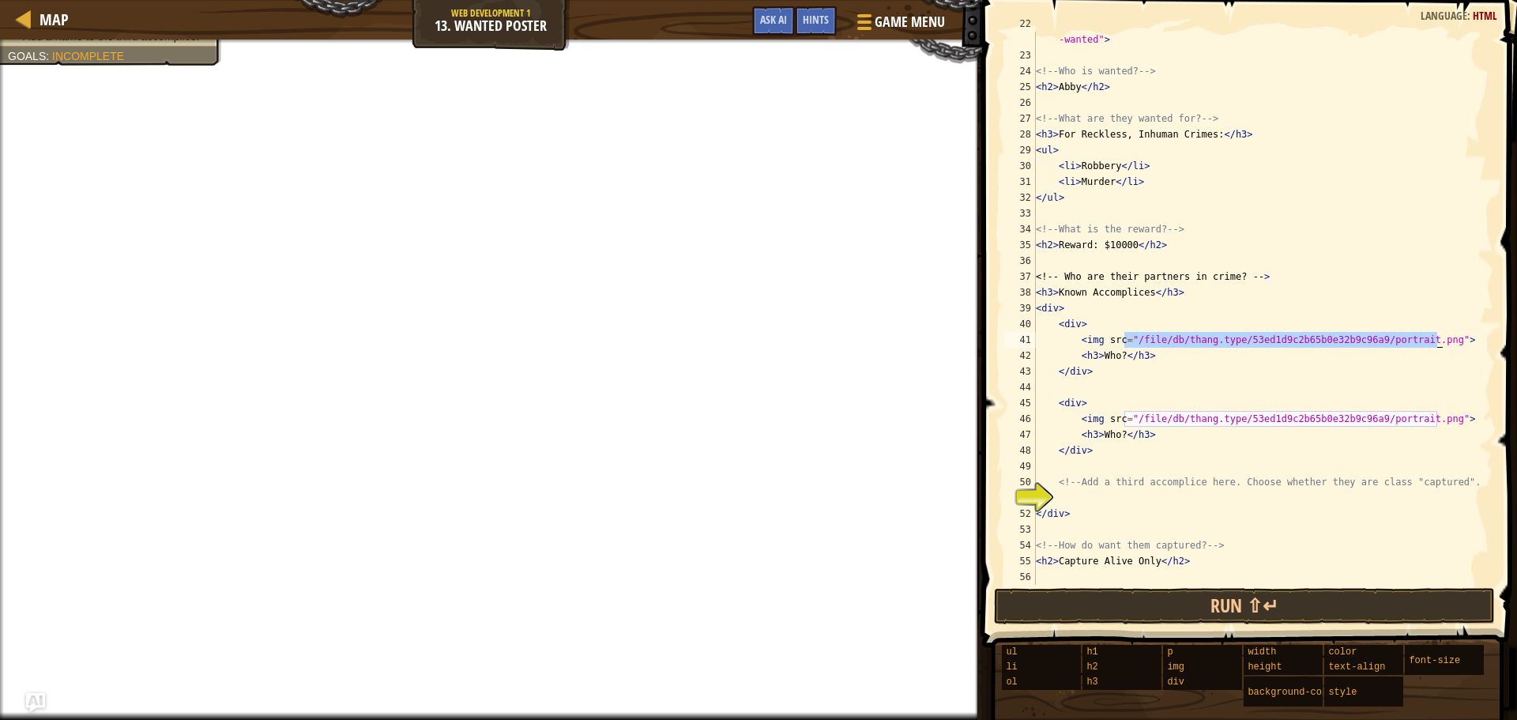
drag, startPoint x: 1124, startPoint y: 340, endPoint x: 1434, endPoint y: 334, distance: 310.6
click at [1435, 336] on div "< img src = "/file/db/thang.type/53ed1d9c2b65b0e32b9c96a9/portrait.png" id = "m…" at bounding box center [1257, 316] width 449 height 601
click at [862, 17] on div at bounding box center [862, 21] width 21 height 23
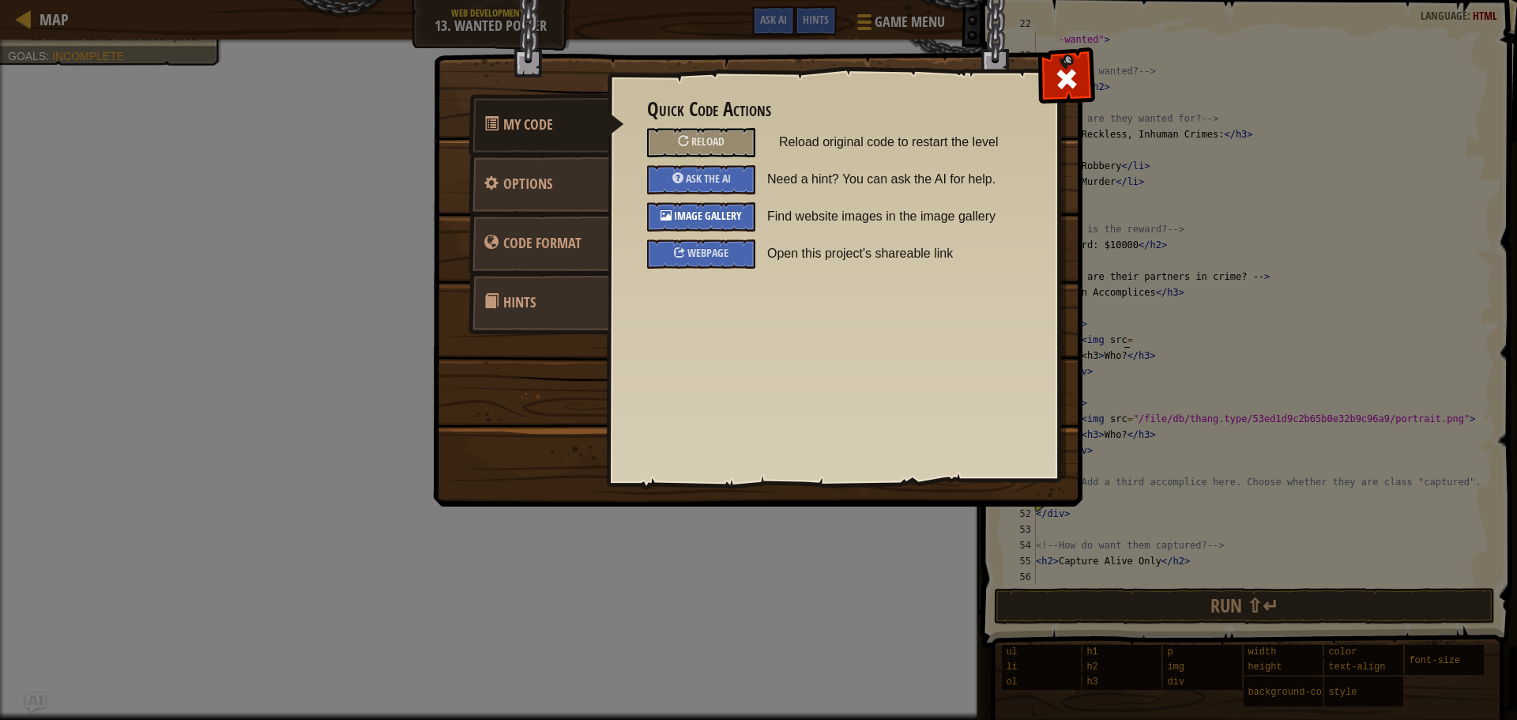
click at [728, 217] on span "Image Gallery" at bounding box center [708, 215] width 68 height 15
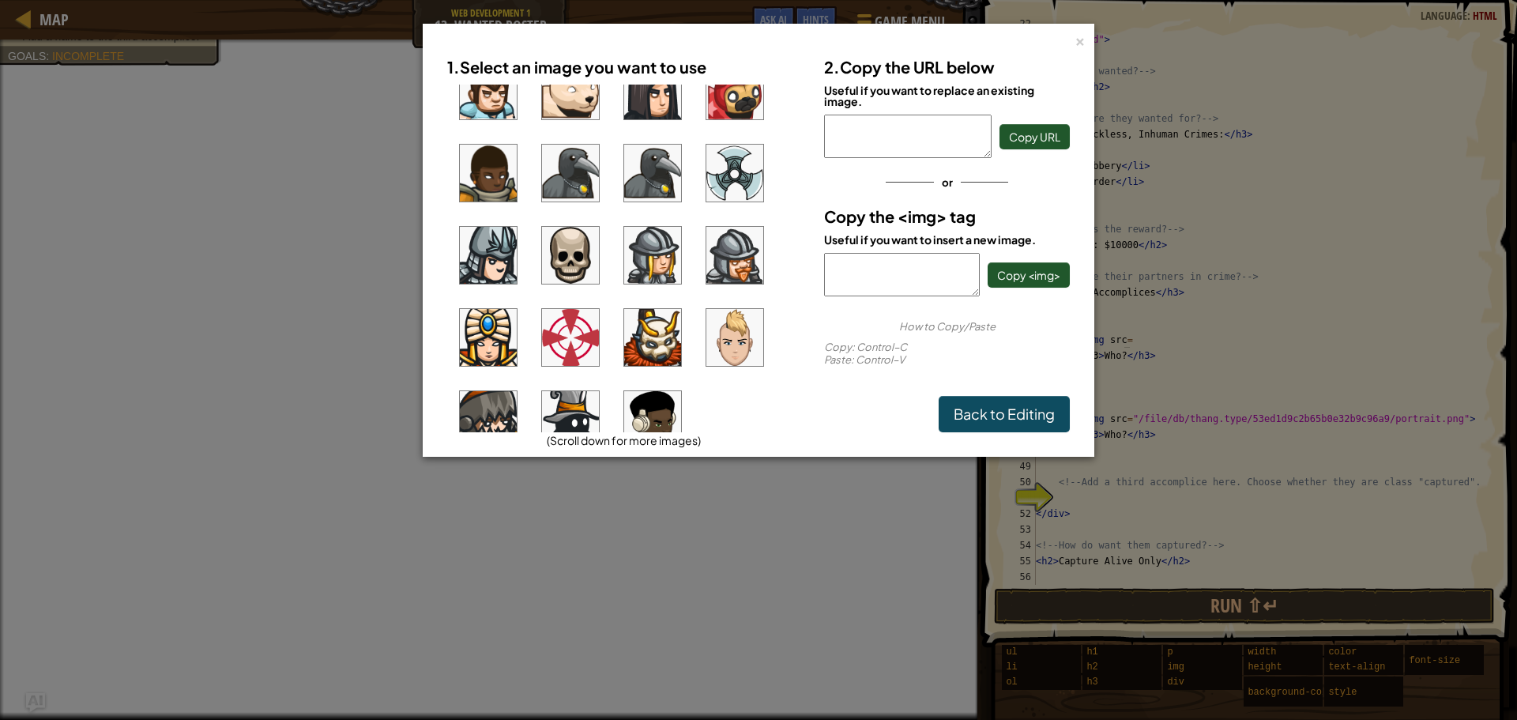
scroll to position [1214, 0]
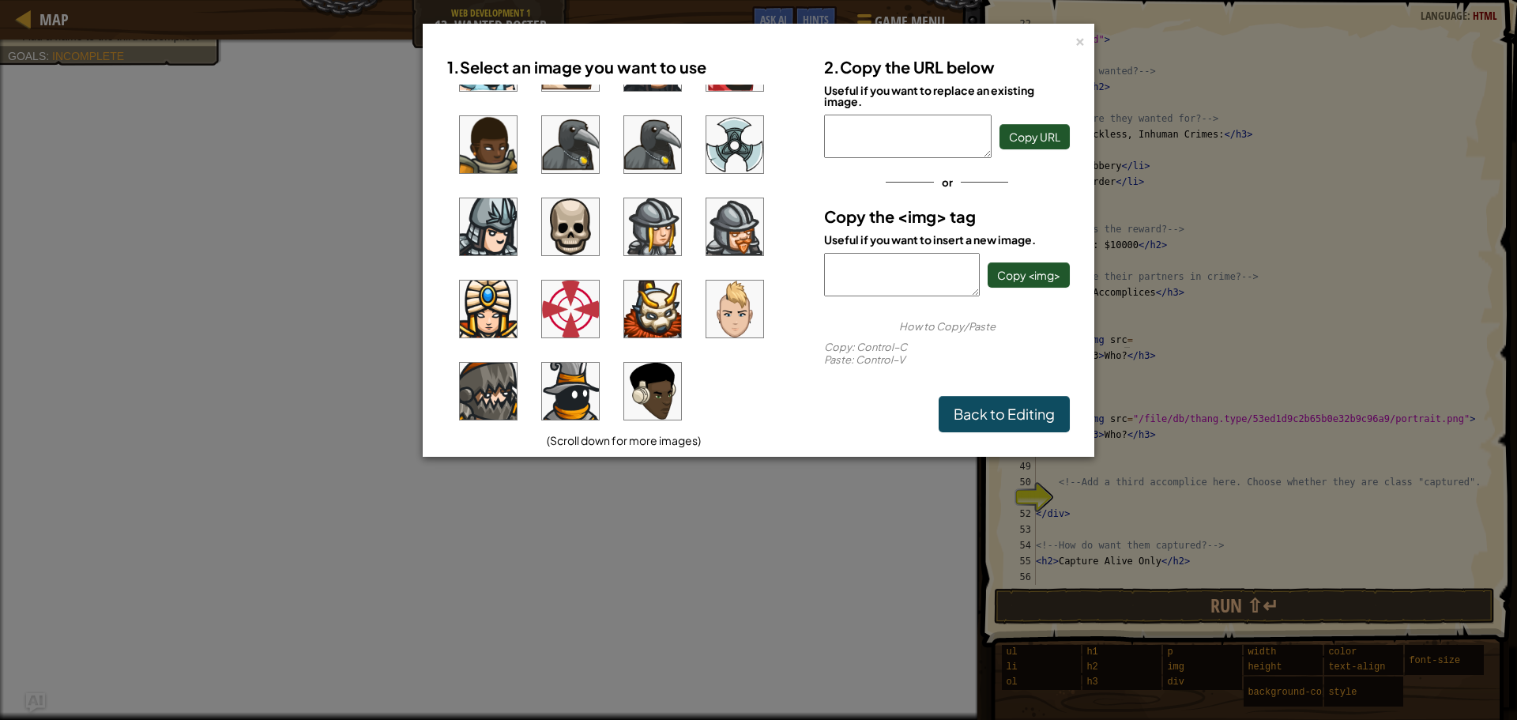
click at [652, 224] on img at bounding box center [652, 226] width 57 height 57
click at [1056, 277] on span "Copy <img>" at bounding box center [1028, 275] width 63 height 14
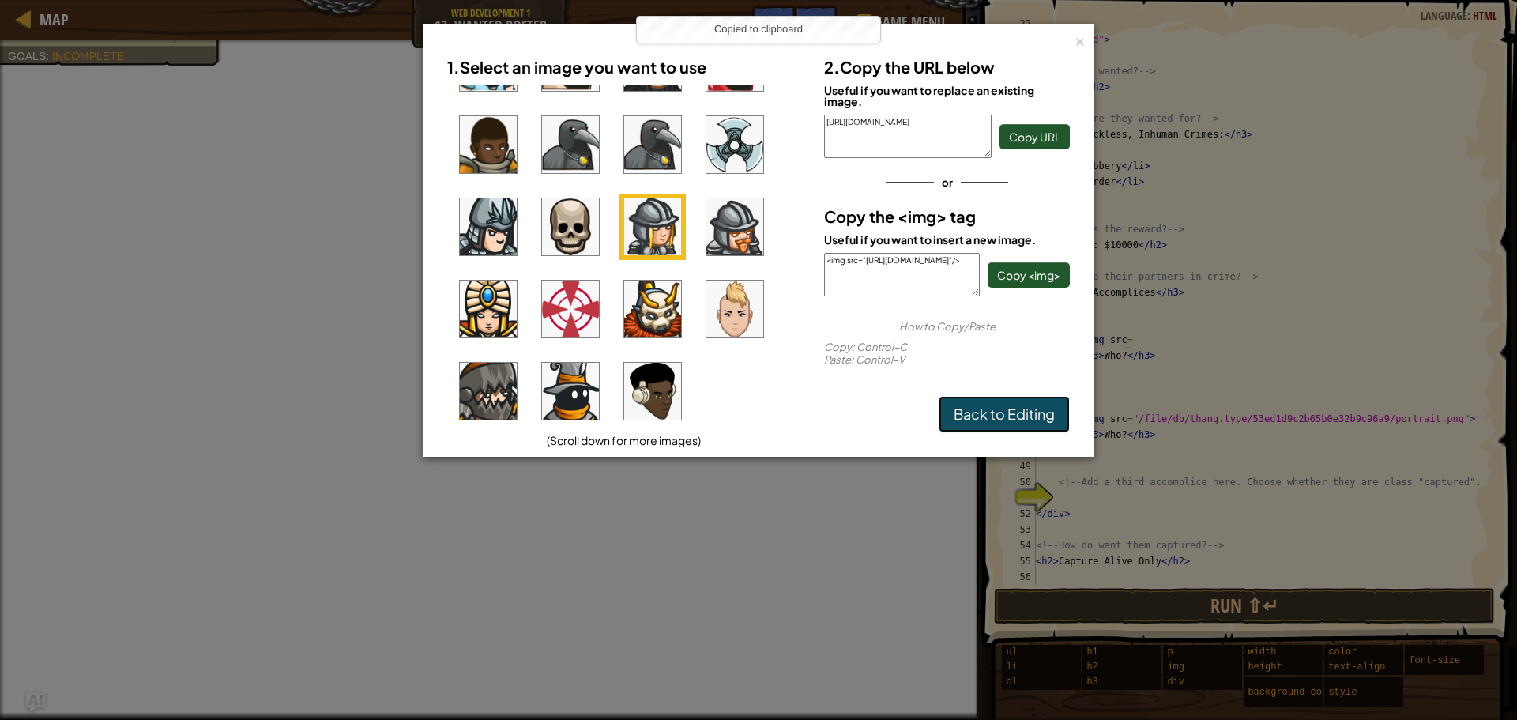
click at [981, 409] on link "Back to Editing" at bounding box center [1004, 414] width 131 height 36
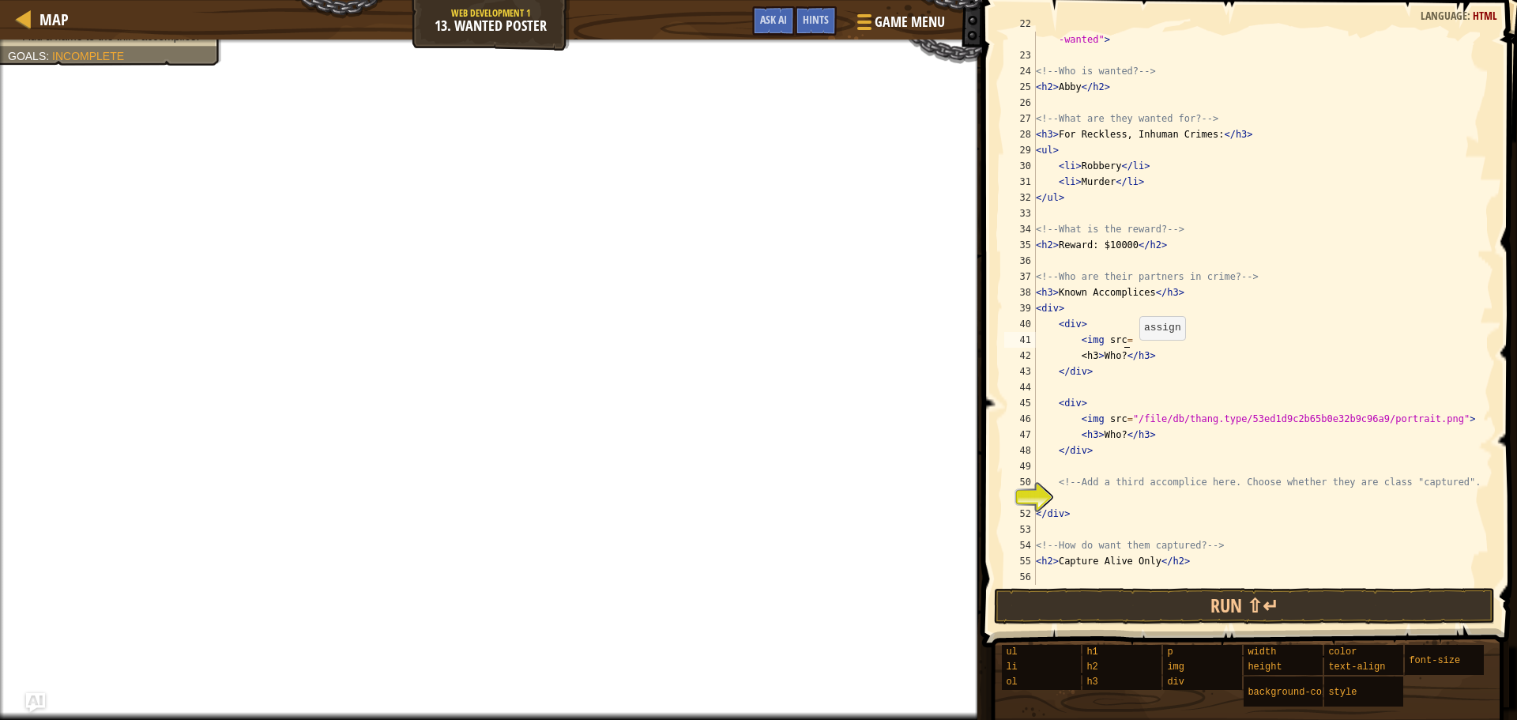
scroll to position [7, 0]
paste textarea "<img src="[URL][DOMAIN_NAME]"/>"
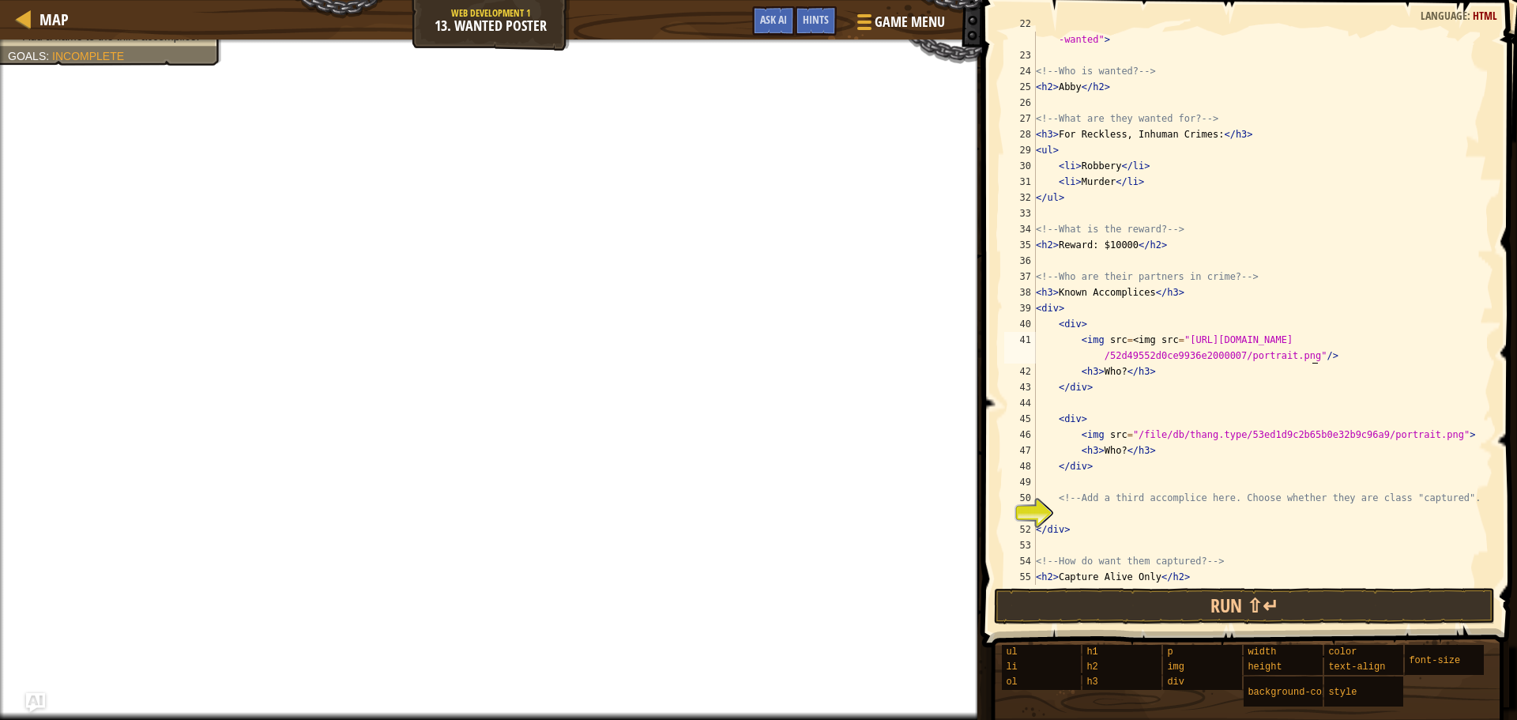
click at [1305, 356] on div "< img src = "/file/db/thang.type/53ed1d9c2b65b0e32b9c96a9/portrait.png" id = "m…" at bounding box center [1257, 316] width 449 height 601
drag, startPoint x: 1124, startPoint y: 430, endPoint x: 1448, endPoint y: 436, distance: 324.0
click at [1448, 436] on div "< img src = "/file/db/thang.type/53ed1d9c2b65b0e32b9c96a9/portrait.png" id = "m…" at bounding box center [1257, 316] width 449 height 601
click at [1167, 342] on div "< img src = "/file/db/thang.type/53ed1d9c2b65b0e32b9c96a9/portrait.png" id = "m…" at bounding box center [1257, 316] width 449 height 601
click at [919, 14] on span "Game Menu" at bounding box center [909, 21] width 73 height 21
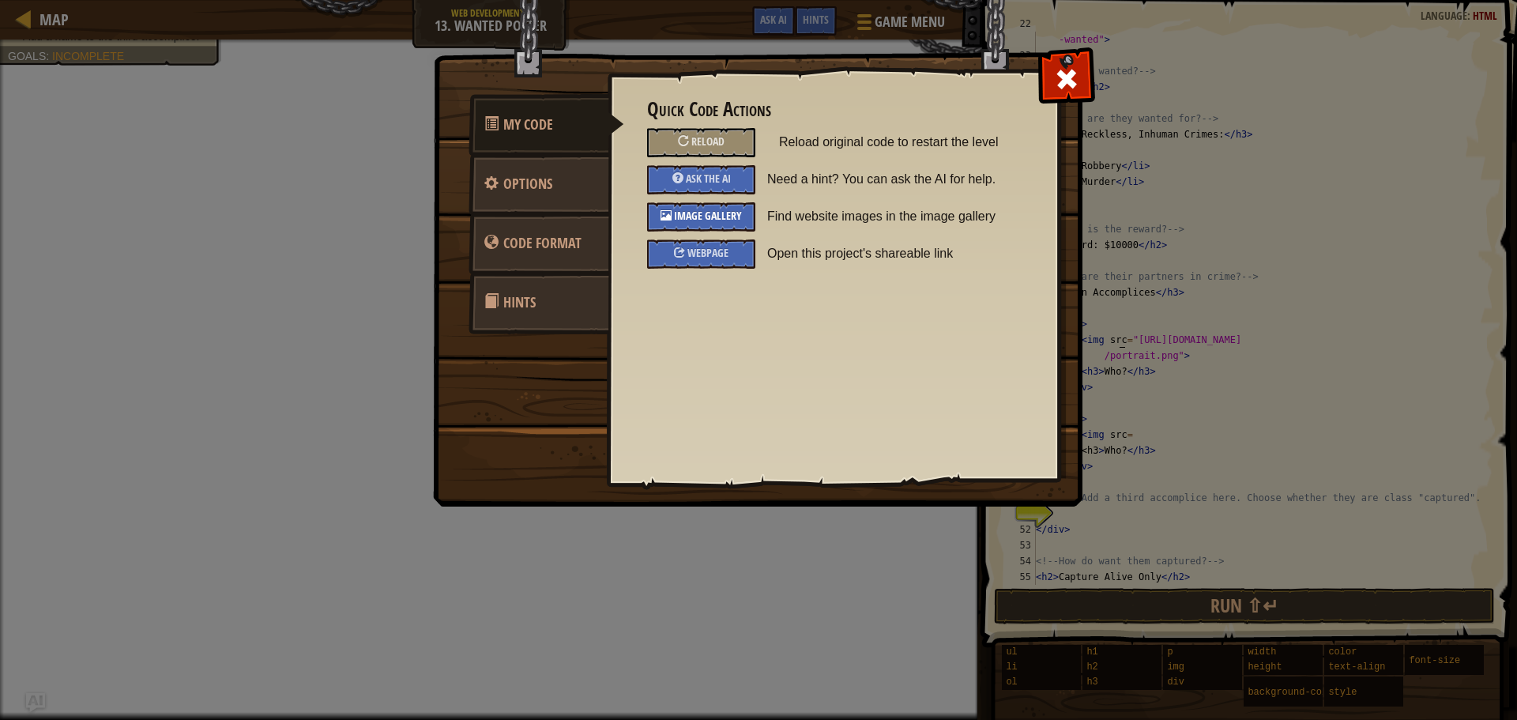
click at [693, 206] on div "Image Gallery" at bounding box center [701, 216] width 108 height 29
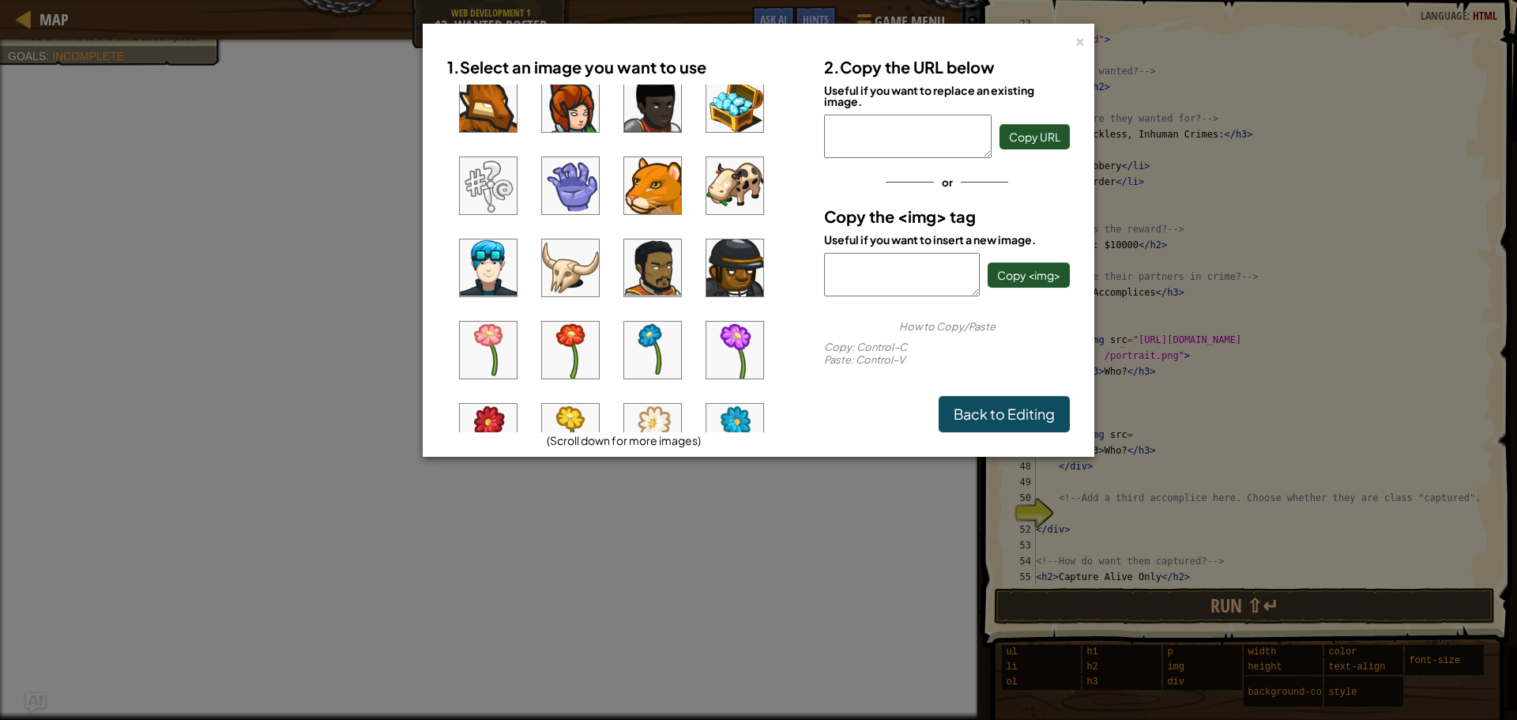
scroll to position [0, 0]
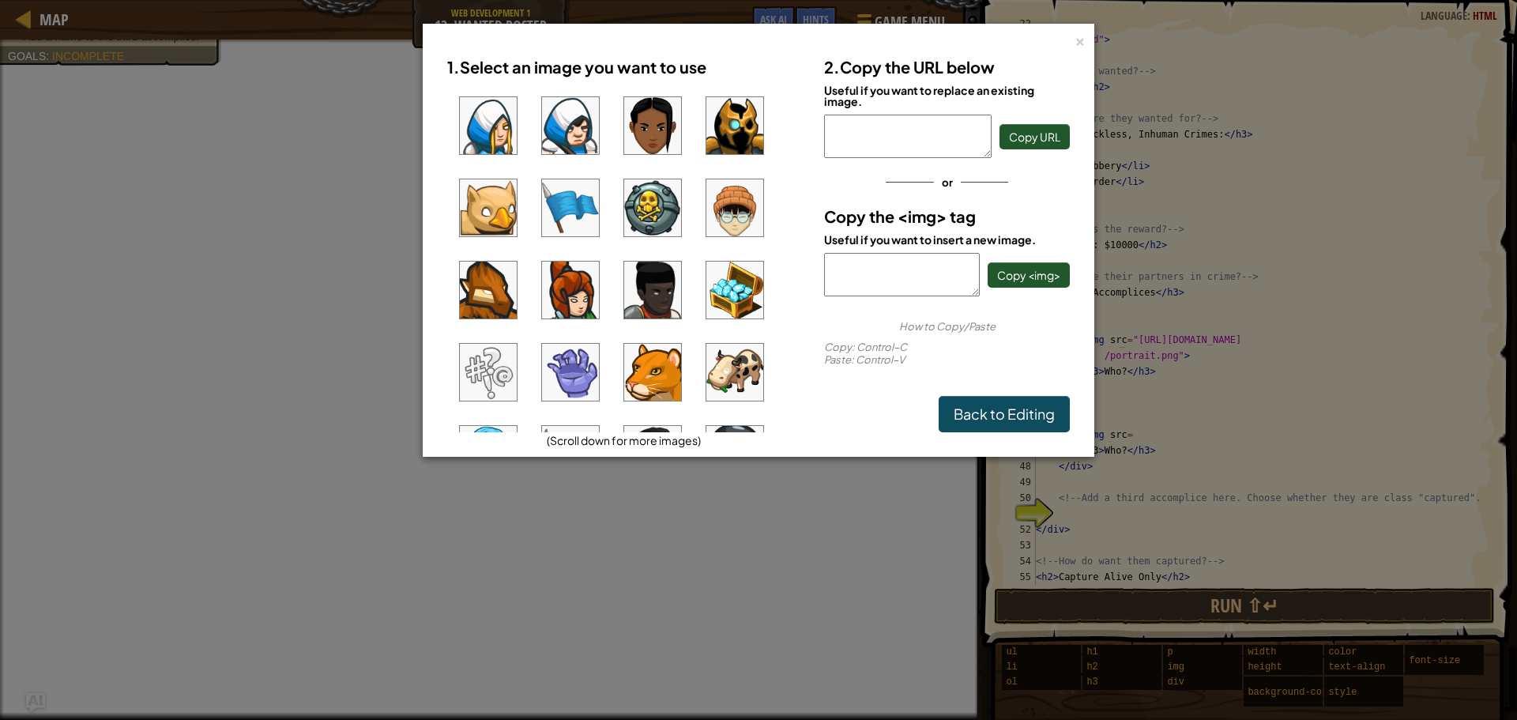
click at [499, 111] on img at bounding box center [488, 125] width 57 height 57
click at [1023, 268] on span "Copy <img>" at bounding box center [1028, 275] width 63 height 14
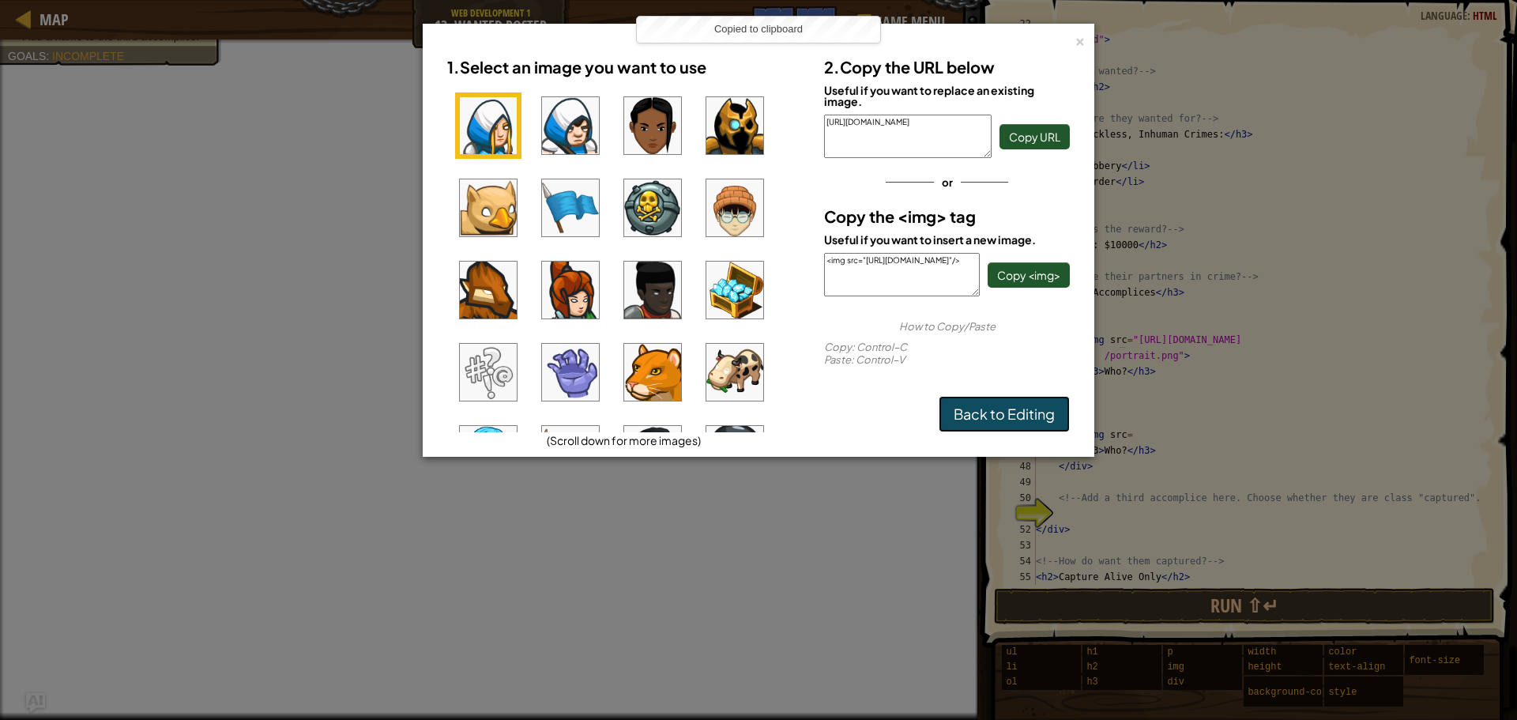
click at [1057, 416] on link "Back to Editing" at bounding box center [1004, 414] width 131 height 36
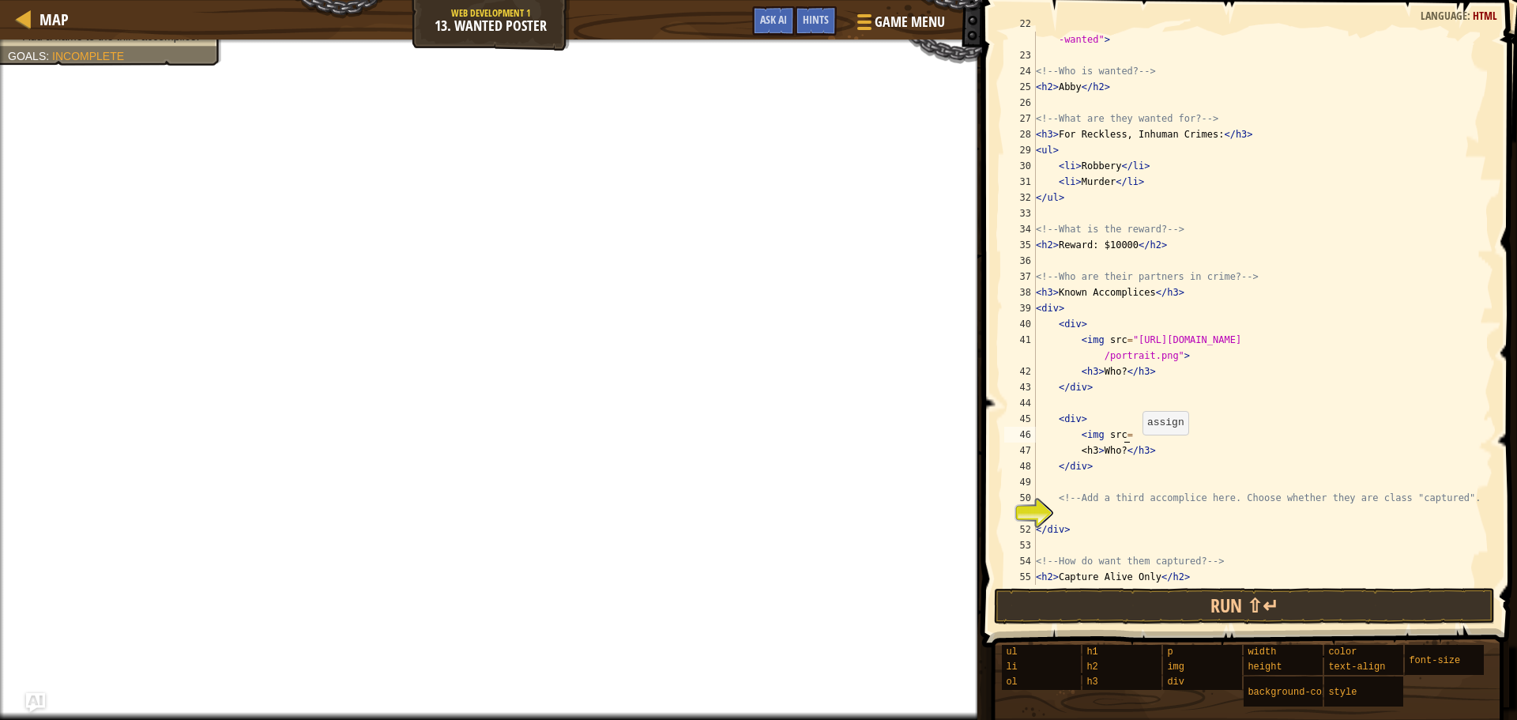
paste textarea "<img src="[URL][DOMAIN_NAME]"/>"
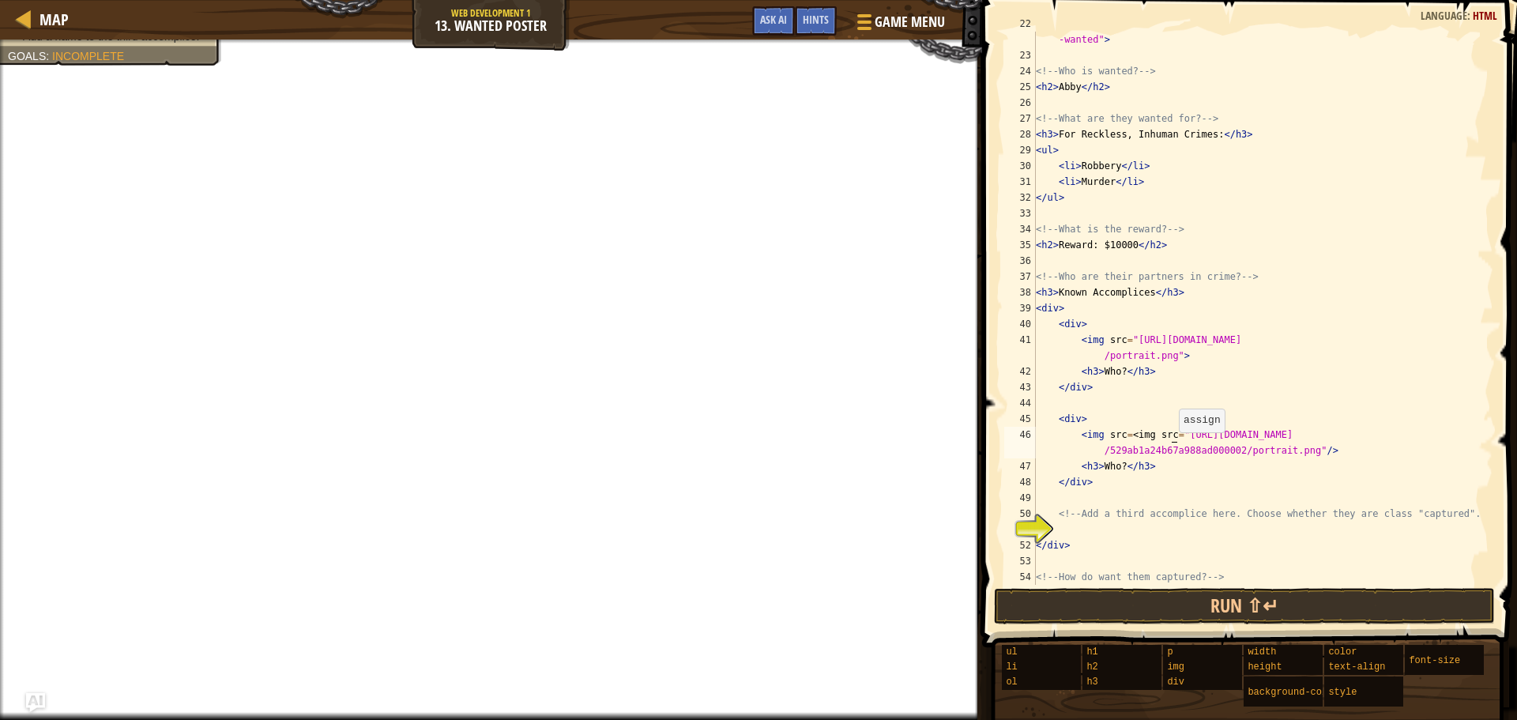
click at [1171, 432] on div "< img src = "/file/db/thang.type/53ed1d9c2b65b0e32b9c96a9/portrait.png" id = "m…" at bounding box center [1257, 316] width 449 height 601
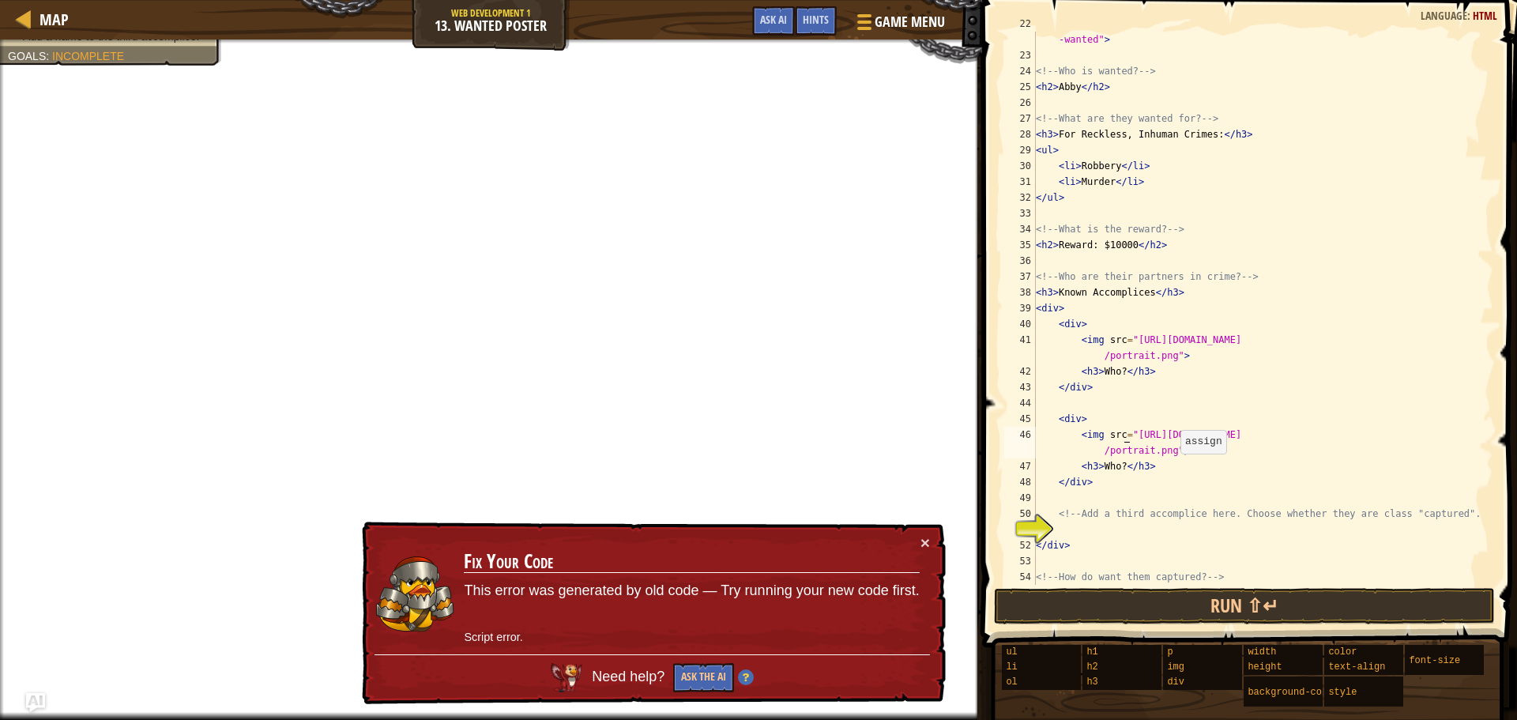
click at [1175, 453] on div "< img src = "/file/db/thang.type/53ed1d9c2b65b0e32b9c96a9/portrait.png" id = "m…" at bounding box center [1257, 316] width 449 height 601
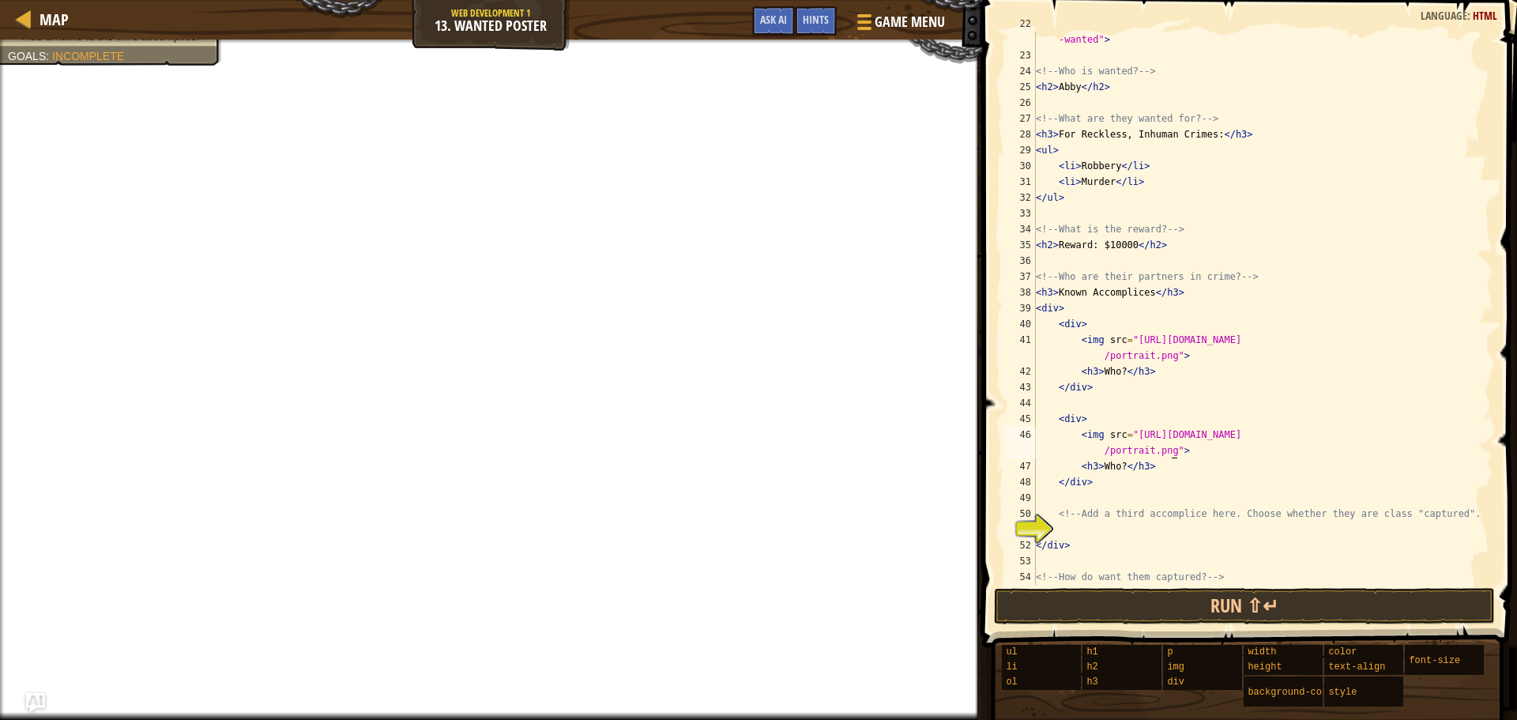
click at [1120, 472] on div "< img src = "/file/db/thang.type/53ed1d9c2b65b0e32b9c96a9/portrait.png" id = "m…" at bounding box center [1257, 316] width 449 height 601
click at [1117, 468] on div "< img src = "/file/db/thang.type/53ed1d9c2b65b0e32b9c96a9/portrait.png" id = "m…" at bounding box center [1257, 316] width 449 height 601
click at [1151, 463] on div "< img src = "/file/db/thang.type/53ed1d9c2b65b0e32b9c96a9/portrait.png" id = "m…" at bounding box center [1257, 316] width 449 height 601
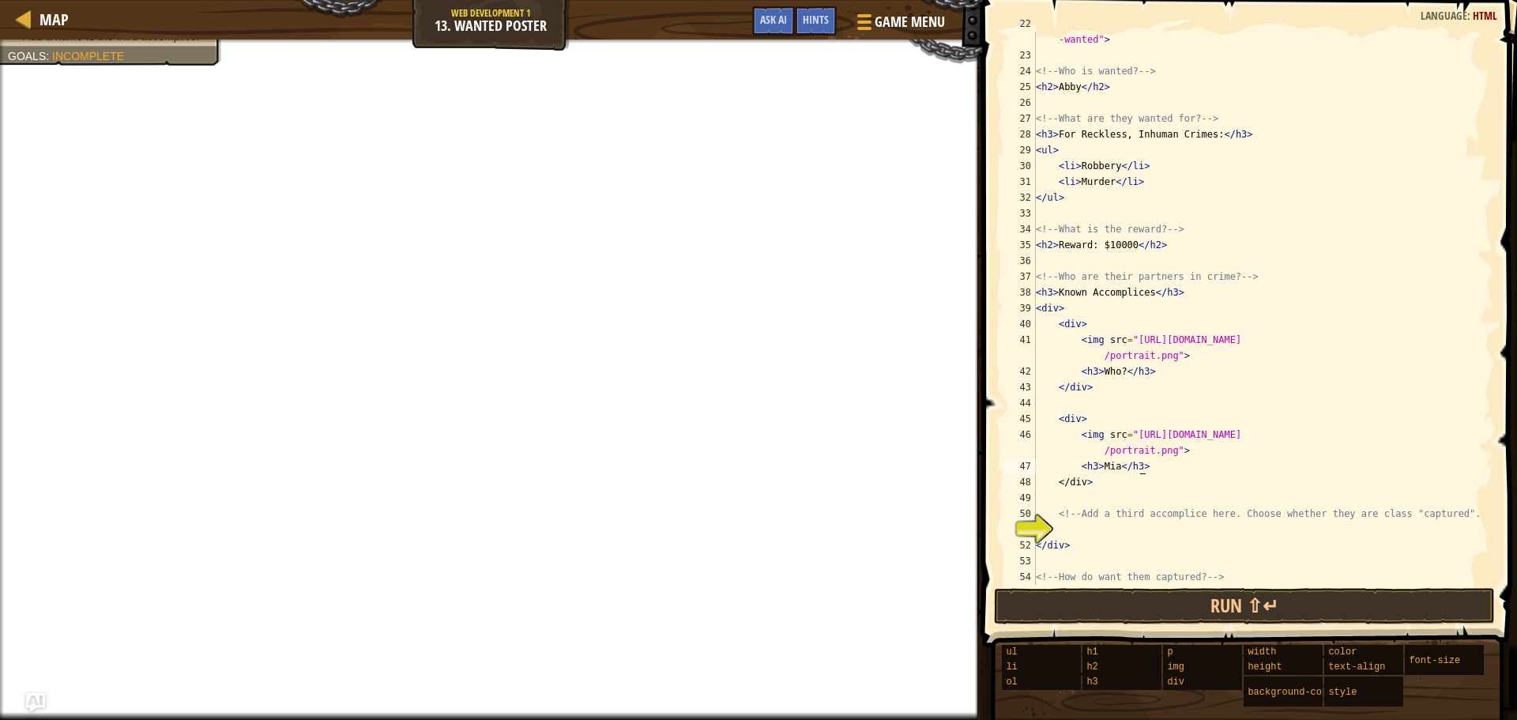
click at [1117, 374] on div "< img src = "/file/db/thang.type/53ed1d9c2b65b0e32b9c96a9/portrait.png" id = "m…" at bounding box center [1257, 316] width 449 height 601
click at [1103, 372] on div "< img src = "/file/db/thang.type/53ed1d9c2b65b0e32b9c96a9/portrait.png" id = "m…" at bounding box center [1257, 316] width 449 height 601
type textarea "<h3>[PERSON_NAME]</h3>"
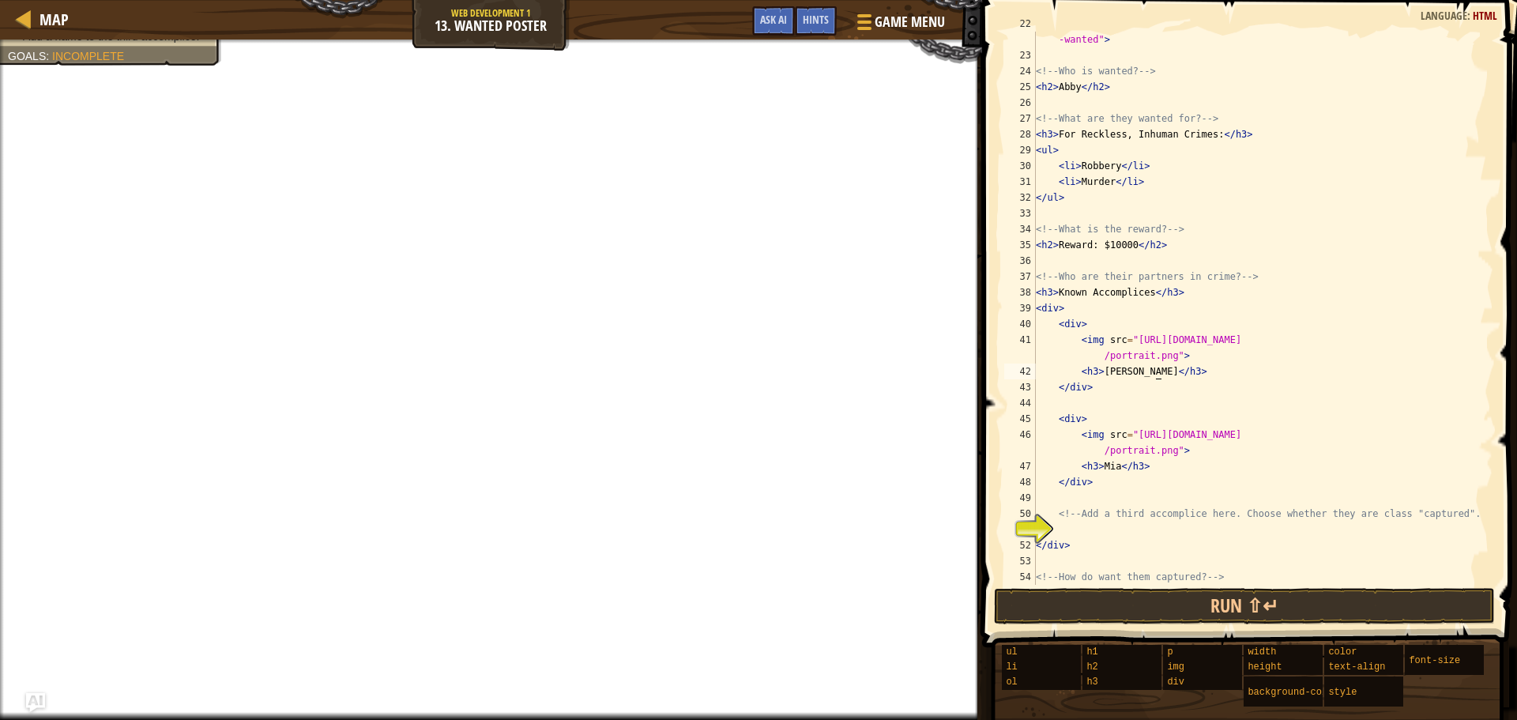
click at [1151, 522] on div "< img src = "/file/db/thang.type/53ed1d9c2b65b0e32b9c96a9/portrait.png" id = "m…" at bounding box center [1257, 316] width 449 height 601
drag, startPoint x: 1091, startPoint y: 518, endPoint x: 1101, endPoint y: 520, distance: 9.6
click at [1092, 518] on div "< img src = "/file/db/thang.type/53ed1d9c2b65b0e32b9c96a9/portrait.png" id = "m…" at bounding box center [1257, 316] width 449 height 601
type textarea "<!-- Add a third accomplice here. Choose whether they are class "captured". -->"
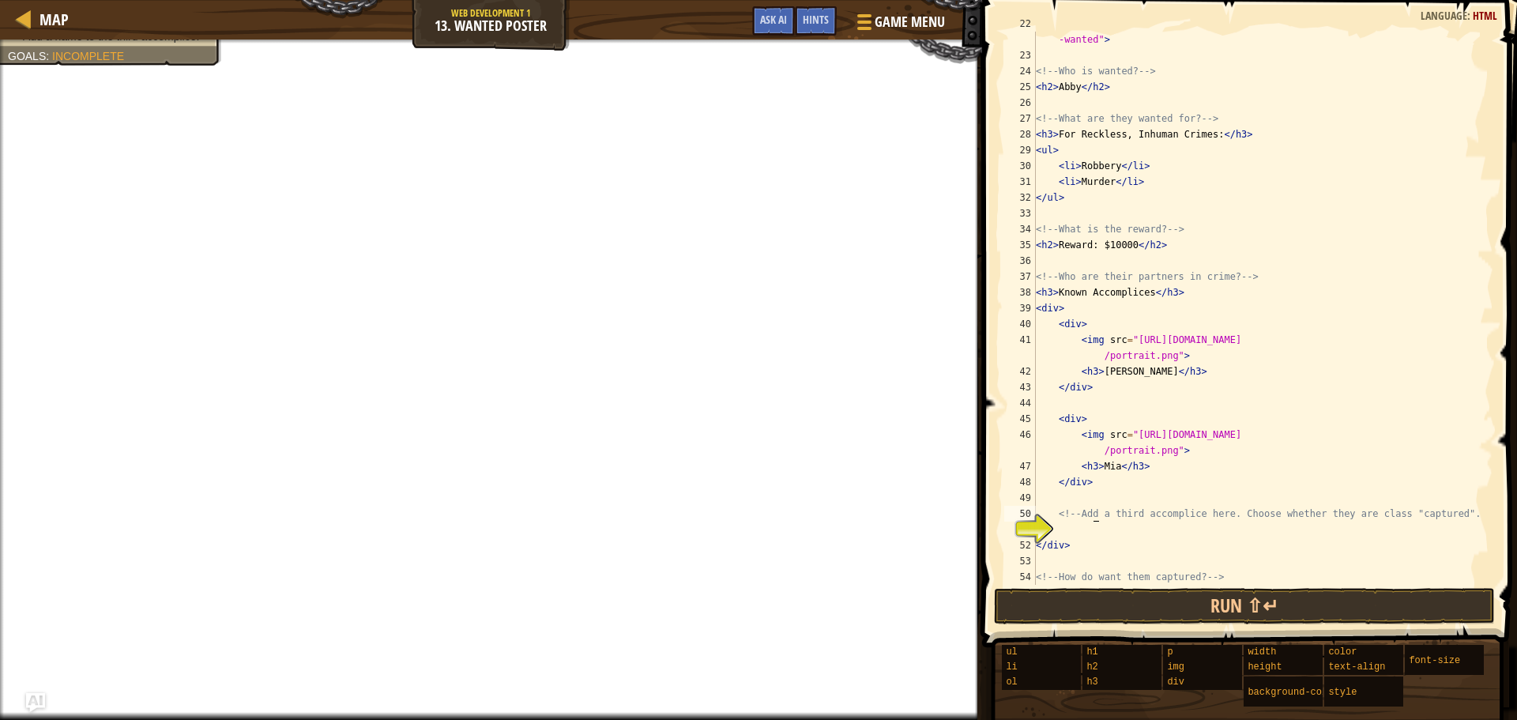
click at [1102, 529] on div "< img src = "/file/db/thang.type/53ed1d9c2b65b0e32b9c96a9/portrait.png" id = "m…" at bounding box center [1257, 316] width 449 height 601
type textarea "<div>"
click at [936, 20] on span "Game Menu" at bounding box center [909, 21] width 73 height 21
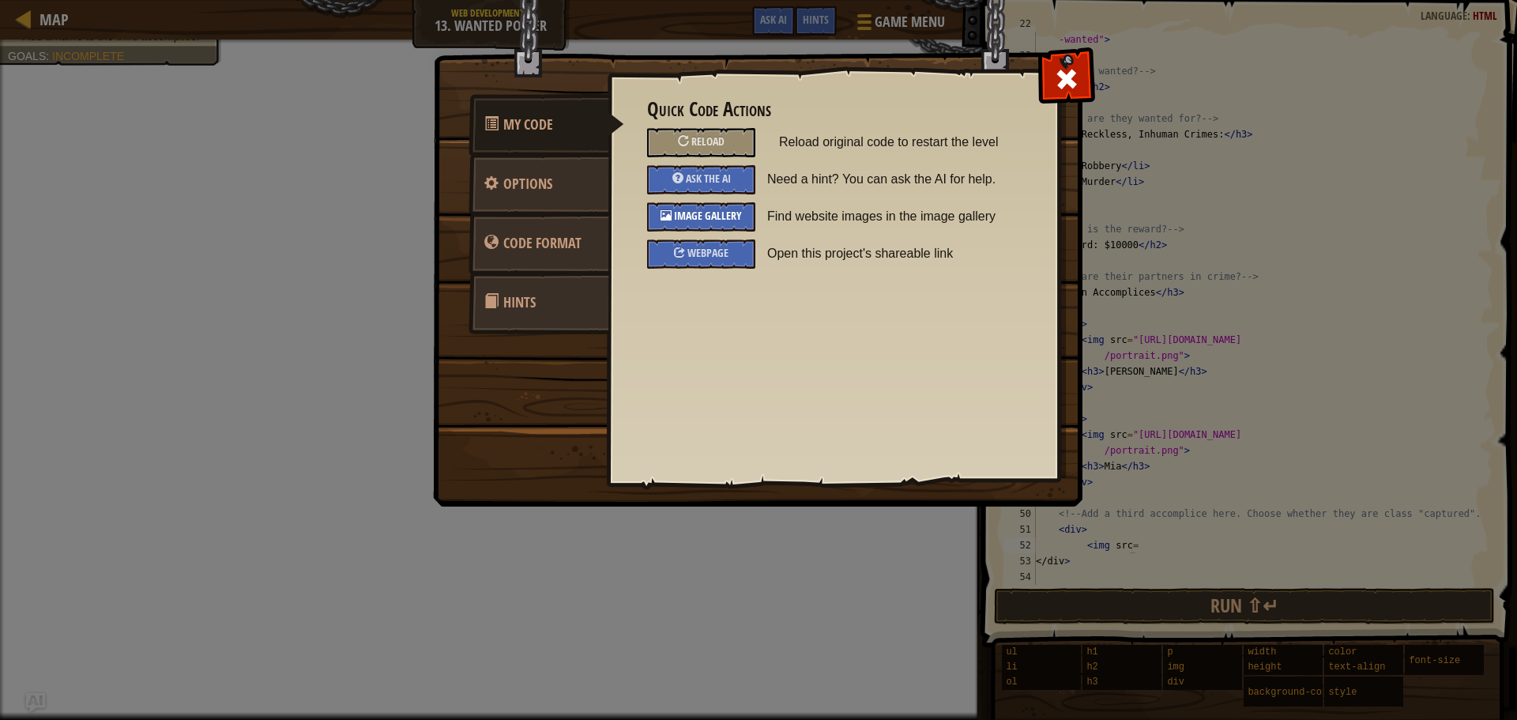
click at [729, 212] on span "Image Gallery" at bounding box center [708, 215] width 68 height 15
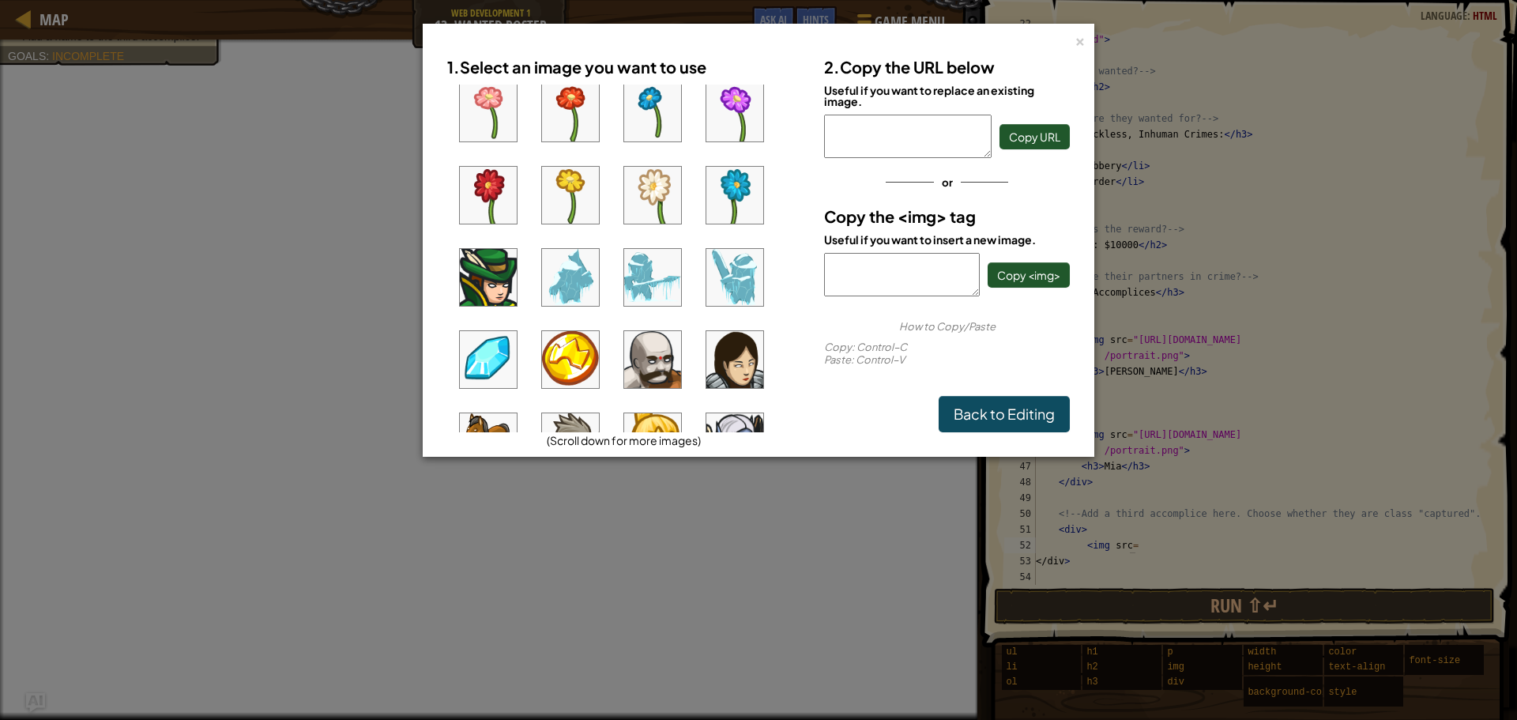
scroll to position [582, 0]
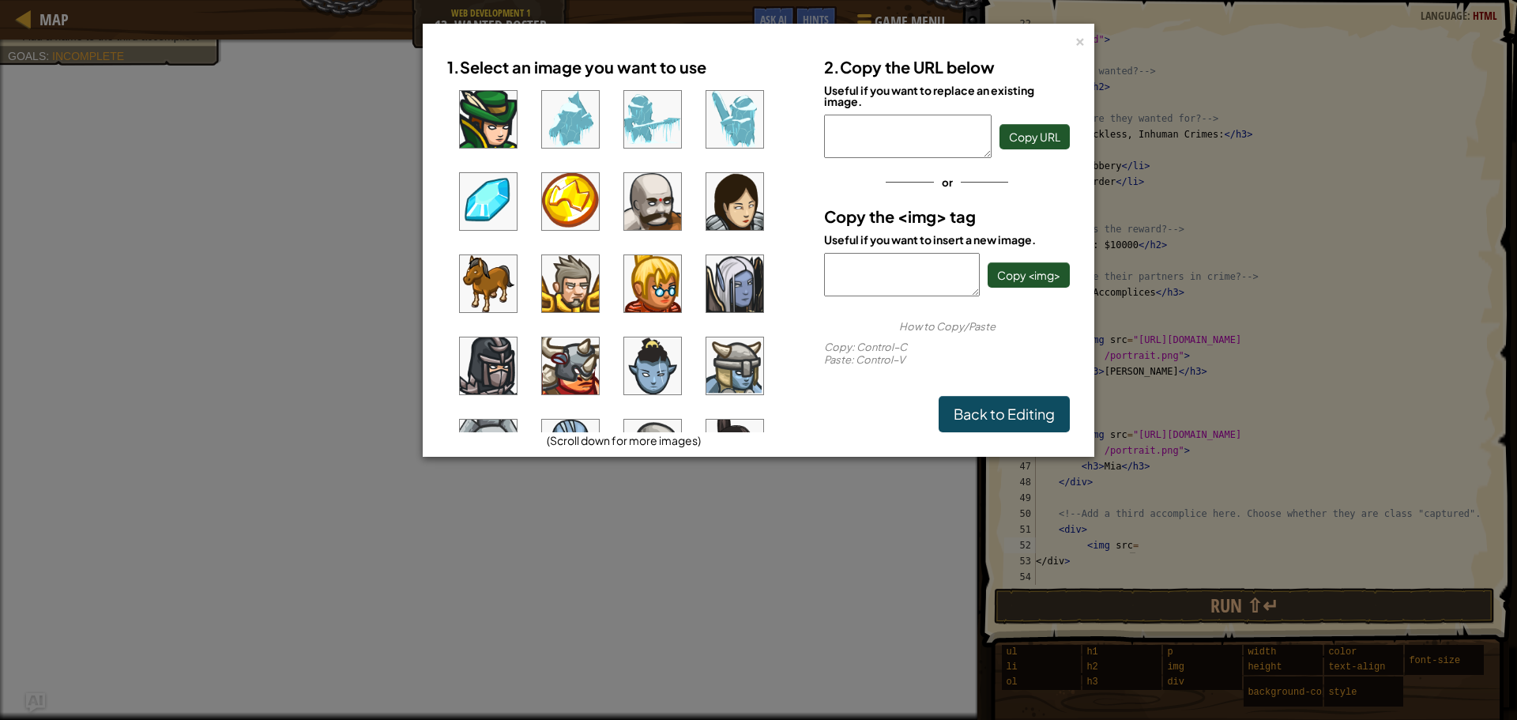
click at [502, 300] on img at bounding box center [488, 283] width 57 height 57
click at [1028, 283] on button "Copy <img>" at bounding box center [1029, 274] width 82 height 25
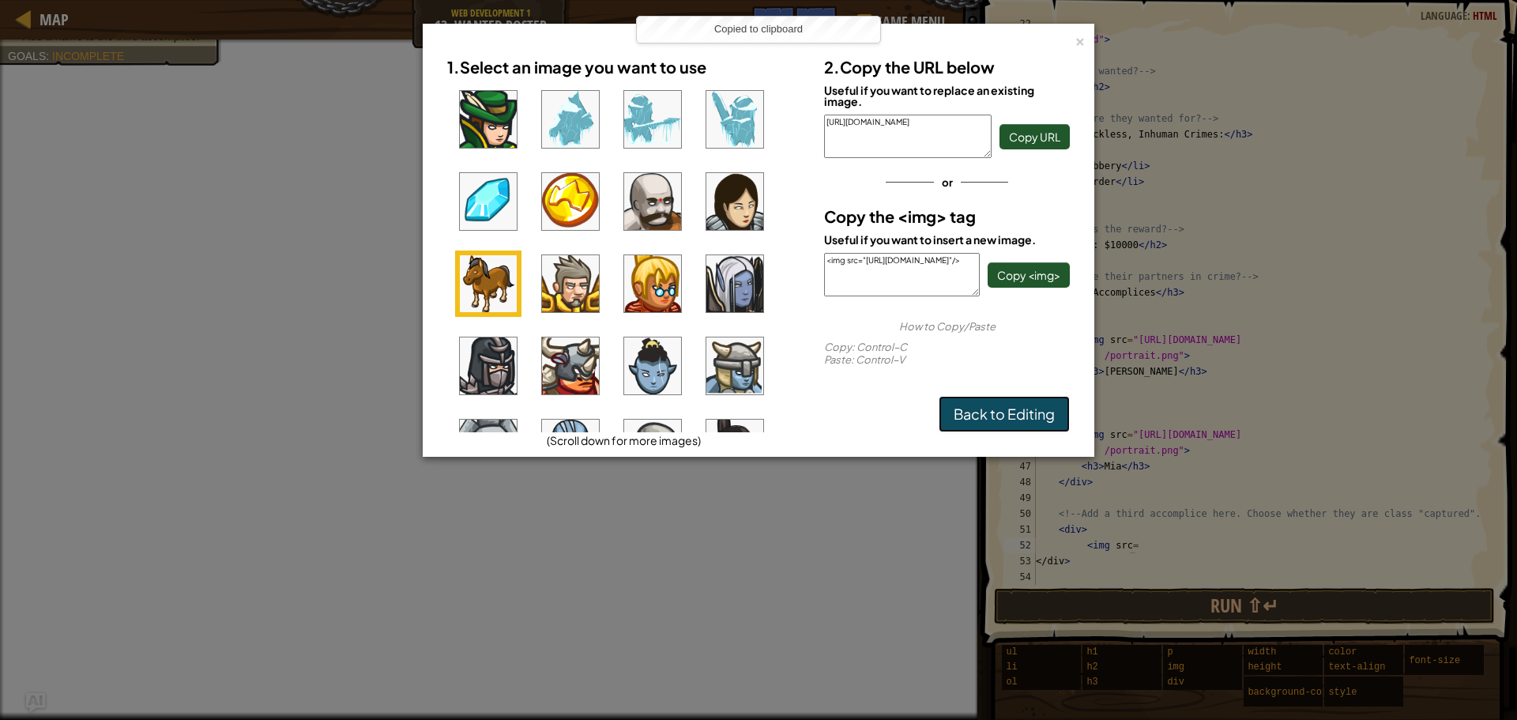
click at [1019, 415] on link "Back to Editing" at bounding box center [1004, 414] width 131 height 36
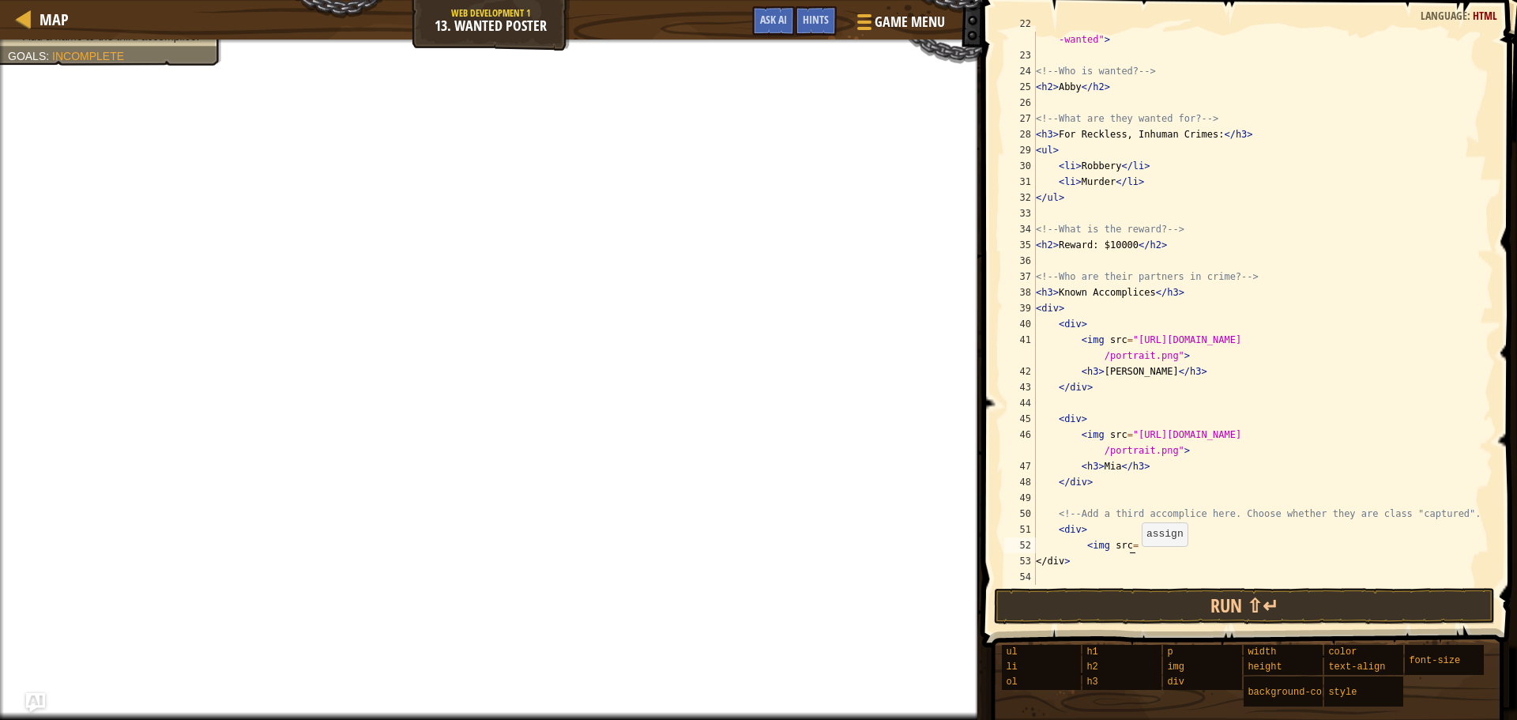
scroll to position [7, 0]
paste textarea "<img src="[URL][DOMAIN_NAME]"/>"
click at [1309, 559] on div "< img src = "/file/db/thang.type/53ed1d9c2b65b0e32b9c96a9/portrait.png" id = "m…" at bounding box center [1257, 316] width 449 height 601
click at [1174, 543] on div "< img src = "/file/db/thang.type/53ed1d9c2b65b0e32b9c96a9/portrait.png" id = "m…" at bounding box center [1257, 316] width 449 height 601
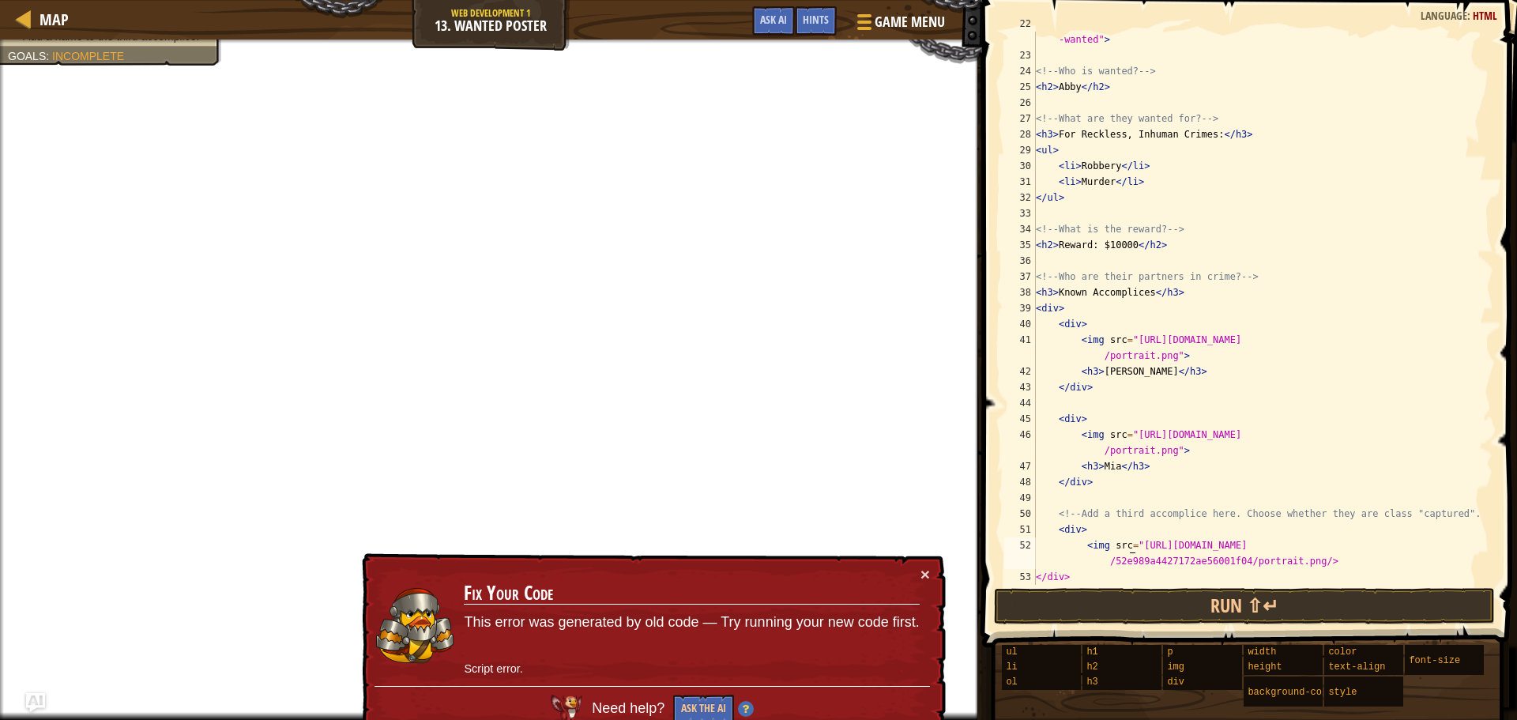
scroll to position [411, 0]
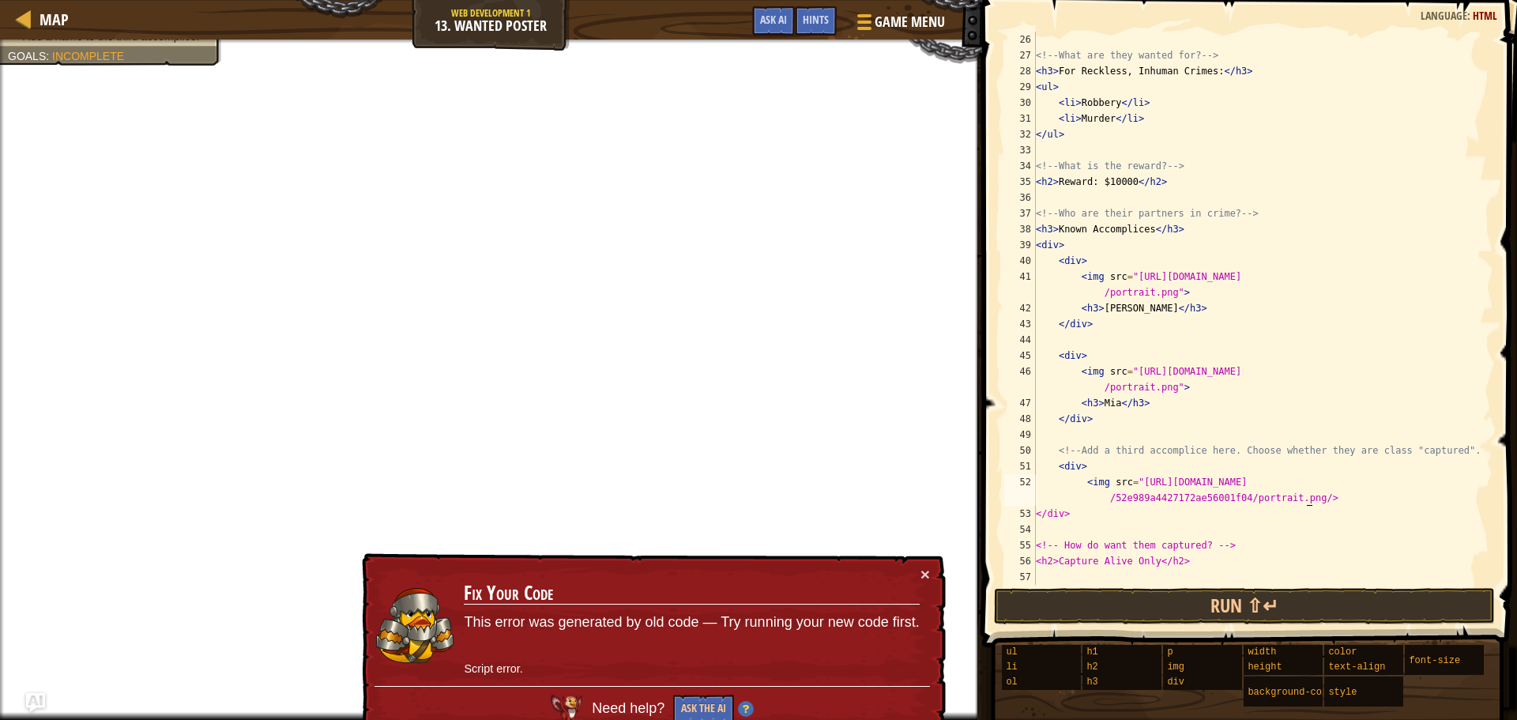
click at [1307, 499] on div "<!-- What are they wanted for? --> < h3 > For Reckless, Inhuman Crimes: </ h3 >…" at bounding box center [1257, 324] width 449 height 585
click at [1324, 499] on div "<!-- What are they wanted for? --> < h3 > For Reckless, Inhuman Crimes: </ h3 >…" at bounding box center [1257, 324] width 449 height 585
type textarea "<img src="[URL][DOMAIN_NAME]>>"
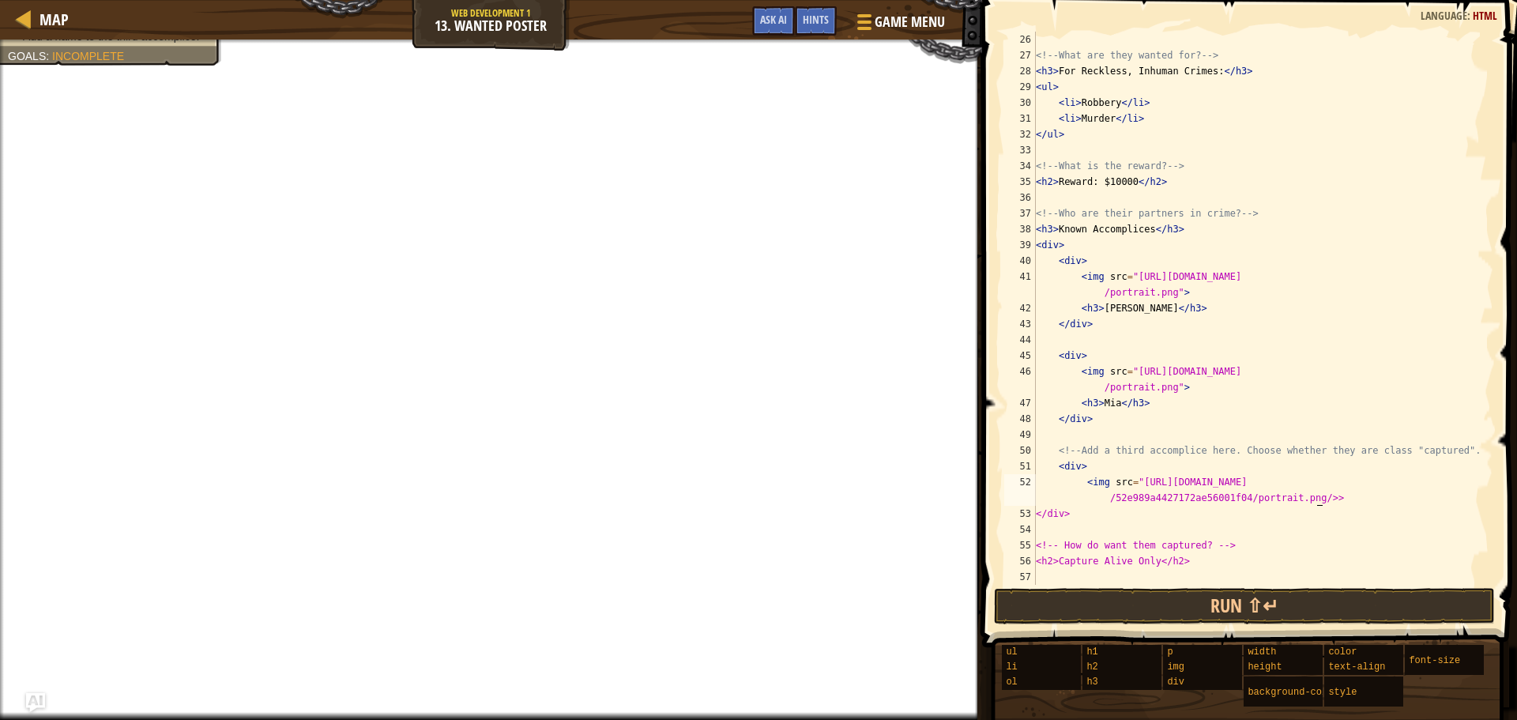
scroll to position [7, 43]
click at [1359, 481] on div "<!-- What are they wanted for? --> < h3 > For Reckless, Inhuman Crimes: </ h3 >…" at bounding box center [1257, 324] width 449 height 585
click at [1340, 499] on div "<!-- What are they wanted for? --> < h3 > For Reckless, Inhuman Crimes: </ h3 >…" at bounding box center [1257, 324] width 449 height 585
click at [1129, 305] on div "<!-- What are they wanted for? --> < h3 > For Reckless, Inhuman Crimes: </ h3 >…" at bounding box center [1257, 324] width 449 height 585
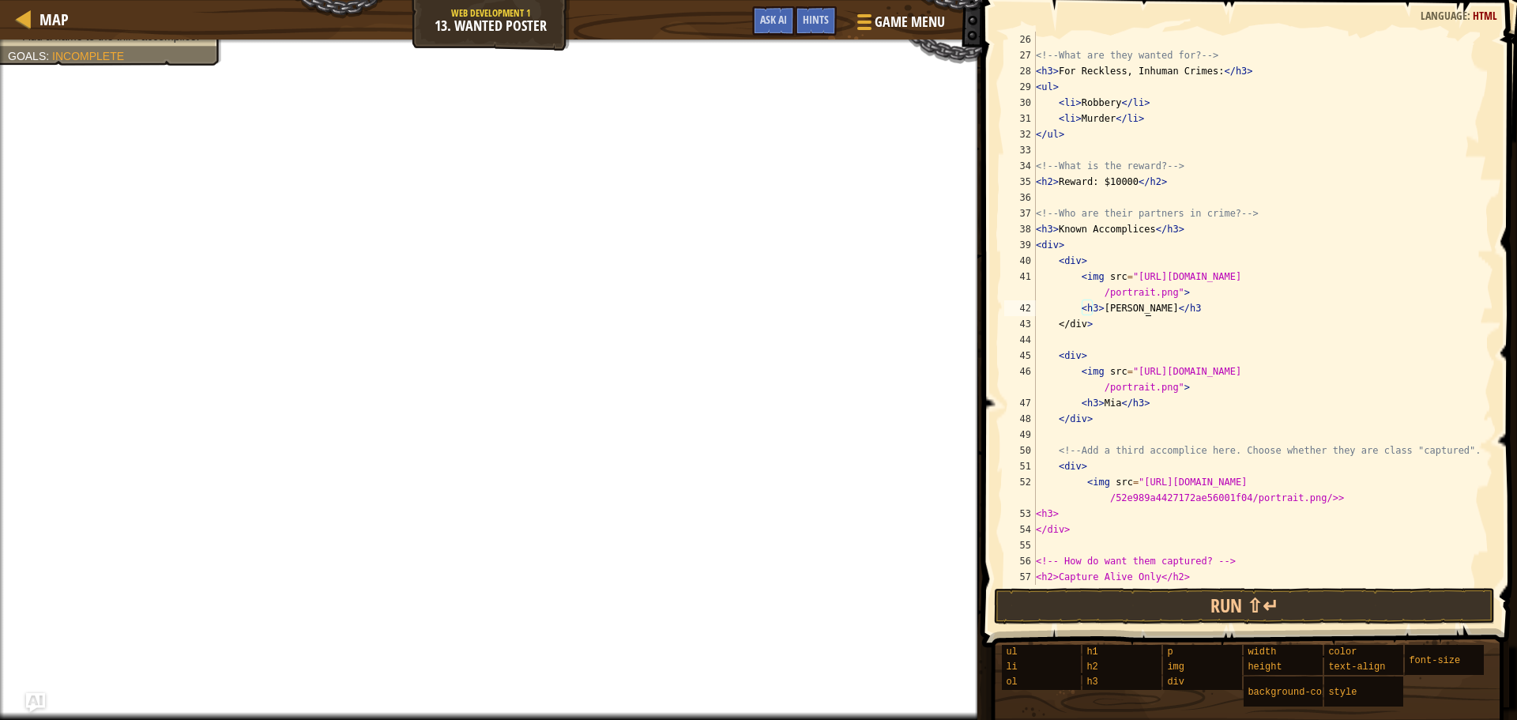
scroll to position [7, 9]
click at [1147, 514] on div "<!-- What are they wanted for? --> < h3 > For Reckless, Inhuman Crimes: </ h3 >…" at bounding box center [1257, 324] width 449 height 585
type textarea "<h3>[PERSON_NAME]</h3>"
click at [1188, 518] on div "<!-- What are they wanted for? --> < h3 > For Reckless, Inhuman Crimes: </ h3 >…" at bounding box center [1257, 324] width 449 height 585
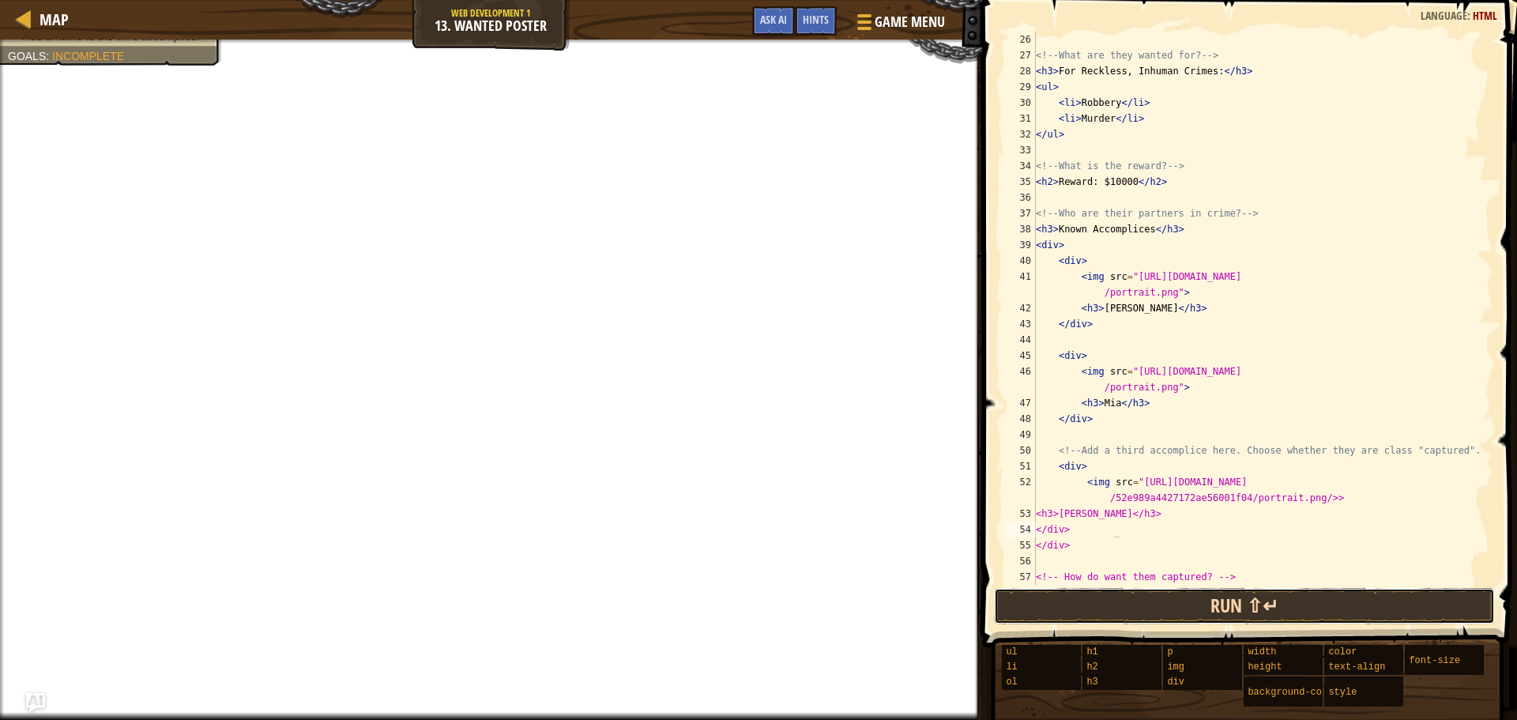
click at [1161, 607] on button "Run ⇧↵" at bounding box center [1244, 606] width 501 height 36
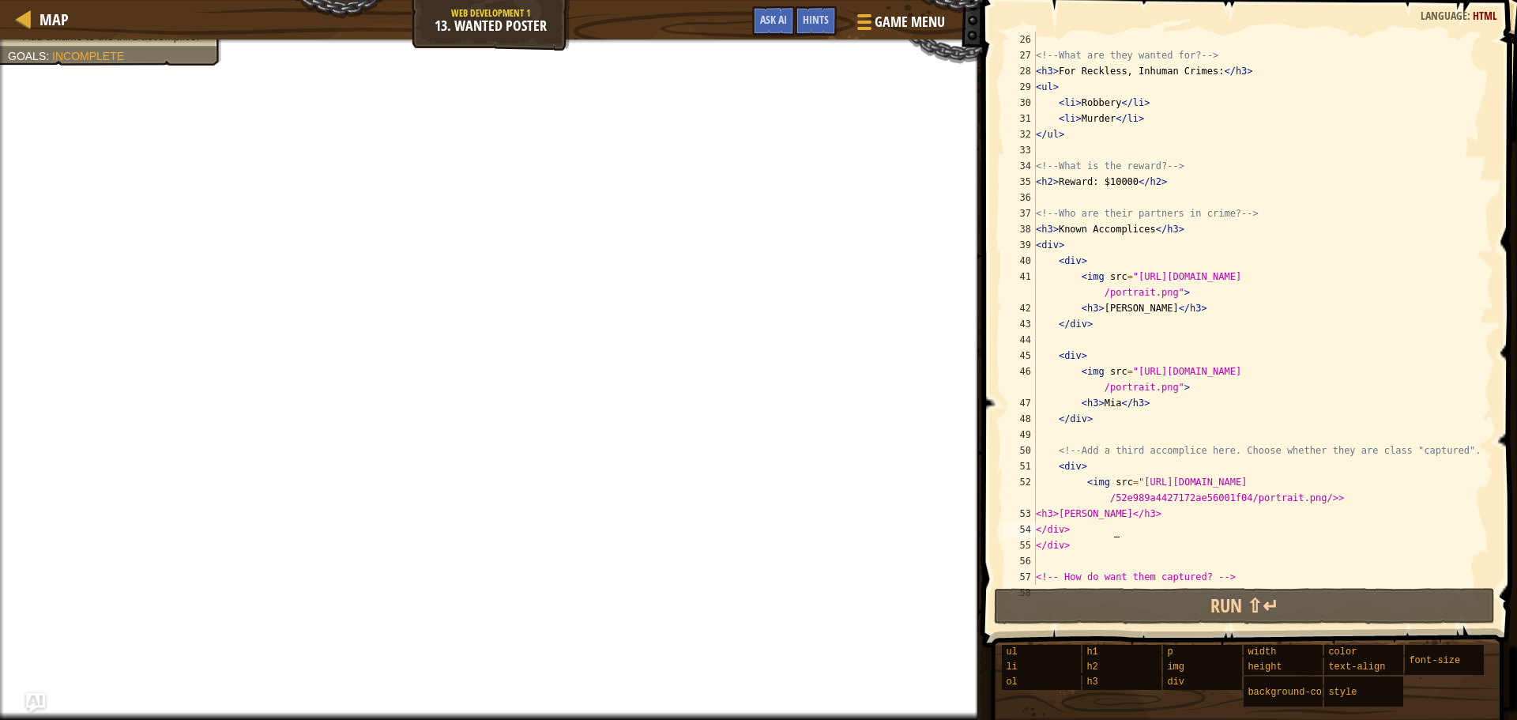
click at [1146, 122] on div "<!-- What are they wanted for? --> < h3 > For Reckless, Inhuman Crimes: </ h3 >…" at bounding box center [1257, 324] width 449 height 585
type textarea "<li>Murder</li>"
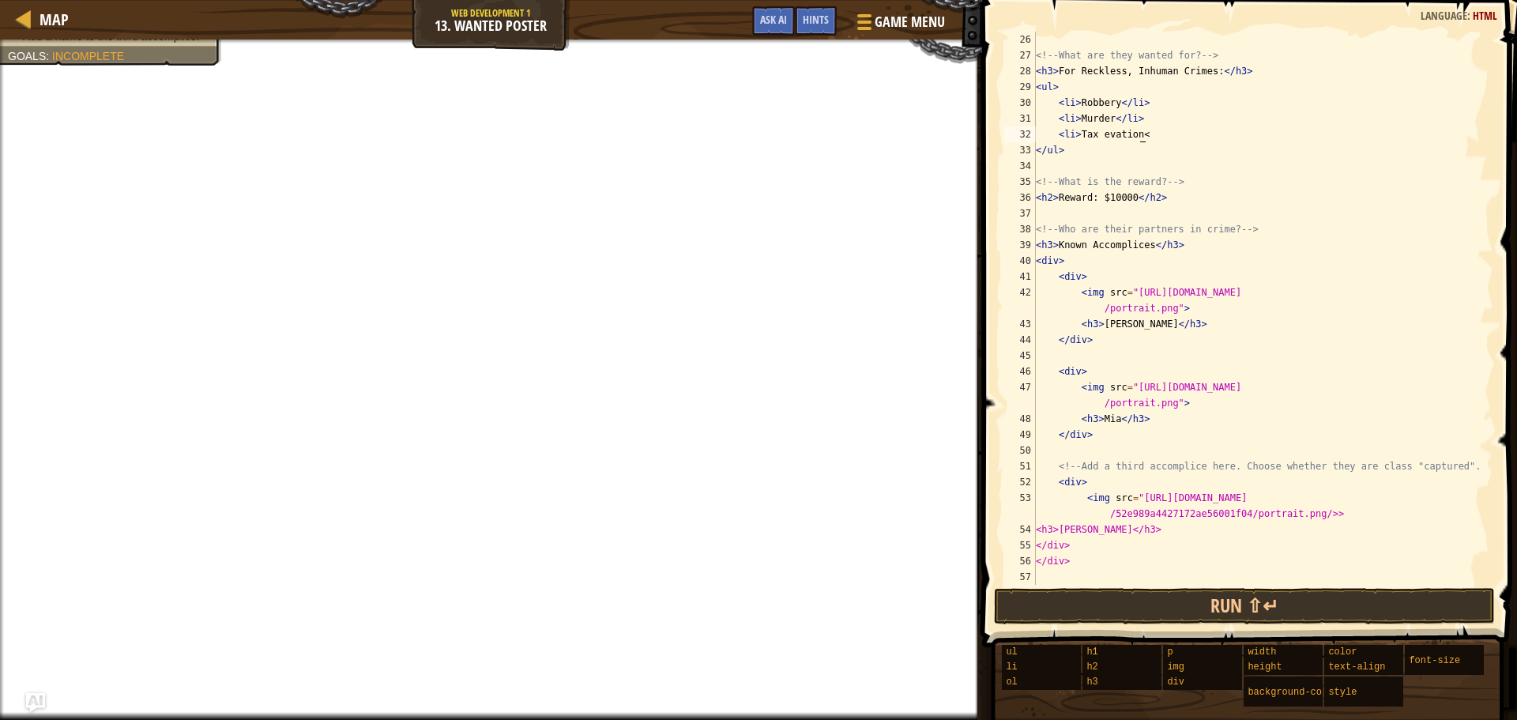
scroll to position [7, 8]
type textarea "<li>Tax evation</li>"
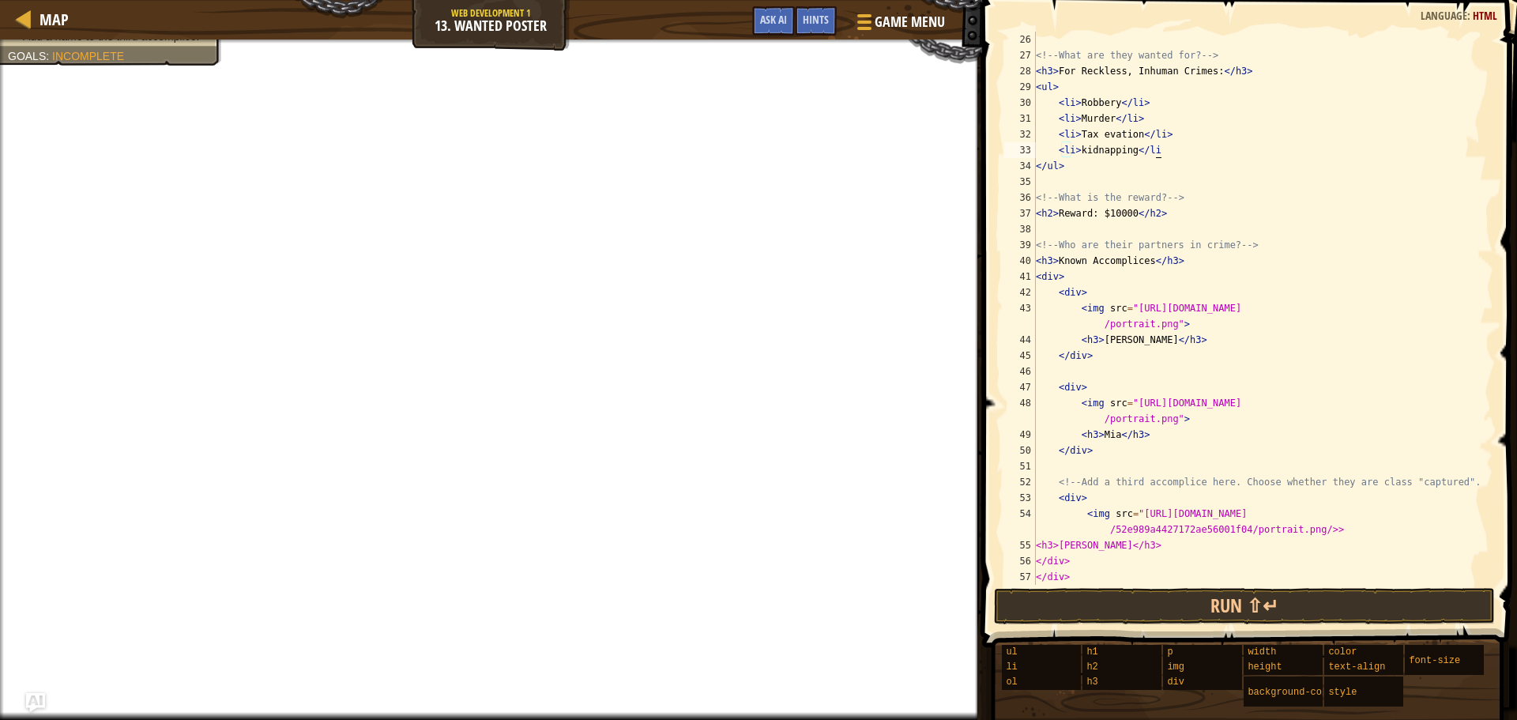
scroll to position [7, 9]
drag, startPoint x: 1052, startPoint y: 482, endPoint x: 1388, endPoint y: 474, distance: 335.9
click at [1388, 475] on div "<!-- What are they wanted for? --> < h3 > For Reckless, Inhuman Crimes: </ h3 >…" at bounding box center [1257, 324] width 449 height 585
click at [827, 17] on span "Hints" at bounding box center [816, 19] width 26 height 15
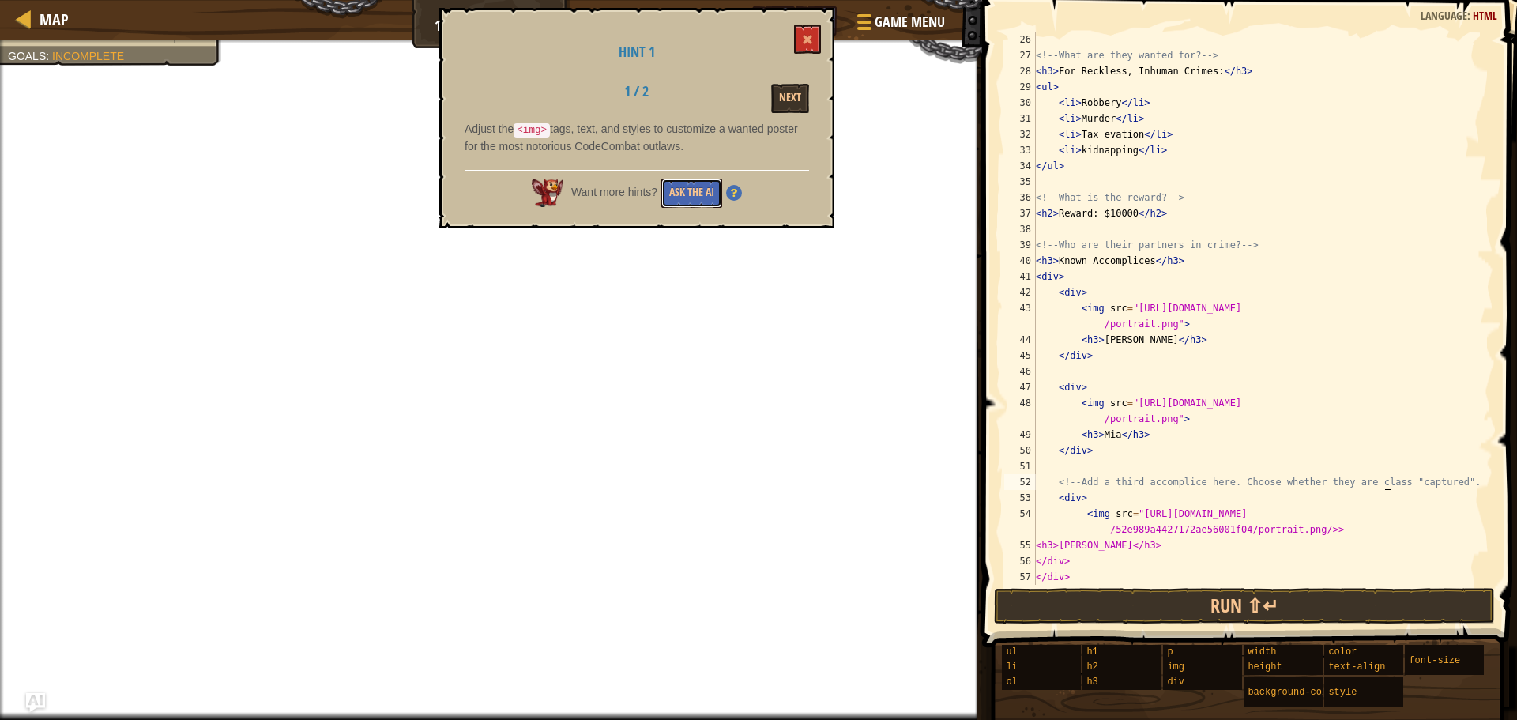
click at [688, 190] on button "Ask the AI" at bounding box center [691, 193] width 61 height 29
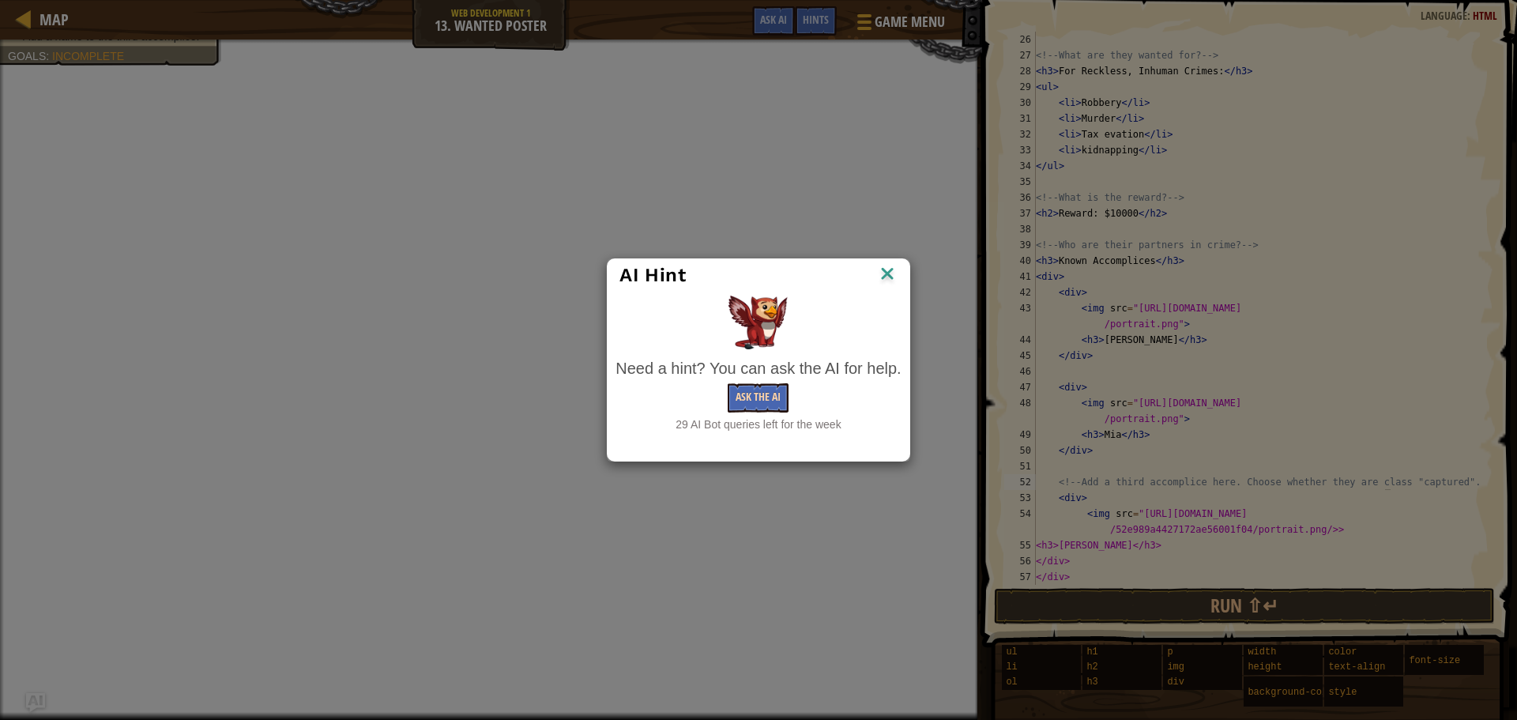
drag, startPoint x: 724, startPoint y: 380, endPoint x: 740, endPoint y: 397, distance: 23.5
click at [725, 386] on div "Need a hint? You can ask the AI for help. Ask the AI 29 AI Bot queries left for…" at bounding box center [758, 395] width 285 height 76
drag, startPoint x: 741, startPoint y: 397, endPoint x: 750, endPoint y: 397, distance: 8.7
click at [745, 397] on button "Ask the AI" at bounding box center [758, 397] width 61 height 29
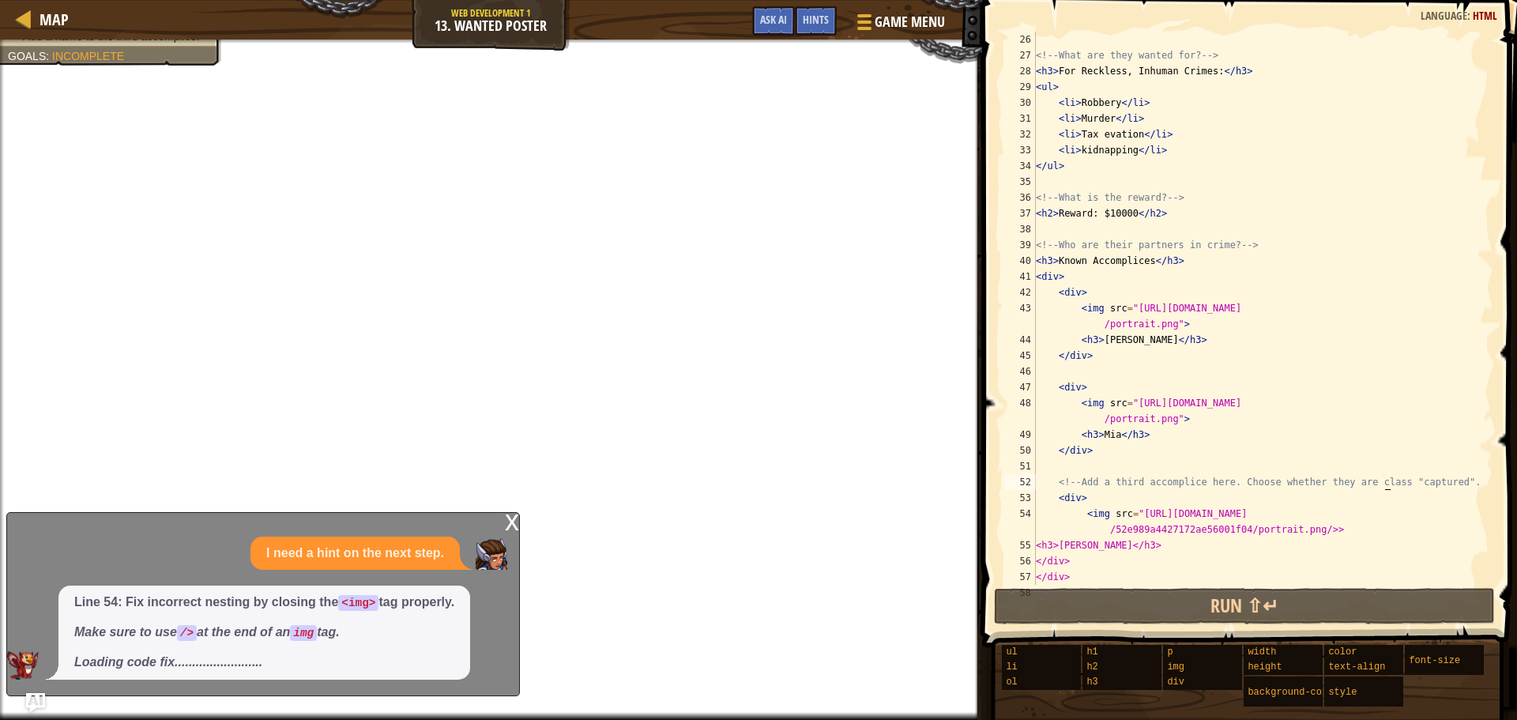
click at [1363, 537] on div "<!-- What are they wanted for? --> < h3 > For Reckless, Inhuman Crimes: </ h3 >…" at bounding box center [1257, 324] width 449 height 585
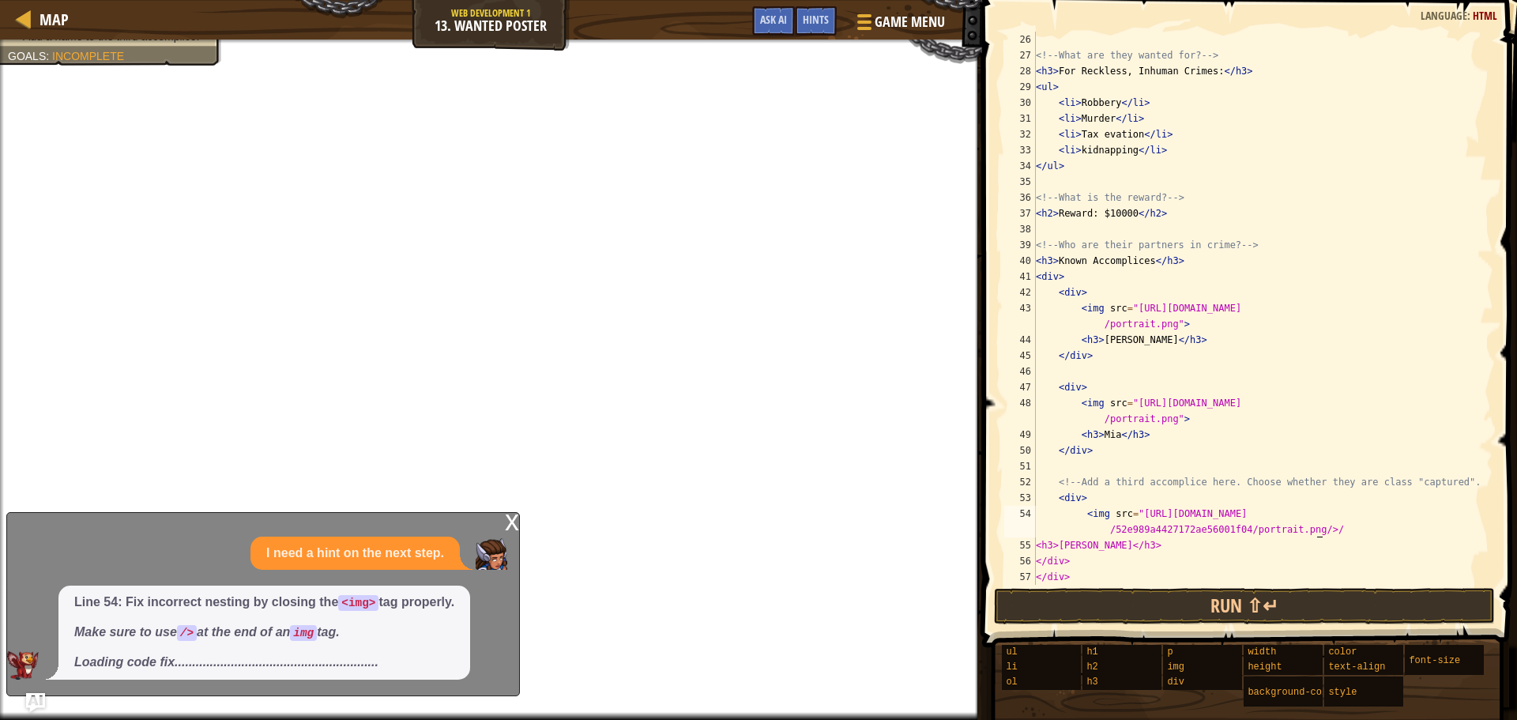
scroll to position [7, 43]
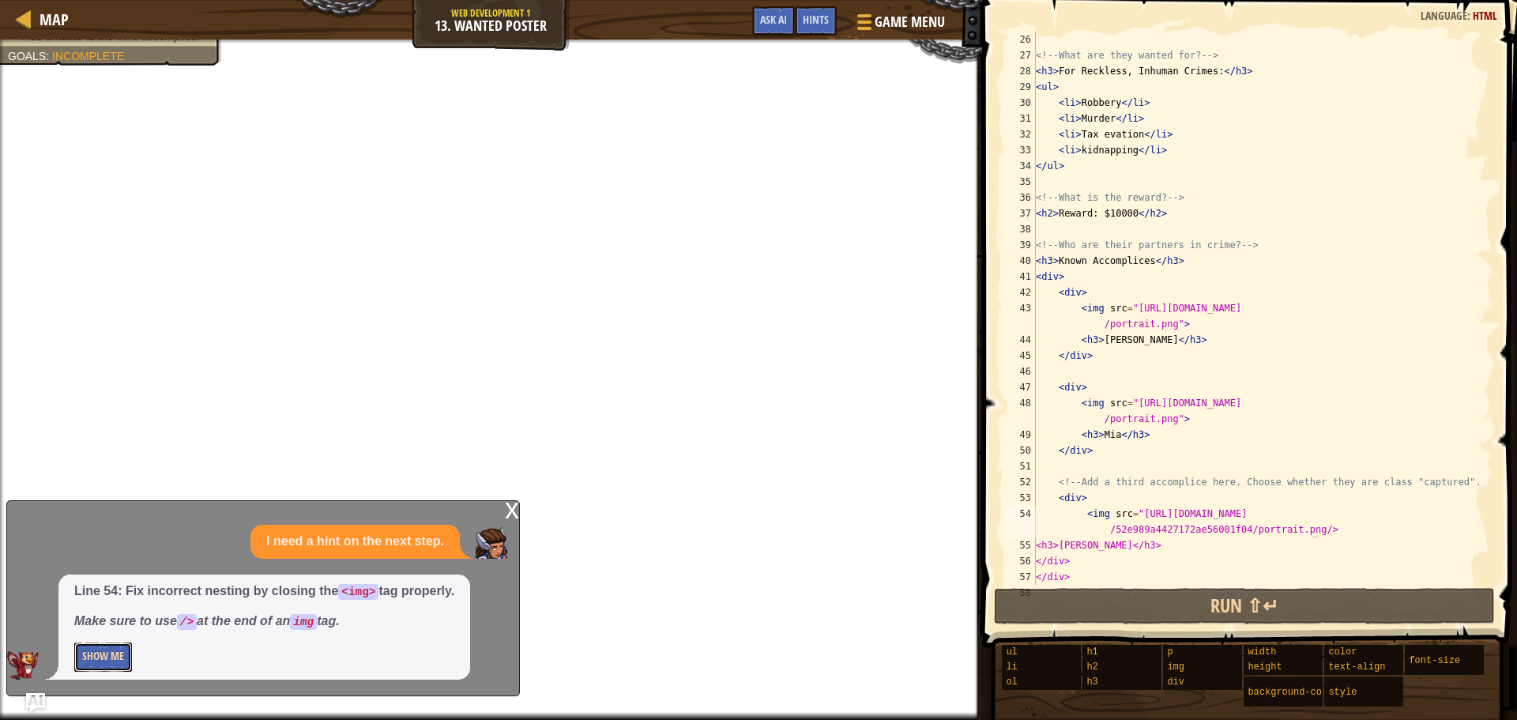
click at [106, 662] on button "Show Me" at bounding box center [103, 656] width 58 height 29
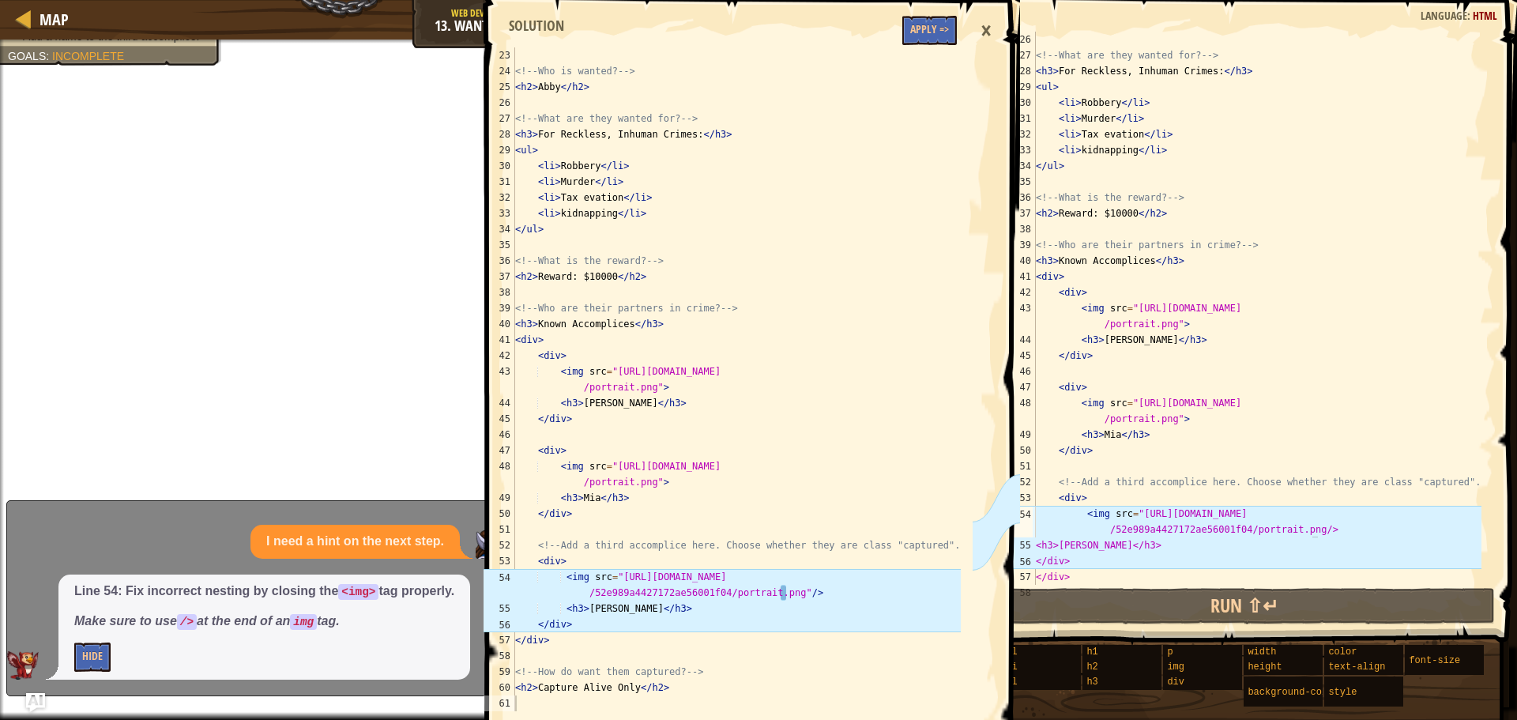
scroll to position [7, 9]
click at [1316, 537] on div "<!-- What are they wanted for? --> < h3 > For Reckless, Inhuman Crimes: </ h3 >…" at bounding box center [1257, 324] width 449 height 585
drag, startPoint x: 1298, startPoint y: 524, endPoint x: 1307, endPoint y: 526, distance: 9.0
click at [1299, 525] on div "<!-- What are they wanted for? --> < h3 > For Reckless, Inhuman Crimes: </ h3 >…" at bounding box center [1257, 324] width 449 height 585
click at [1319, 531] on div "<!-- What are they wanted for? --> < h3 > For Reckless, Inhuman Crimes: </ h3 >…" at bounding box center [1257, 324] width 449 height 585
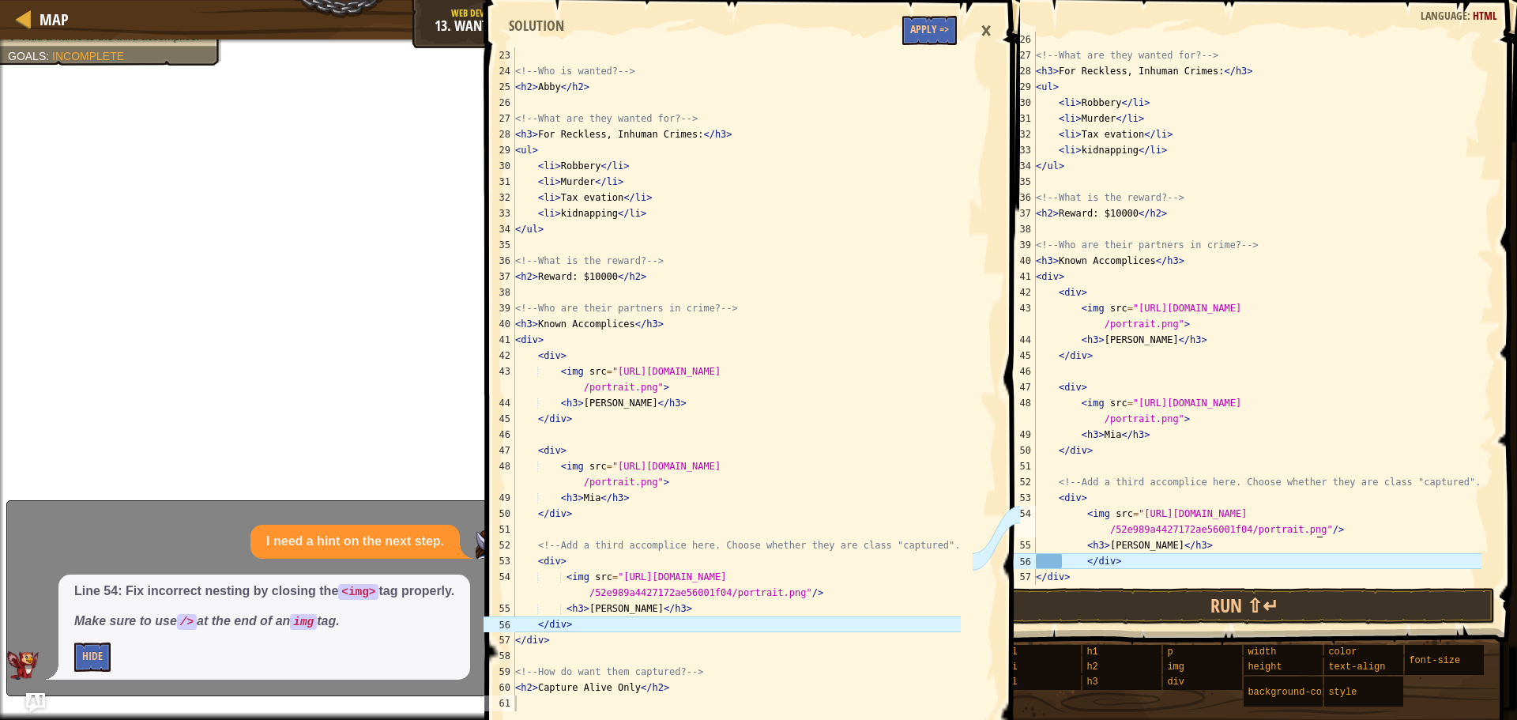
scroll to position [7, 43]
click at [1067, 561] on div "<!-- What are they wanted for? --> < h3 > For Reckless, Inhuman Crimes: </ h3 >…" at bounding box center [1257, 324] width 449 height 585
click at [1087, 562] on div "<!-- What are they wanted for? --> < h3 > For Reckless, Inhuman Crimes: </ h3 >…" at bounding box center [1257, 324] width 449 height 585
click at [1084, 560] on div "<!-- What are they wanted for? --> < h3 > For Reckless, Inhuman Crimes: </ h3 >…" at bounding box center [1257, 324] width 449 height 585
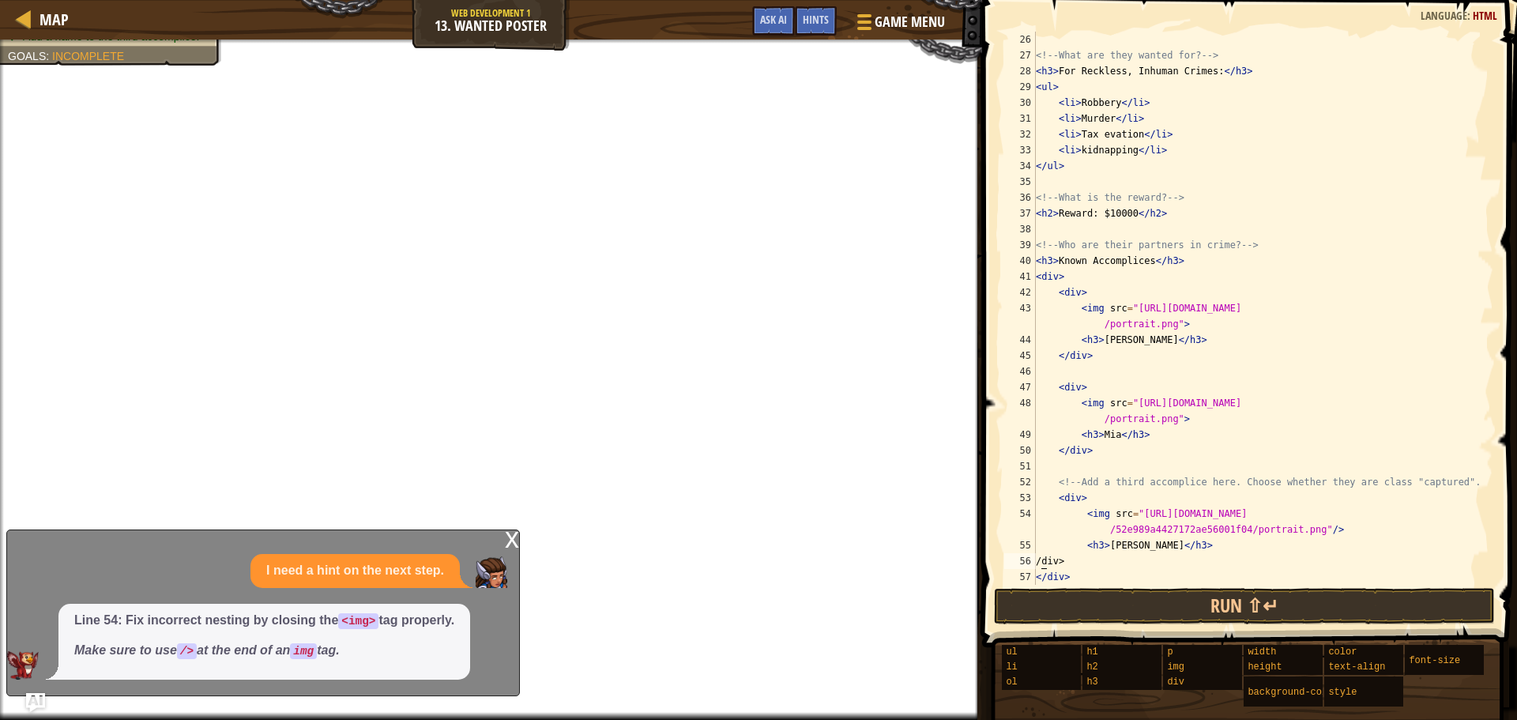
scroll to position [7, 1]
click at [1112, 556] on div "<!-- What are they wanted for? --> < h3 > For Reckless, Inhuman Crimes: </ h3 >…" at bounding box center [1257, 324] width 449 height 585
type textarea "d"
click at [1227, 52] on div "<!-- What are they wanted for? --> < h3 > For Reckless, Inhuman Crimes: </ h3 >…" at bounding box center [1257, 324] width 449 height 585
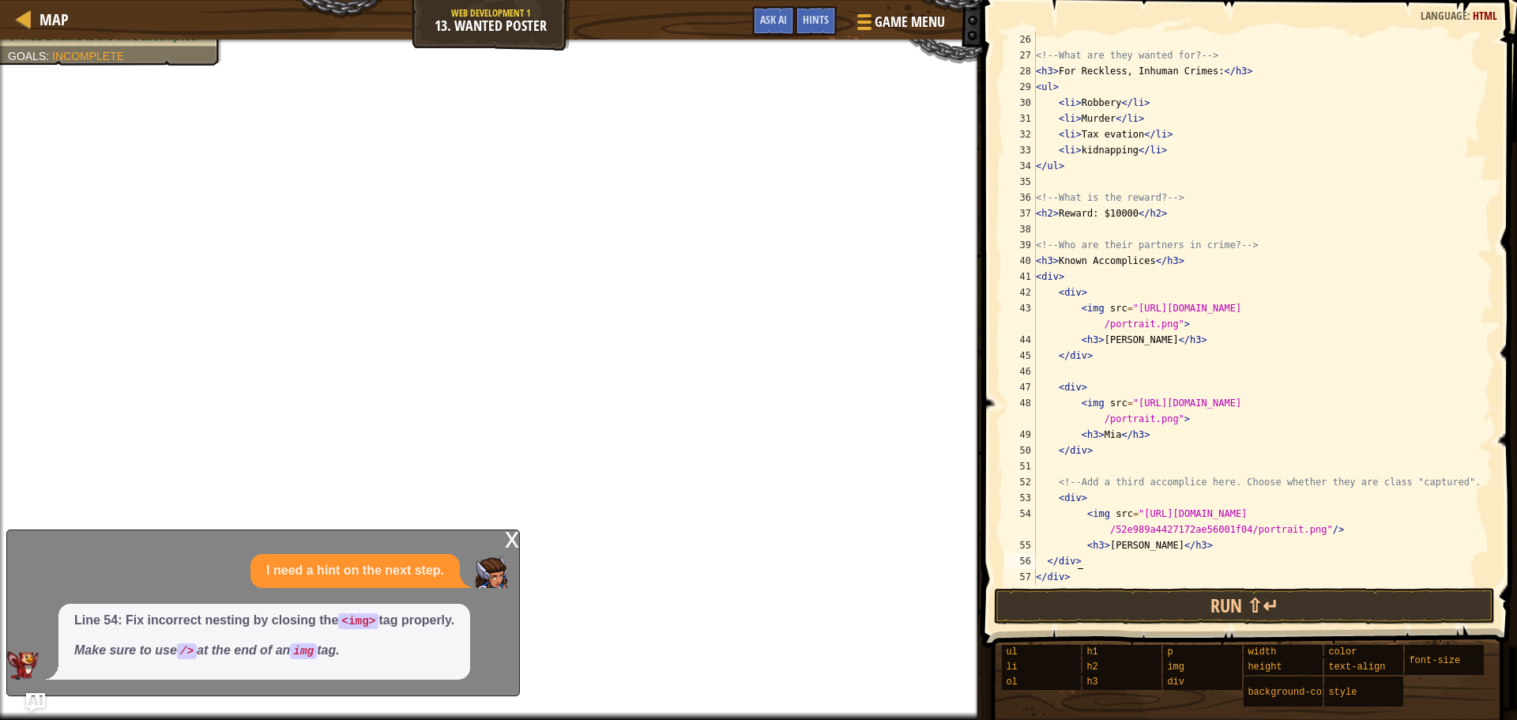
type textarea "<!-- What are they wanted for? -->"
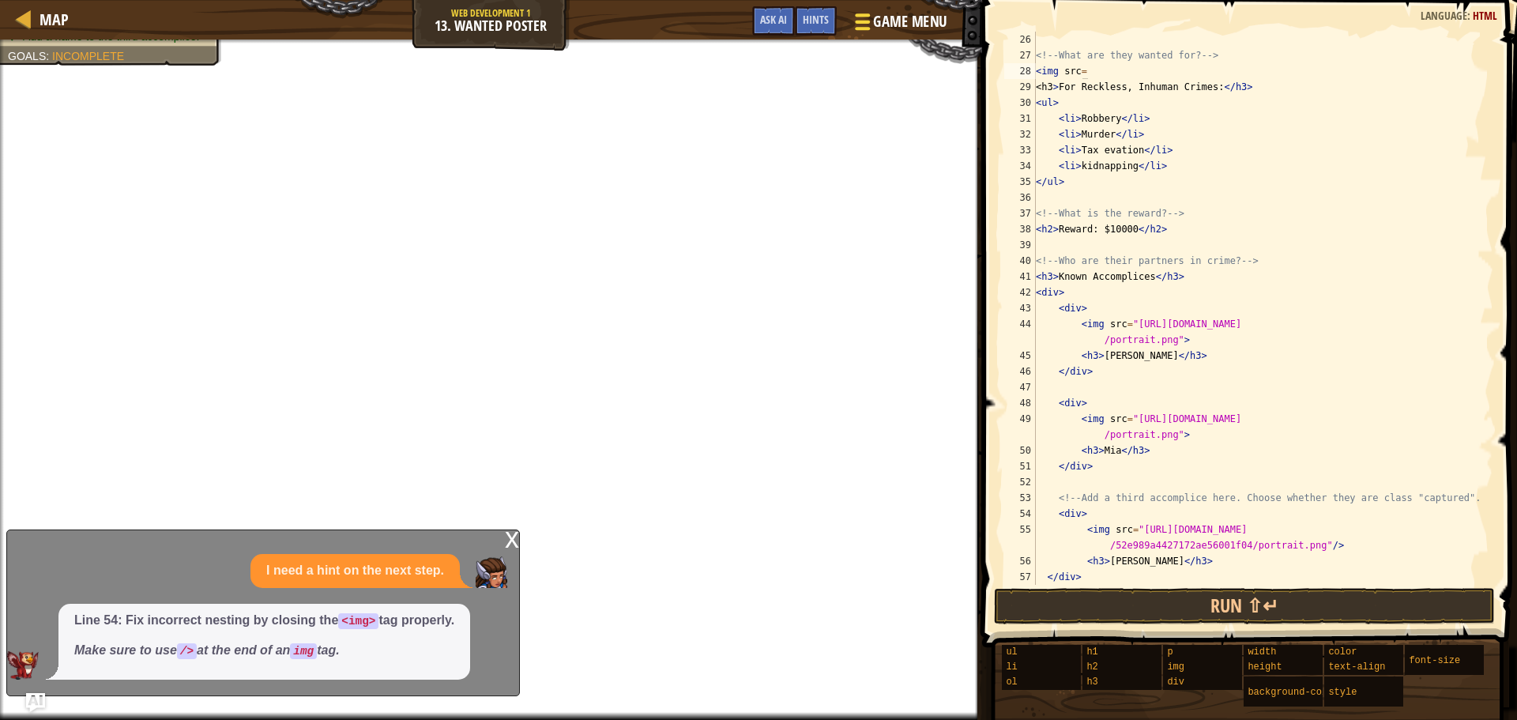
click at [853, 16] on div at bounding box center [862, 21] width 21 height 23
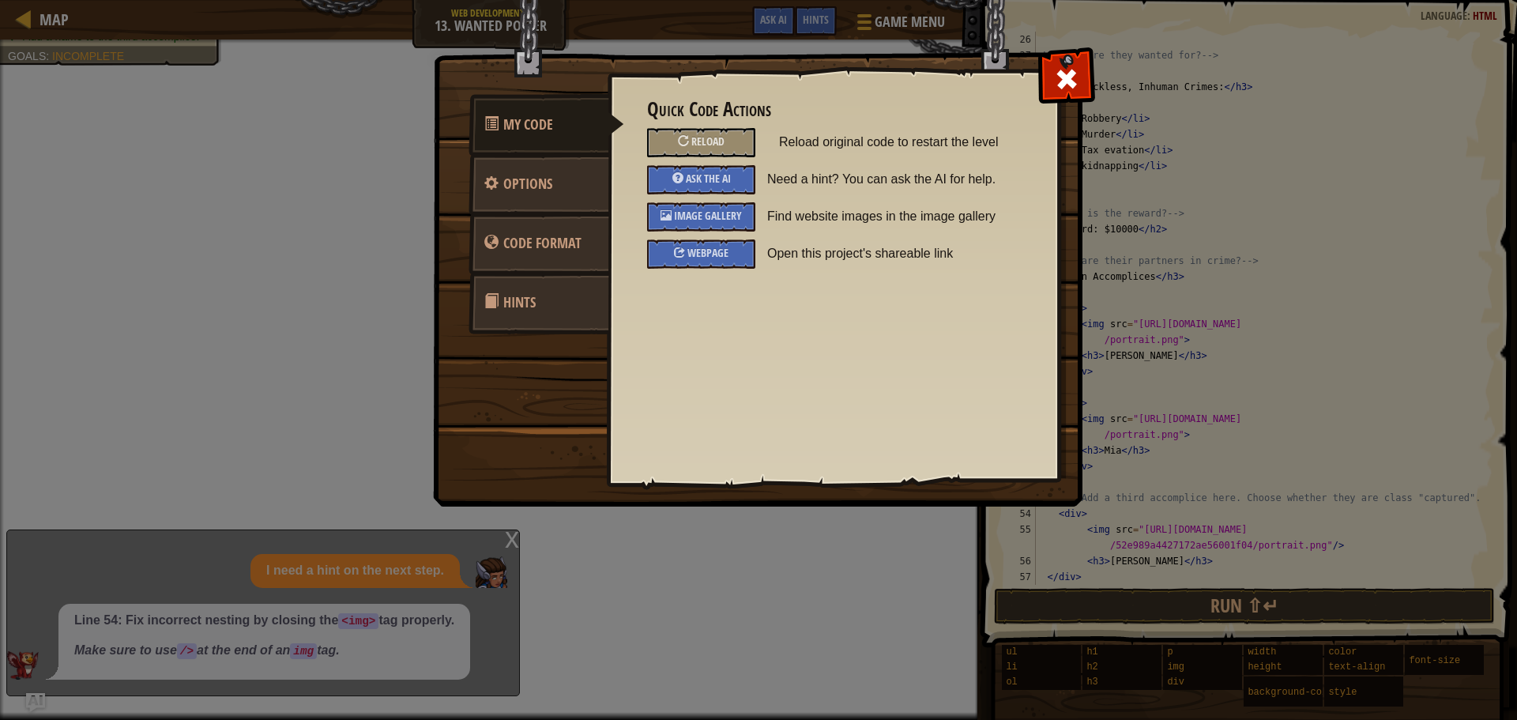
click at [691, 200] on div "Quick Code Actions Reload Reload original code to restart the level Ask the AI …" at bounding box center [833, 184] width 372 height 170
drag, startPoint x: 695, startPoint y: 201, endPoint x: 703, endPoint y: 209, distance: 12.3
click at [701, 206] on div "Quick Code Actions Reload Reload original code to restart the level Ask the AI …" at bounding box center [833, 184] width 372 height 170
click at [703, 209] on span "Image Gallery" at bounding box center [708, 215] width 68 height 15
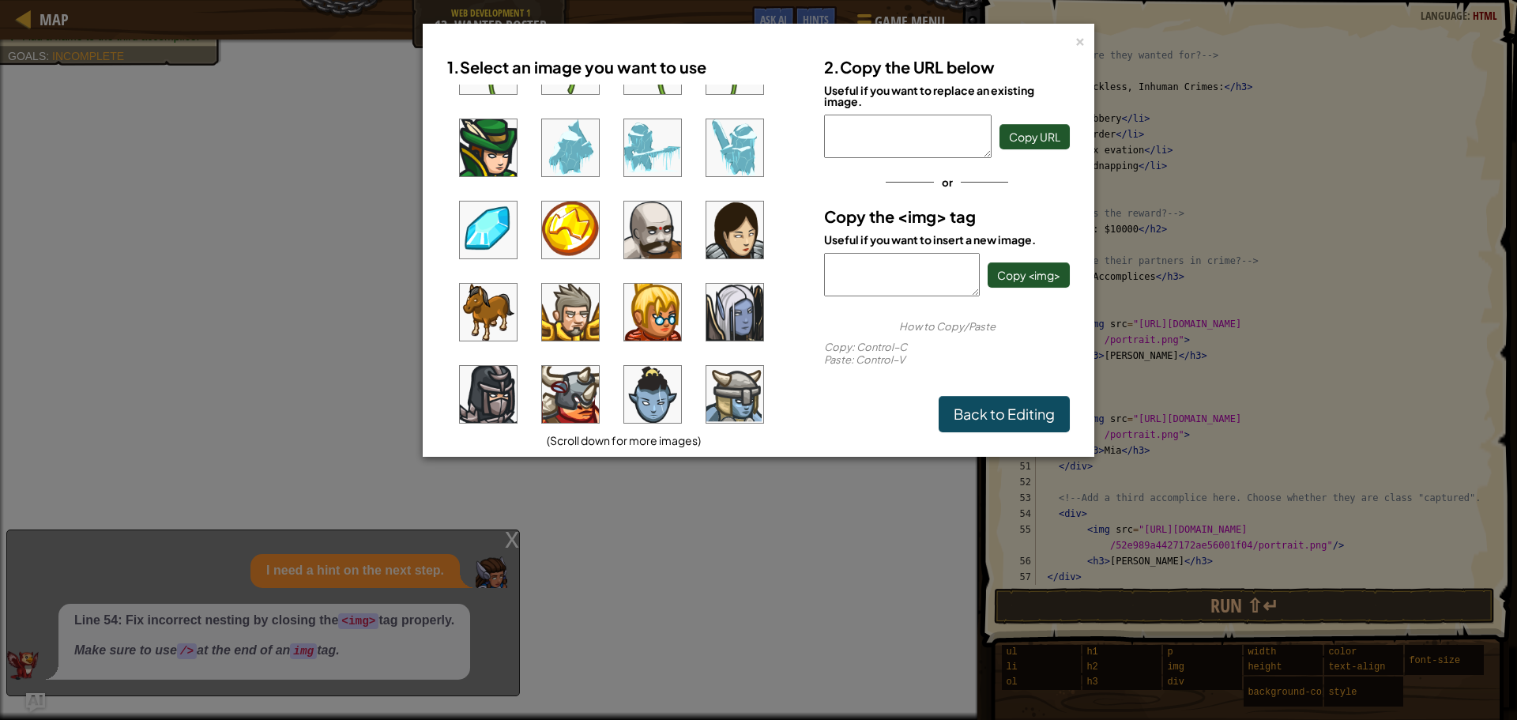
scroll to position [632, 0]
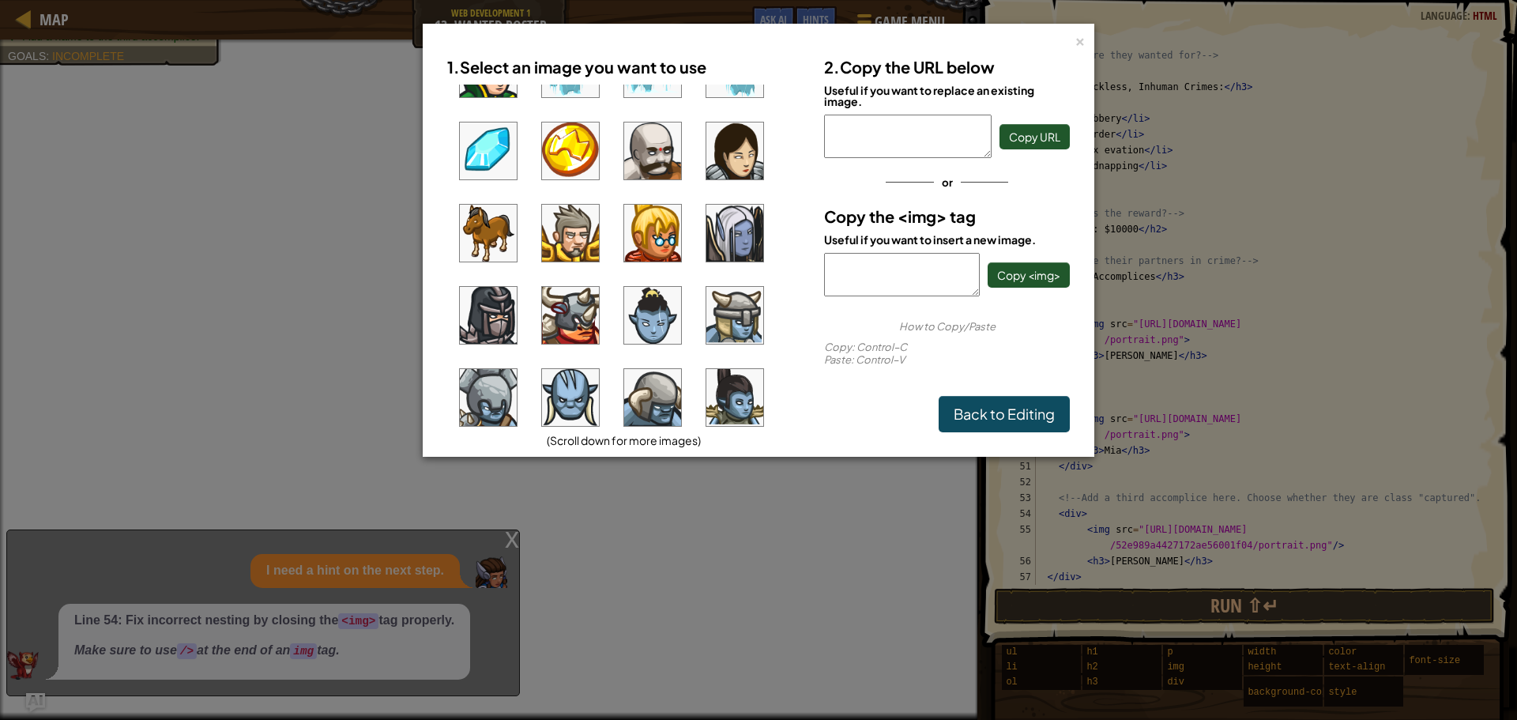
click at [710, 160] on img at bounding box center [734, 150] width 57 height 57
click at [840, 145] on div "2. Copy the URL below Useful if you want to replace an existing image. [URL][DO…" at bounding box center [946, 240] width 269 height 383
click at [1034, 277] on span "Copy <img>" at bounding box center [1028, 275] width 63 height 14
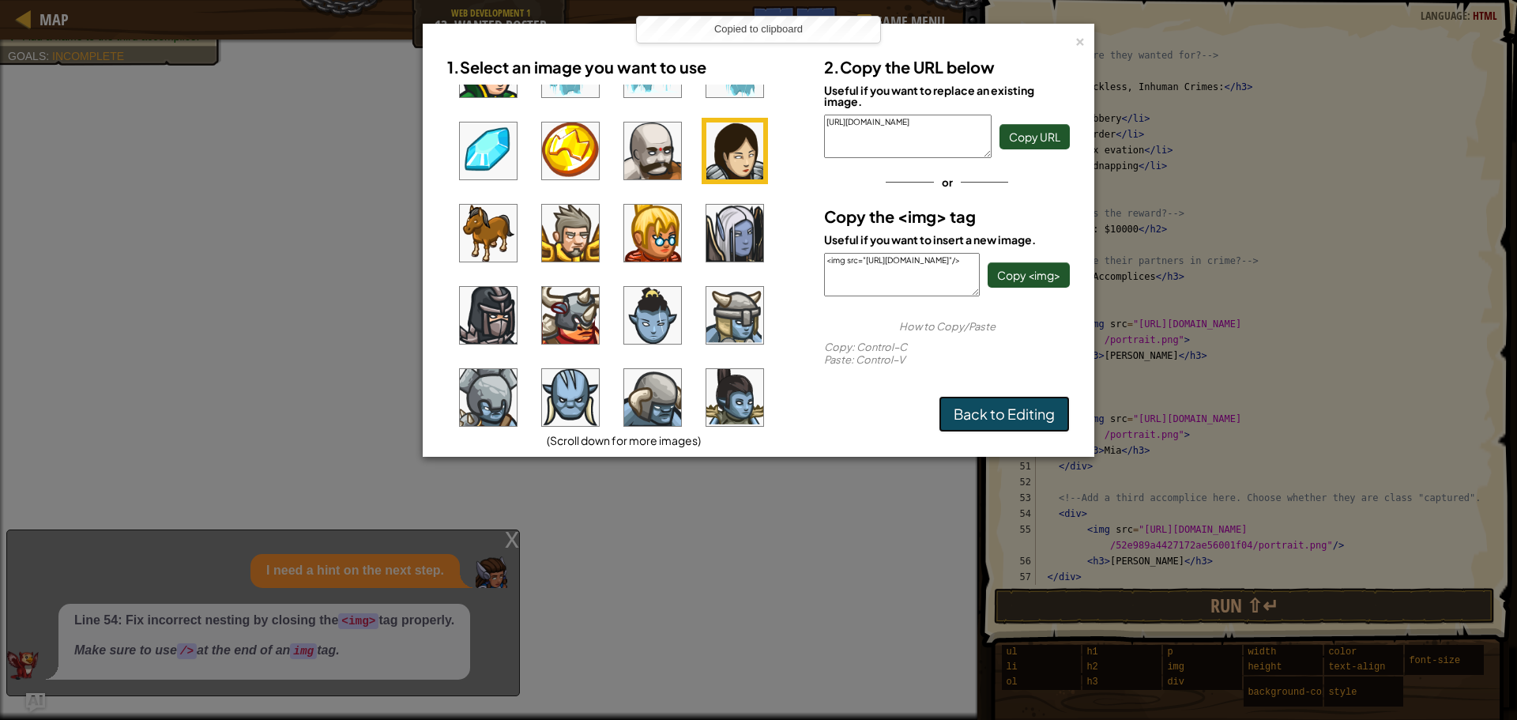
click at [1004, 411] on link "Back to Editing" at bounding box center [1004, 414] width 131 height 36
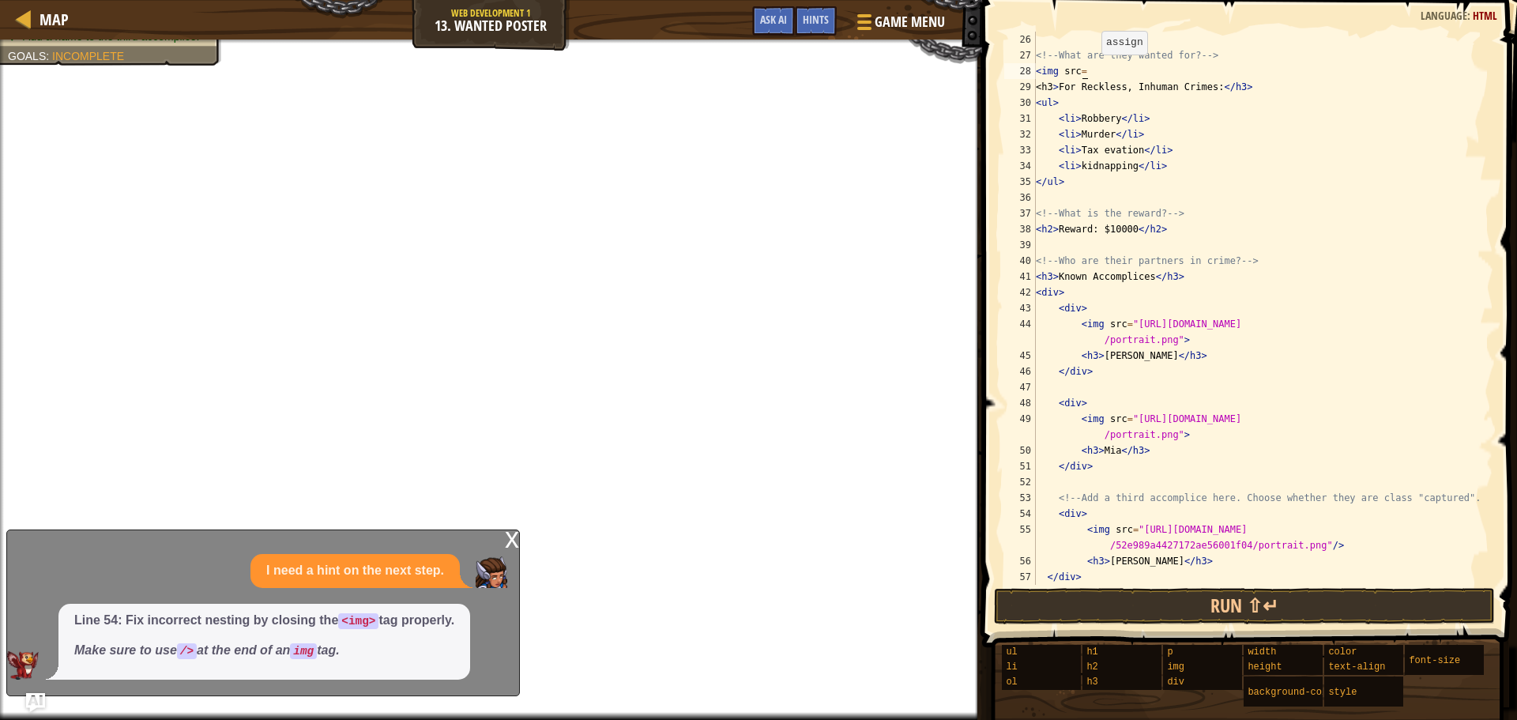
scroll to position [7, 0]
paste textarea "<img src="[URL][DOMAIN_NAME]"/>"
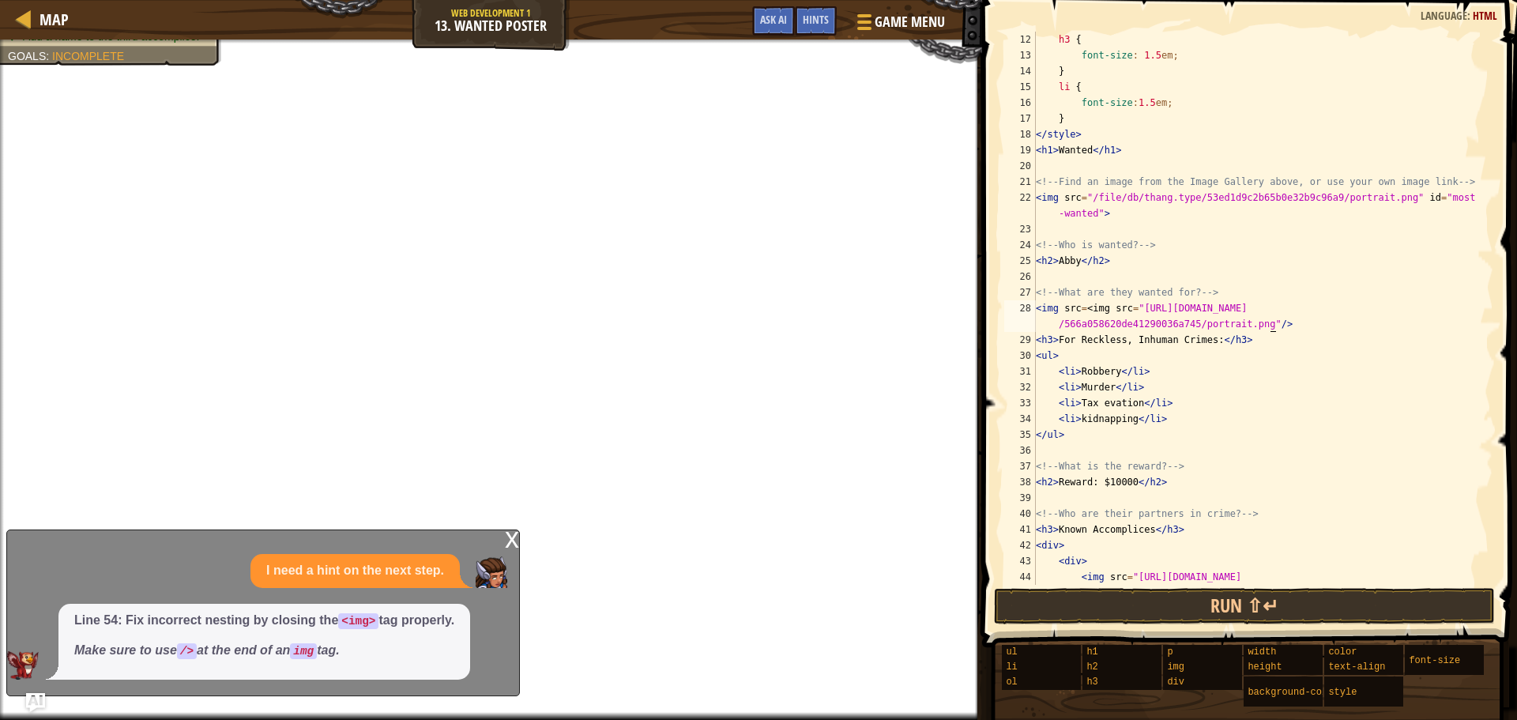
scroll to position [79, 0]
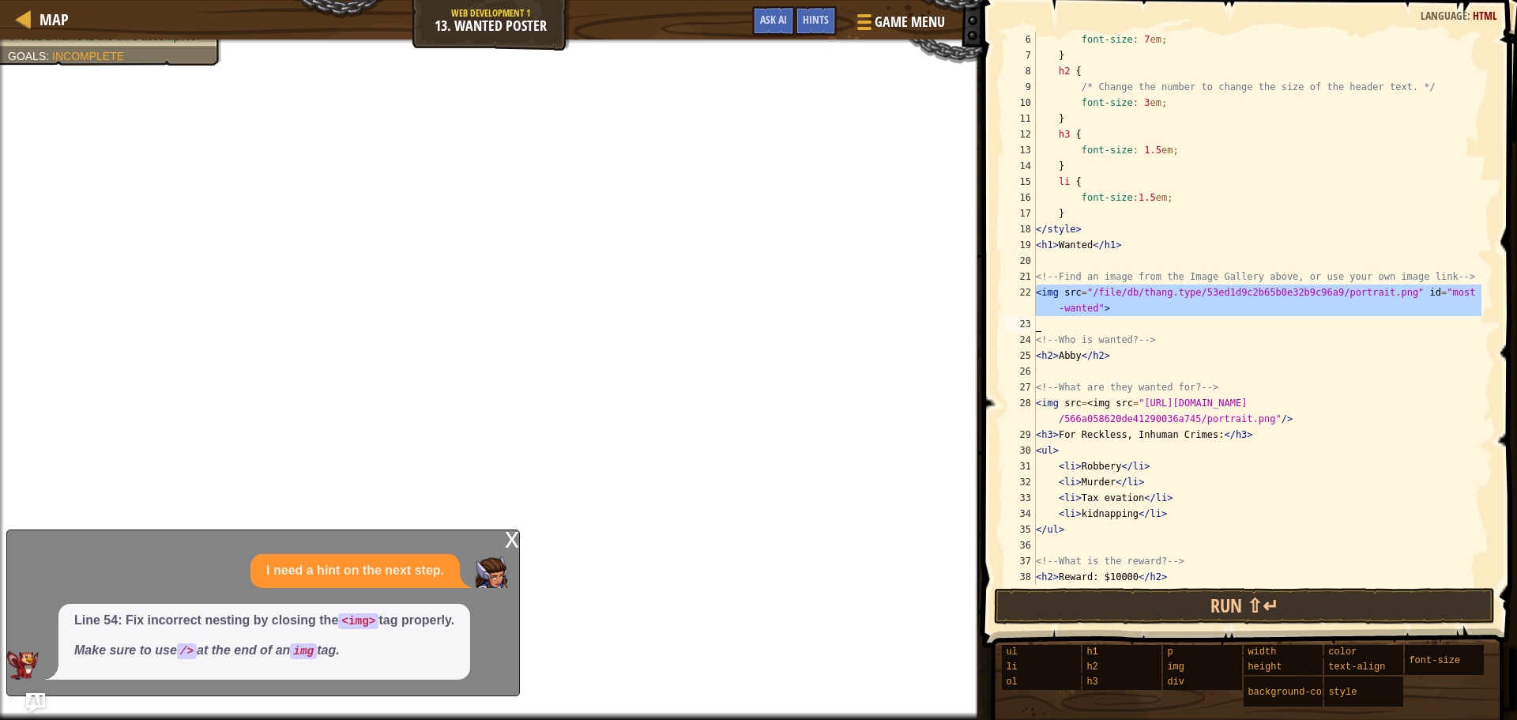
drag, startPoint x: 1035, startPoint y: 292, endPoint x: 1072, endPoint y: 294, distance: 36.4
click at [1072, 294] on div "<img src=<img src="[URL][DOMAIN_NAME]"/> 6 7 8 9 10 11 12 13 14 15 16 17 18 19 …" at bounding box center [1247, 308] width 492 height 553
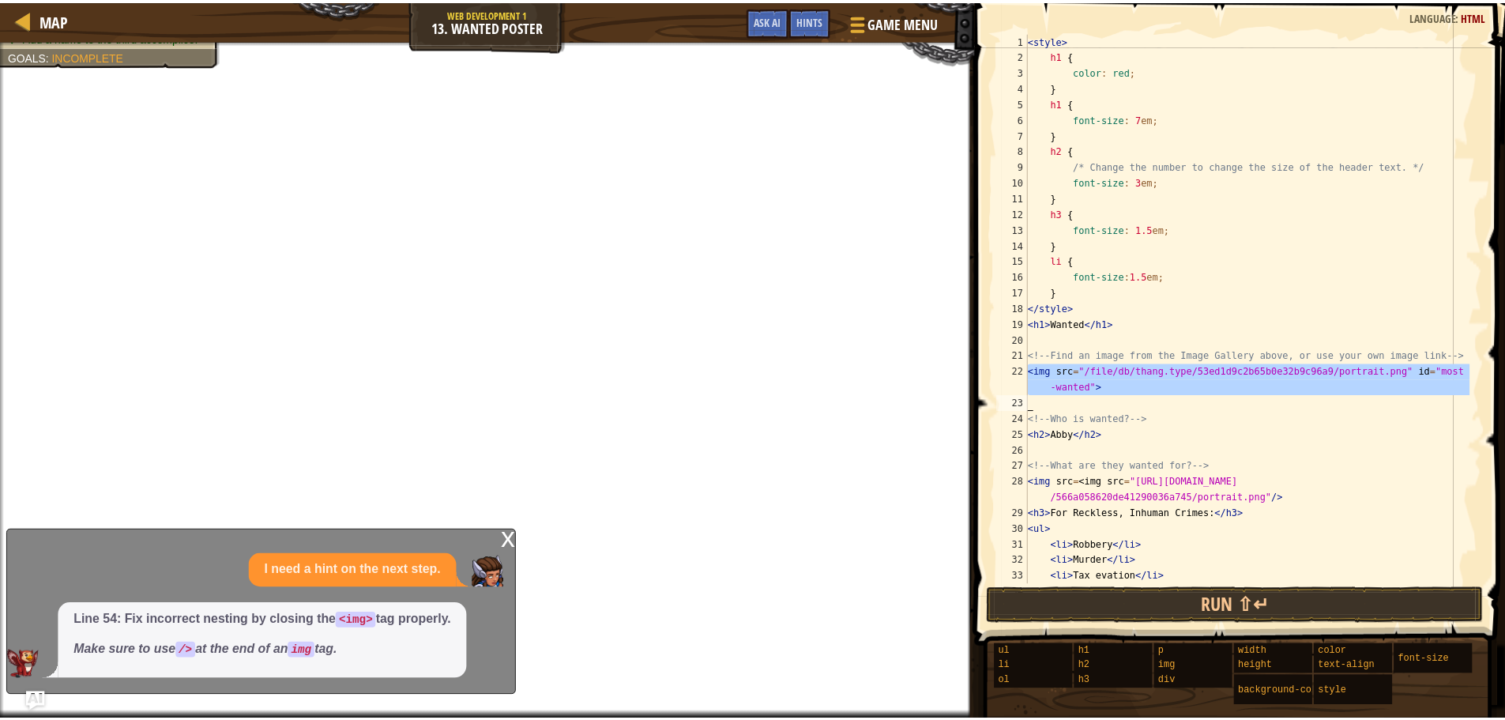
scroll to position [0, 0]
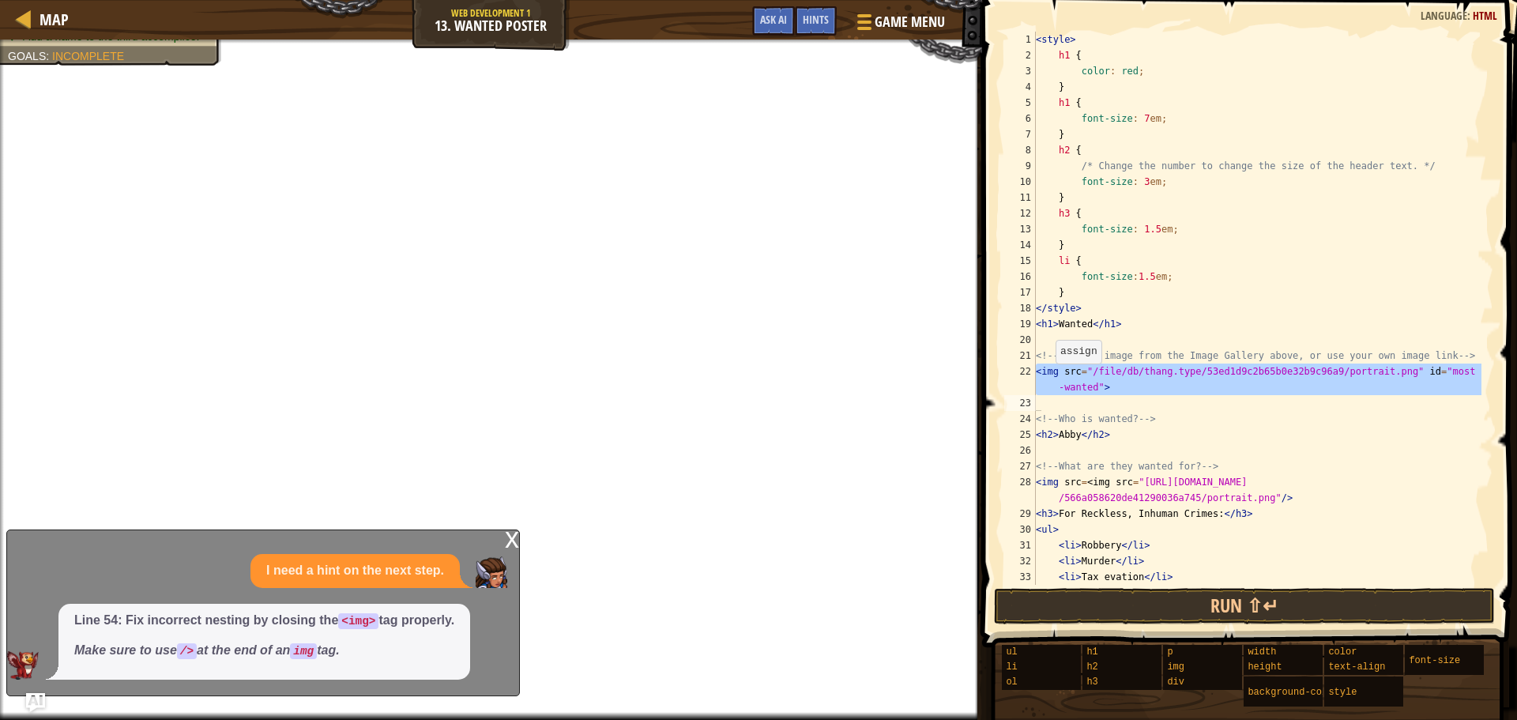
click at [506, 541] on div "x" at bounding box center [512, 538] width 14 height 16
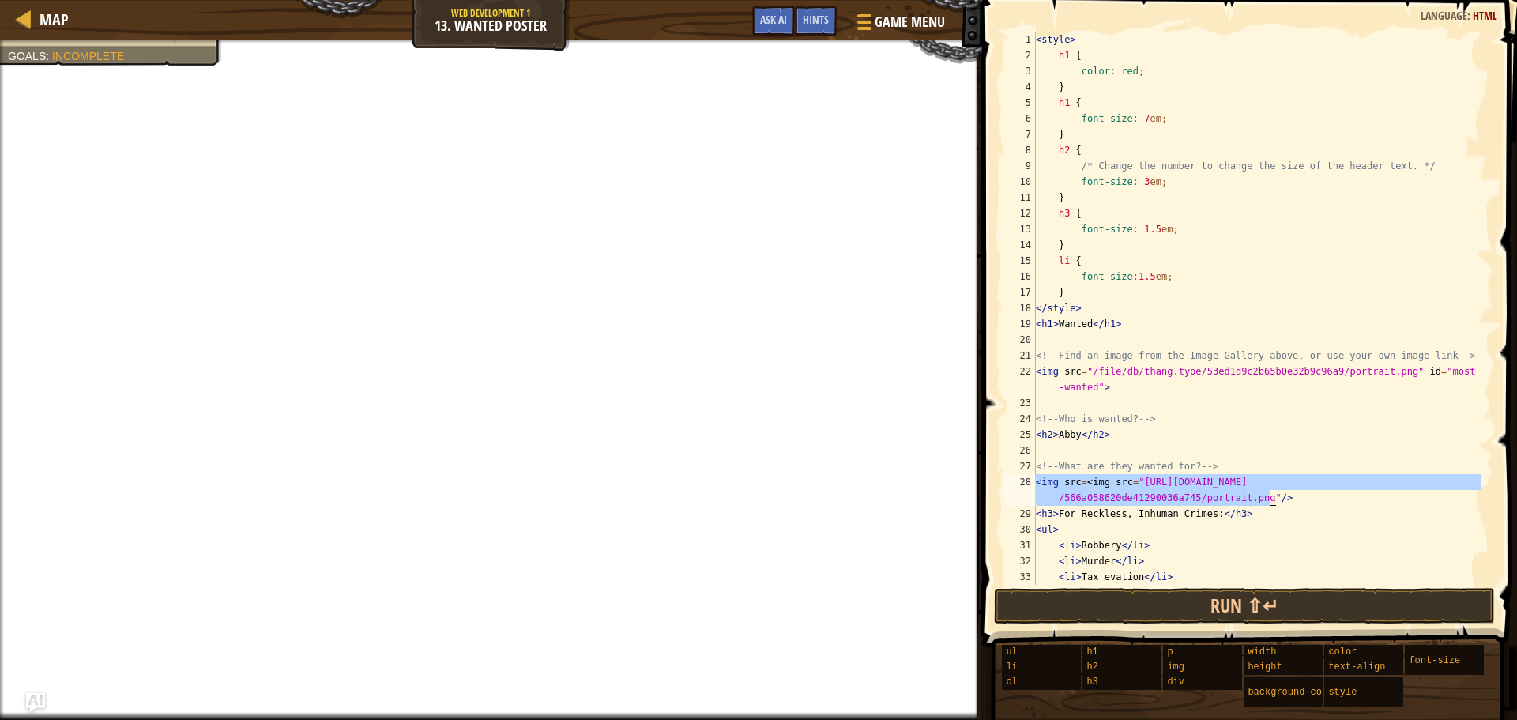
drag, startPoint x: 1036, startPoint y: 484, endPoint x: 1262, endPoint y: 491, distance: 226.1
click at [1264, 492] on div "< style > h1 { color : red ; } h1 { font-size : 7 em ; } h2 { /* Change the num…" at bounding box center [1257, 324] width 449 height 585
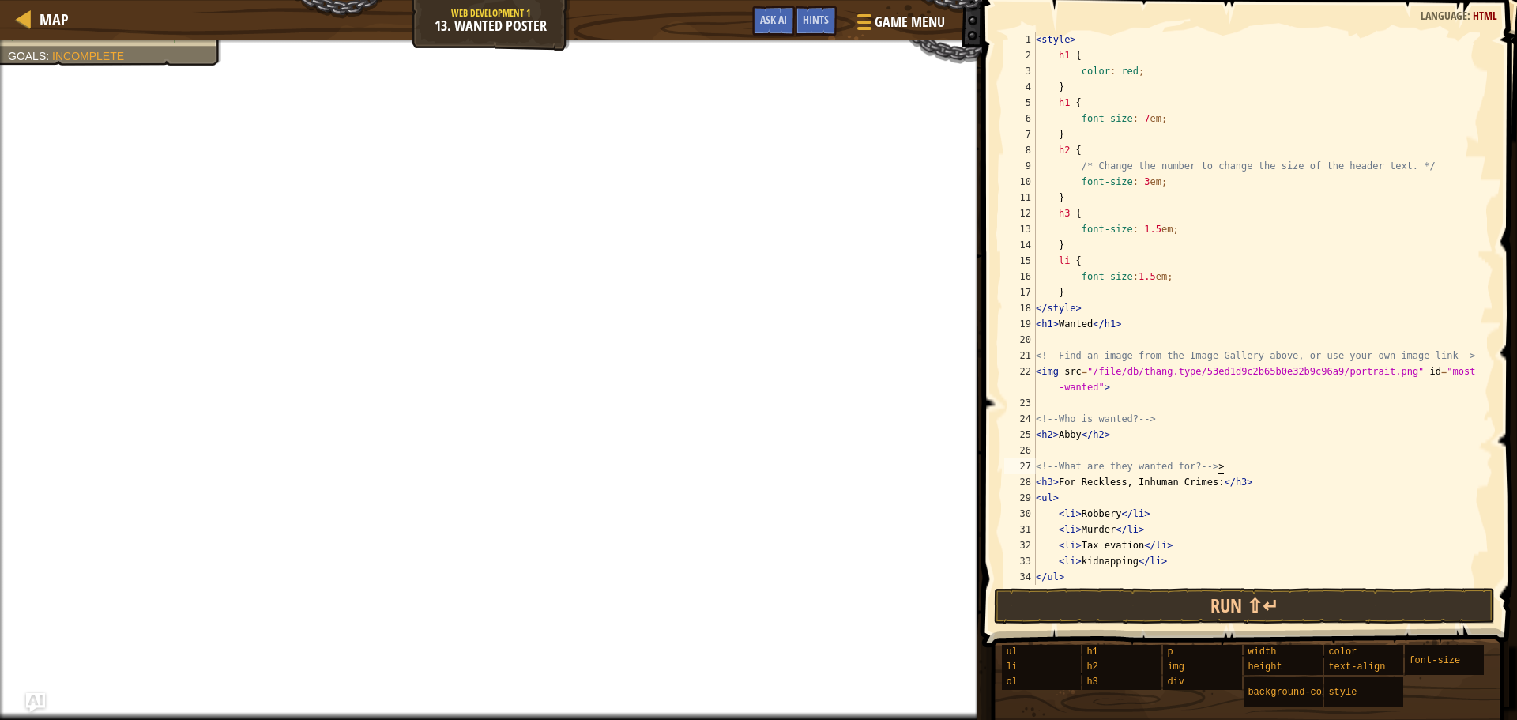
click at [1229, 463] on div "< style > h1 { color : red ; } h1 { font-size : 7 em ; } h2 { /* Change the num…" at bounding box center [1257, 324] width 449 height 585
drag, startPoint x: 1083, startPoint y: 368, endPoint x: 1312, endPoint y: 380, distance: 229.5
click at [1312, 380] on div "< style > h1 { color : red ; } h1 { font-size : 7 em ; } h2 { /* Change the num…" at bounding box center [1257, 324] width 449 height 585
type textarea "<img src="
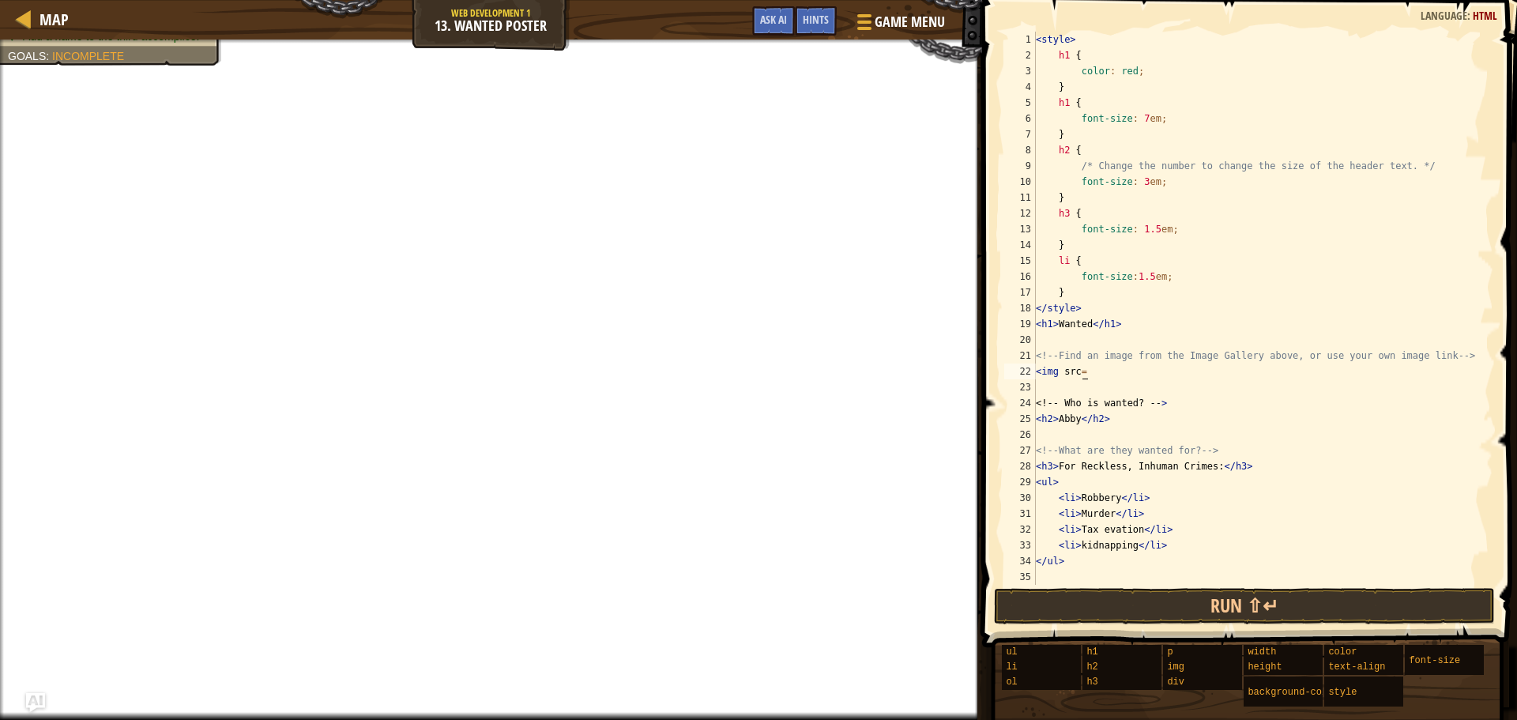
drag, startPoint x: 1119, startPoint y: 381, endPoint x: 1097, endPoint y: 367, distance: 25.9
paste textarea "<img src="[URL][DOMAIN_NAME]"/>"
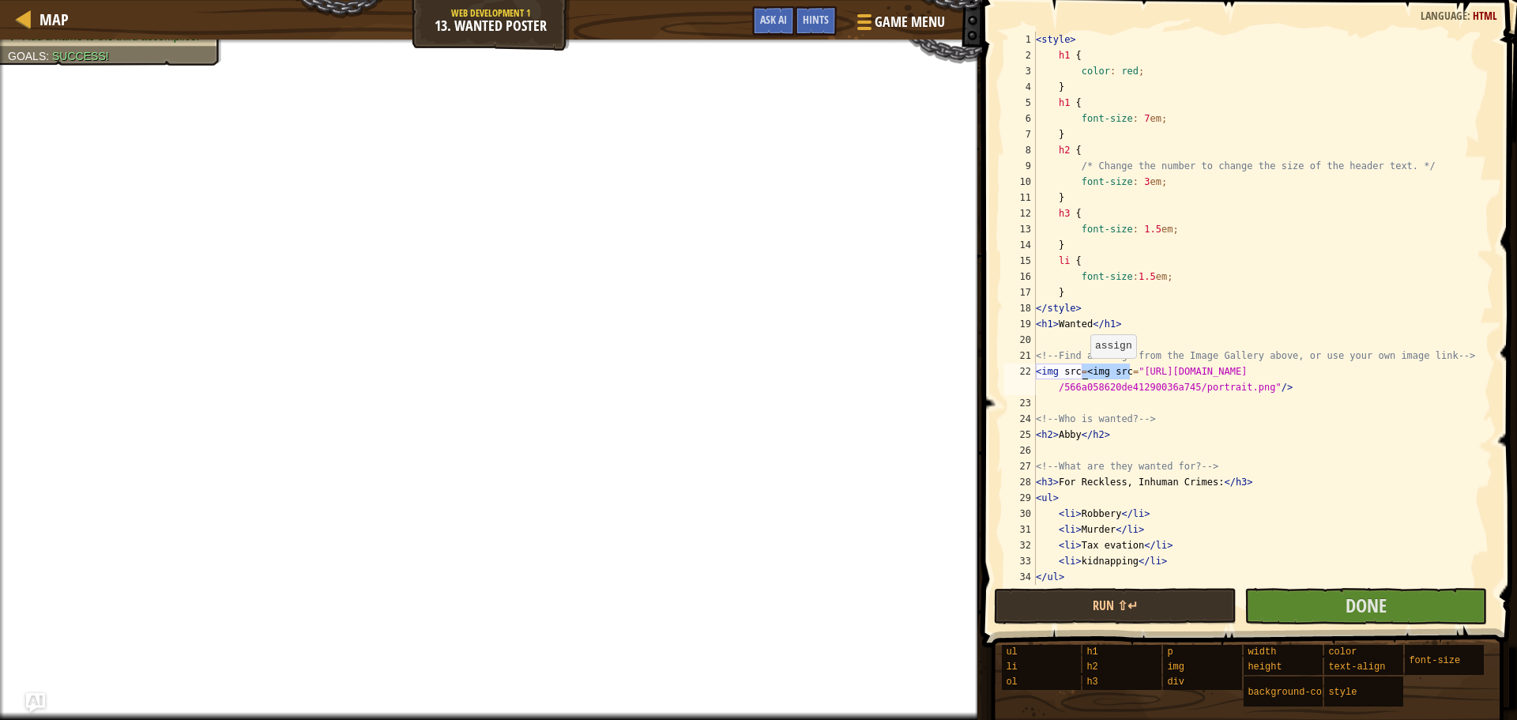
drag, startPoint x: 1130, startPoint y: 368, endPoint x: 1083, endPoint y: 374, distance: 47.7
click at [1083, 374] on div "< style > h1 { color : red ; } h1 { font-size : 7 em ; } h2 { /* Change the num…" at bounding box center [1257, 324] width 449 height 585
type textarea "<img src="[URL][DOMAIN_NAME]"/>"
click at [1382, 602] on span "Done" at bounding box center [1366, 605] width 41 height 25
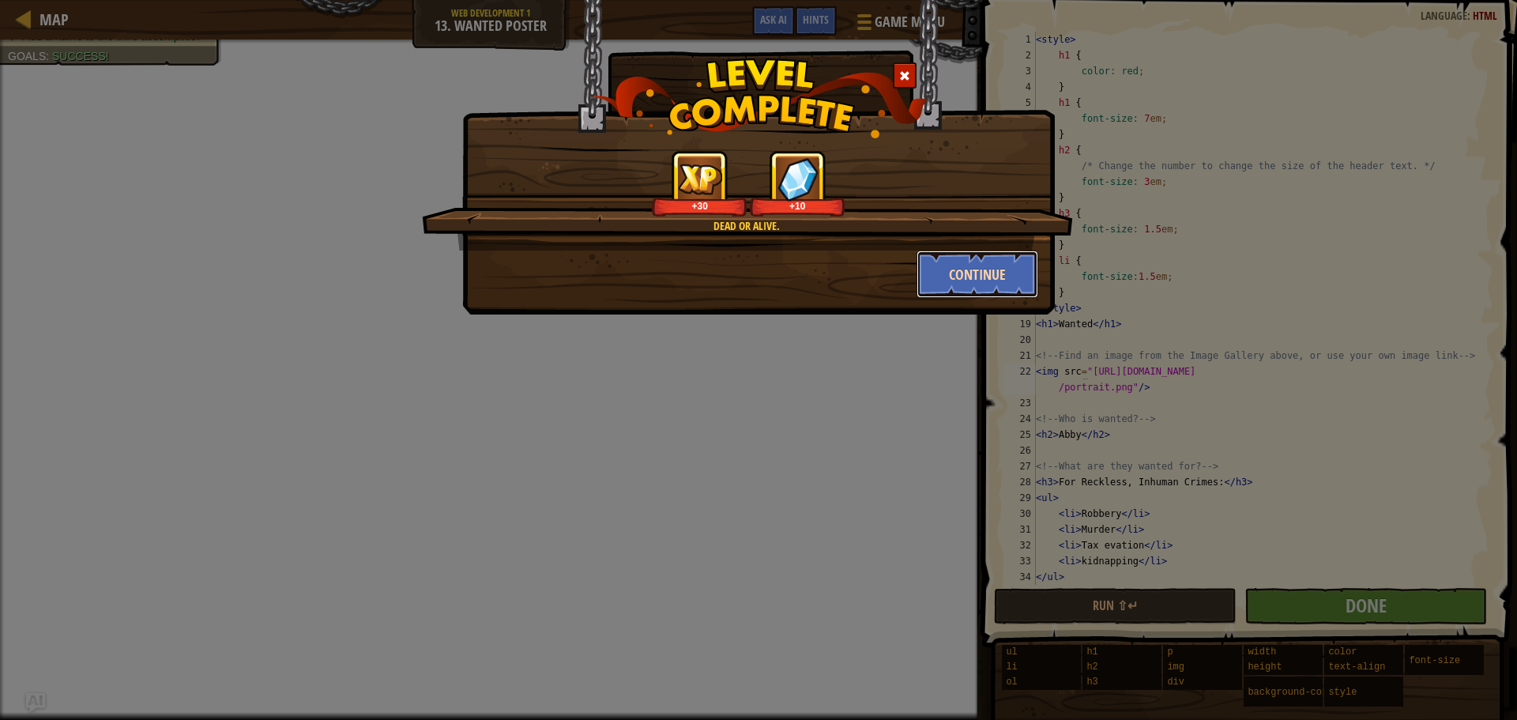
click at [959, 281] on button "Continue" at bounding box center [978, 273] width 122 height 47
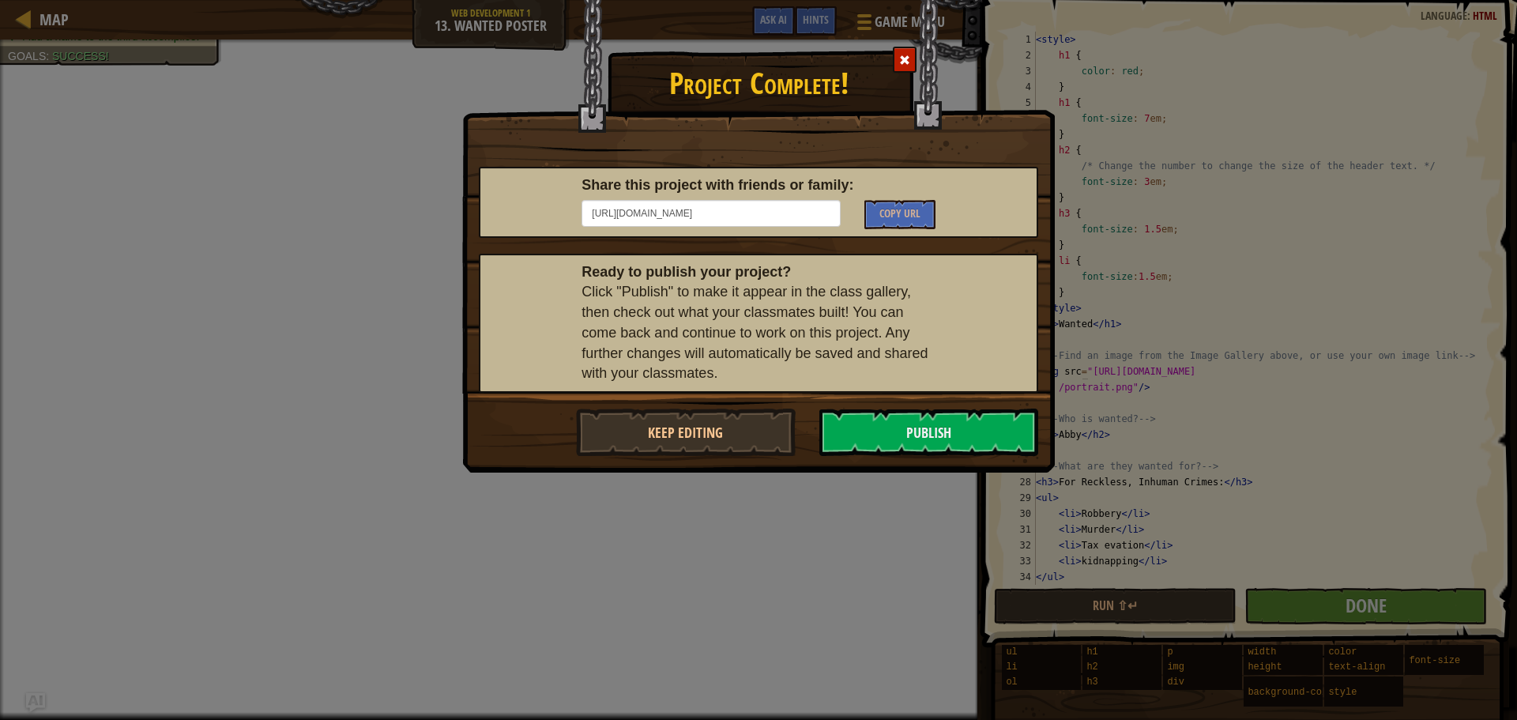
drag, startPoint x: 900, startPoint y: 45, endPoint x: 911, endPoint y: 52, distance: 13.2
click at [902, 46] on div "Project Complete! Share this project with friends or family: [URL][DOMAIN_NAME]…" at bounding box center [758, 196] width 593 height 394
click at [910, 52] on div at bounding box center [905, 60] width 24 height 26
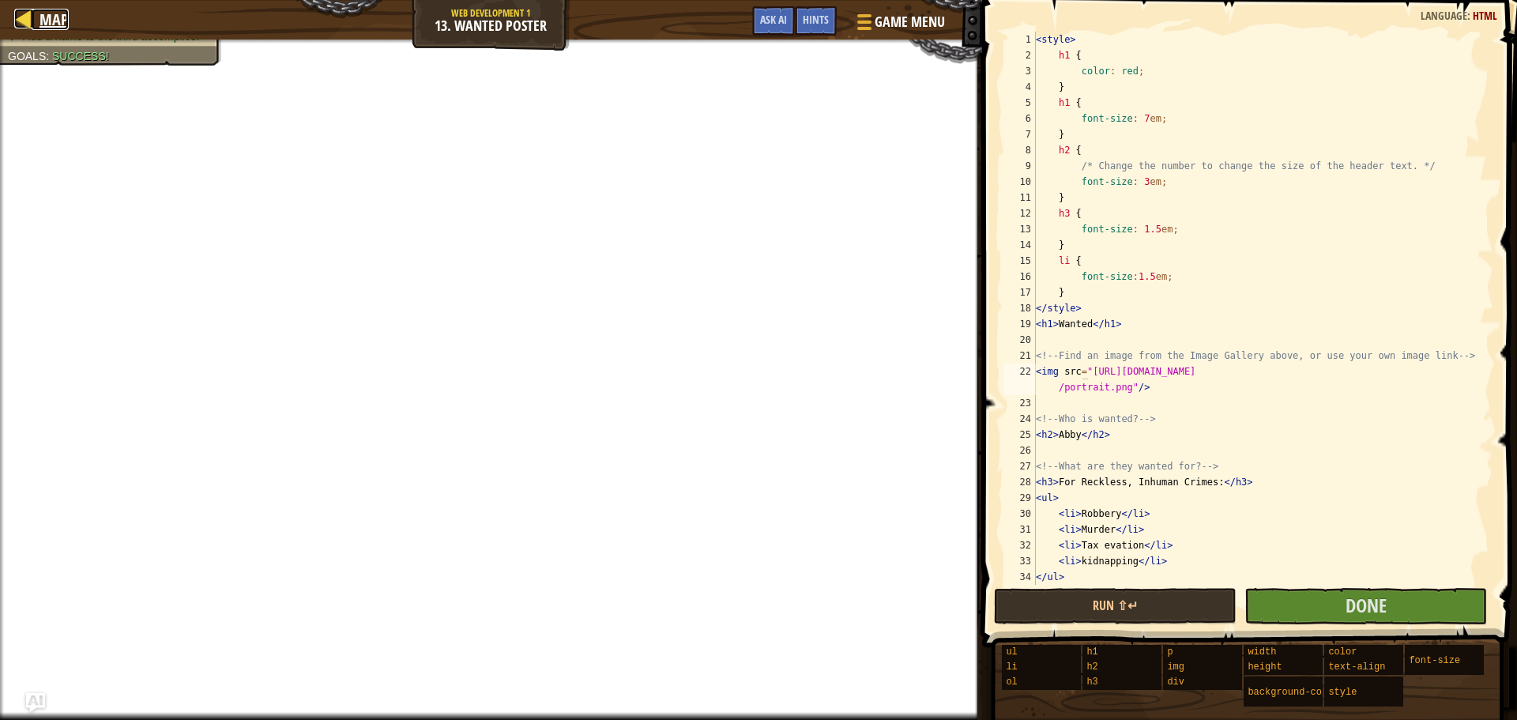
click at [62, 22] on span "Map" at bounding box center [54, 19] width 29 height 21
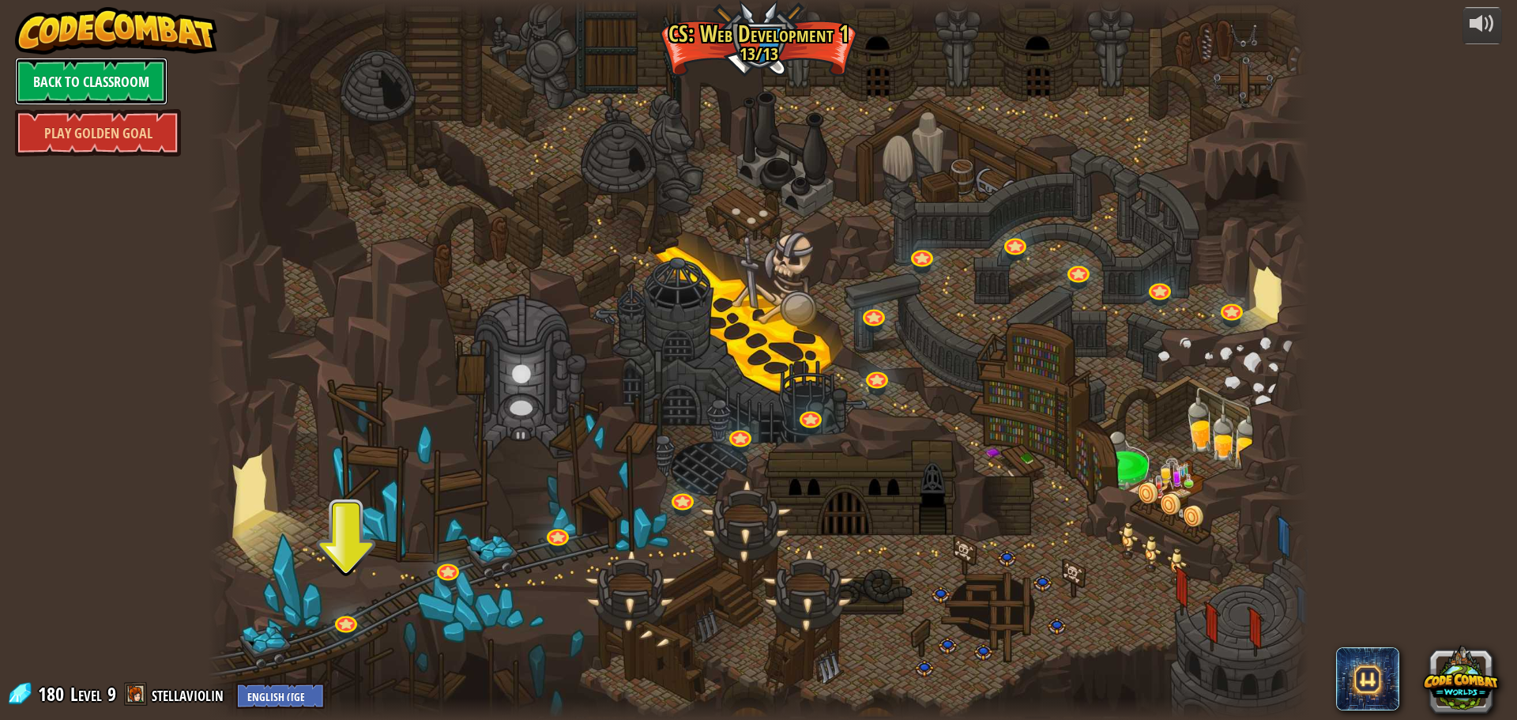
click at [107, 71] on link "Back to Classroom" at bounding box center [91, 81] width 153 height 47
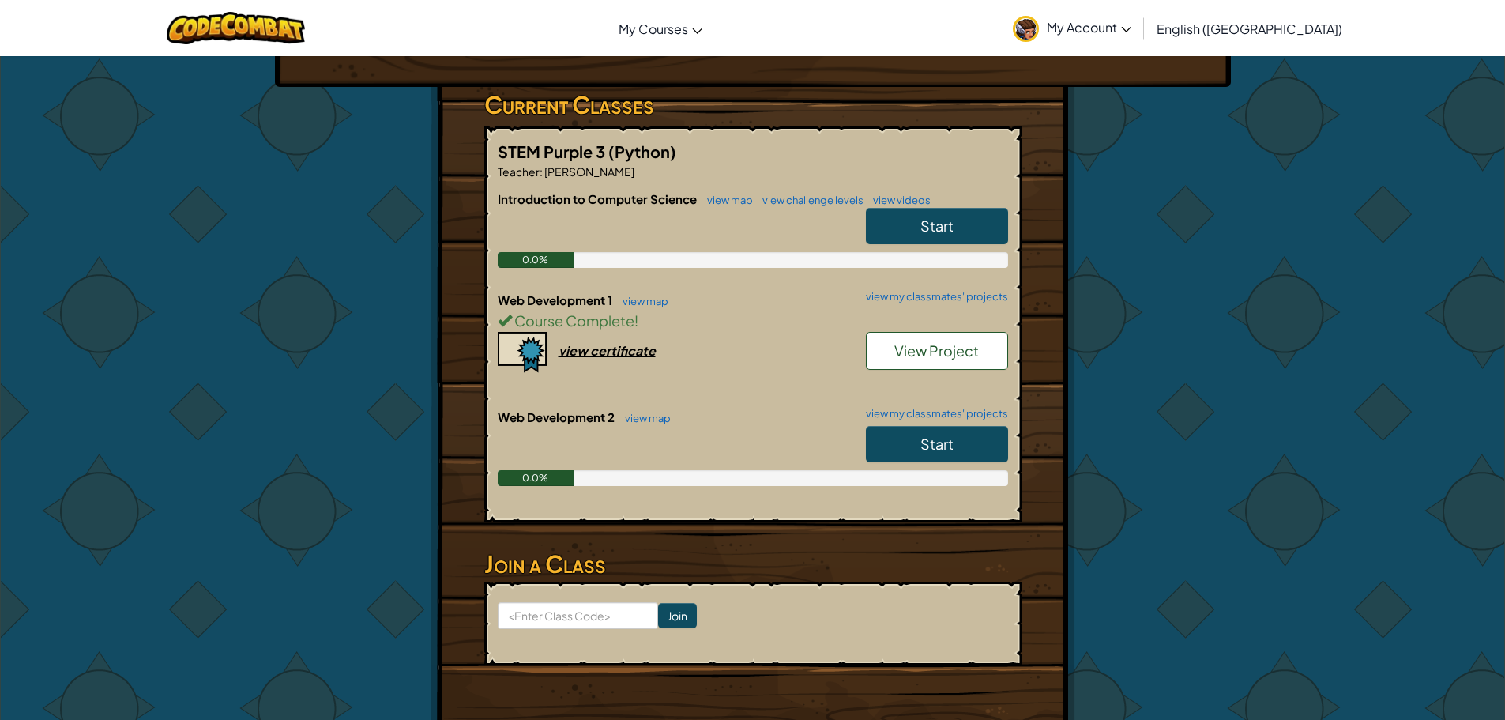
scroll to position [316, 0]
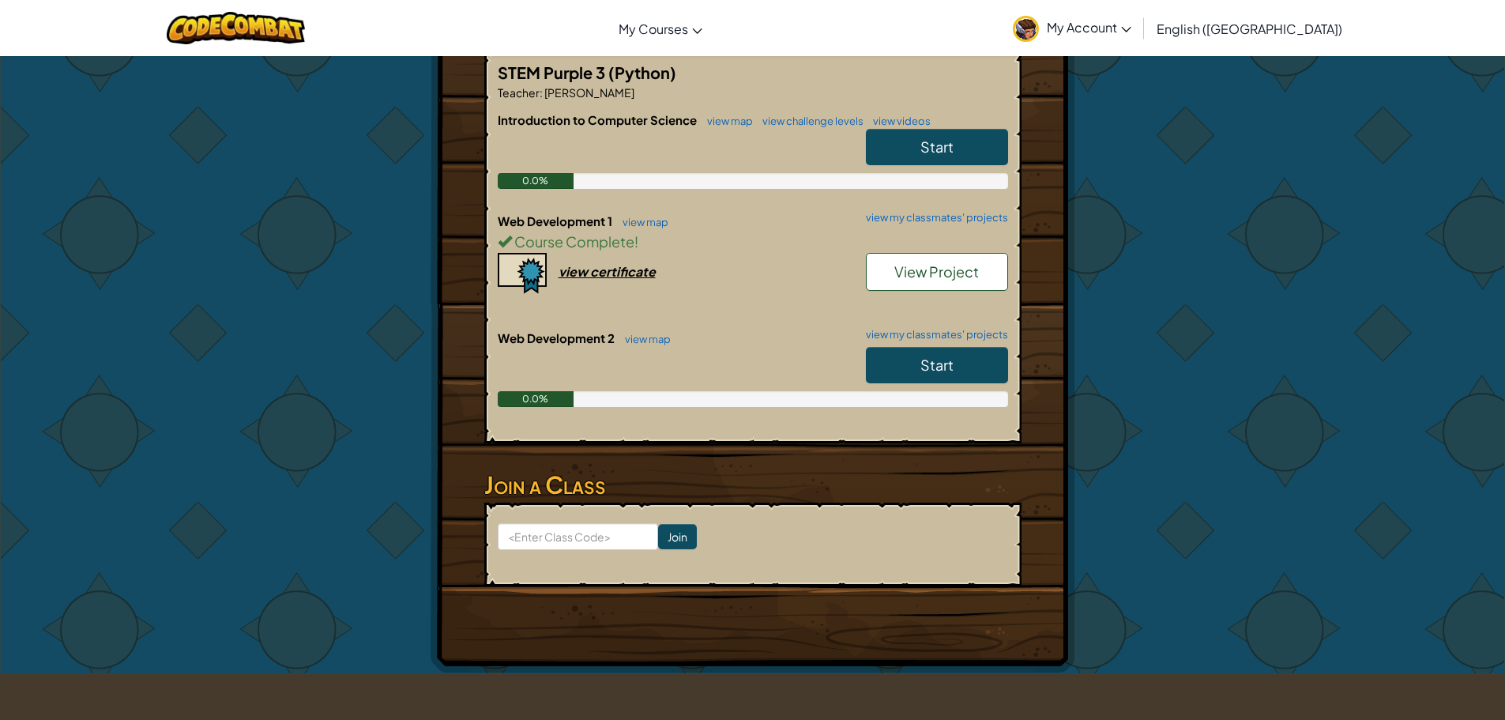
click at [914, 362] on link "Start" at bounding box center [937, 365] width 142 height 36
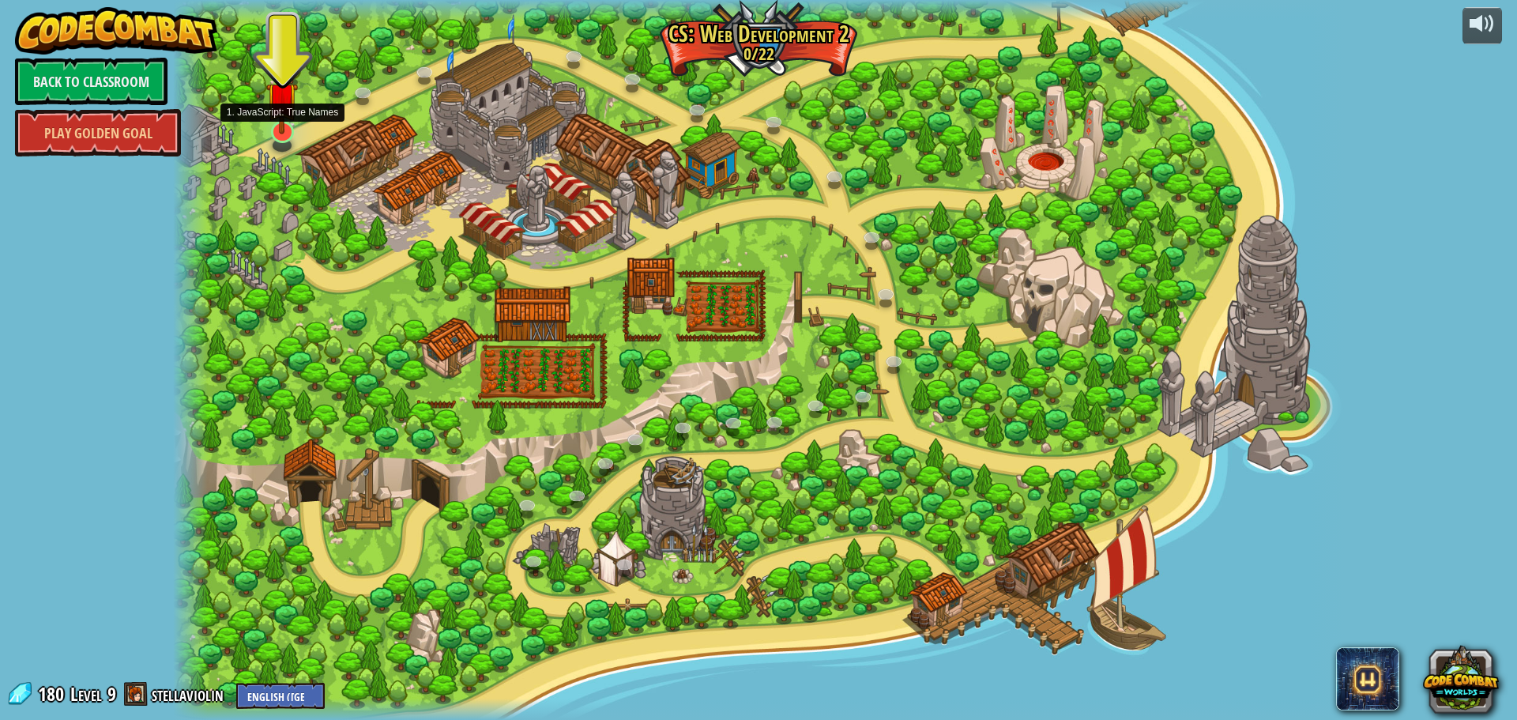
click at [291, 120] on img at bounding box center [282, 98] width 32 height 73
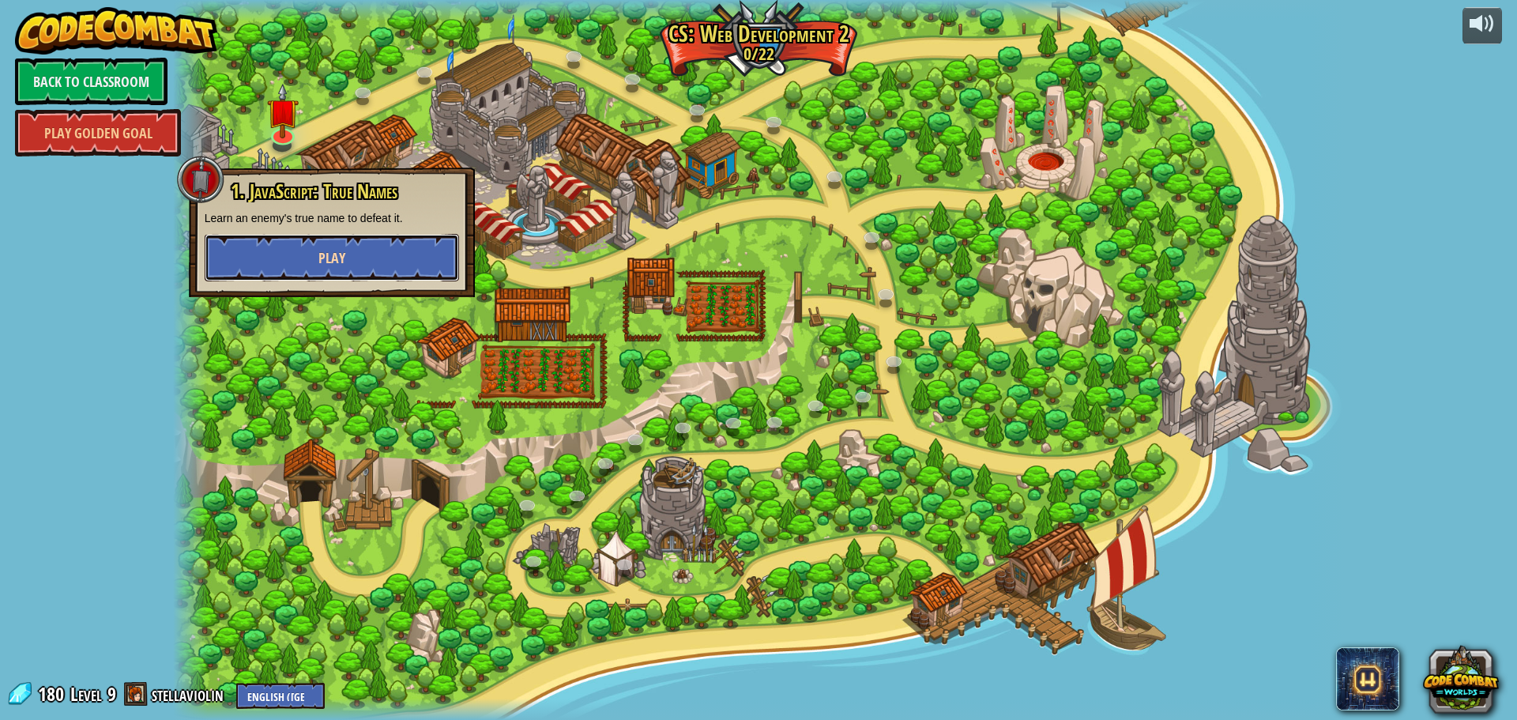
click at [332, 262] on span "Play" at bounding box center [331, 258] width 27 height 20
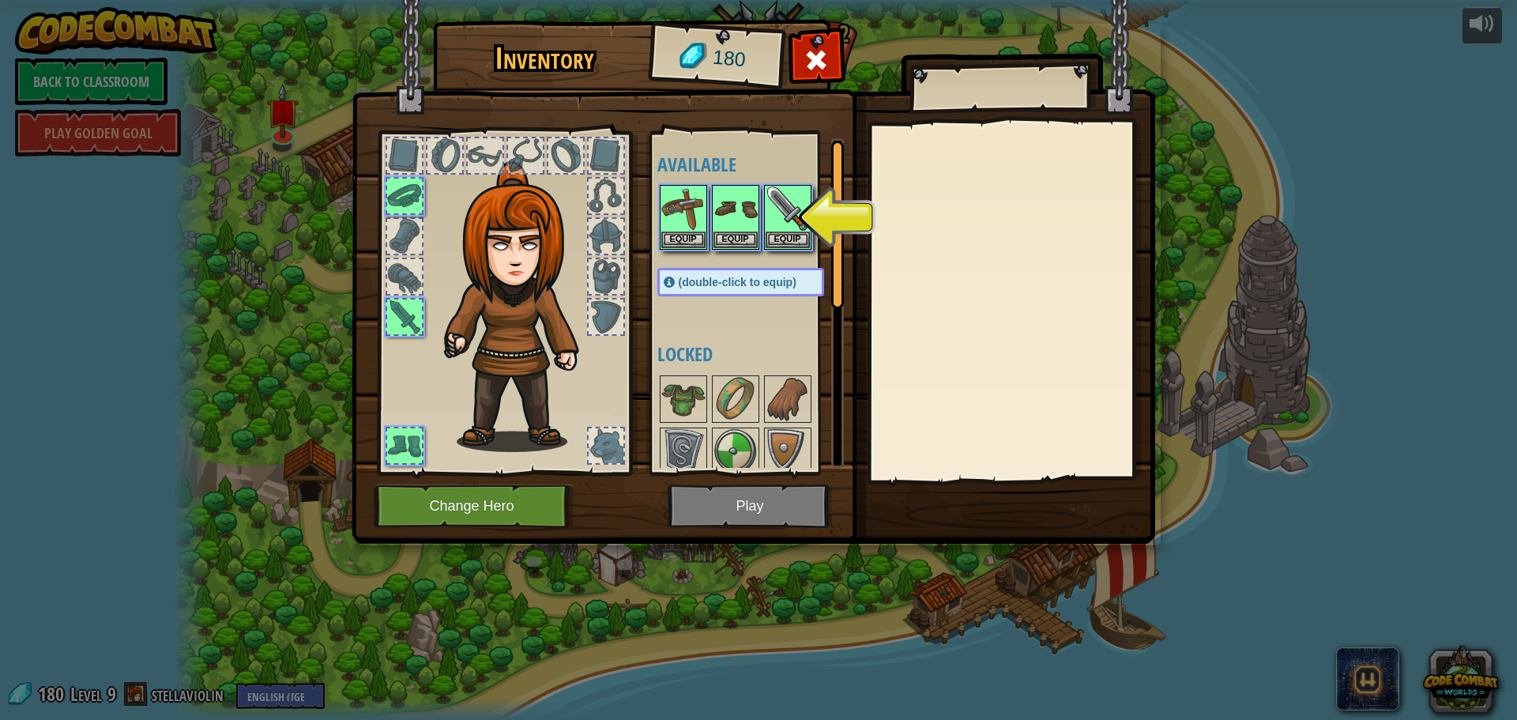
click at [393, 450] on div at bounding box center [404, 445] width 35 height 35
click at [396, 447] on div at bounding box center [404, 445] width 35 height 35
click at [688, 227] on img at bounding box center [683, 208] width 44 height 44
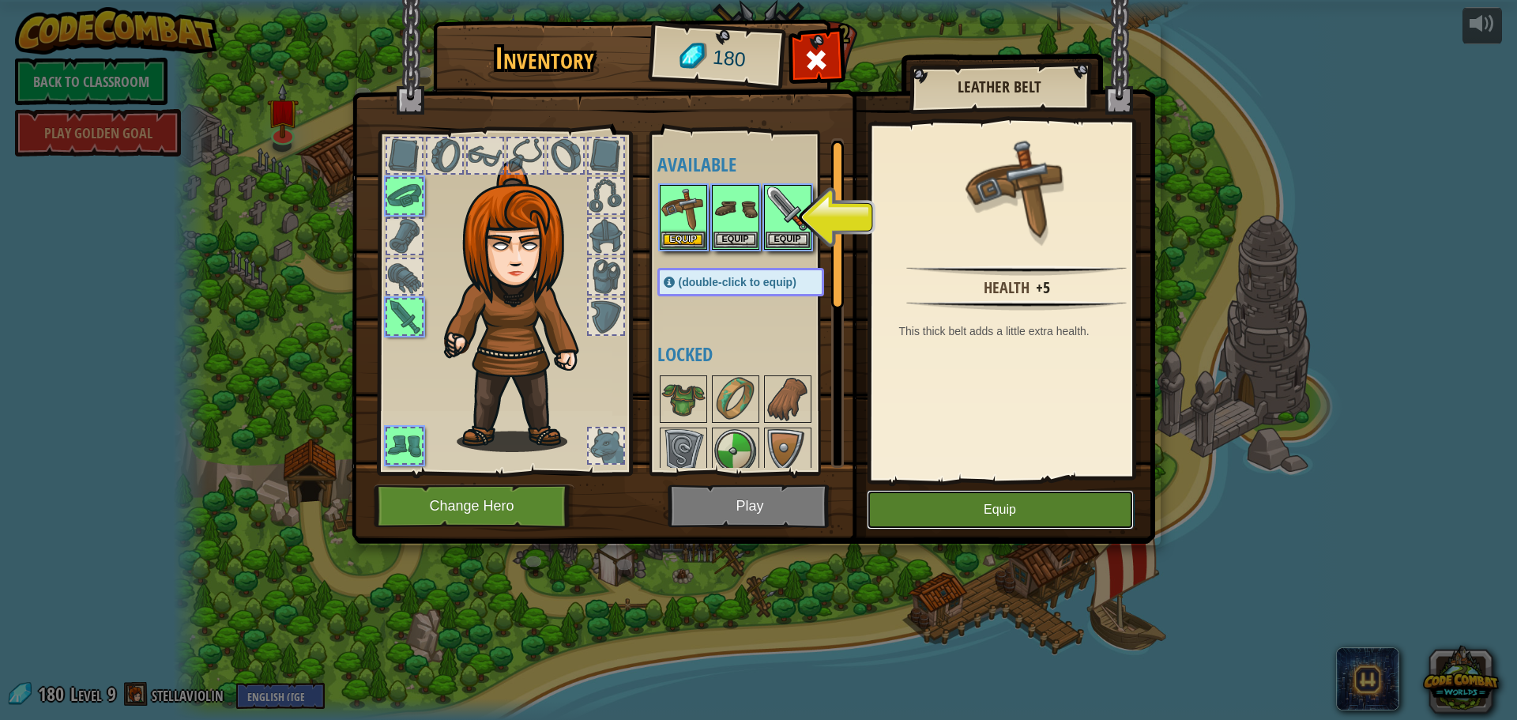
click at [1011, 495] on button "Equip" at bounding box center [1000, 510] width 267 height 40
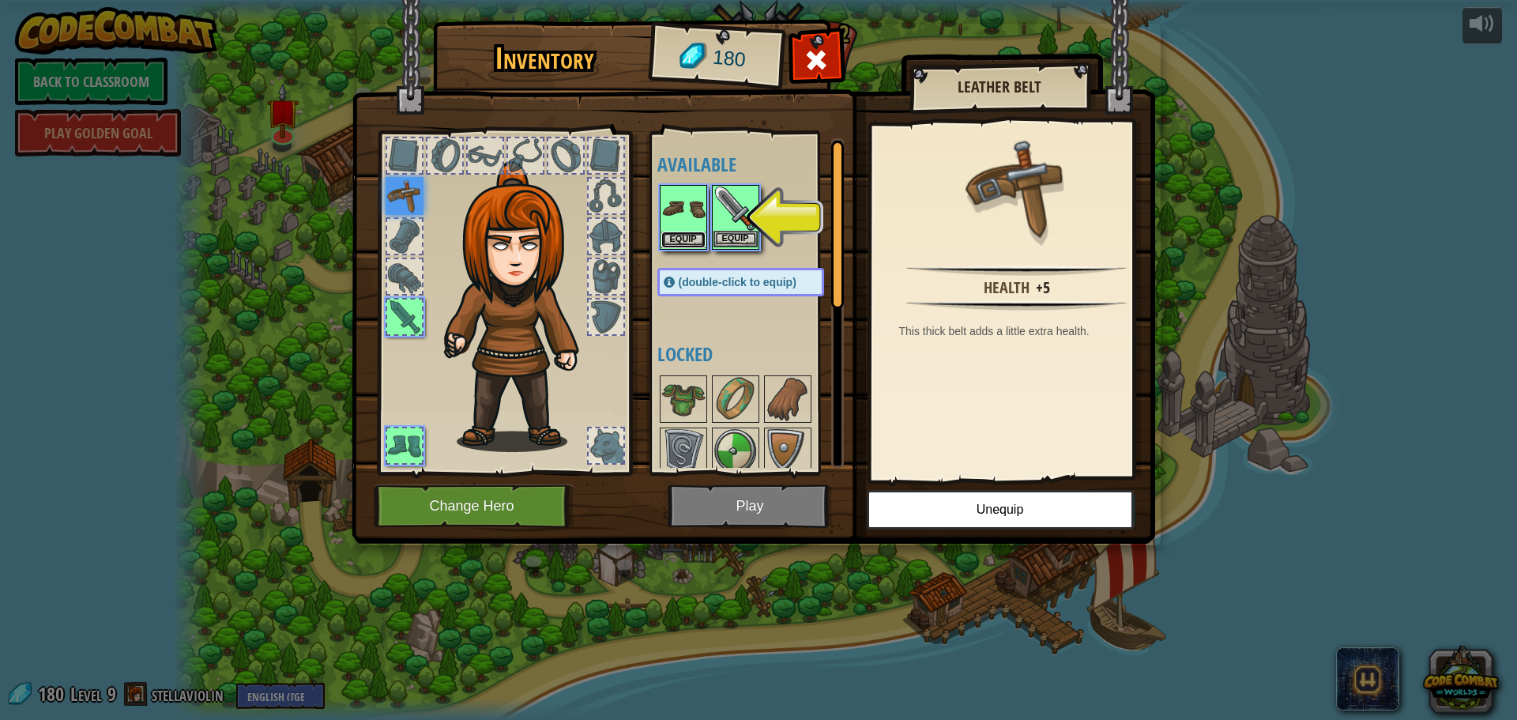
click at [672, 240] on button "Equip" at bounding box center [683, 240] width 44 height 17
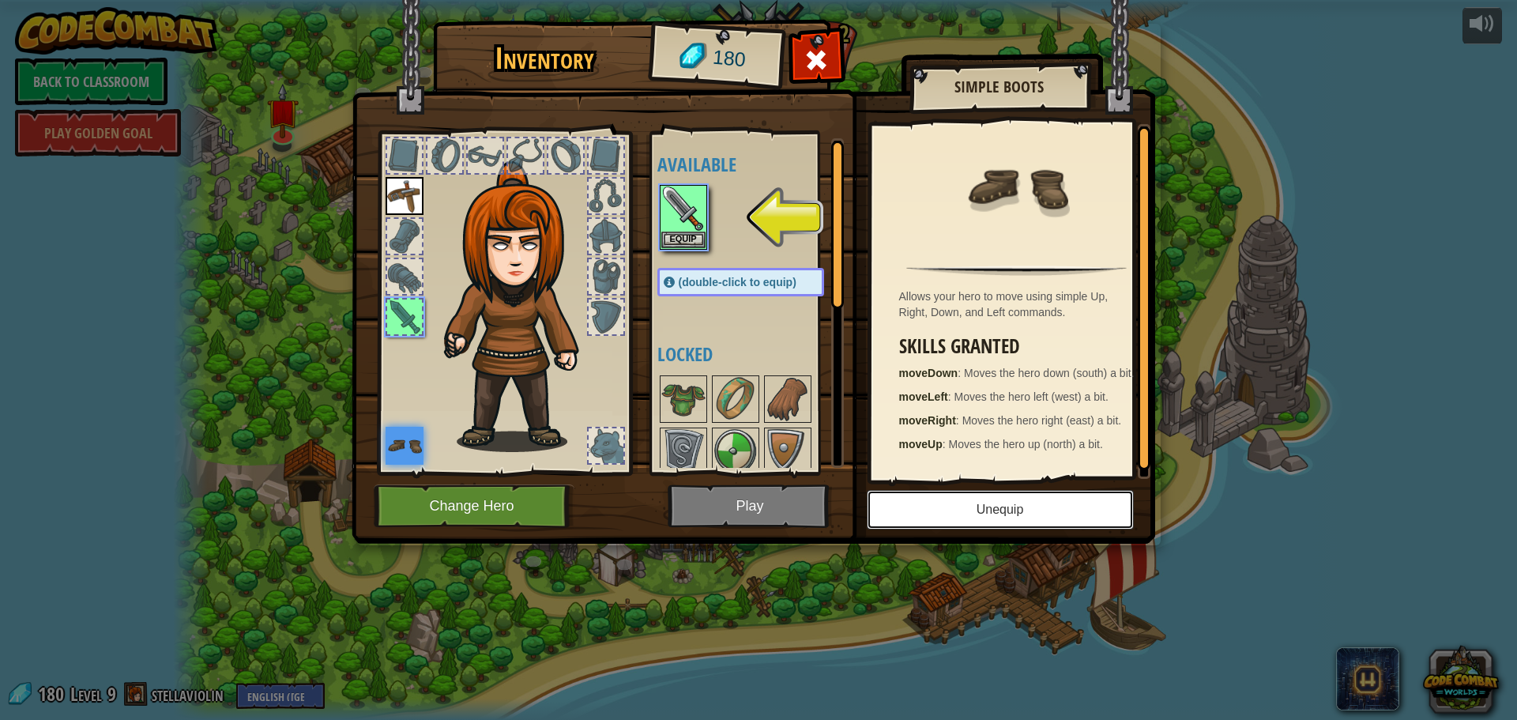
click at [933, 499] on button "Unequip" at bounding box center [1000, 510] width 267 height 40
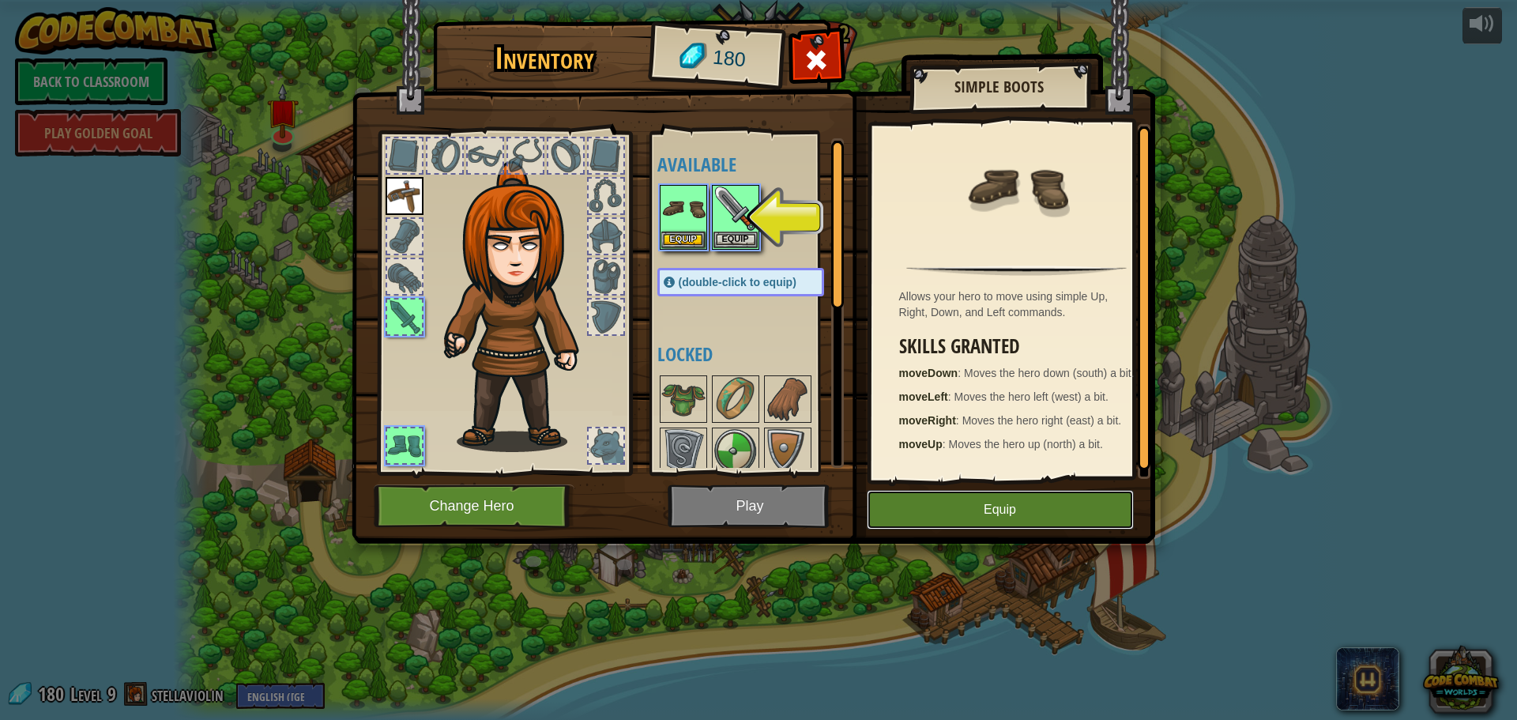
click at [921, 499] on button "Equip" at bounding box center [1000, 510] width 267 height 40
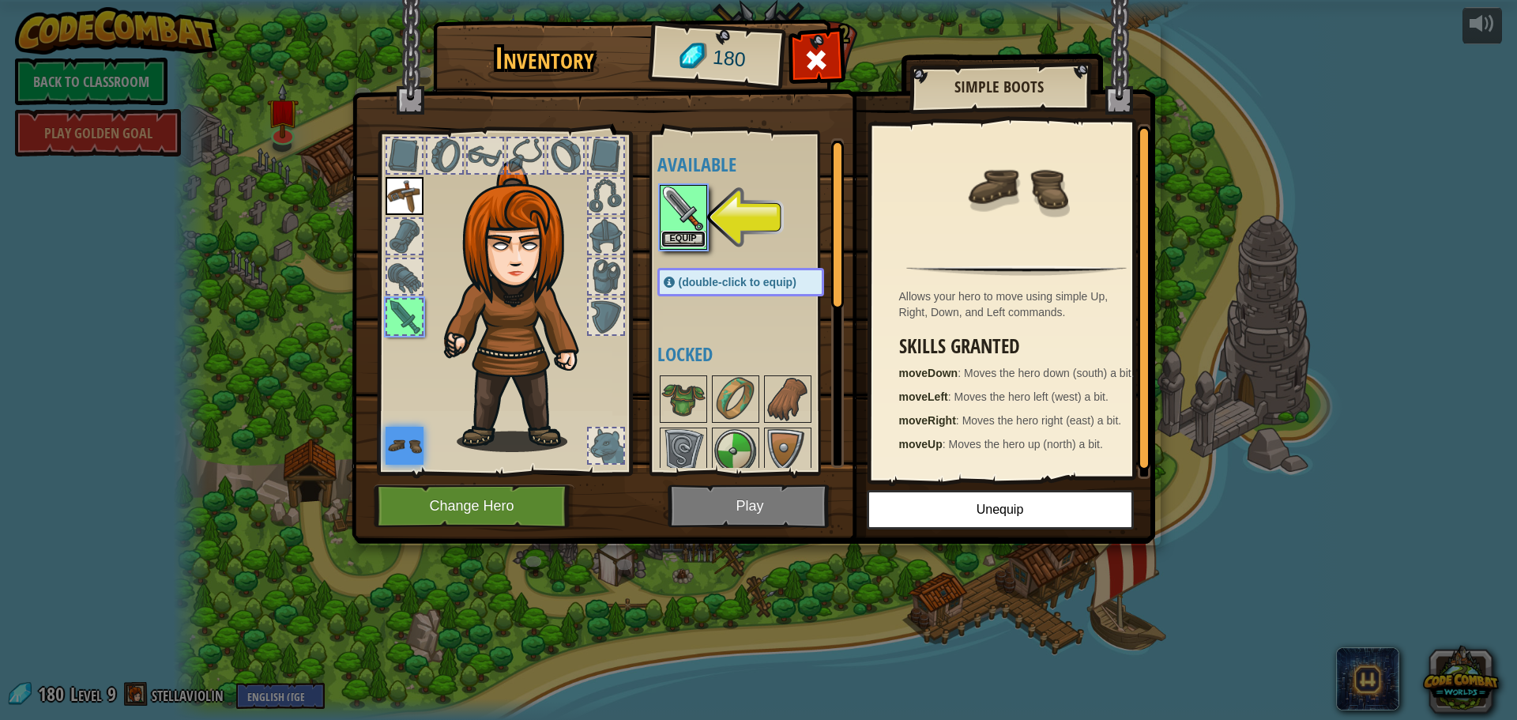
click at [680, 232] on button "Equip" at bounding box center [683, 239] width 44 height 17
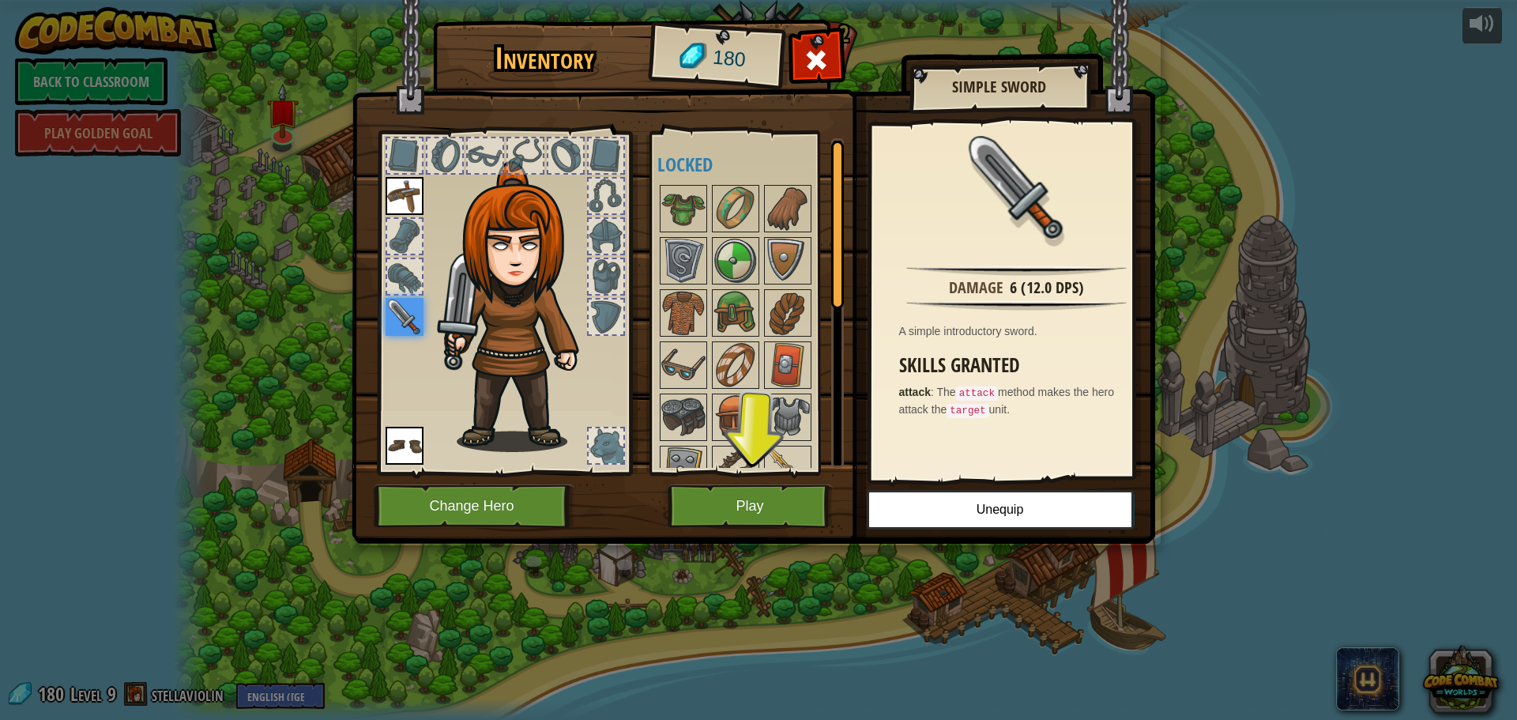
drag, startPoint x: 691, startPoint y: 204, endPoint x: 667, endPoint y: 157, distance: 52.7
click at [667, 157] on div "Available Equip Equip Equip (double-click to equip) Locked" at bounding box center [756, 303] width 198 height 330
click at [678, 192] on img at bounding box center [683, 208] width 44 height 44
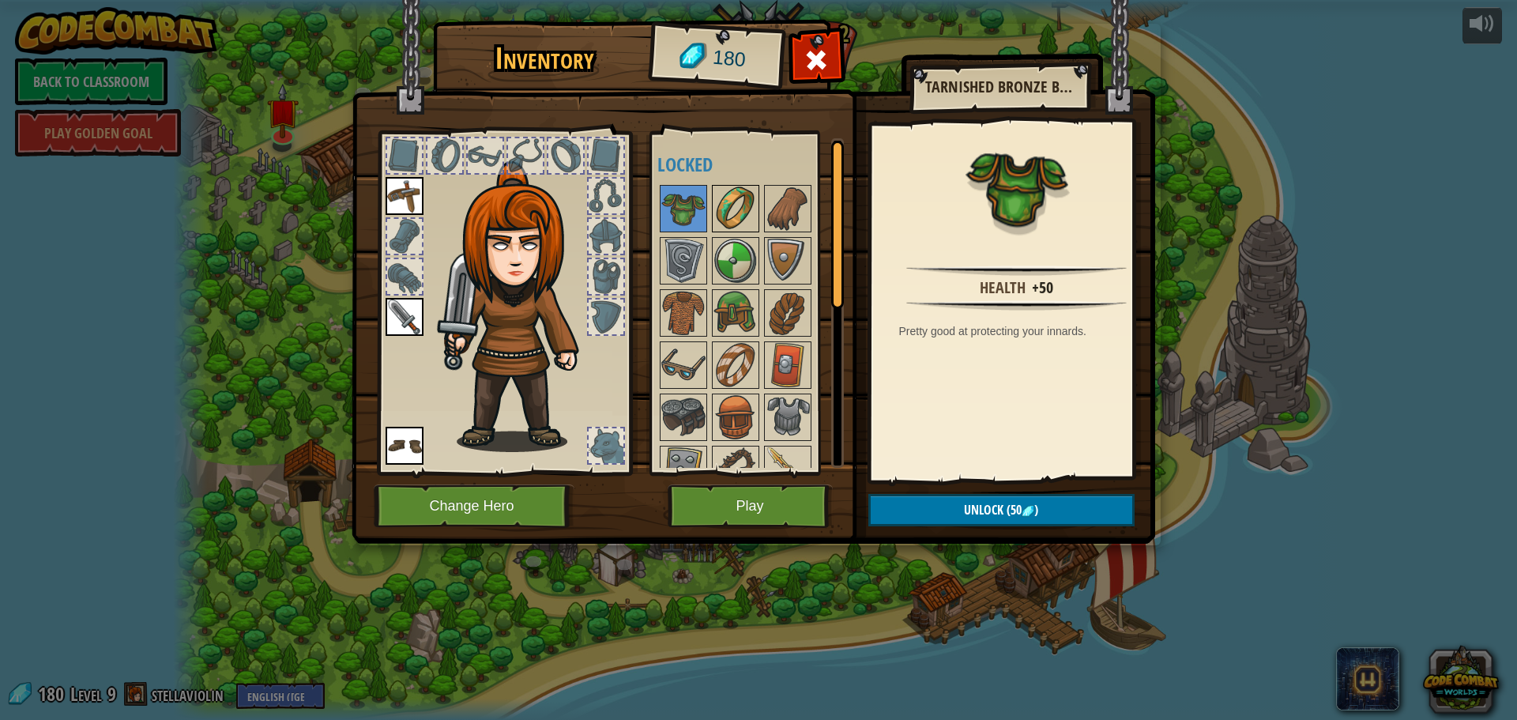
drag, startPoint x: 748, startPoint y: 213, endPoint x: 756, endPoint y: 217, distance: 8.5
click at [749, 214] on img at bounding box center [736, 208] width 44 height 44
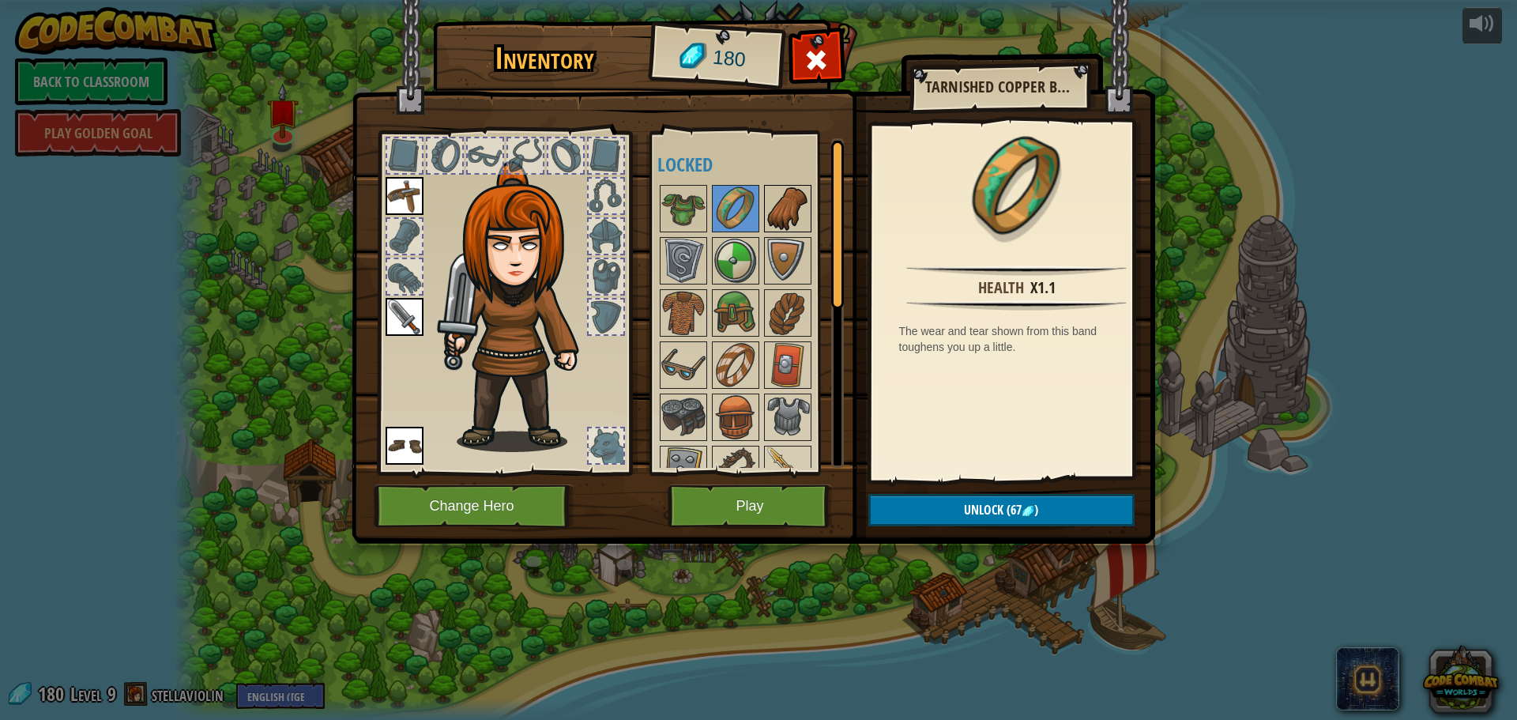
click at [804, 216] on img at bounding box center [788, 208] width 44 height 44
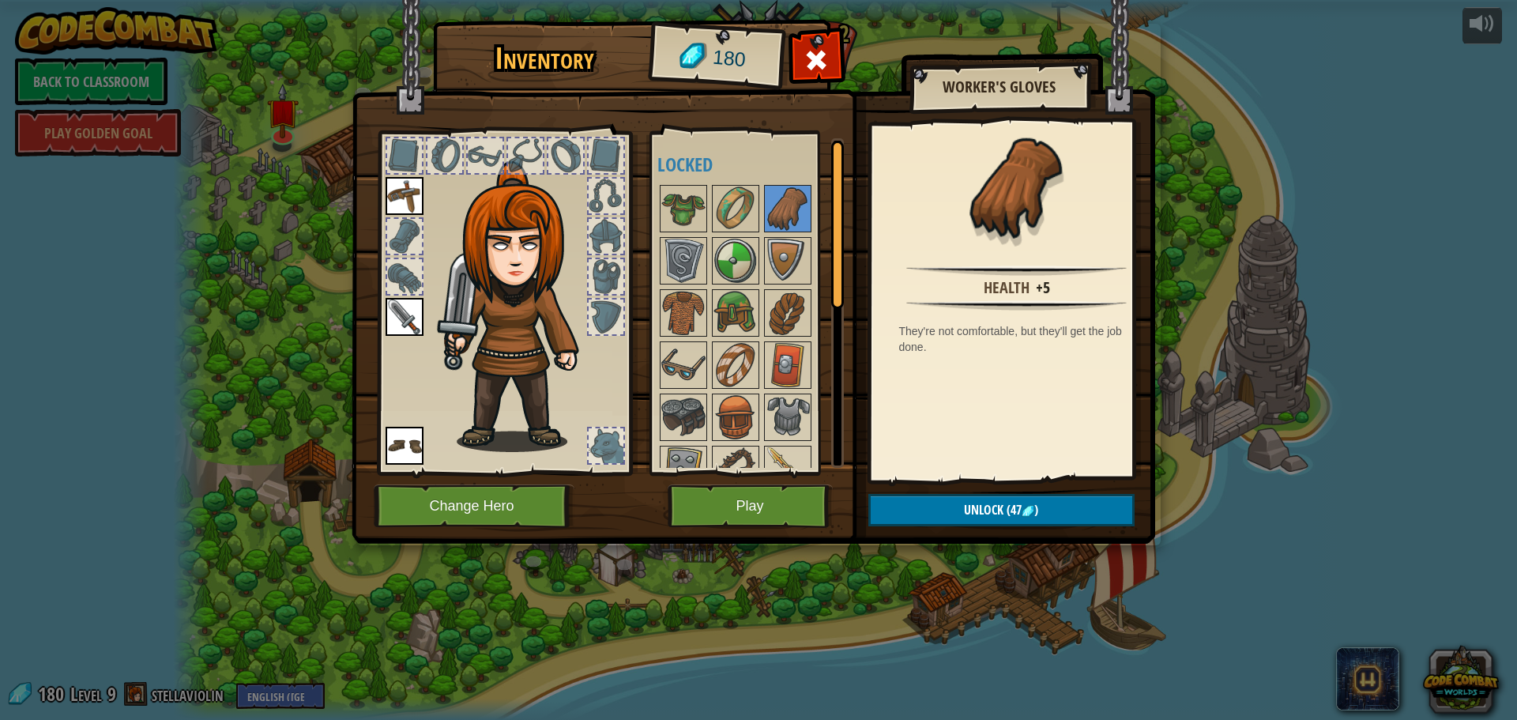
click at [452, 148] on div at bounding box center [445, 155] width 35 height 35
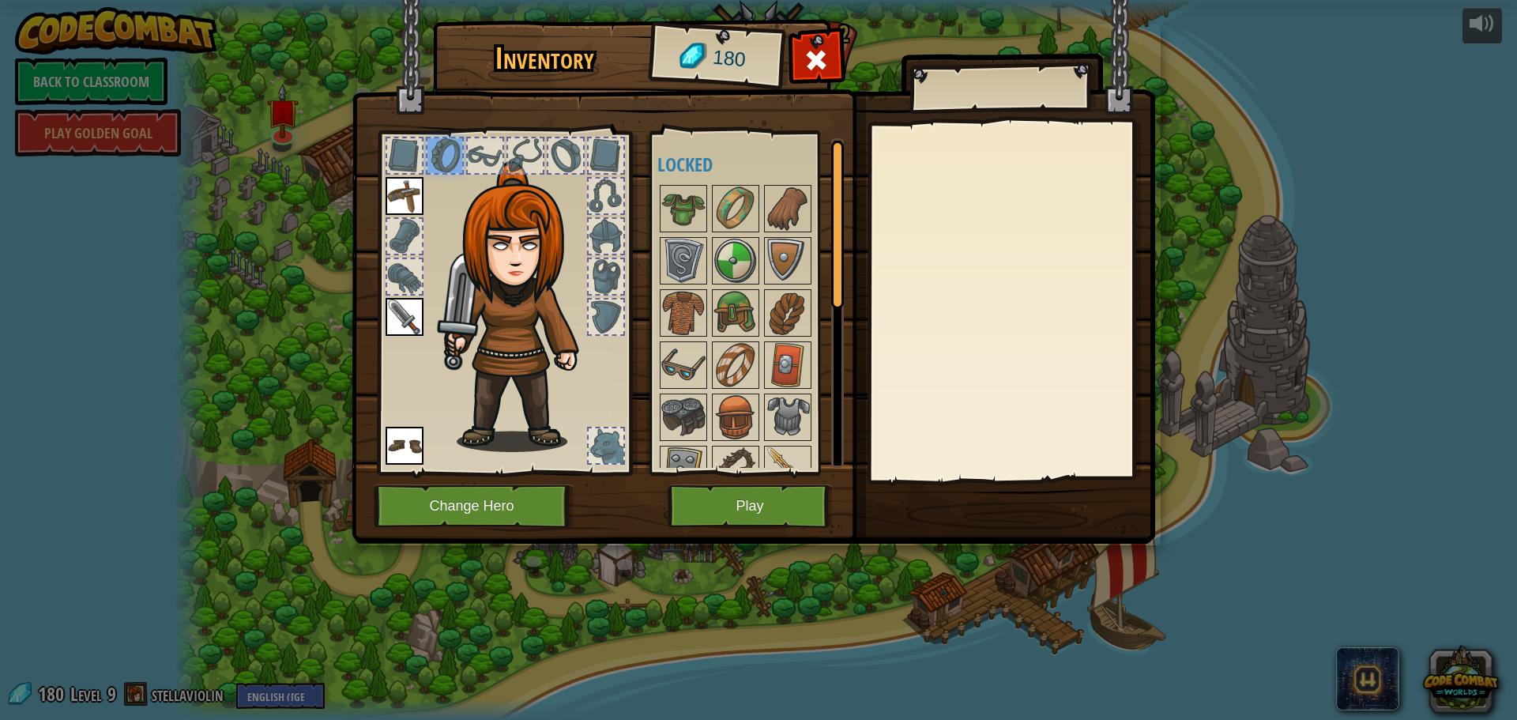
click at [466, 164] on div at bounding box center [485, 156] width 38 height 38
click at [621, 439] on div at bounding box center [606, 445] width 35 height 35
drag, startPoint x: 677, startPoint y: 206, endPoint x: 675, endPoint y: 194, distance: 12.1
click at [675, 194] on img at bounding box center [683, 208] width 44 height 44
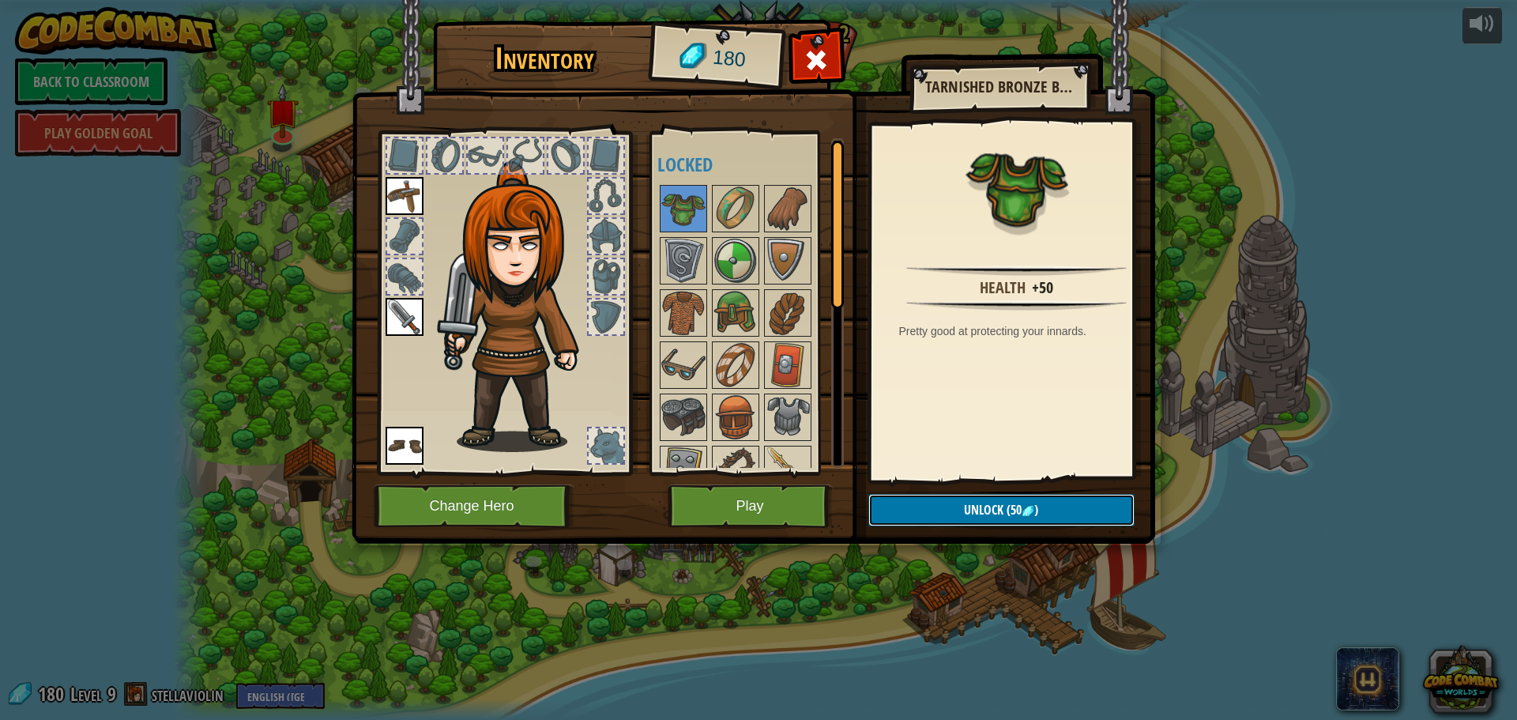
click at [901, 505] on button "Unlock (50 )" at bounding box center [1001, 510] width 266 height 32
click at [895, 503] on button "Confirm" at bounding box center [1001, 510] width 266 height 32
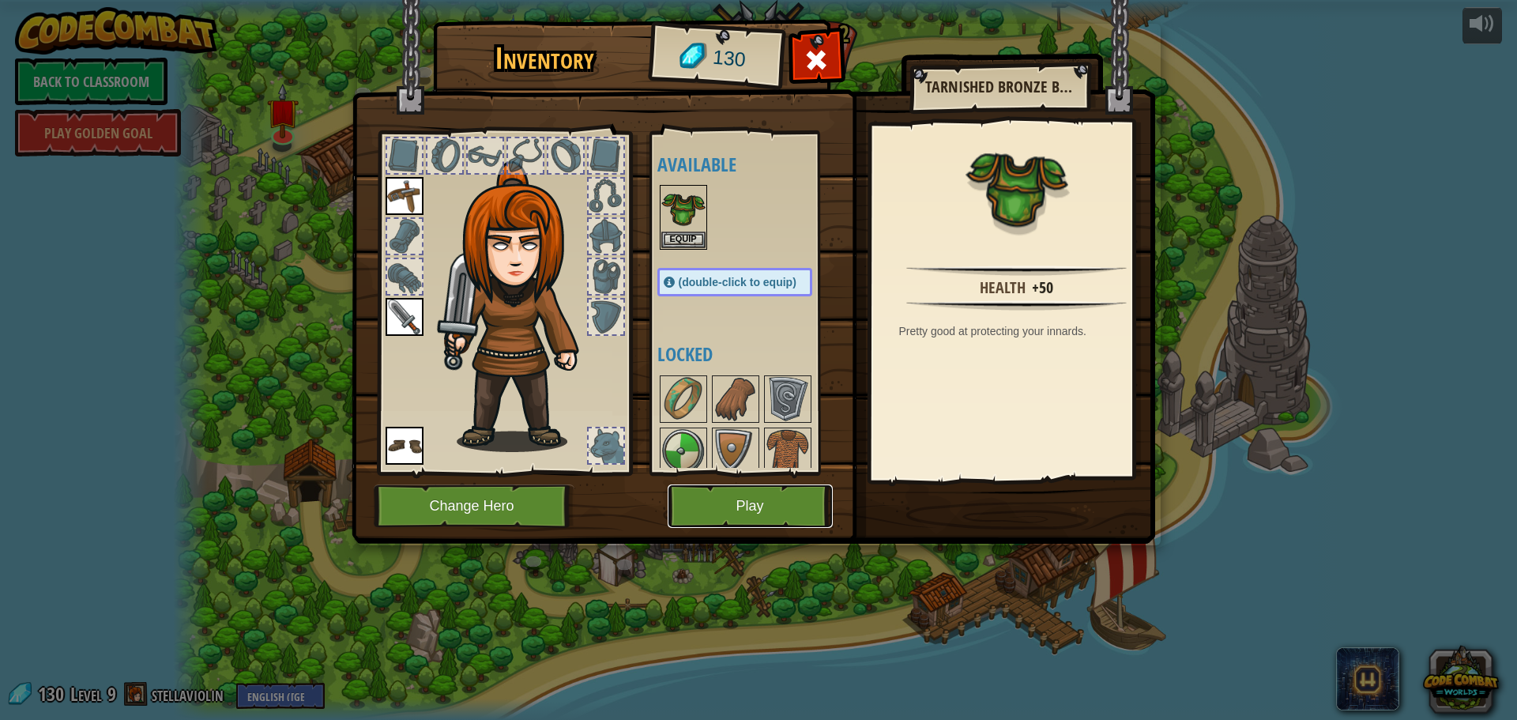
click at [725, 490] on button "Play" at bounding box center [750, 505] width 165 height 43
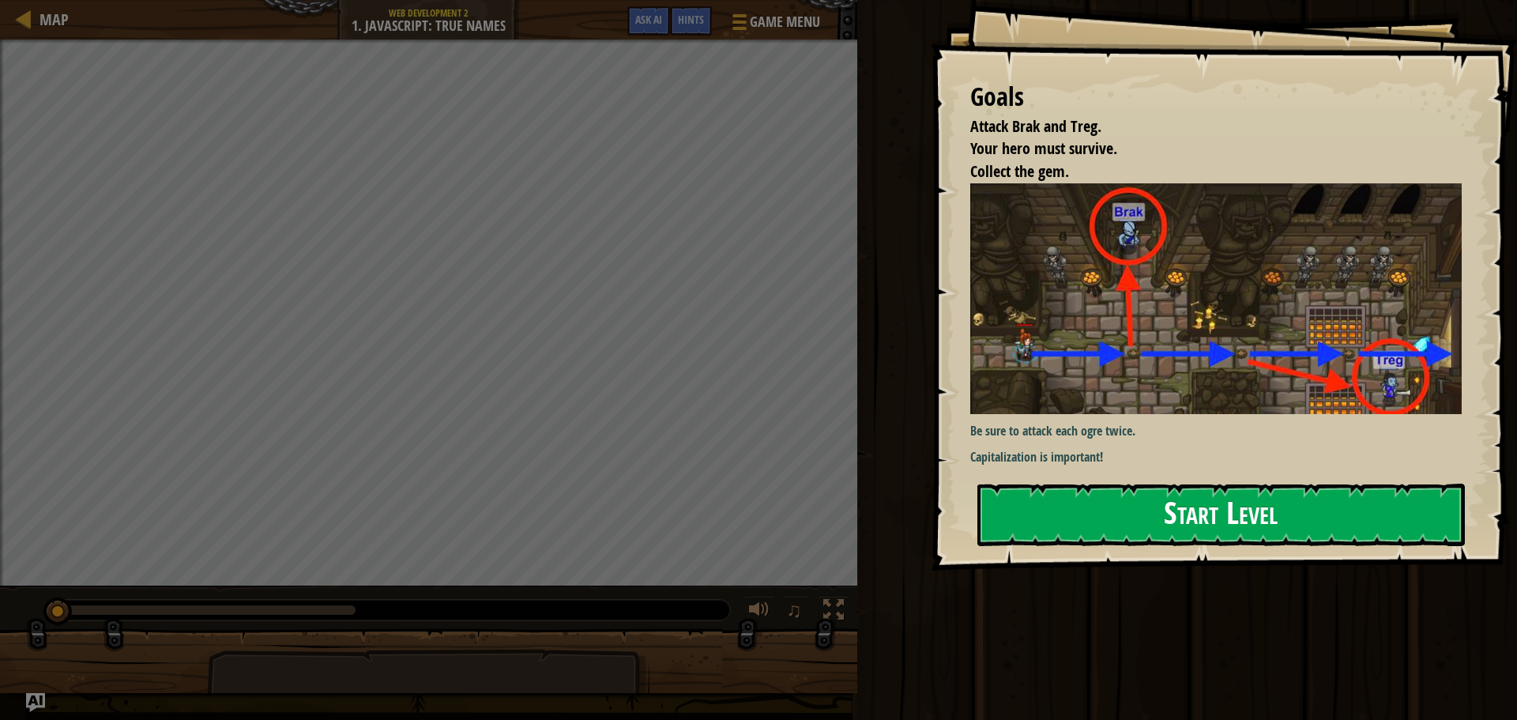
drag, startPoint x: 1169, startPoint y: 493, endPoint x: 1174, endPoint y: 484, distance: 11.0
click at [1166, 484] on button "Start Level" at bounding box center [1221, 515] width 488 height 62
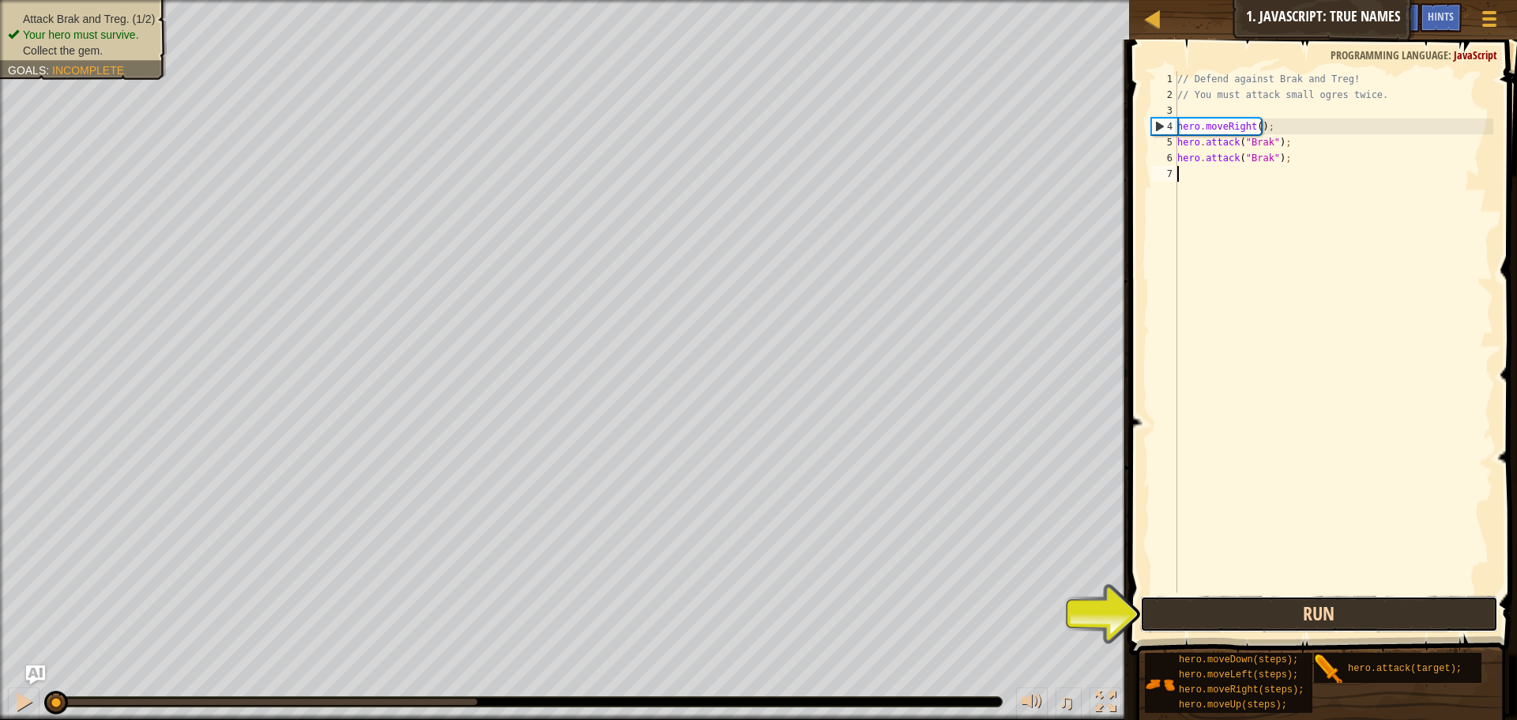
click at [1161, 616] on button "Run" at bounding box center [1319, 614] width 358 height 36
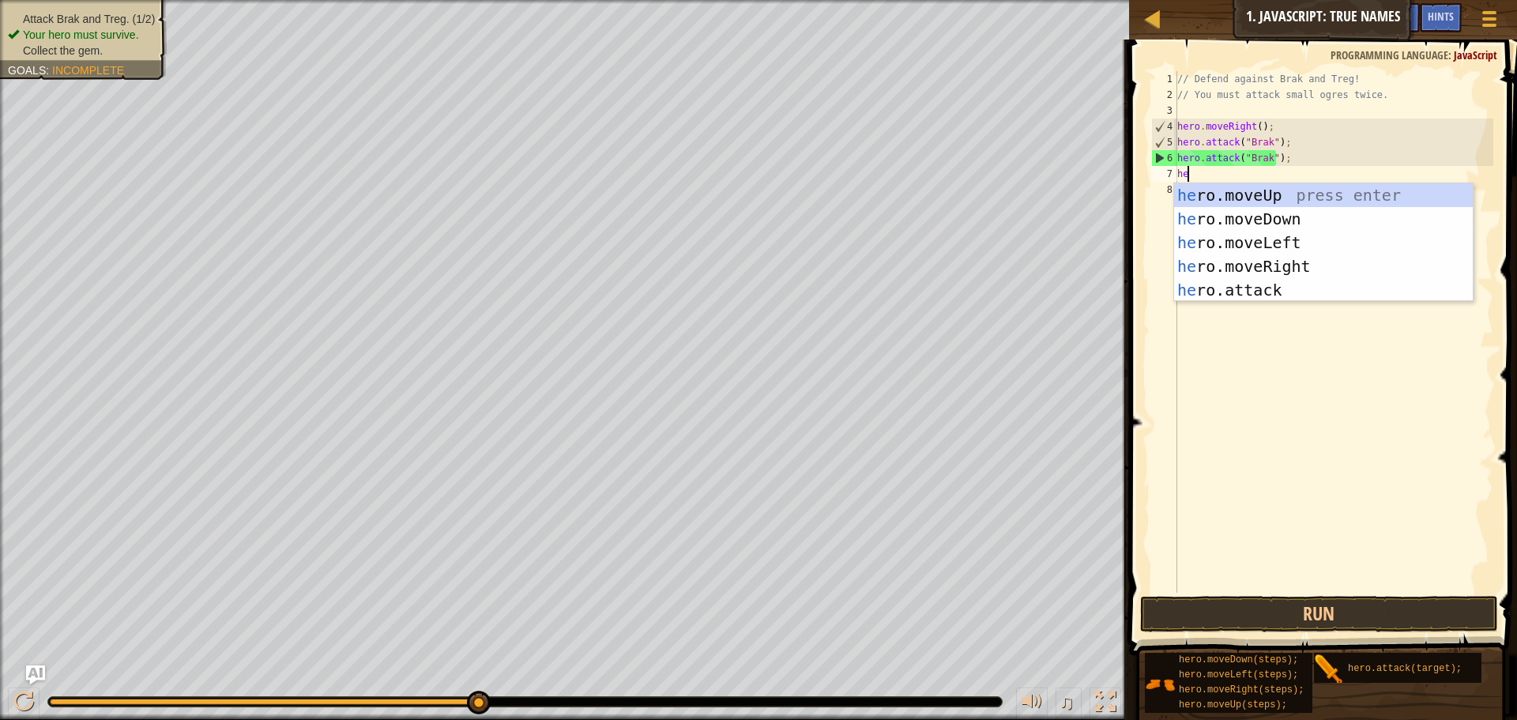
scroll to position [7, 1]
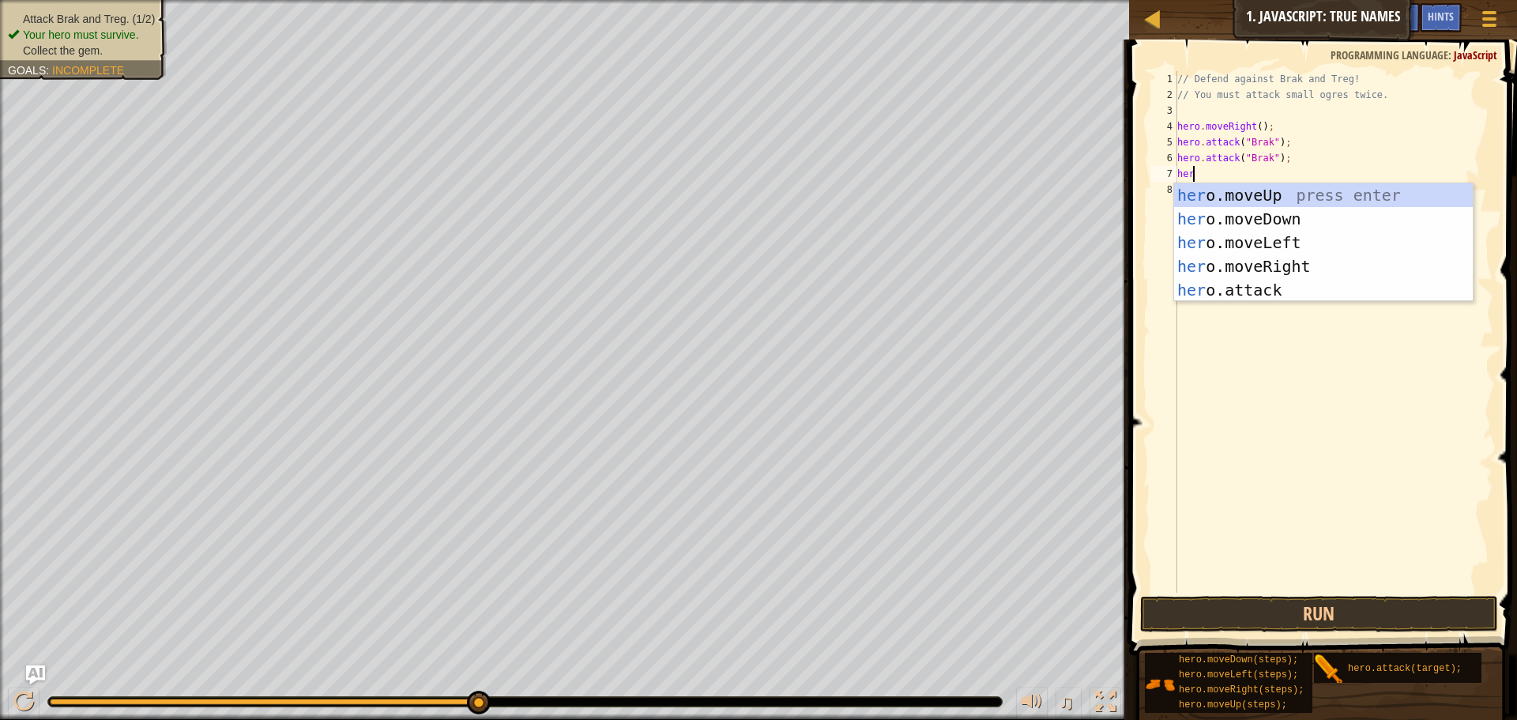
type textarea "hero"
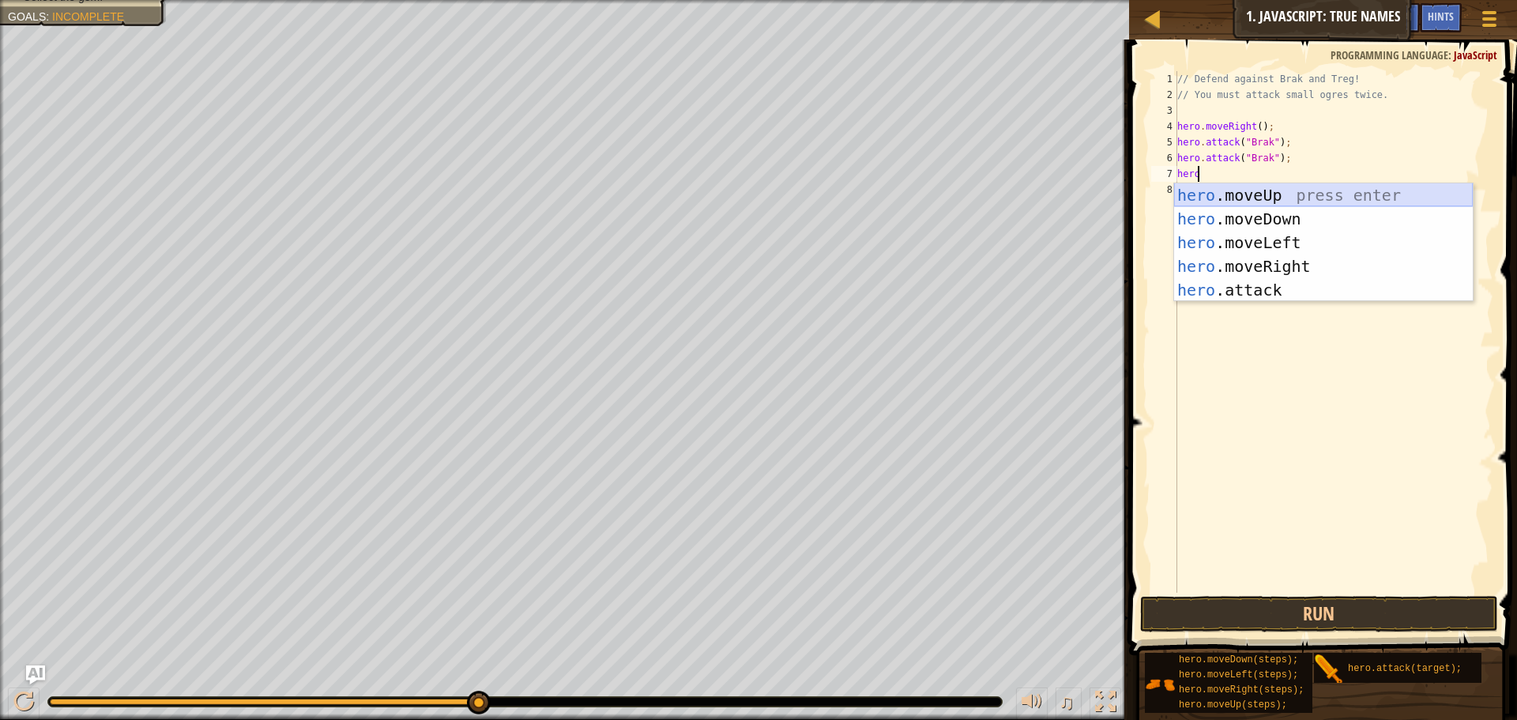
click at [1299, 186] on div "hero .moveUp press enter hero .moveDown press enter hero .moveLeft press enter …" at bounding box center [1323, 266] width 299 height 166
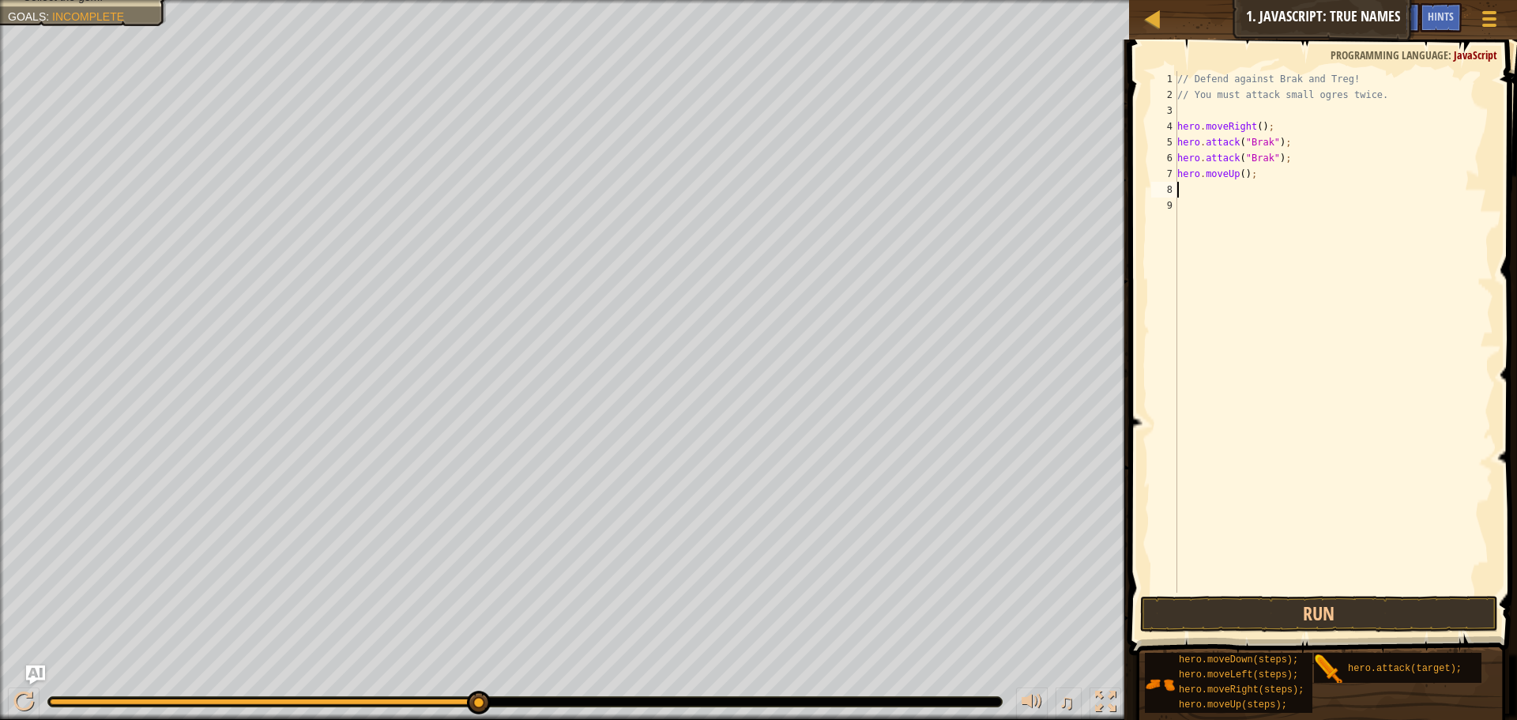
click at [1280, 590] on div "// Defend against Brak and Treg! // You must attack small ogres twice. hero . m…" at bounding box center [1333, 347] width 319 height 553
drag, startPoint x: 1281, startPoint y: 608, endPoint x: 1286, endPoint y: 597, distance: 11.3
click at [1286, 598] on button "Run" at bounding box center [1319, 614] width 358 height 36
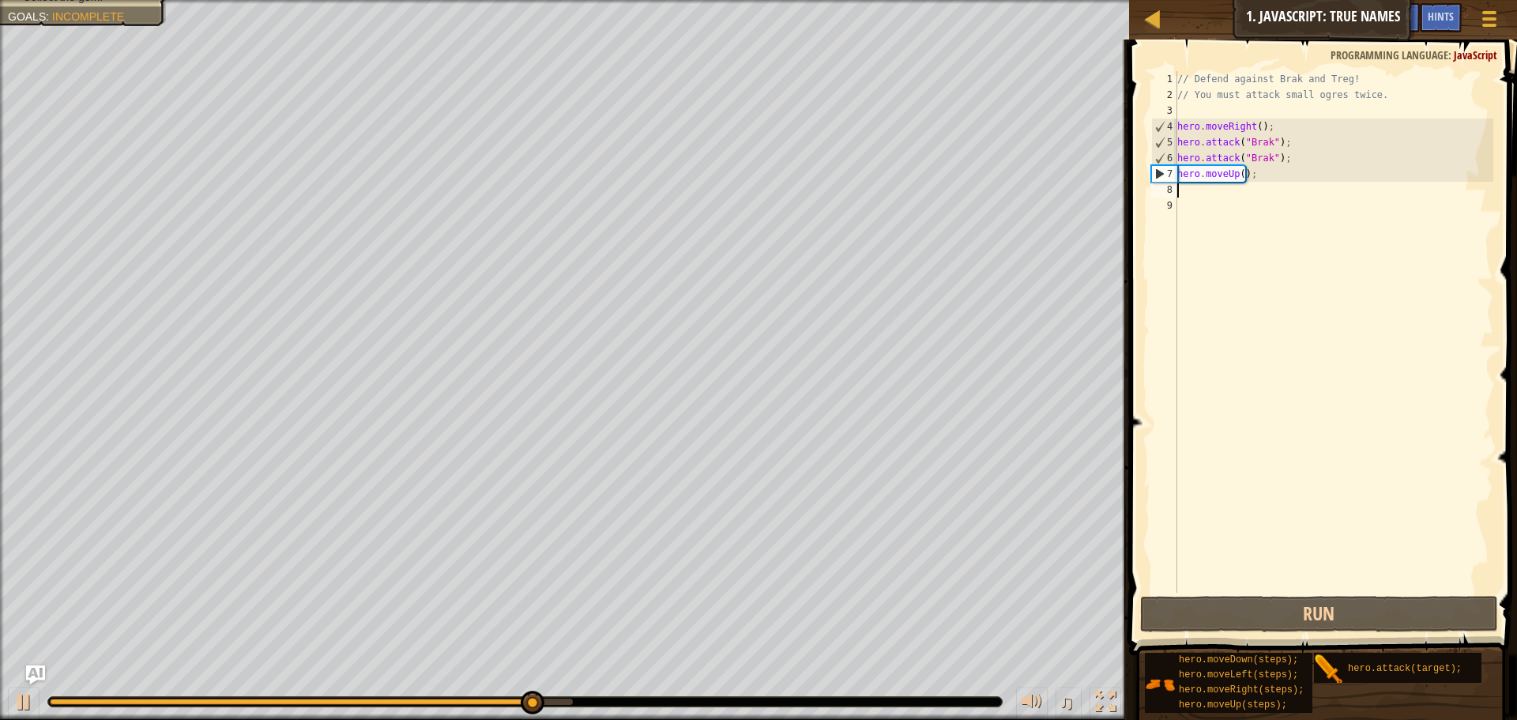
click at [1215, 186] on div "// Defend against Brak and Treg! // You must attack small ogres twice. hero . m…" at bounding box center [1333, 347] width 319 height 553
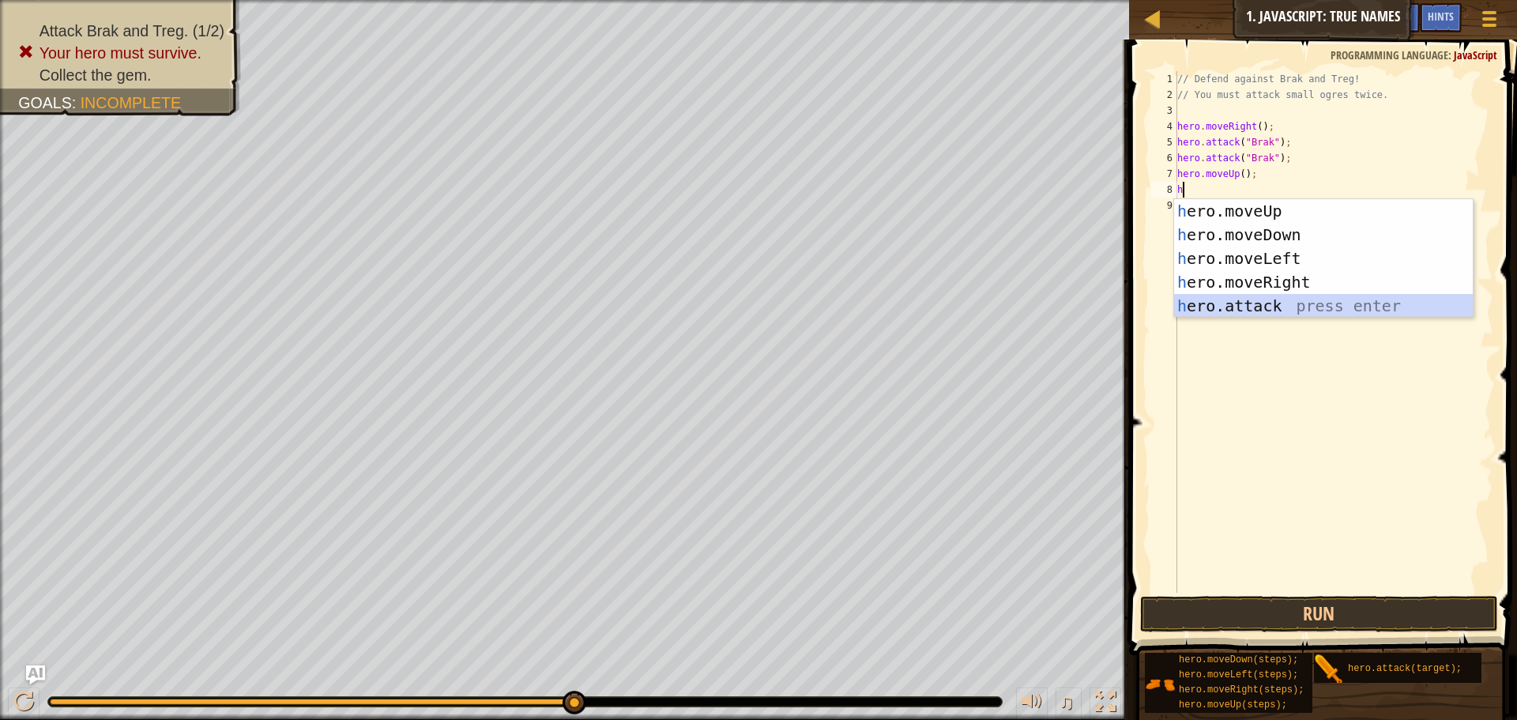
click at [1256, 307] on div "h ero.moveUp press enter h ero.moveDown press enter h ero.moveLeft press enter …" at bounding box center [1323, 282] width 299 height 166
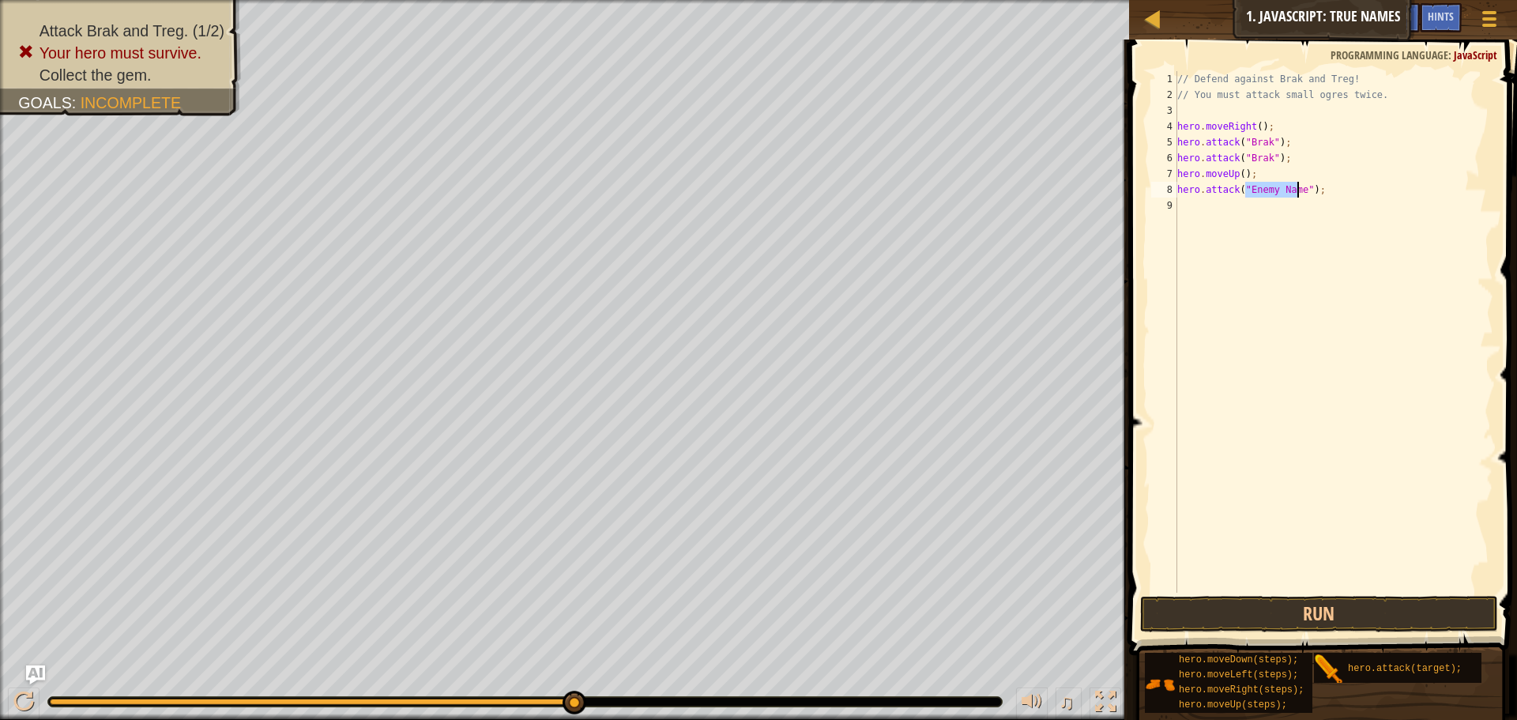
click at [1260, 595] on span at bounding box center [1324, 325] width 401 height 662
click at [1260, 604] on button "Run" at bounding box center [1319, 614] width 358 height 36
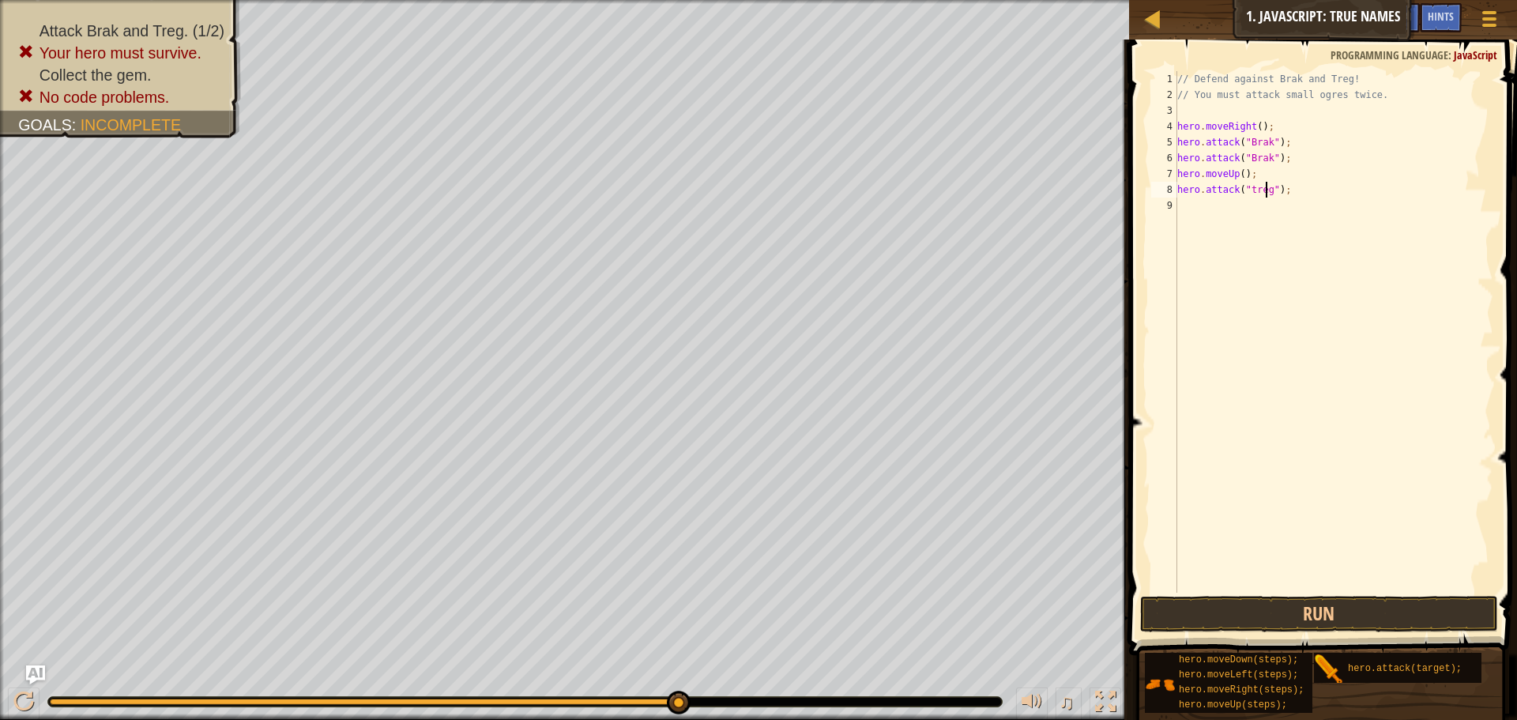
scroll to position [7, 8]
click at [1247, 183] on div "// Defend against Brak and Treg! // You must attack small ogres twice. hero . m…" at bounding box center [1333, 347] width 319 height 553
click at [1250, 192] on div "// Defend against Brak and Treg! // You must attack small ogres twice. hero . m…" at bounding box center [1333, 347] width 319 height 553
click at [1250, 192] on div "// Defend against Brak and Treg! // You must attack small ogres twice. hero . m…" at bounding box center [1333, 332] width 319 height 522
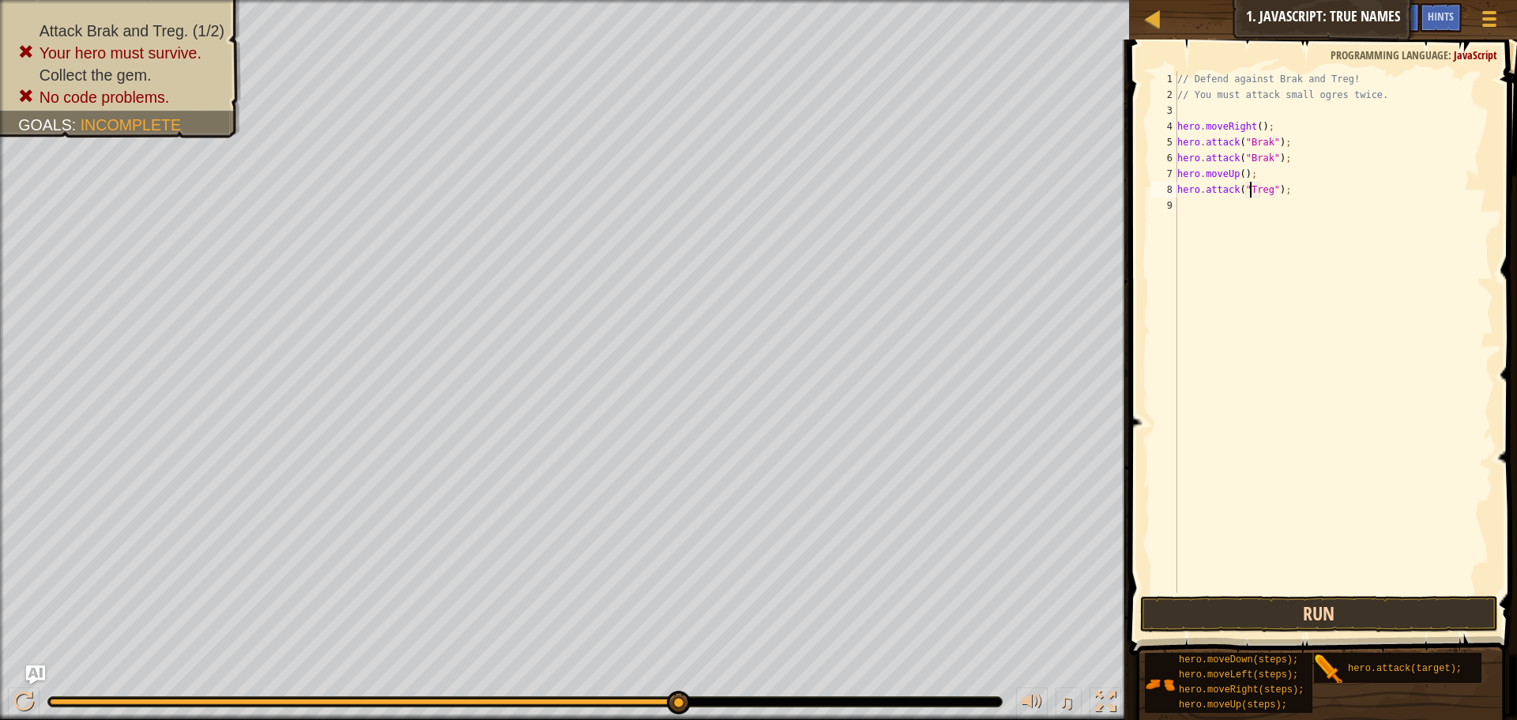
type textarea "hero.attack("Treg");"
click at [1380, 604] on button "Run" at bounding box center [1319, 614] width 358 height 36
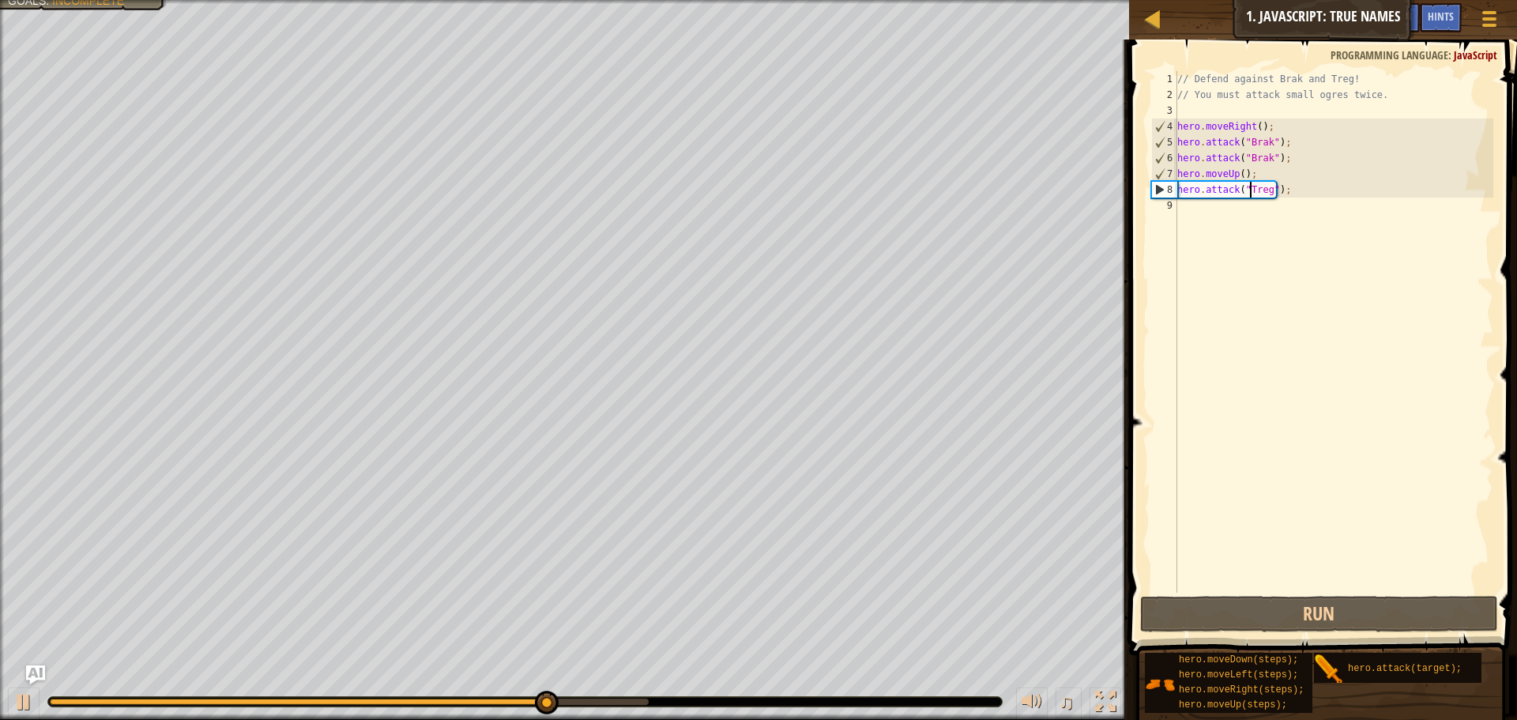
click at [1223, 224] on div "// Defend against Brak and Treg! // You must attack small ogres twice. hero . m…" at bounding box center [1333, 347] width 319 height 553
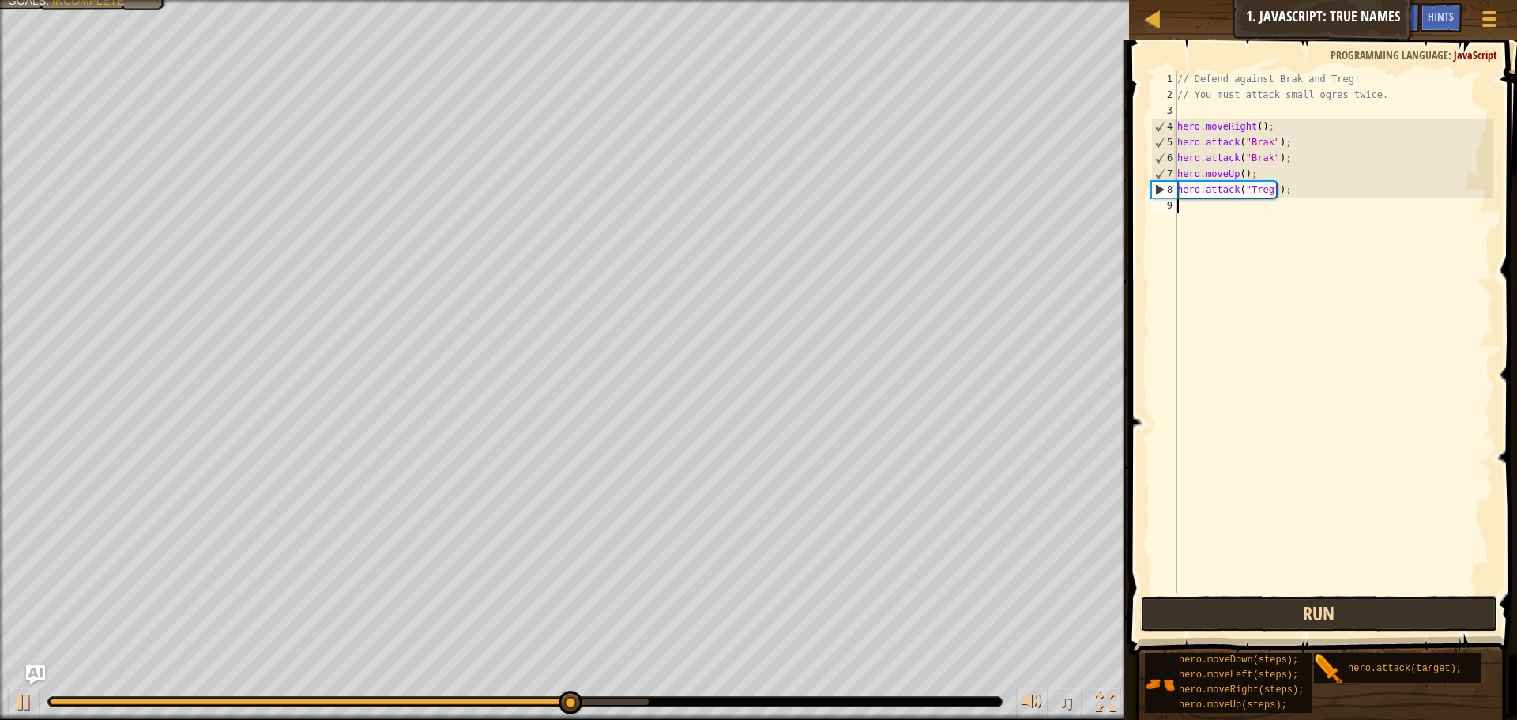
click at [1269, 607] on button "Run" at bounding box center [1319, 614] width 358 height 36
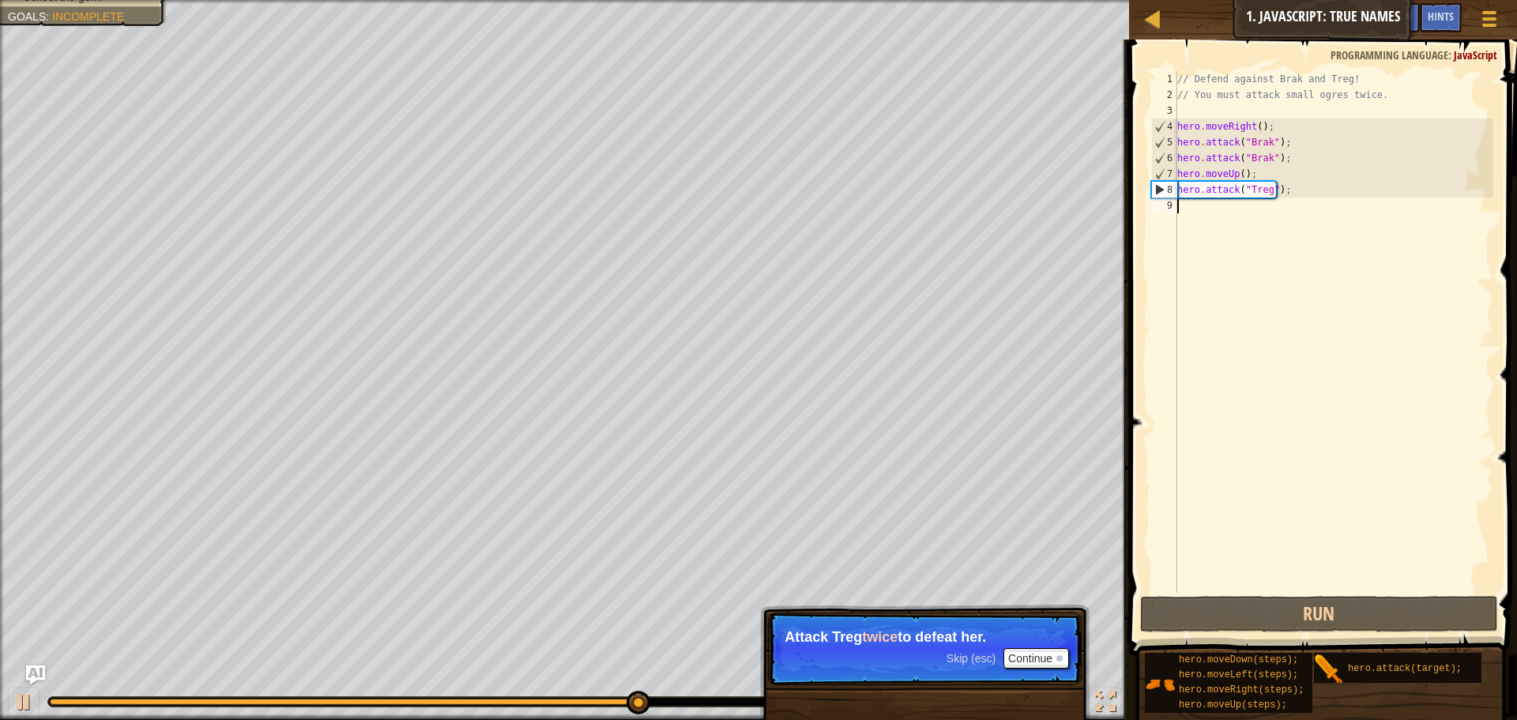
click at [1299, 187] on div "// Defend against Brak and Treg! // You must attack small ogres twice. hero . m…" at bounding box center [1333, 347] width 319 height 553
type textarea "hero.attack("Treg");"
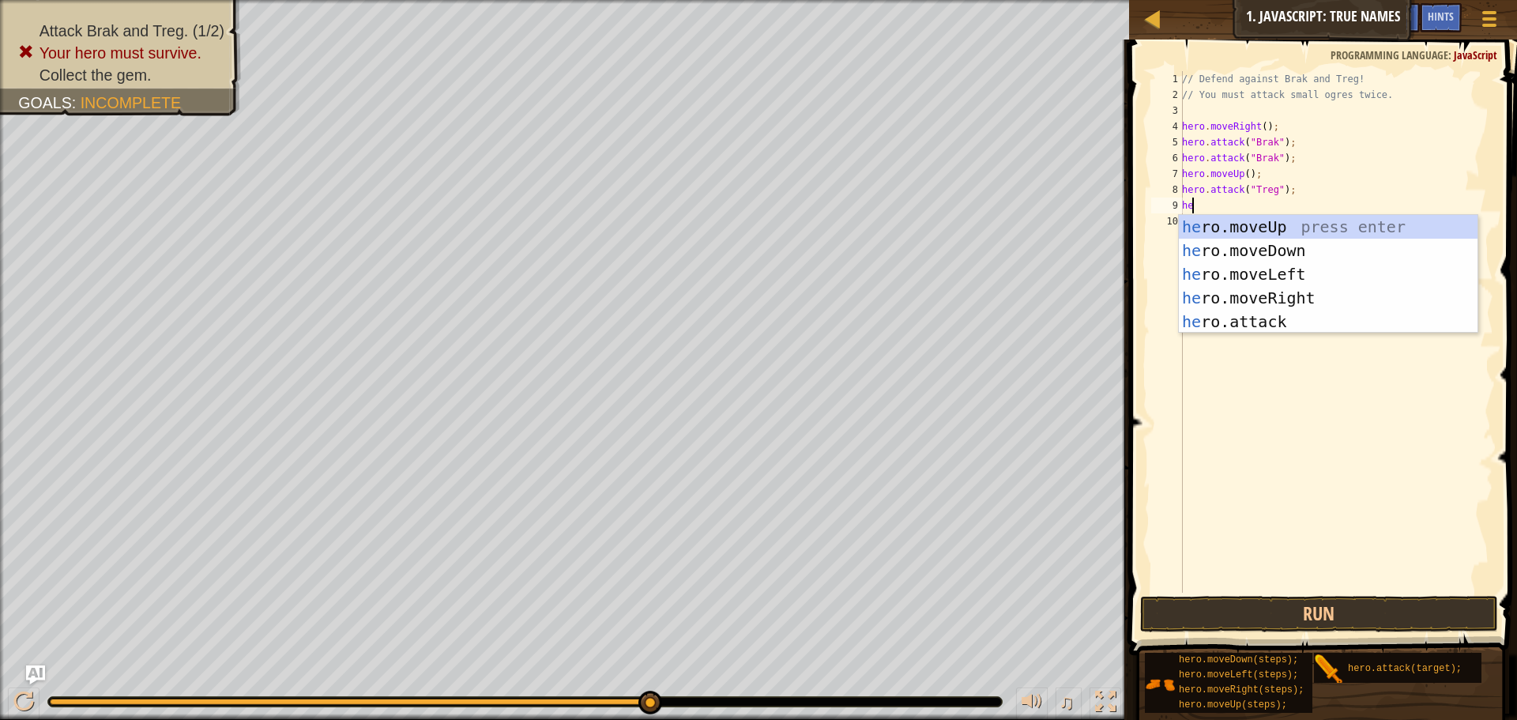
type textarea "her"
